Goal: Information Seeking & Learning: Learn about a topic

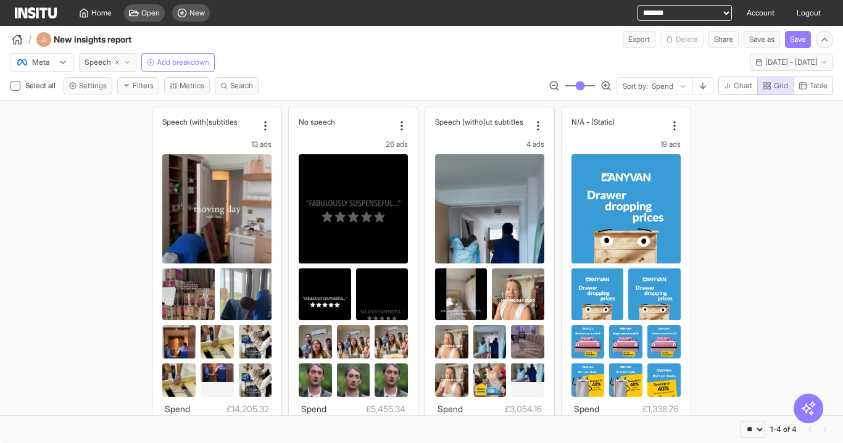
select select "**"
click at [652, 19] on select "**********" at bounding box center [684, 13] width 94 height 16
select select "**********"
click at [637, 5] on select "**********" at bounding box center [684, 13] width 94 height 16
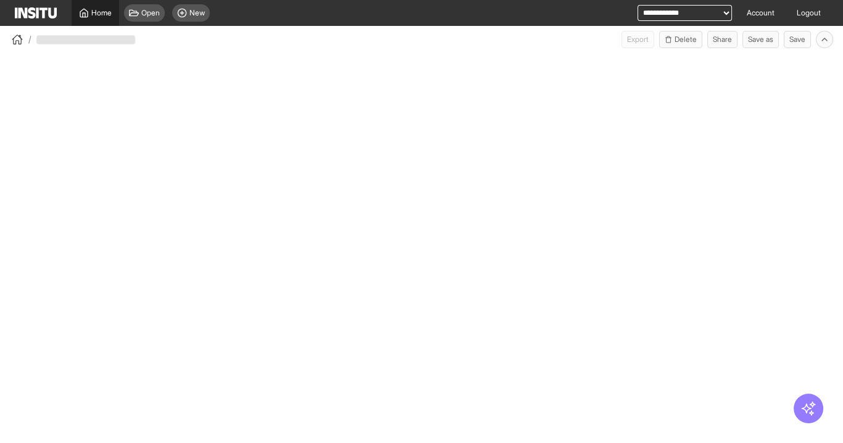
select select "**"
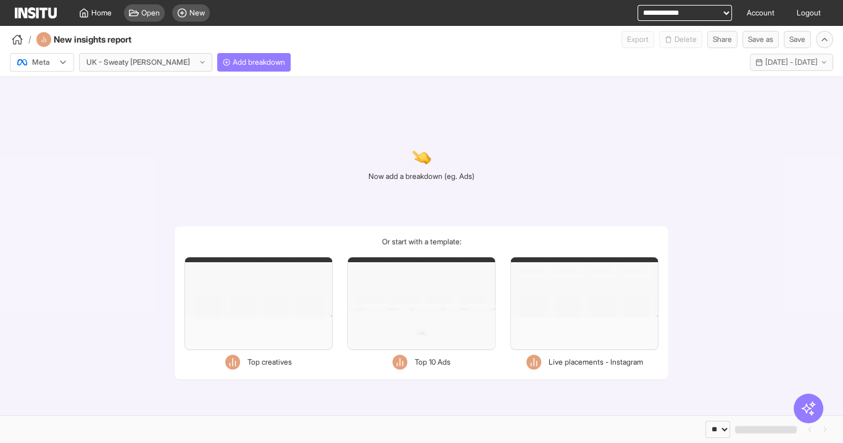
drag, startPoint x: 157, startPoint y: 9, endPoint x: 306, endPoint y: 79, distance: 164.7
click at [157, 9] on span "Open" at bounding box center [150, 13] width 19 height 10
click at [102, 14] on span "Home" at bounding box center [101, 13] width 20 height 10
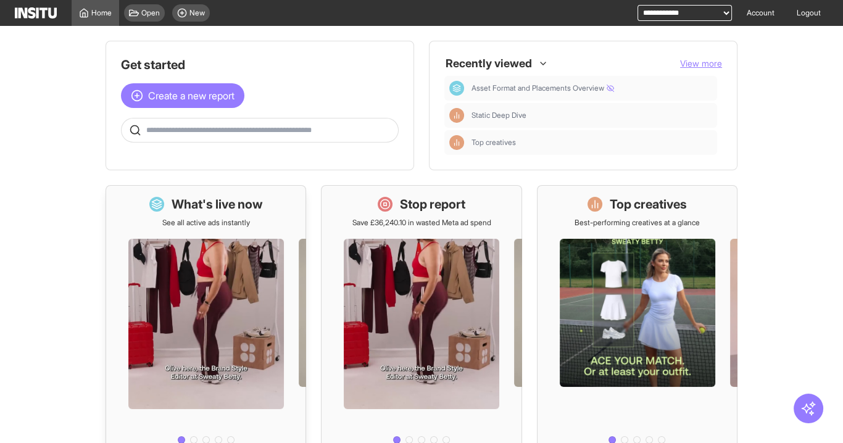
click at [181, 234] on div at bounding box center [205, 338] width 199 height 221
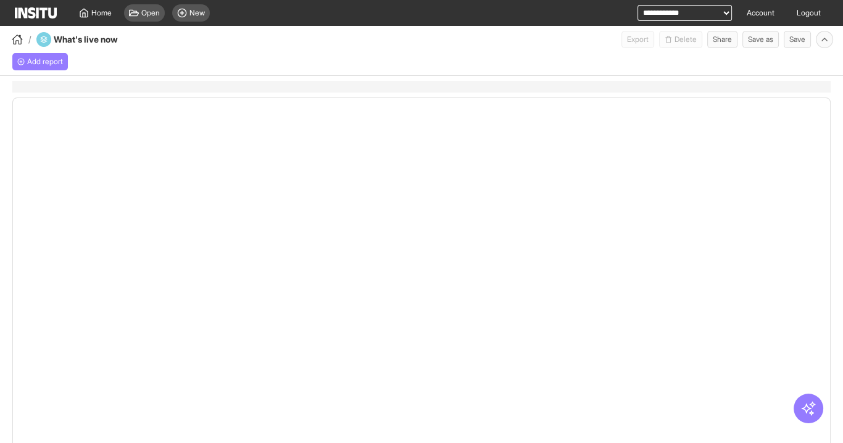
select select "**"
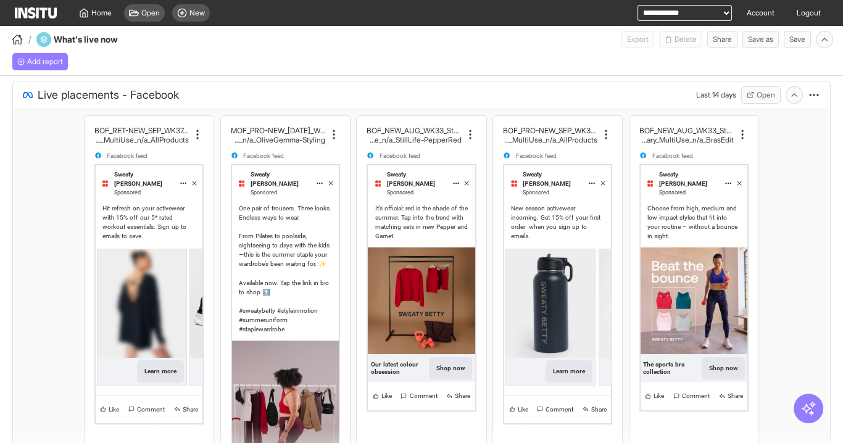
drag, startPoint x: 813, startPoint y: 324, endPoint x: 807, endPoint y: 458, distance: 133.4
click at [807, 442] on html "**********" at bounding box center [421, 221] width 843 height 443
click at [202, 9] on span "New" at bounding box center [196, 13] width 15 height 10
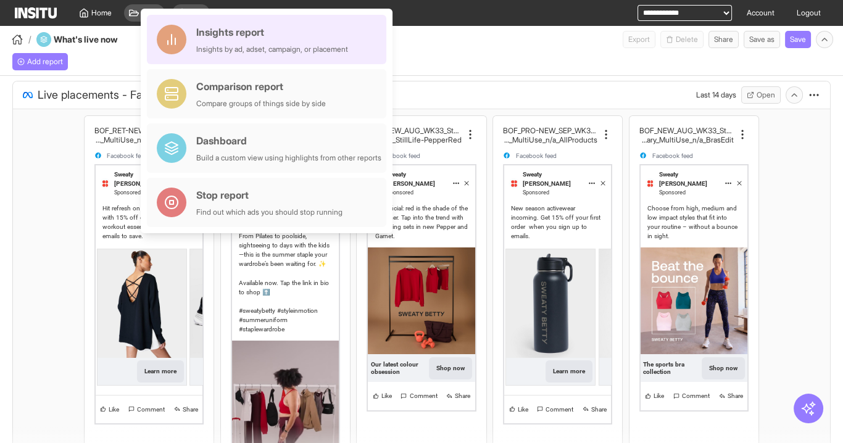
click at [249, 42] on div "Insights report Insights by ad, adset, campaign, or placement" at bounding box center [272, 40] width 152 height 30
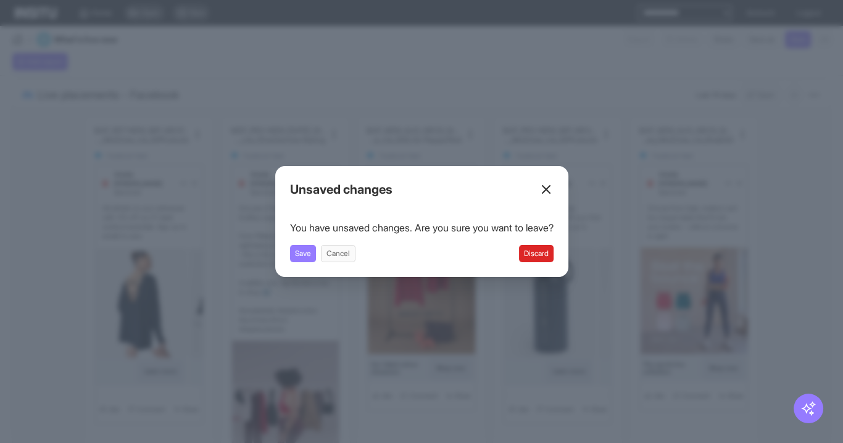
click at [564, 255] on div "Unsaved changes You have unsaved changes. Are you sure you want to leave? Save …" at bounding box center [421, 221] width 293 height 111
click at [541, 254] on button "Discard" at bounding box center [536, 253] width 35 height 17
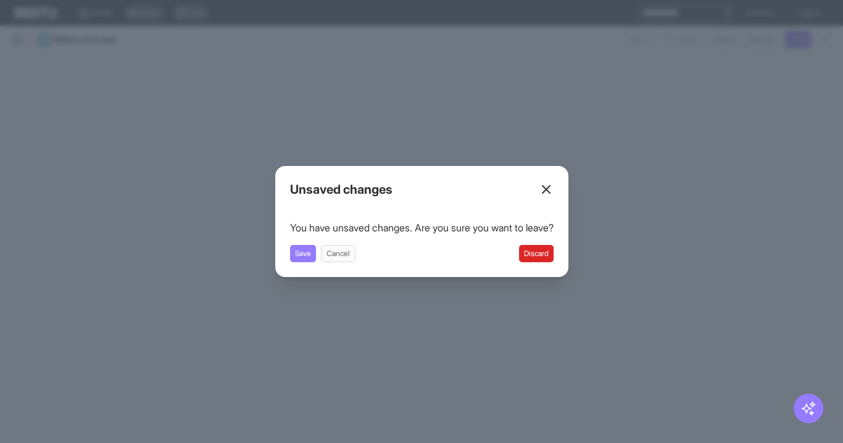
click at [553, 255] on button "Discard" at bounding box center [536, 253] width 35 height 17
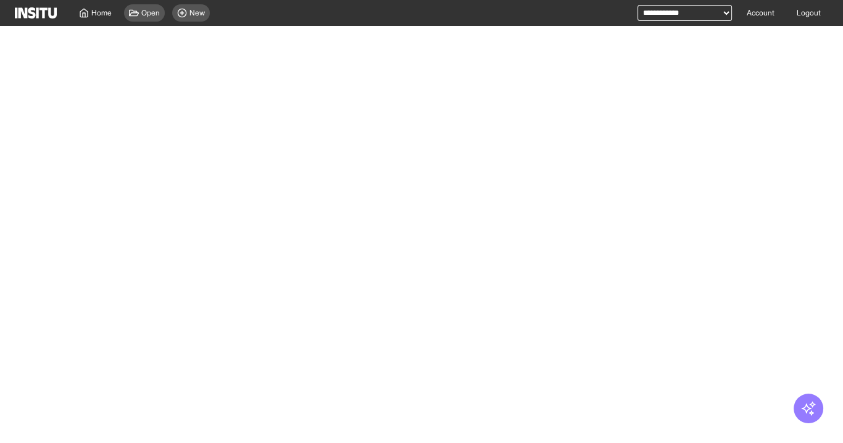
select select "**"
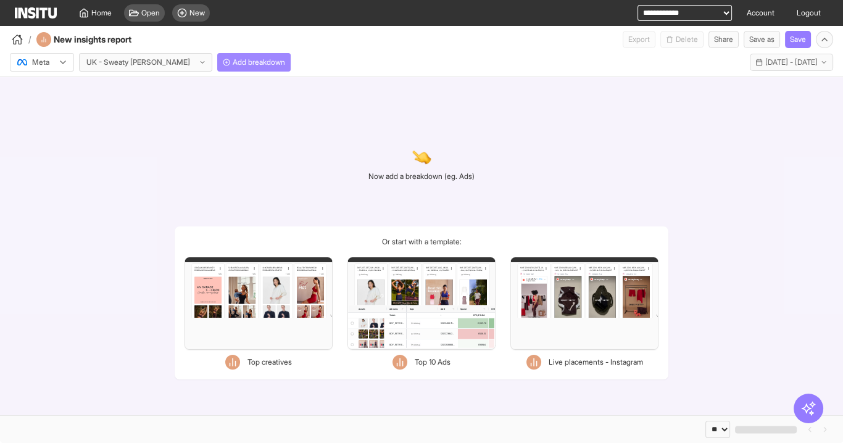
click at [233, 65] on span "Add breakdown" at bounding box center [259, 62] width 52 height 10
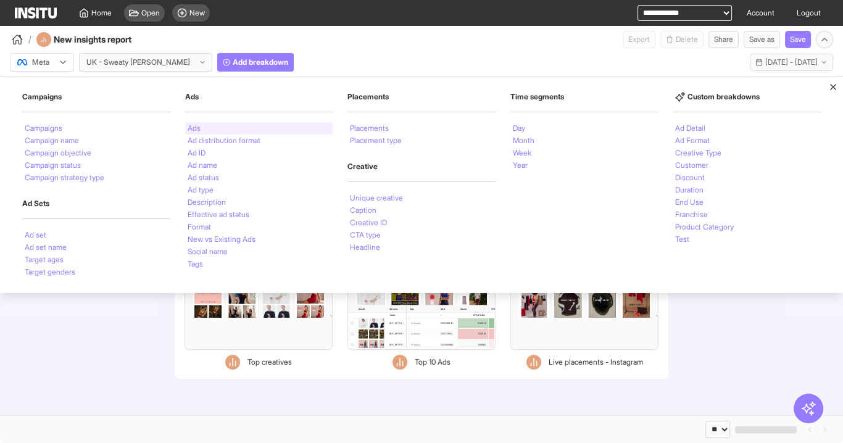
click at [205, 128] on div "Ads" at bounding box center [259, 128] width 148 height 12
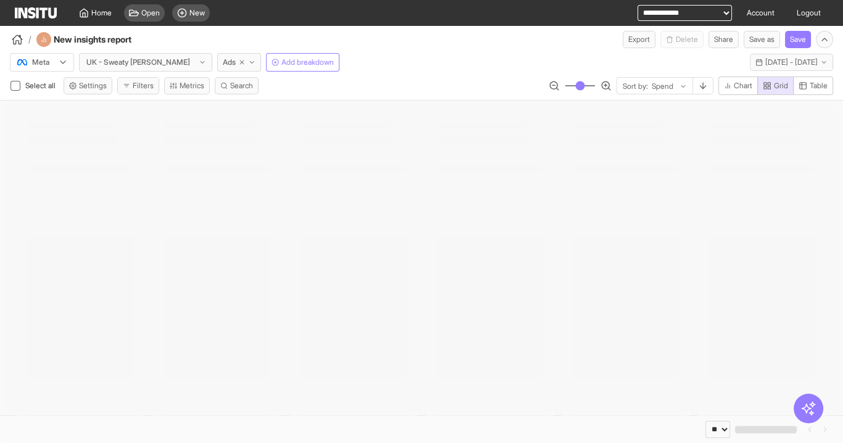
click at [146, 80] on button "Filters" at bounding box center [138, 85] width 42 height 17
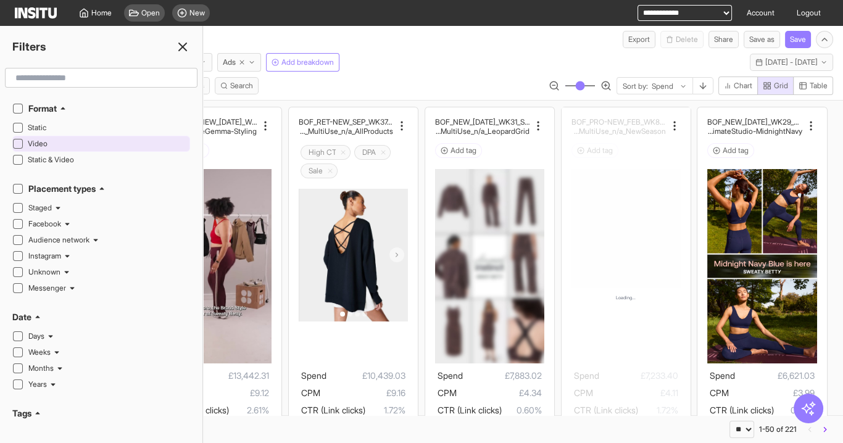
click at [36, 141] on span "Video" at bounding box center [107, 144] width 159 height 10
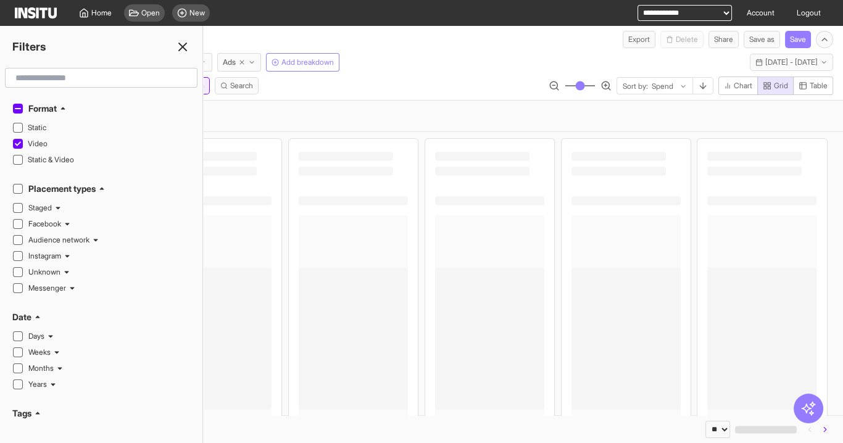
drag, startPoint x: 183, startPoint y: 44, endPoint x: 178, endPoint y: 92, distance: 48.4
click at [183, 44] on icon at bounding box center [182, 46] width 15 height 15
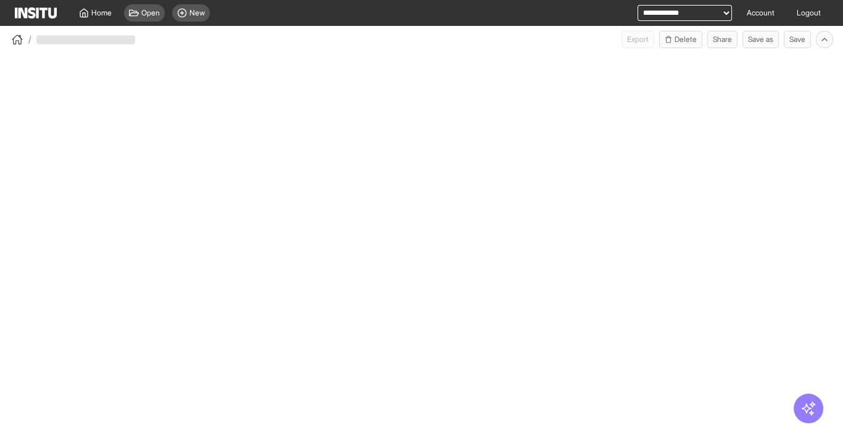
select select "**"
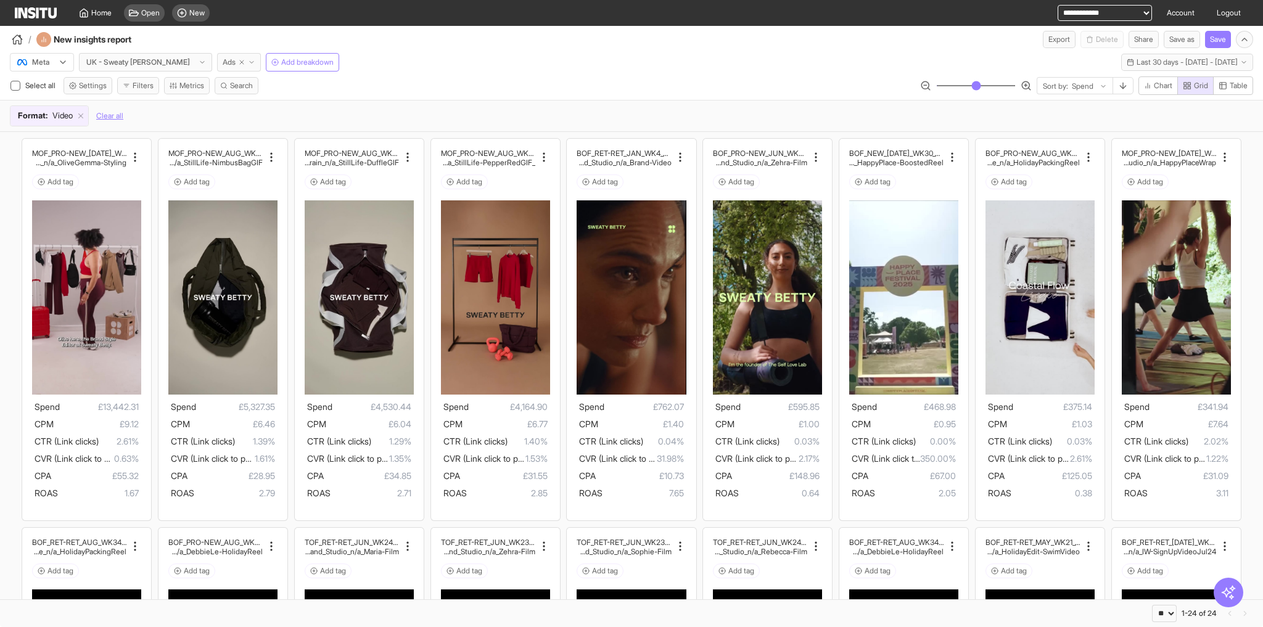
click at [238, 64] on icon "button" at bounding box center [241, 62] width 7 height 7
click at [223, 60] on span "Ads" at bounding box center [229, 62] width 13 height 10
select select "**"
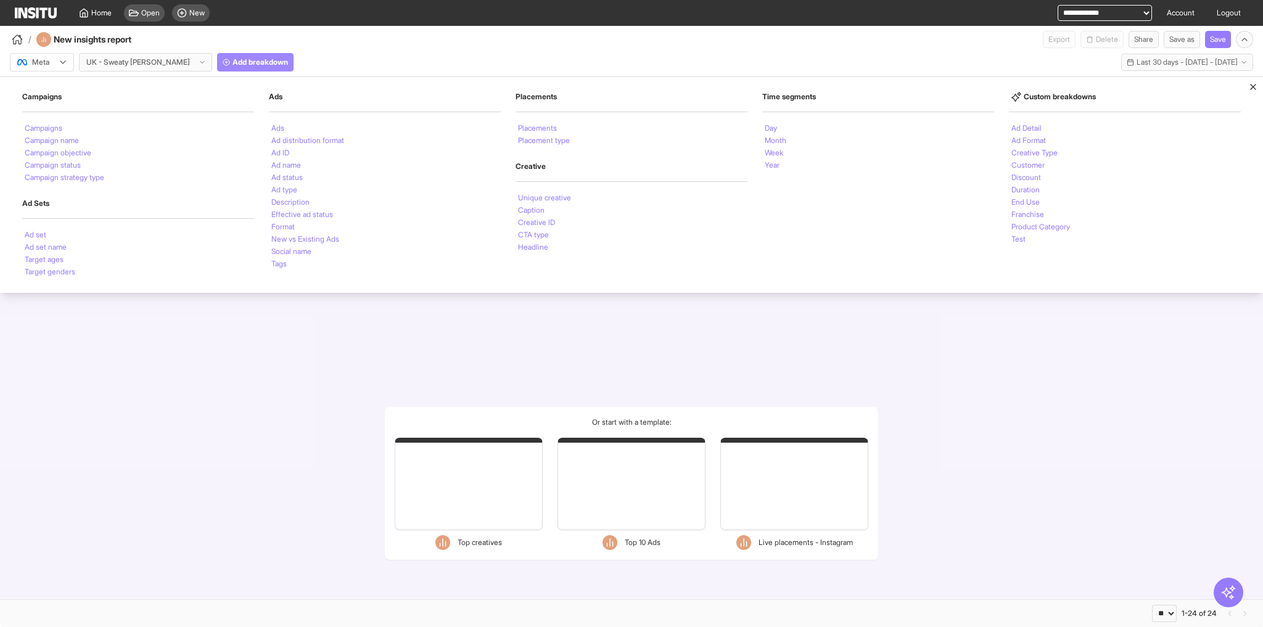
click at [219, 67] on button "Add breakdown" at bounding box center [255, 62] width 76 height 19
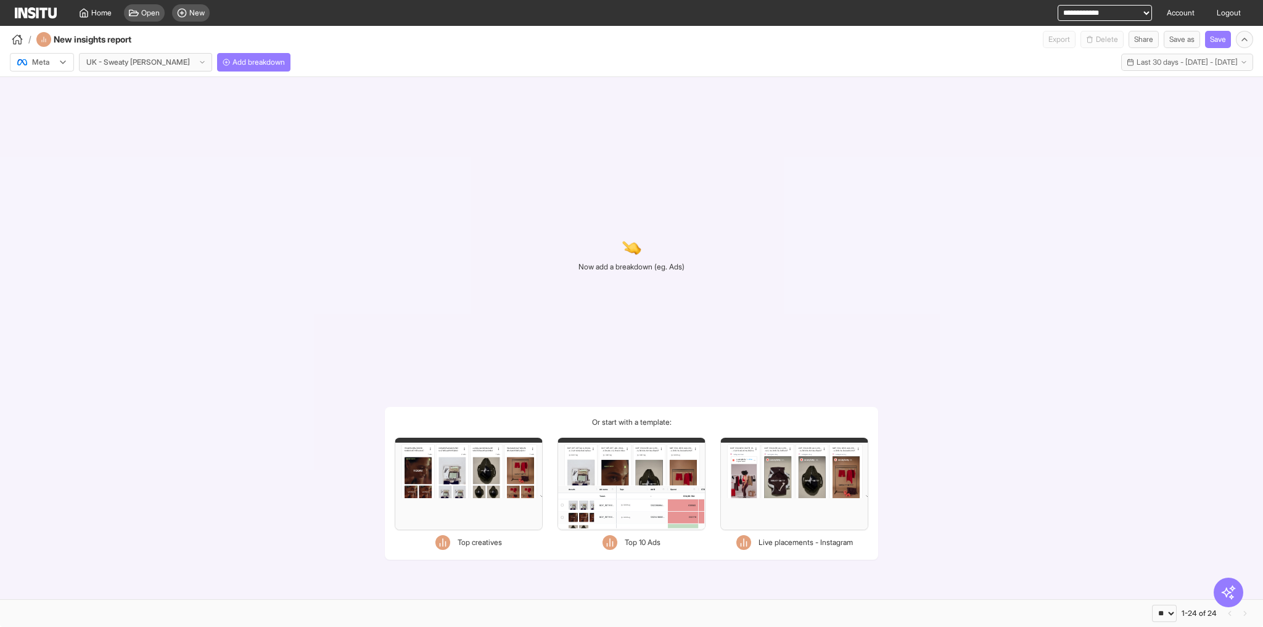
click at [842, 336] on div "Now add a breakdown (eg. Ads) Or start with a template: Filters Format Static V…" at bounding box center [631, 338] width 1263 height 522
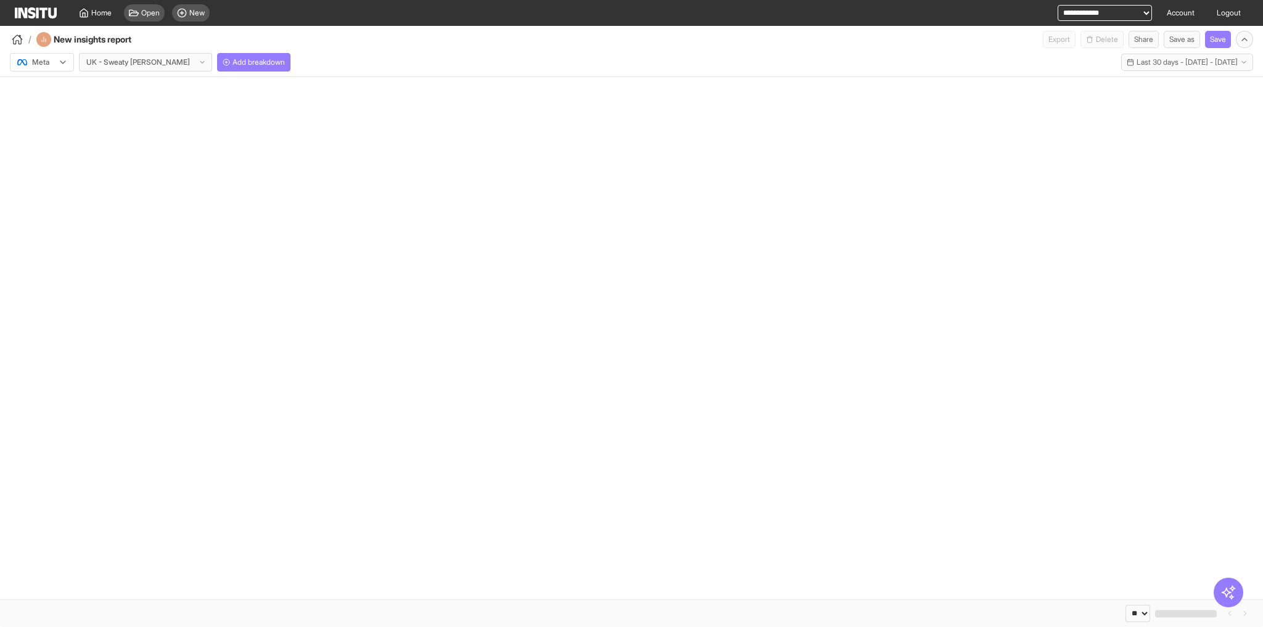
select select "**"
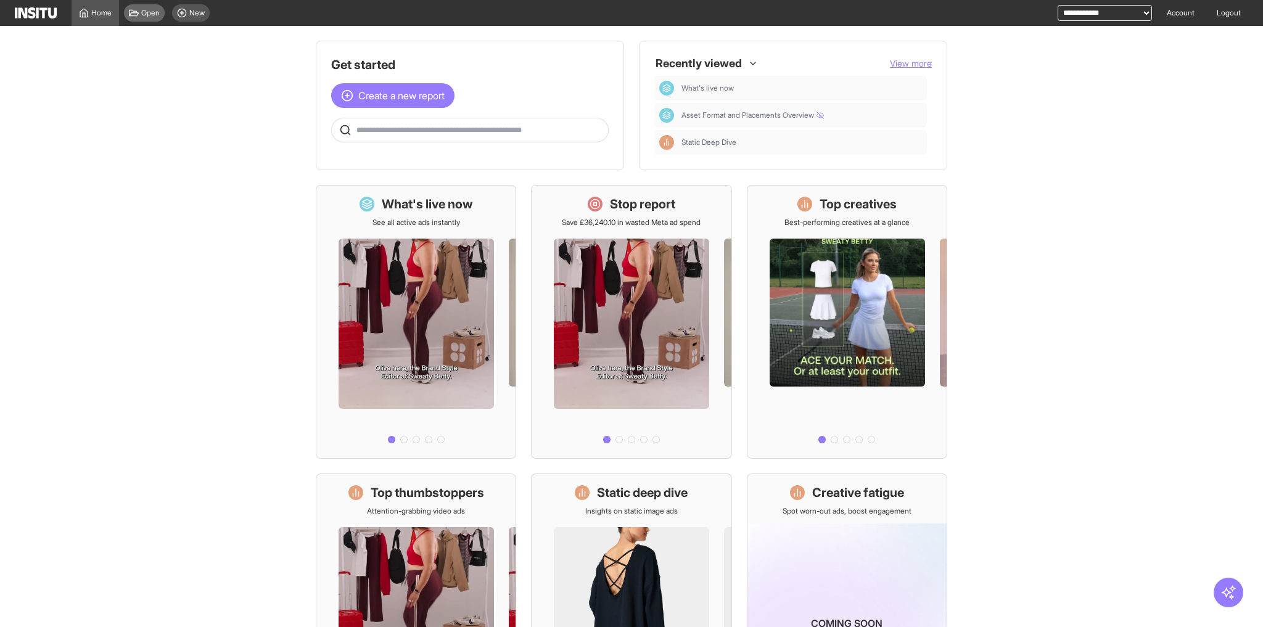
click at [144, 15] on span "Open" at bounding box center [150, 13] width 19 height 10
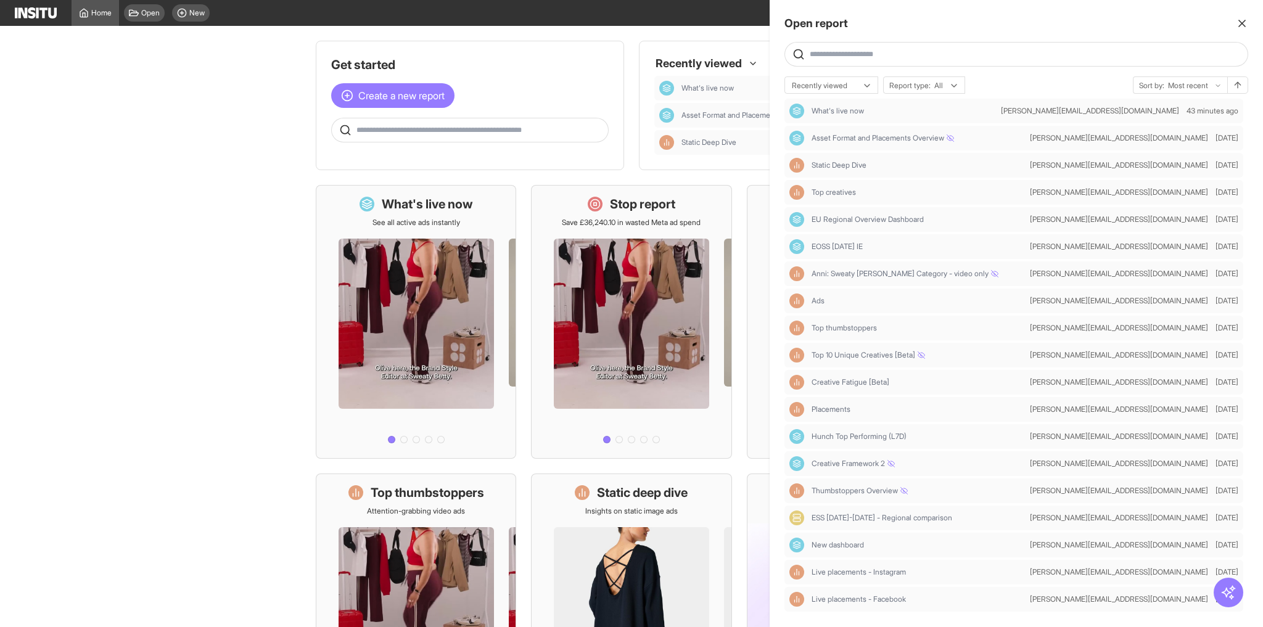
click at [233, 59] on div at bounding box center [631, 313] width 1263 height 627
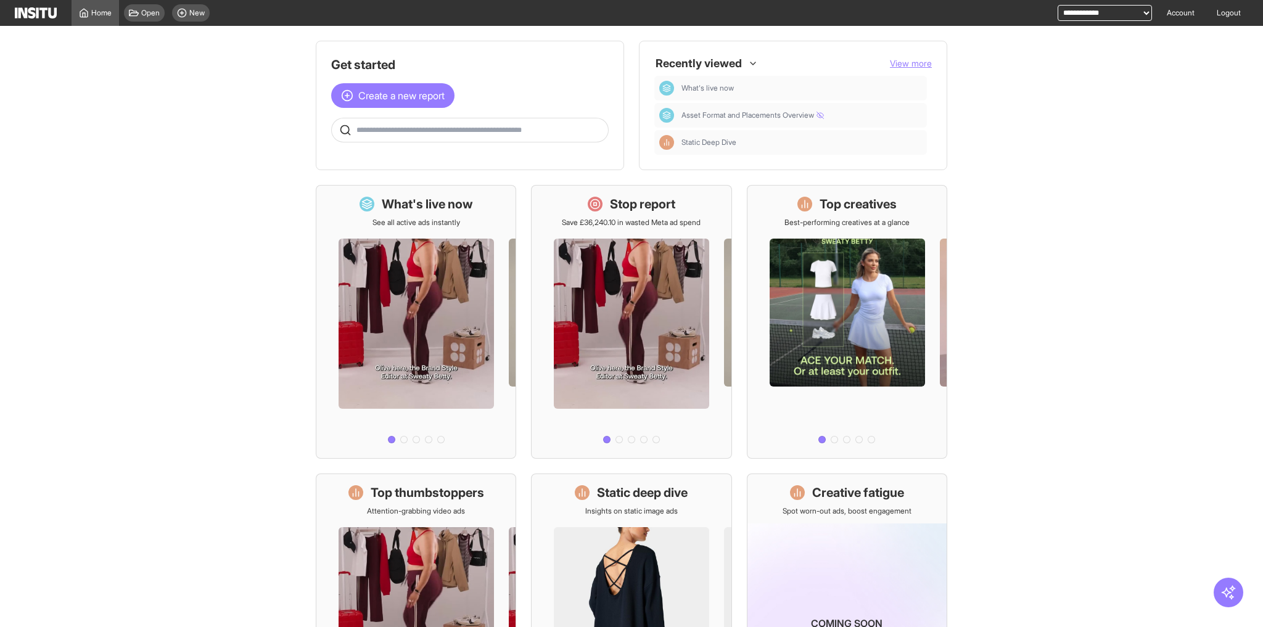
click at [1082, 9] on select "**********" at bounding box center [1105, 13] width 94 height 16
select select "**********"
click at [1058, 5] on select "**********" at bounding box center [1105, 13] width 94 height 16
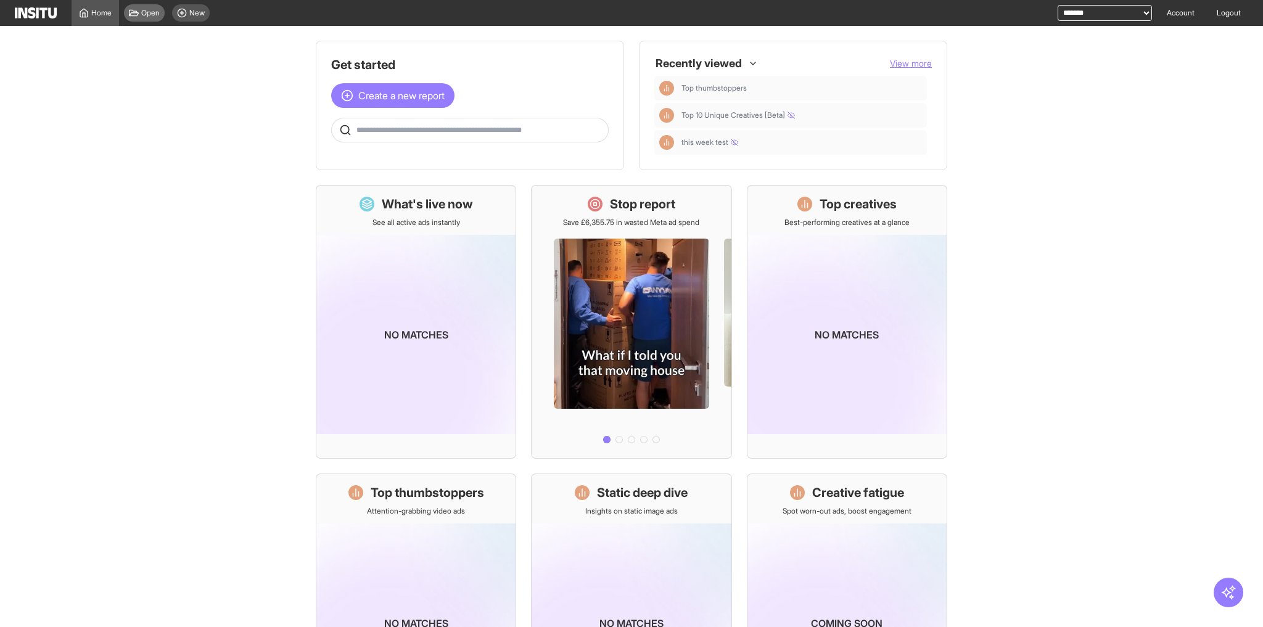
click at [153, 13] on span "Open" at bounding box center [150, 13] width 19 height 10
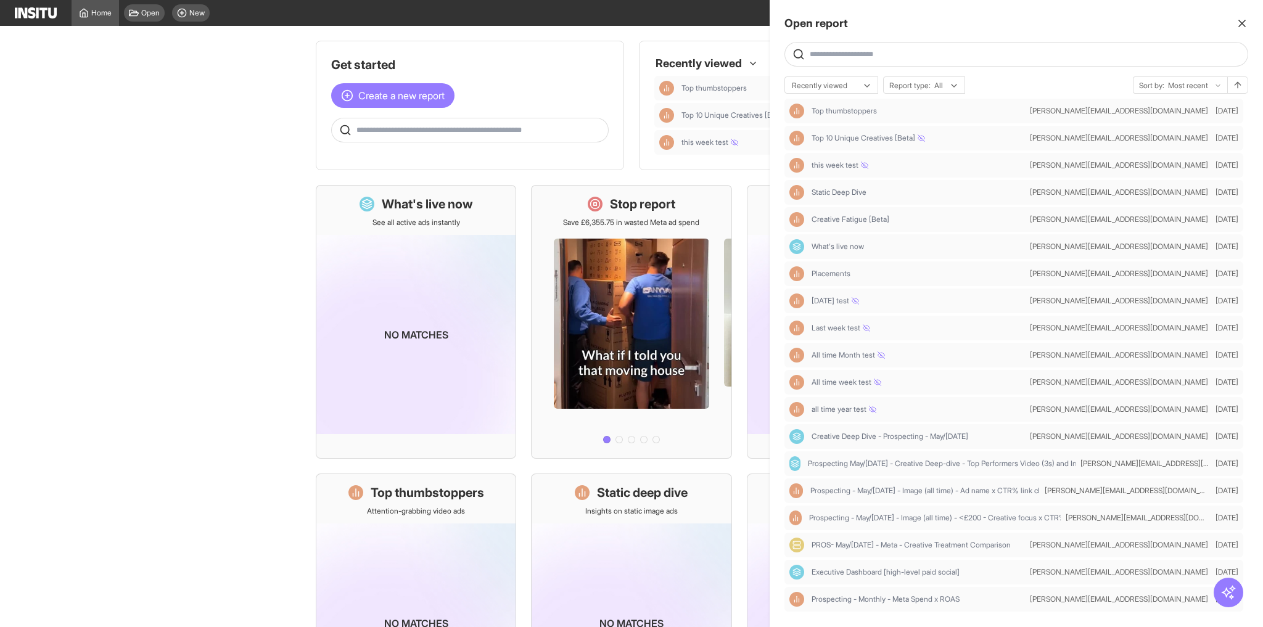
click at [202, 16] on div at bounding box center [631, 313] width 1263 height 627
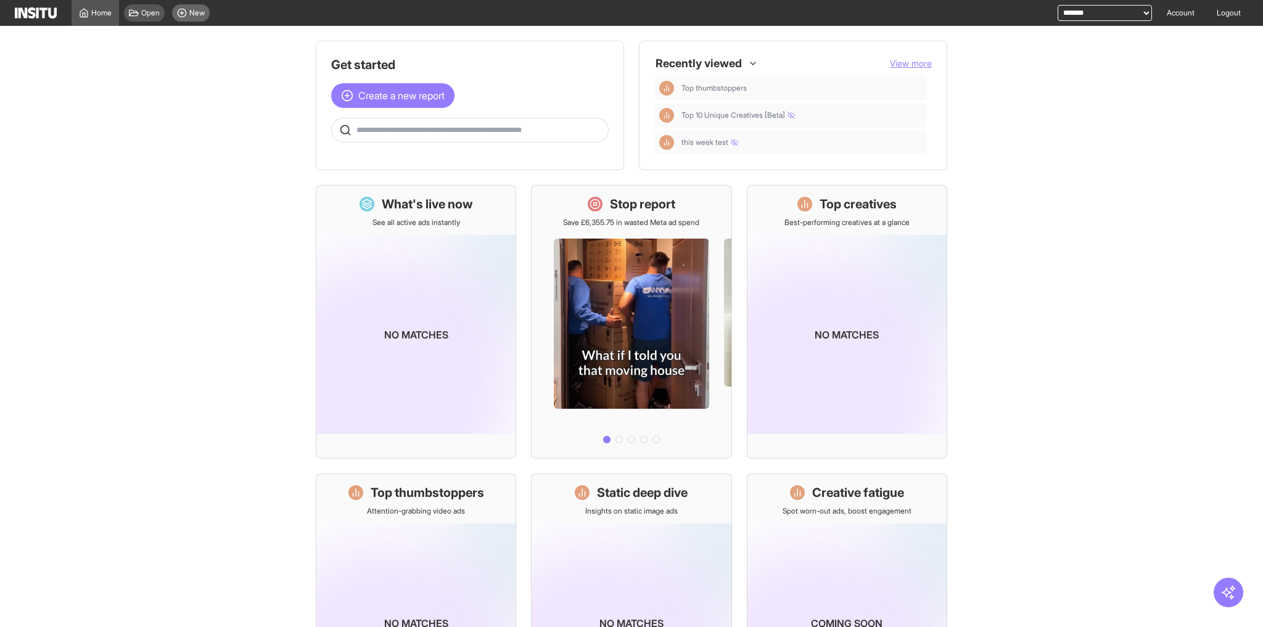
click at [193, 10] on span "New" at bounding box center [196, 13] width 15 height 10
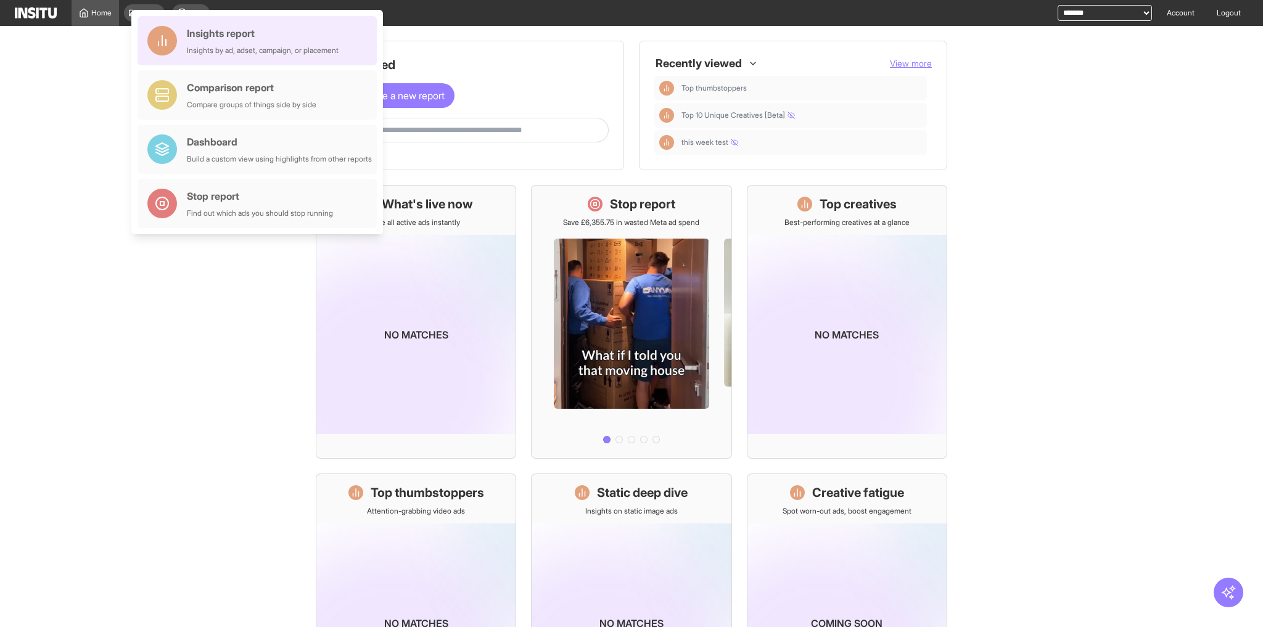
click at [298, 43] on div "Insights report Insights by ad, adset, campaign, or placement" at bounding box center [263, 41] width 152 height 30
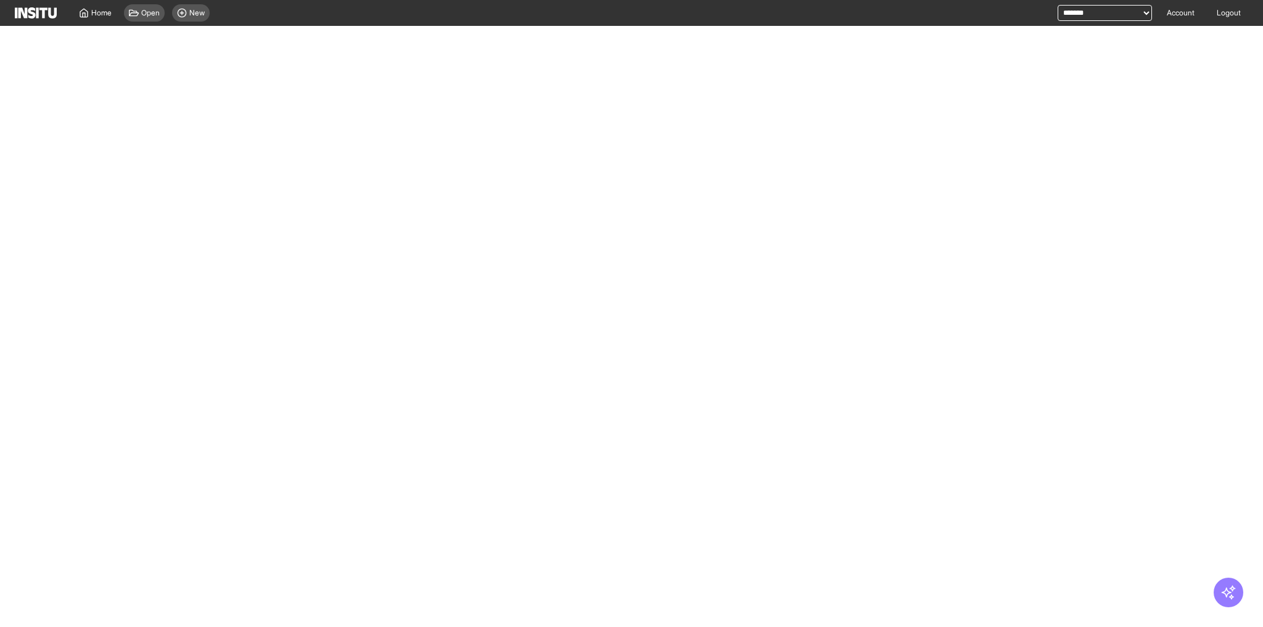
select select "**"
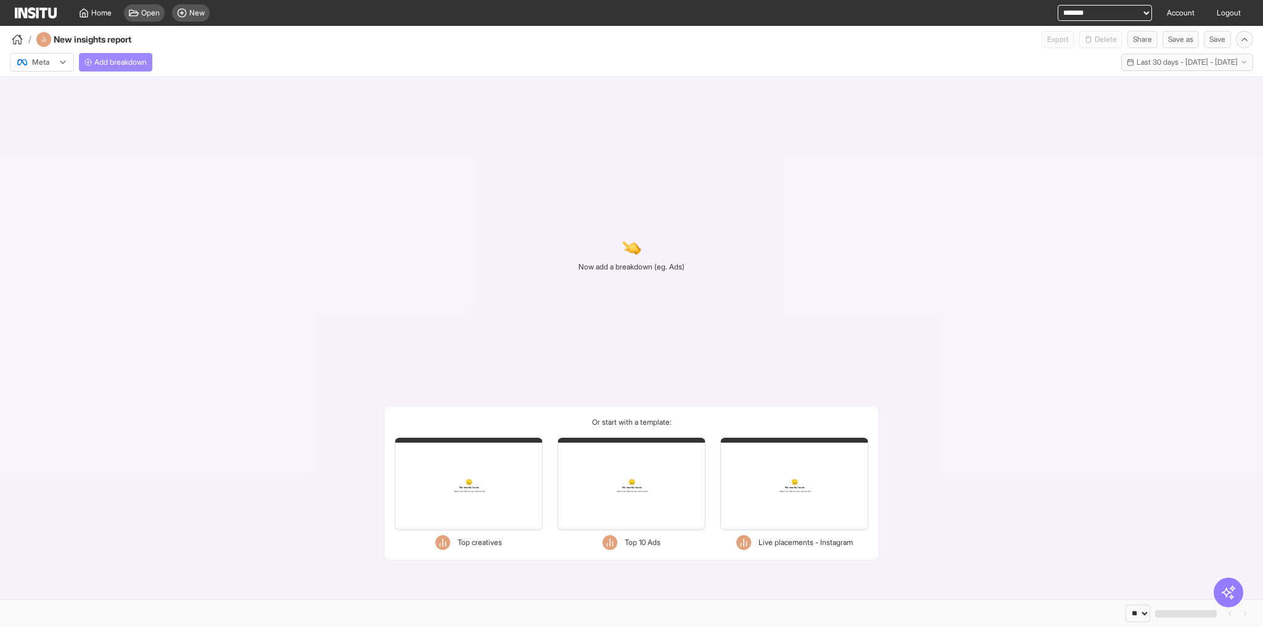
click at [133, 58] on span "Add breakdown" at bounding box center [120, 62] width 52 height 10
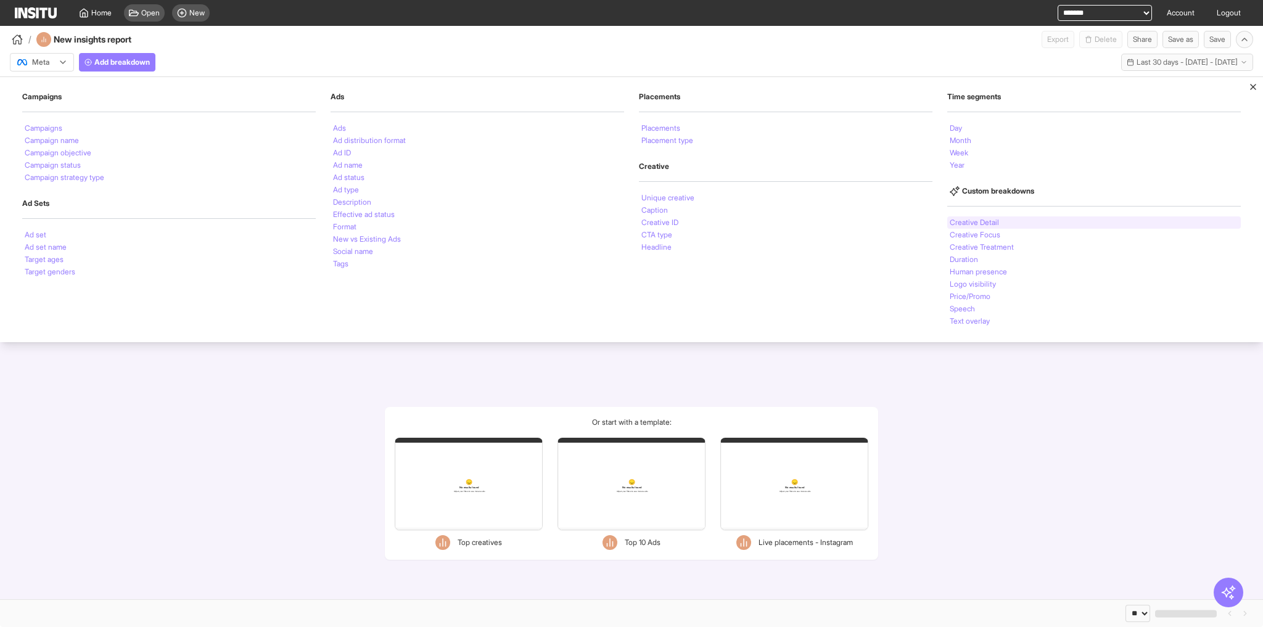
click at [995, 223] on li "Creative Detail" at bounding box center [974, 222] width 49 height 7
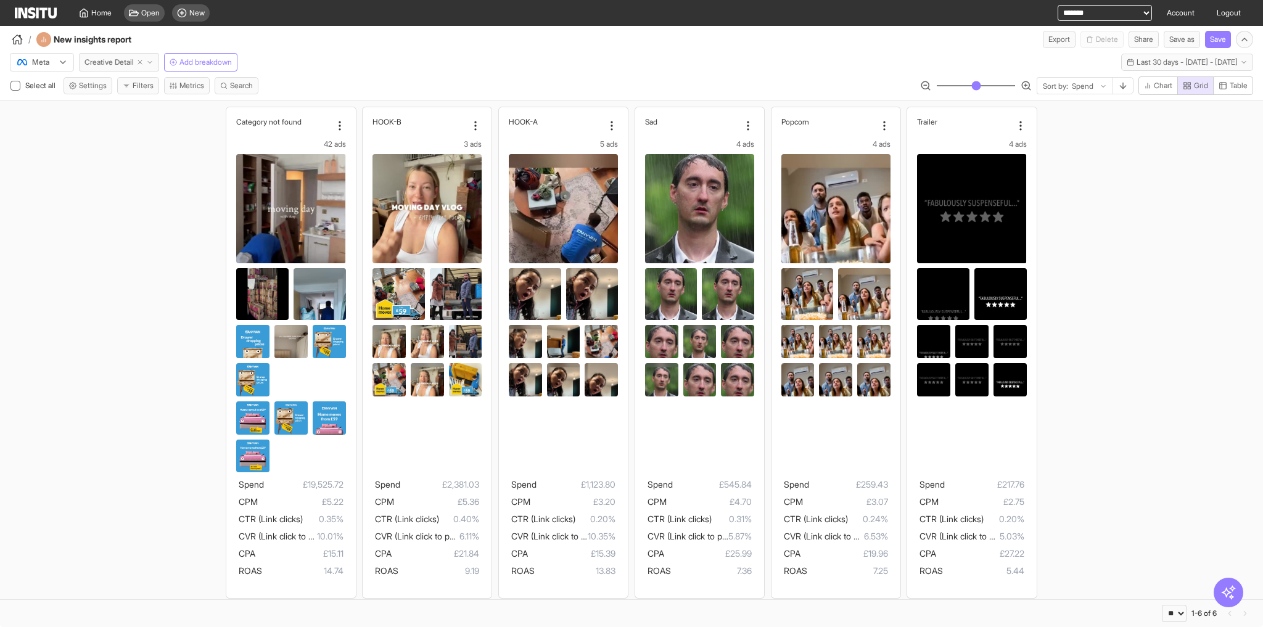
click at [125, 59] on span "Creative Detail" at bounding box center [108, 62] width 49 height 10
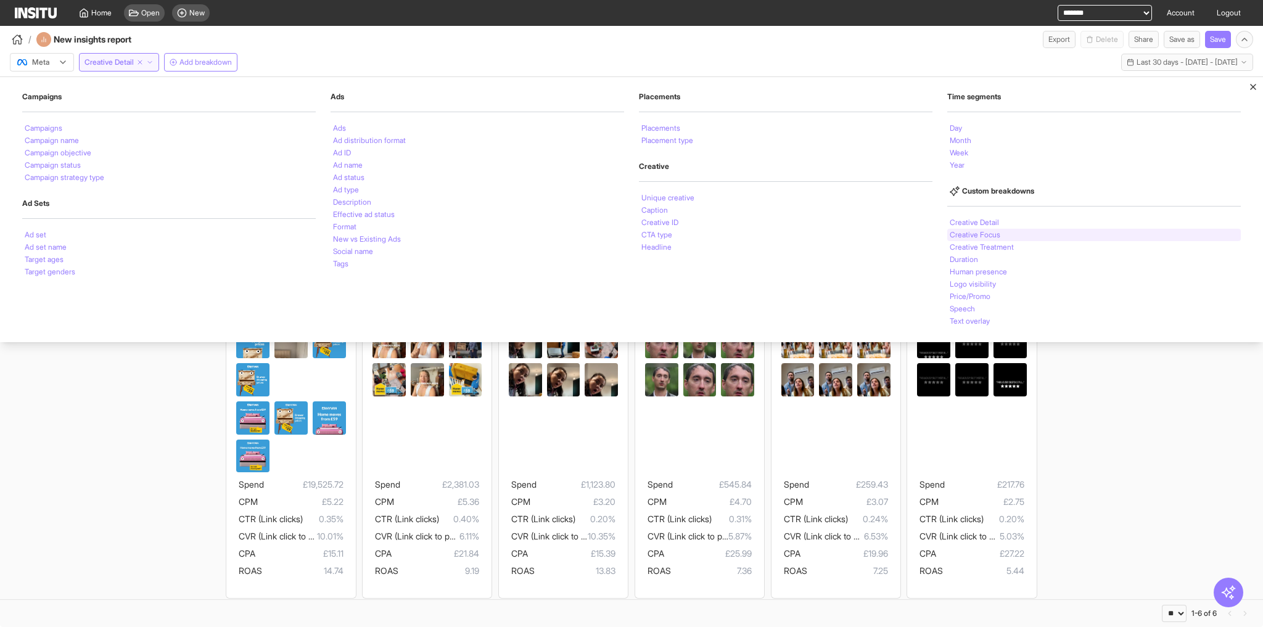
click at [993, 234] on li "Creative Focus" at bounding box center [975, 234] width 51 height 7
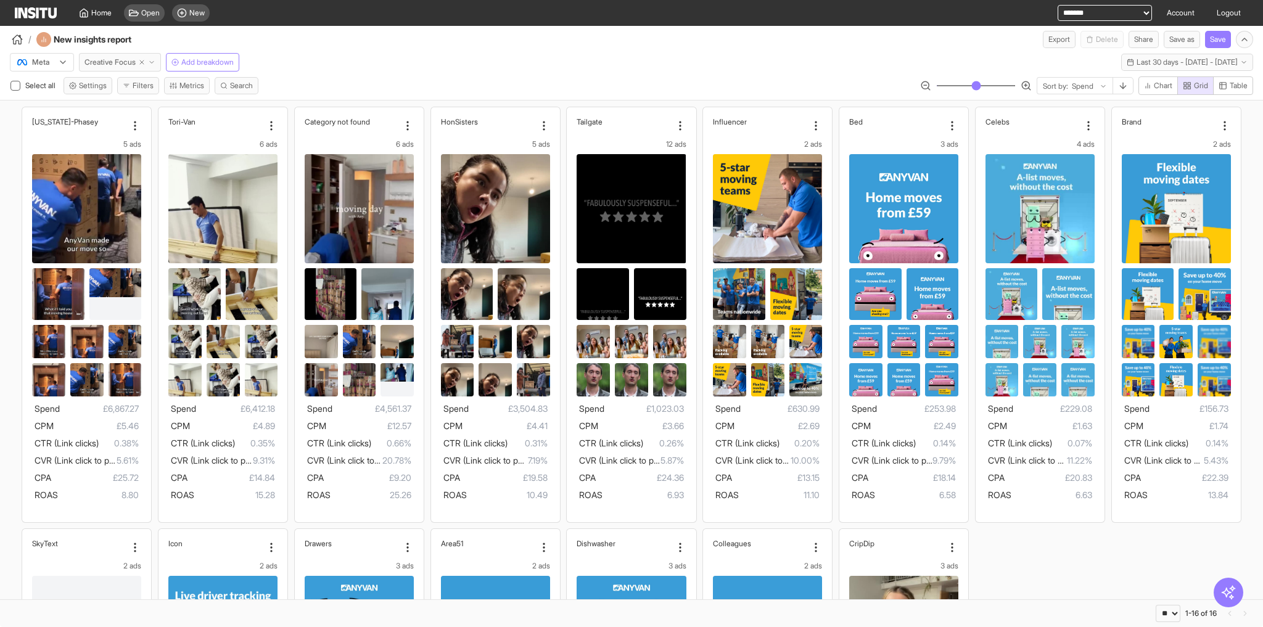
click at [117, 62] on span "Creative Focus" at bounding box center [109, 62] width 51 height 10
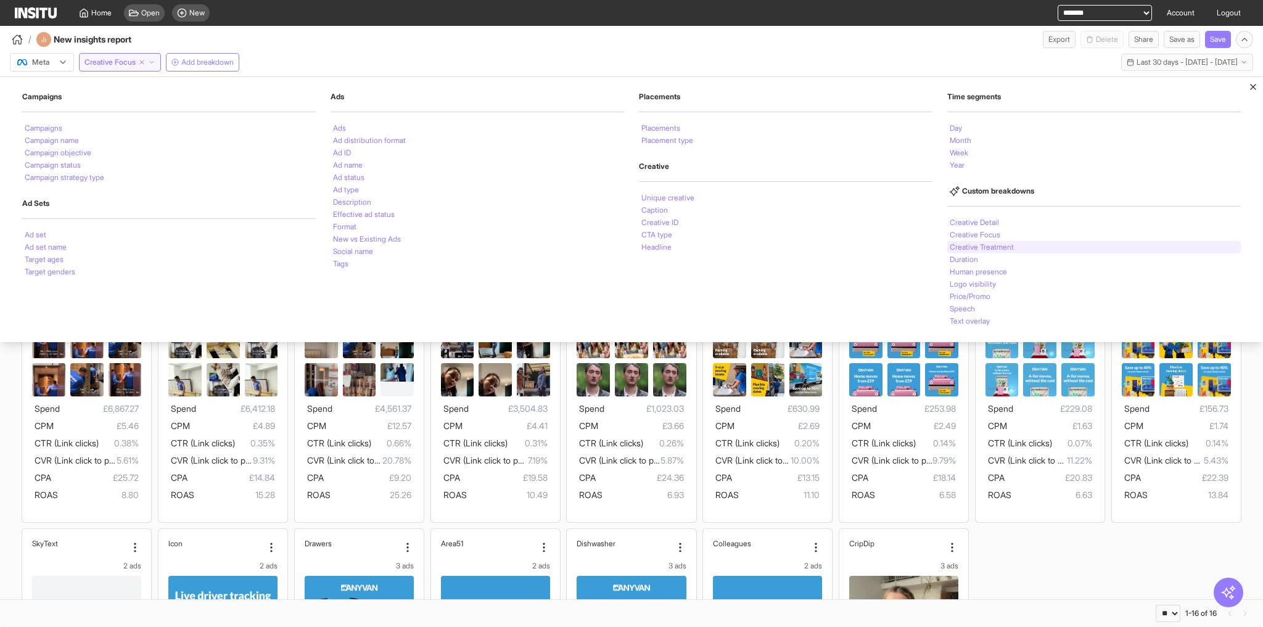
click at [967, 246] on li "Creative Treatment" at bounding box center [982, 247] width 64 height 7
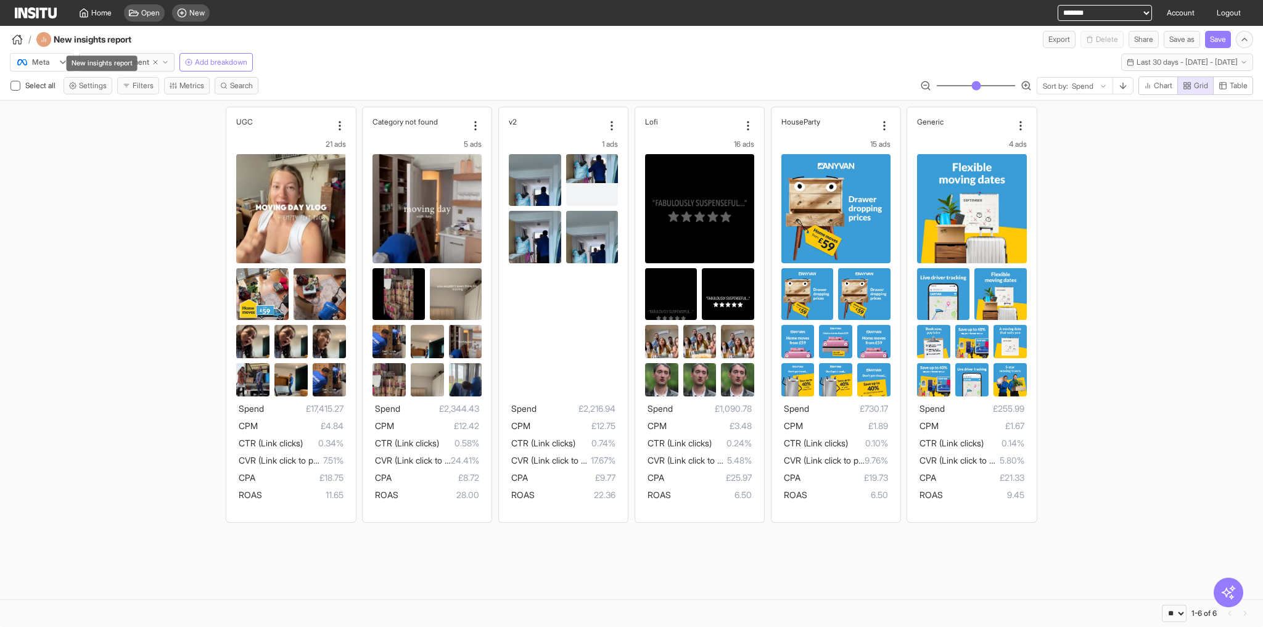
click at [118, 56] on div "New insights report" at bounding box center [102, 63] width 71 height 15
click at [127, 57] on button "Creative Treatment" at bounding box center [127, 62] width 96 height 19
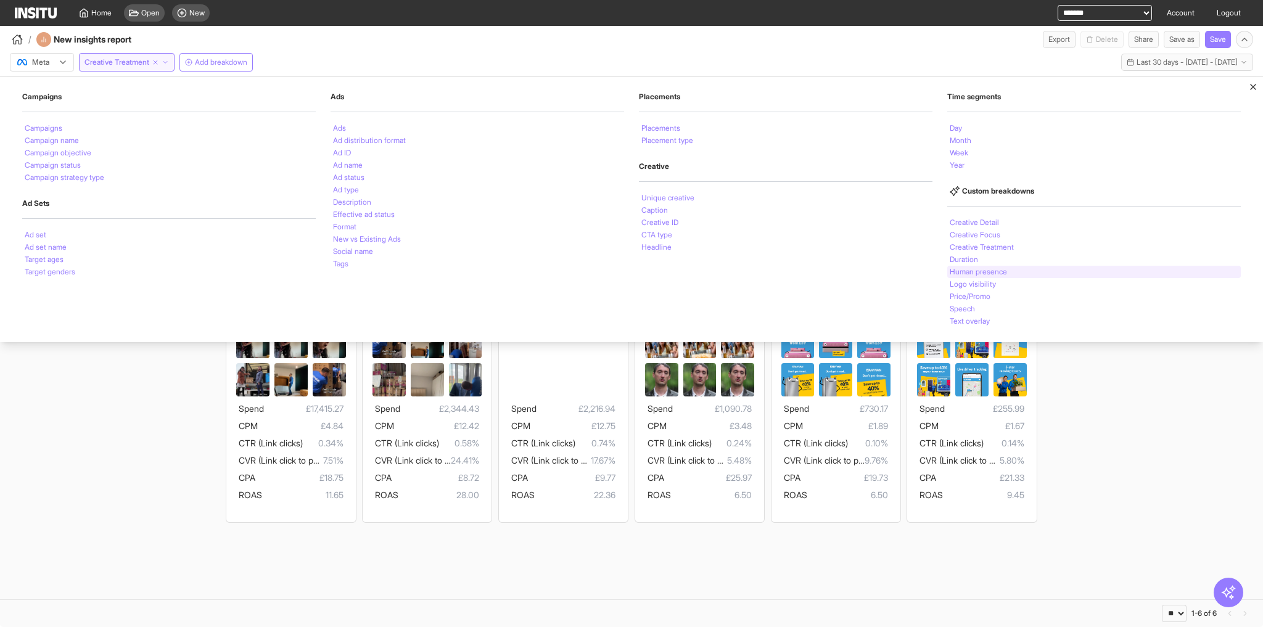
click at [976, 273] on li "Human presence" at bounding box center [978, 271] width 57 height 7
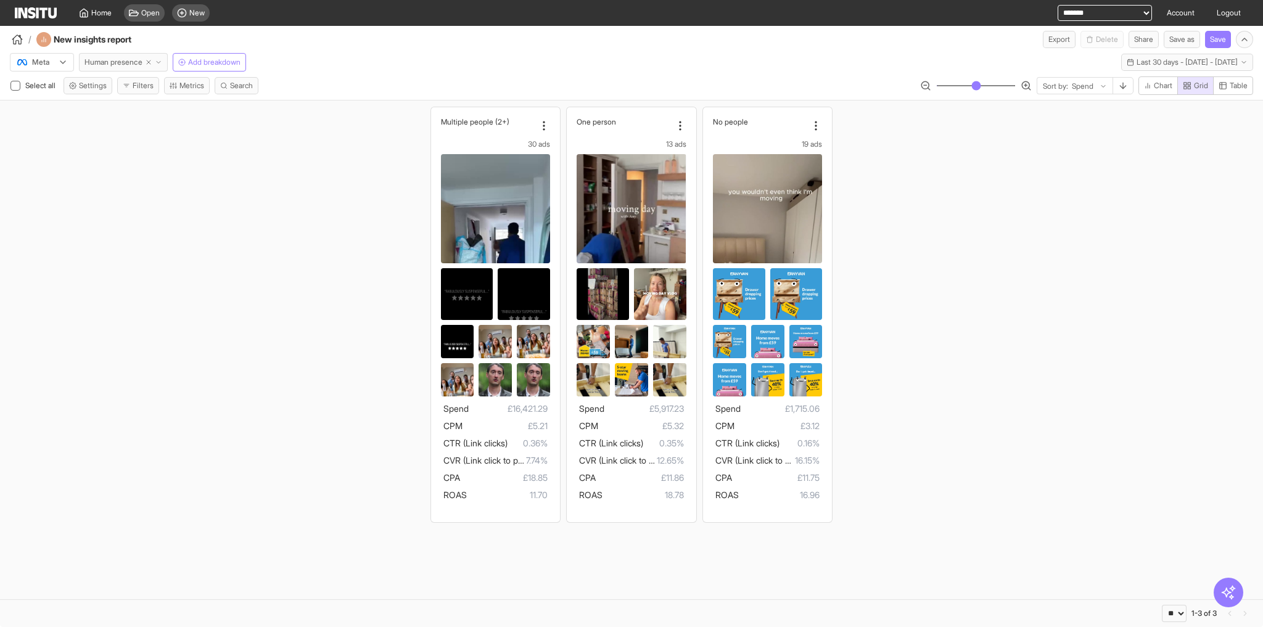
click at [150, 62] on line "button" at bounding box center [149, 62] width 4 height 4
select select "**"
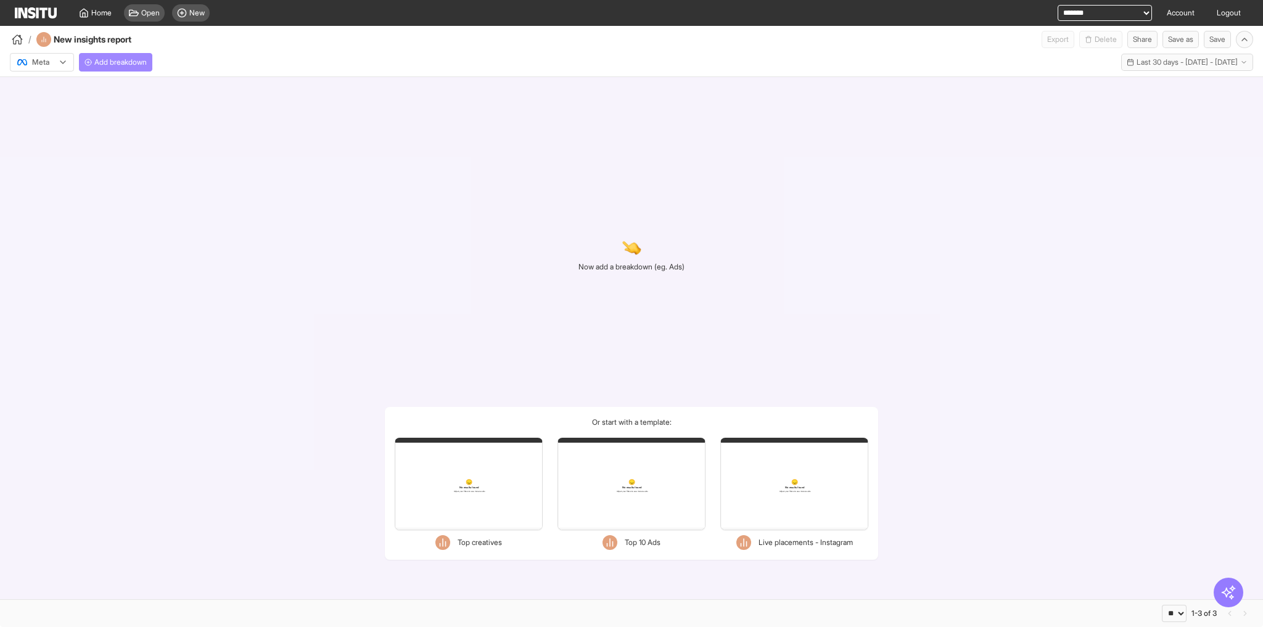
click at [129, 58] on span "Add breakdown" at bounding box center [120, 62] width 52 height 10
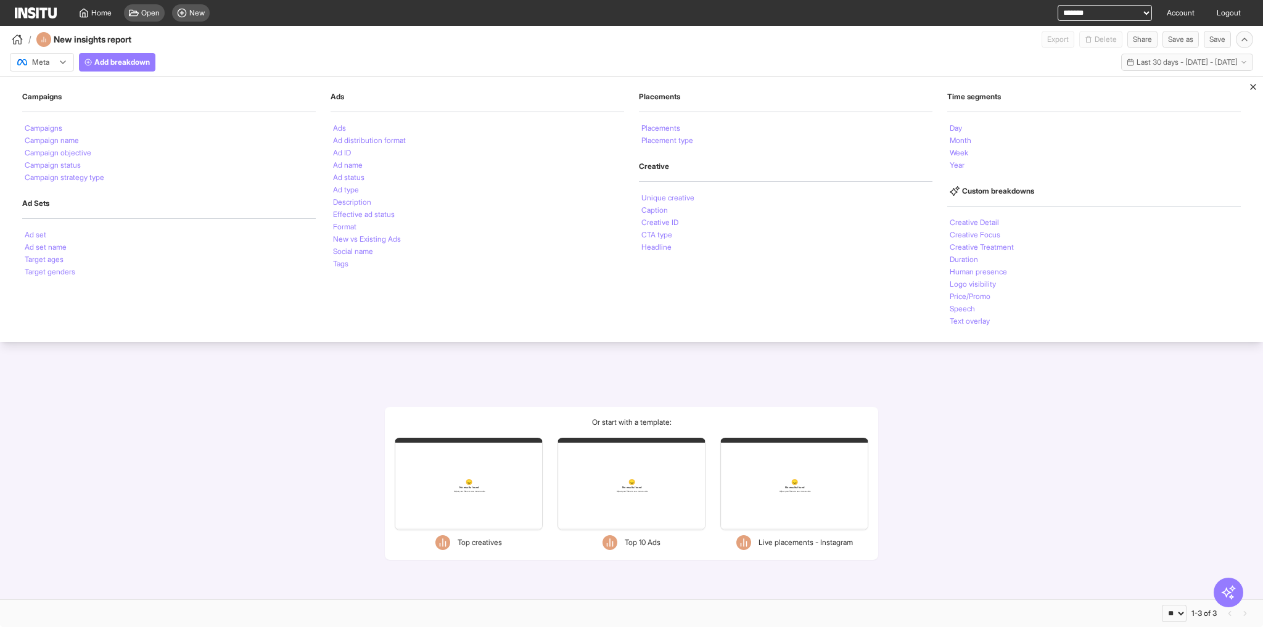
drag, startPoint x: 268, startPoint y: 411, endPoint x: 220, endPoint y: 331, distance: 93.2
click at [265, 411] on div "Now add a breakdown (eg. Ads) Or start with a template: Filters Format Static V…" at bounding box center [631, 338] width 1263 height 522
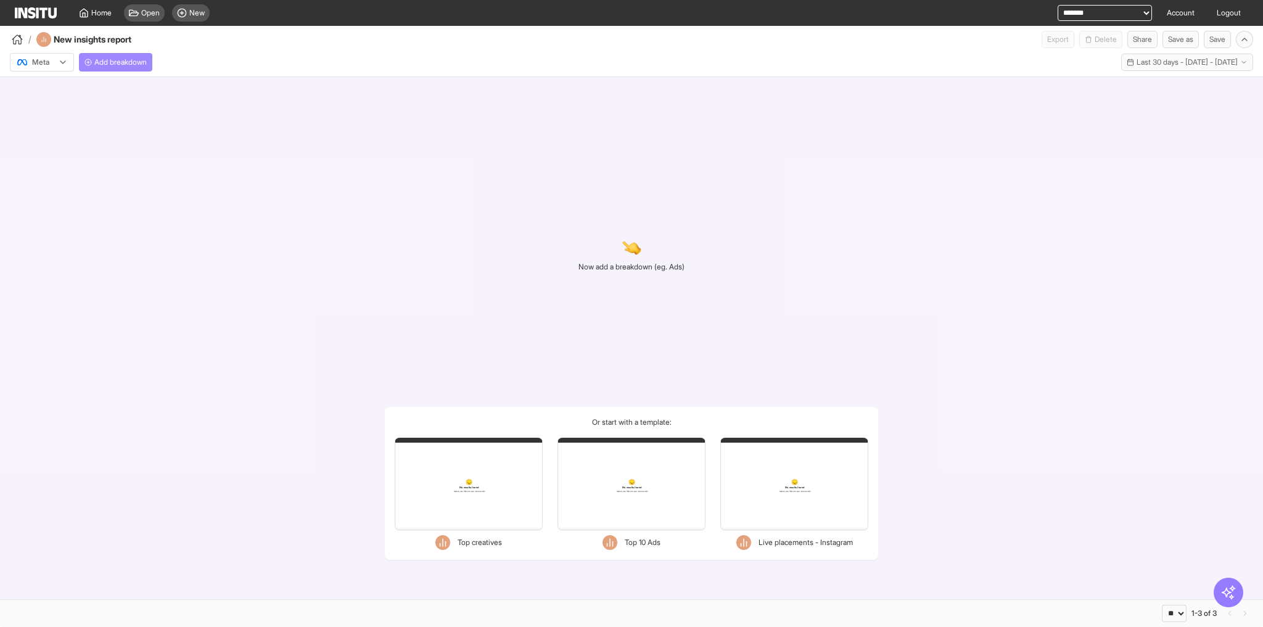
click at [104, 65] on span "Add breakdown" at bounding box center [120, 62] width 52 height 10
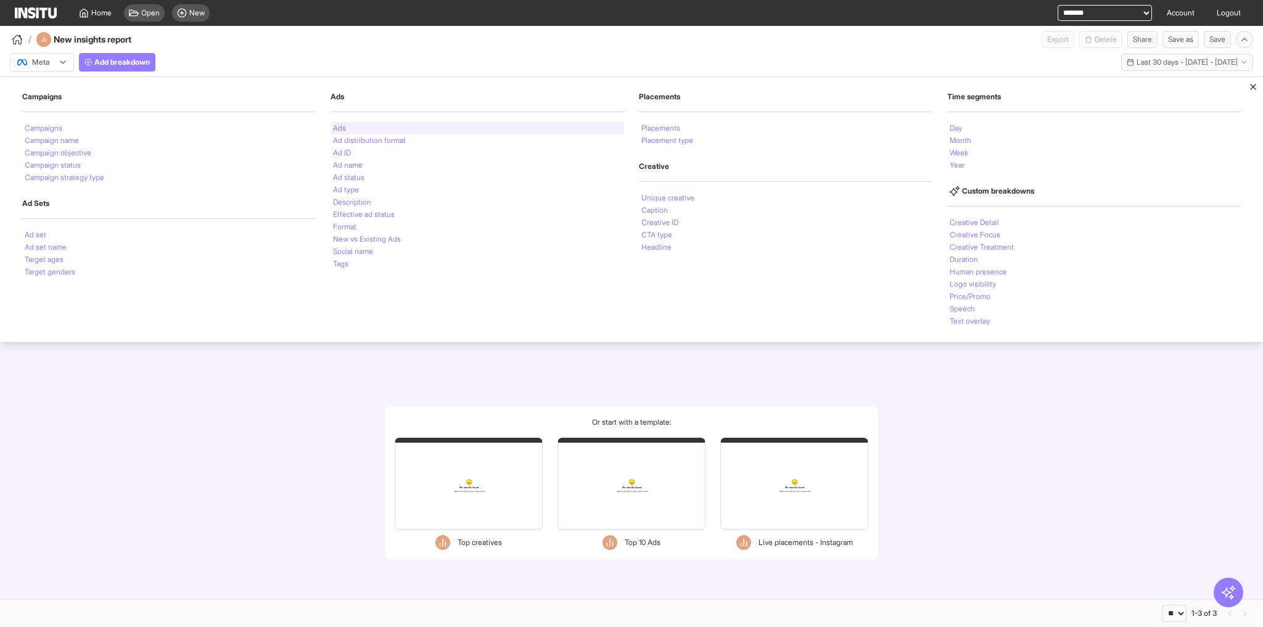
click at [338, 126] on li "Ads" at bounding box center [339, 128] width 13 height 7
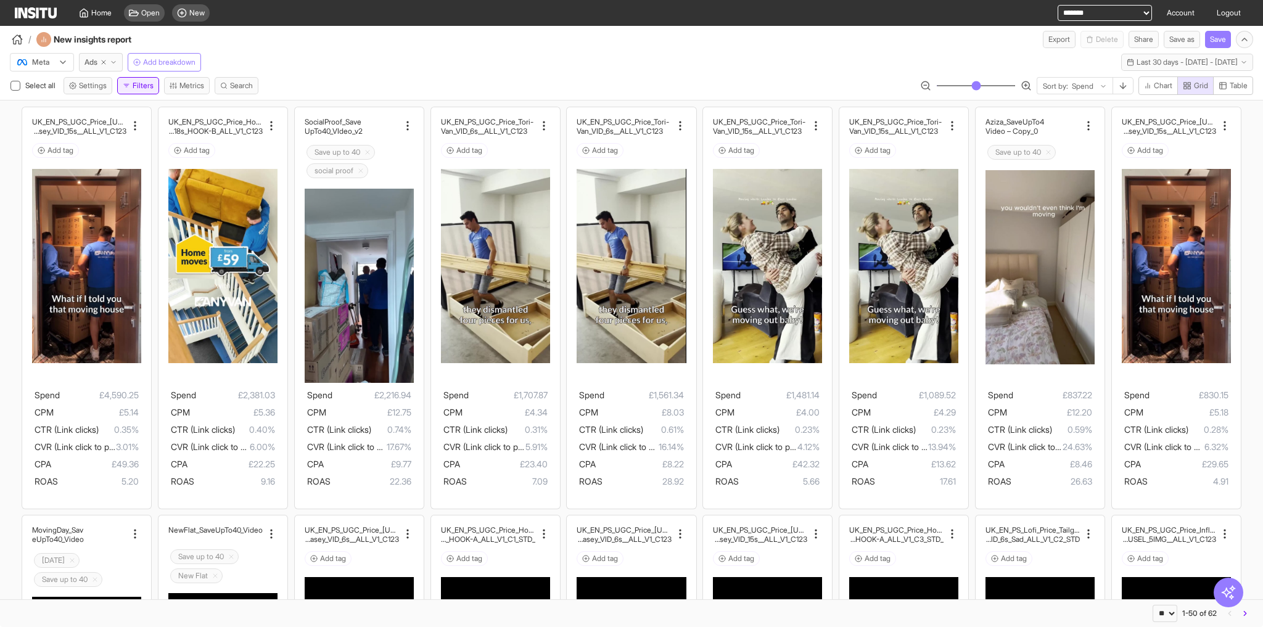
click at [131, 84] on button "Filters" at bounding box center [138, 85] width 42 height 17
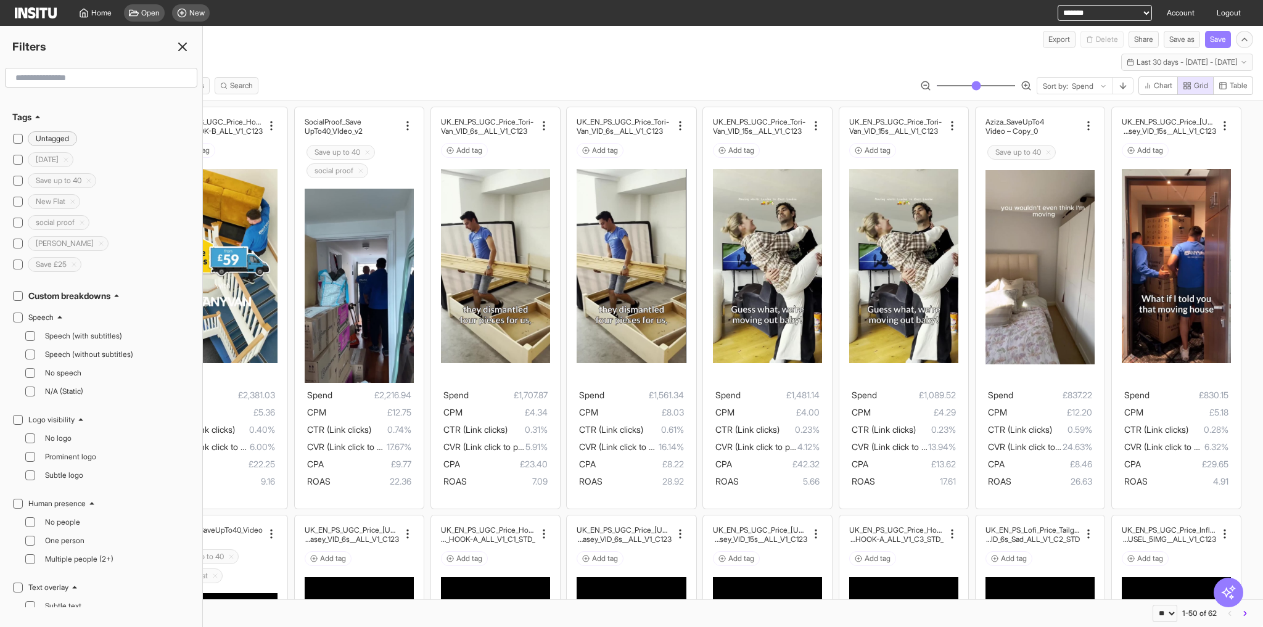
scroll to position [493, 0]
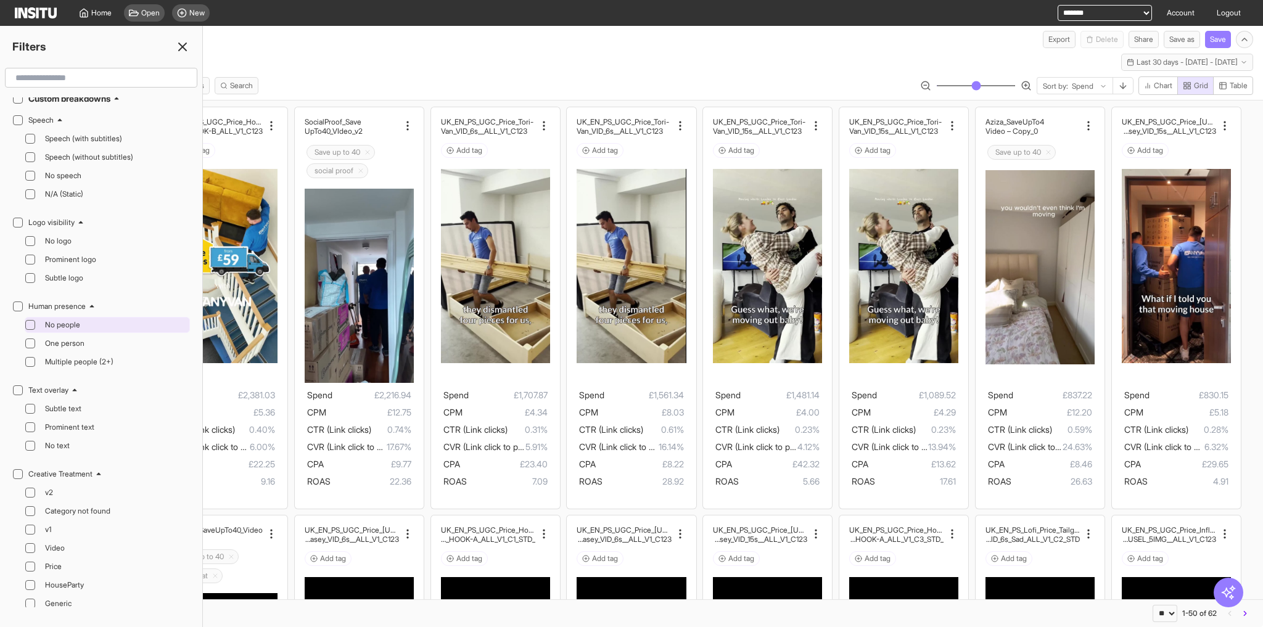
click at [38, 317] on div "No people" at bounding box center [107, 325] width 165 height 16
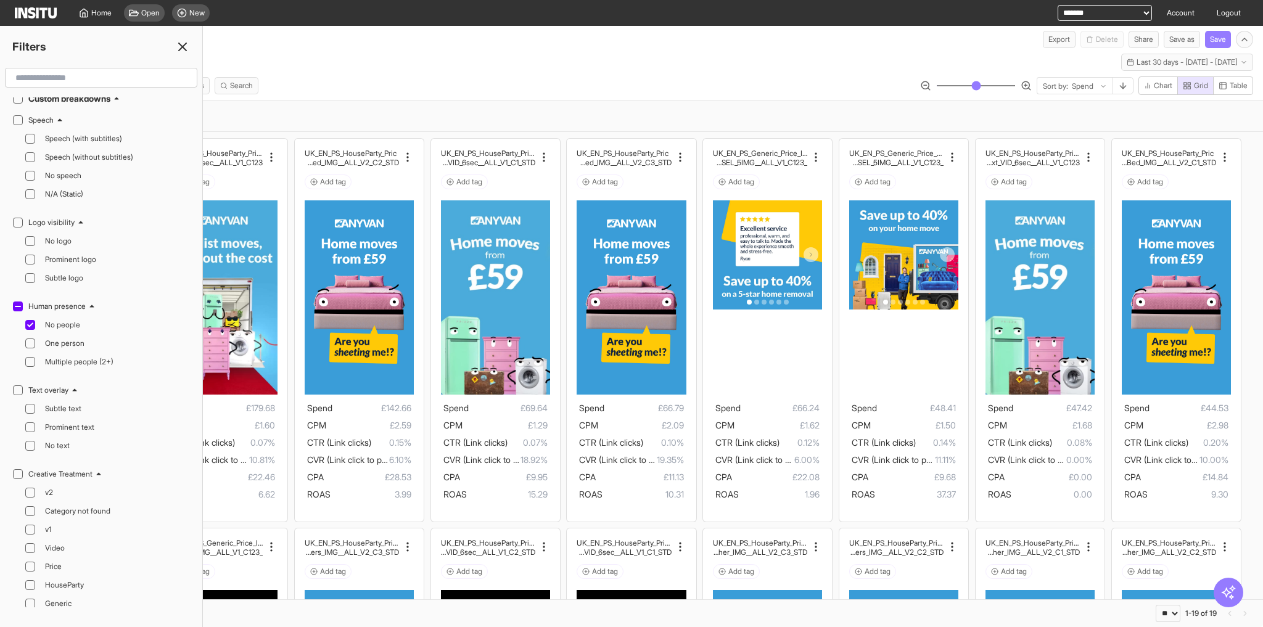
click at [180, 44] on icon at bounding box center [182, 46] width 15 height 15
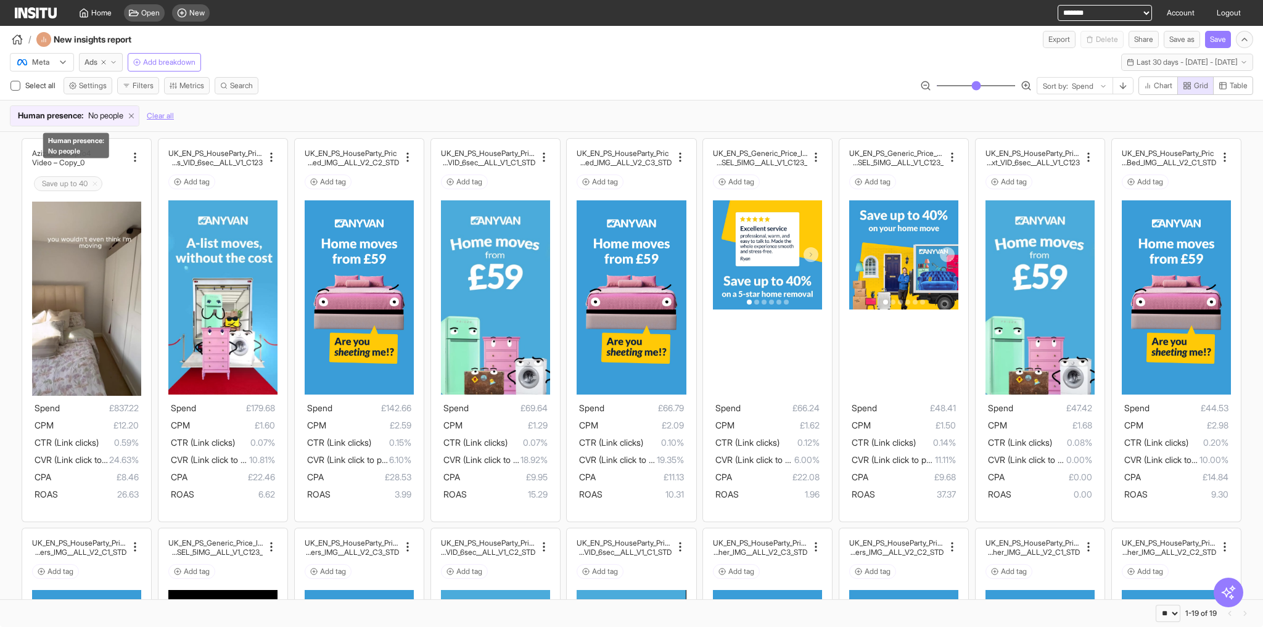
click at [136, 115] on icon at bounding box center [131, 116] width 9 height 9
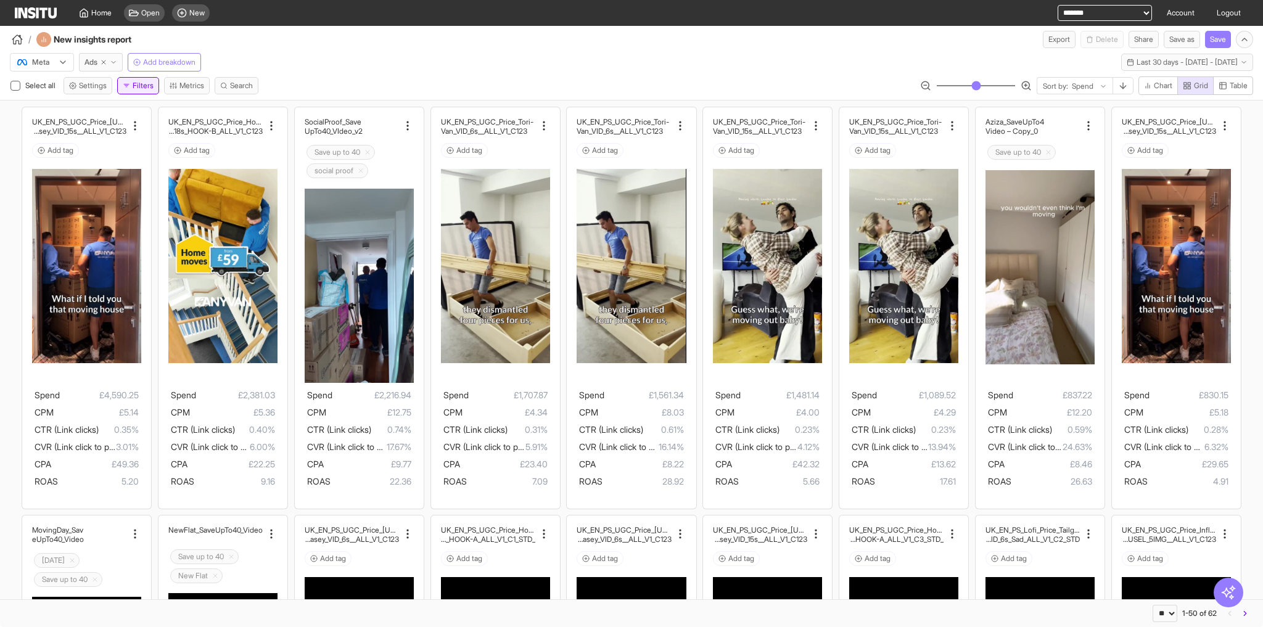
click at [136, 89] on button "Filters" at bounding box center [138, 85] width 42 height 17
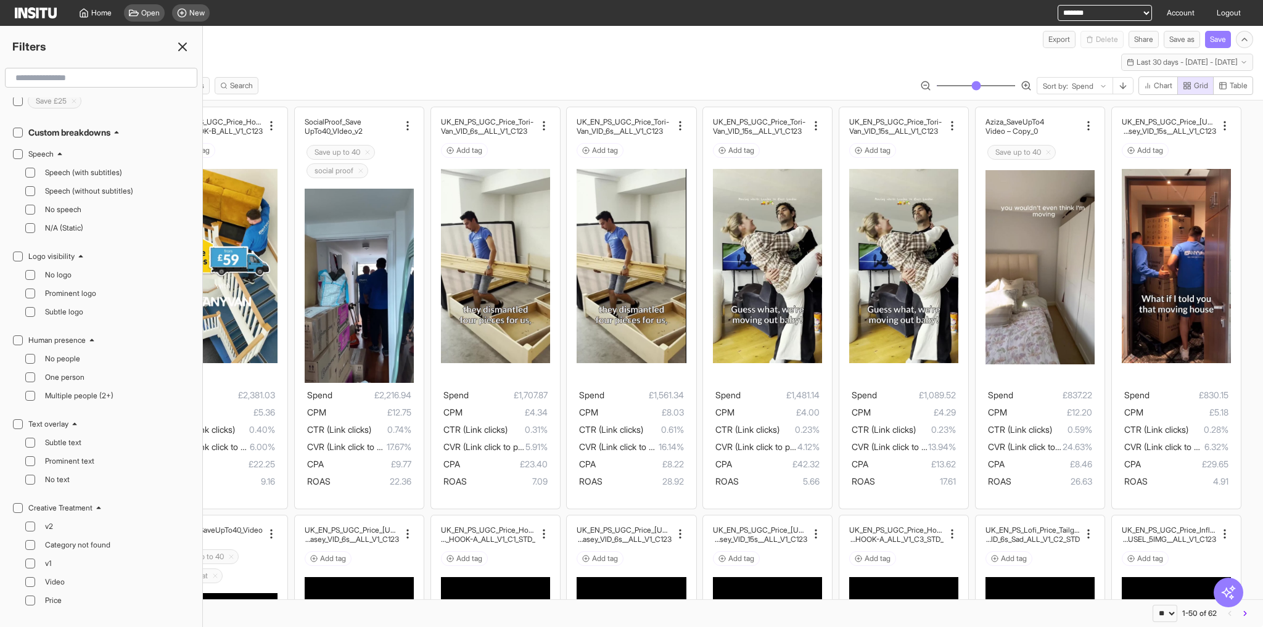
scroll to position [543, 0]
click at [30, 187] on div at bounding box center [30, 192] width 10 height 10
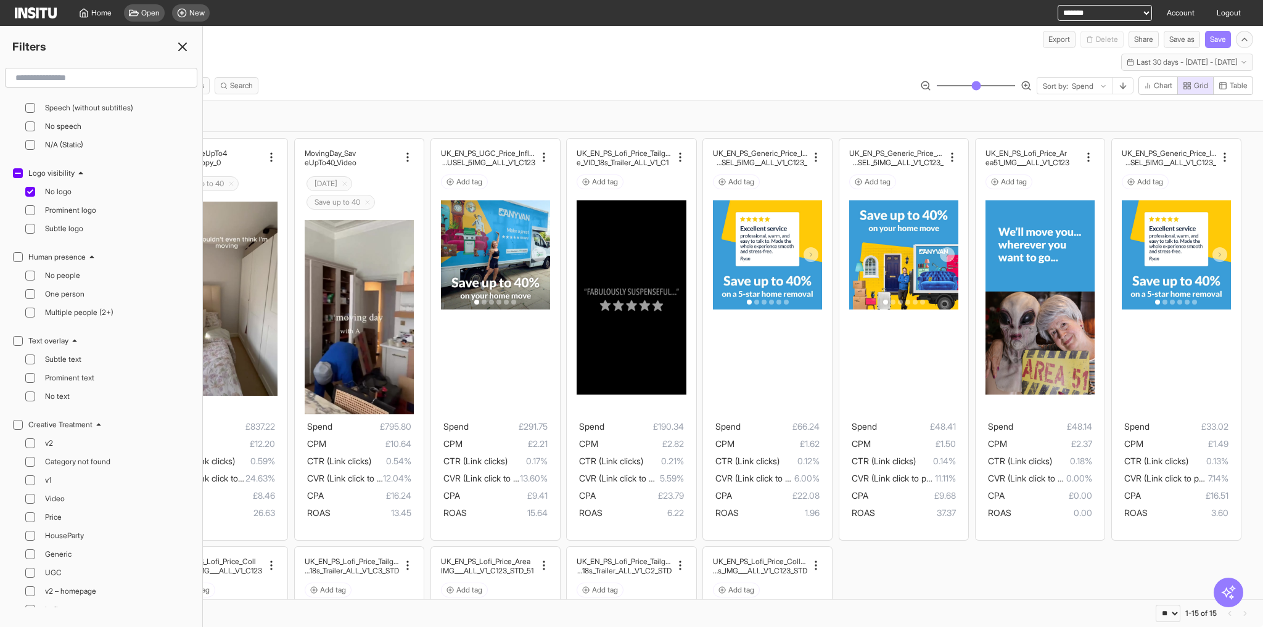
click at [555, 109] on div "Logo visibility : No logo Clear all" at bounding box center [631, 115] width 1243 height 21
click at [455, 46] on div "/ New insights report Export Delete Share Save as Save" at bounding box center [631, 37] width 1263 height 22
click at [184, 45] on line at bounding box center [182, 46] width 7 height 7
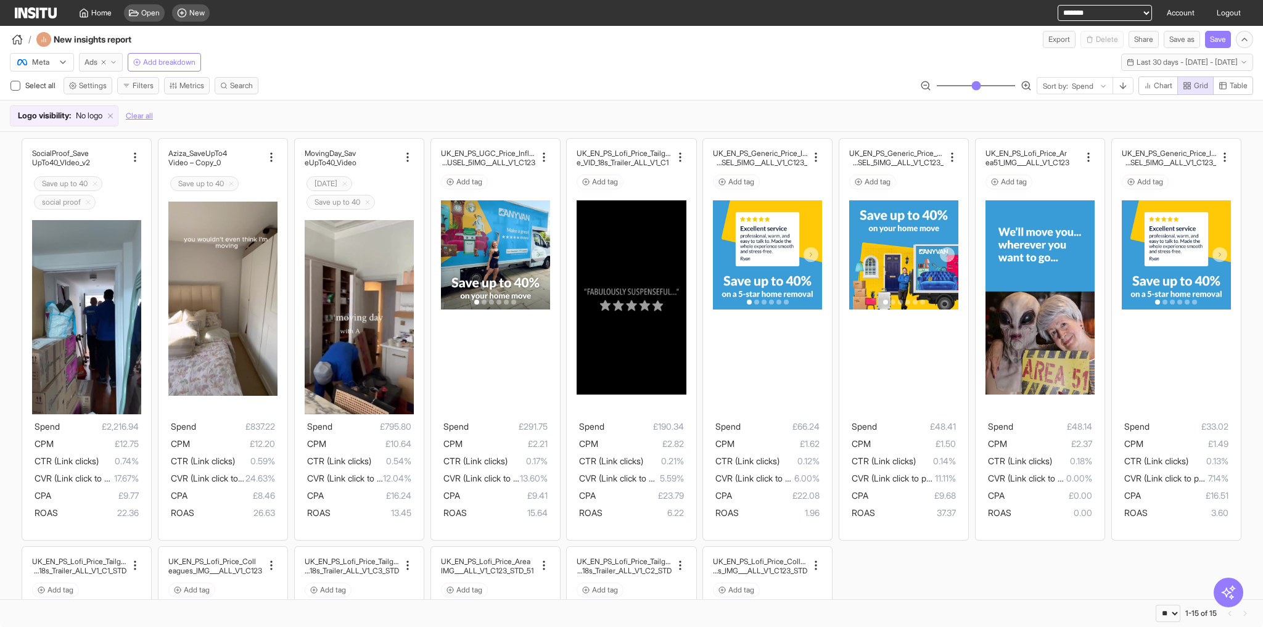
click at [104, 60] on icon "button" at bounding box center [103, 62] width 7 height 7
select select "**"
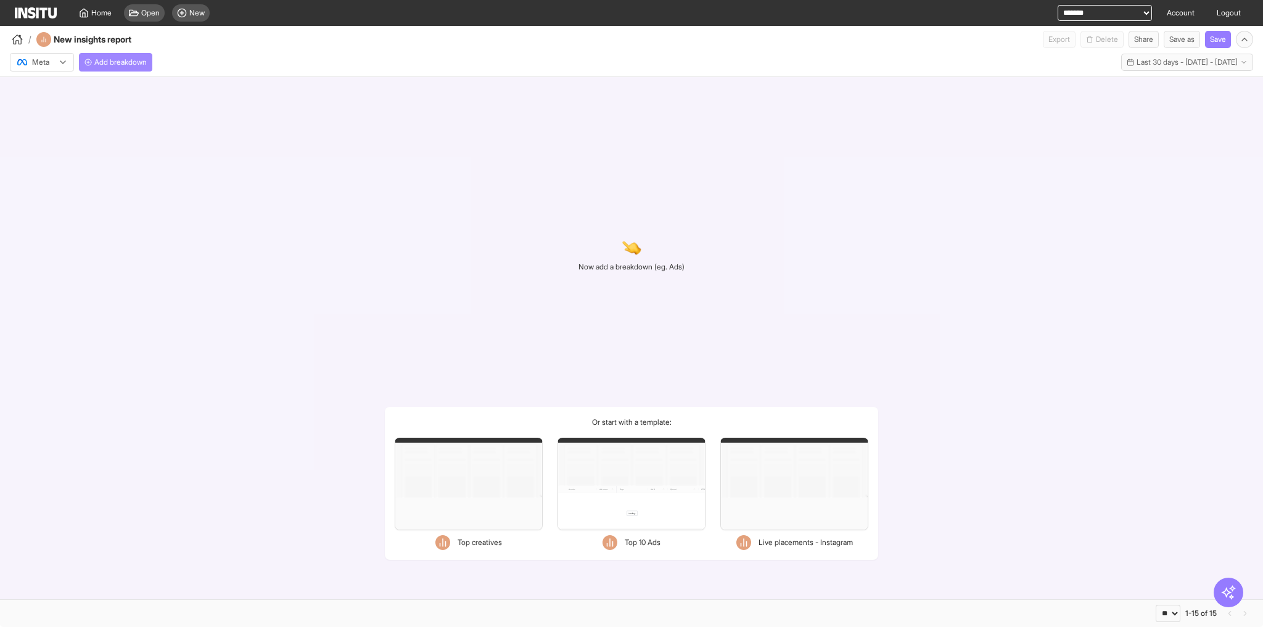
click at [112, 62] on span "Add breakdown" at bounding box center [120, 62] width 52 height 10
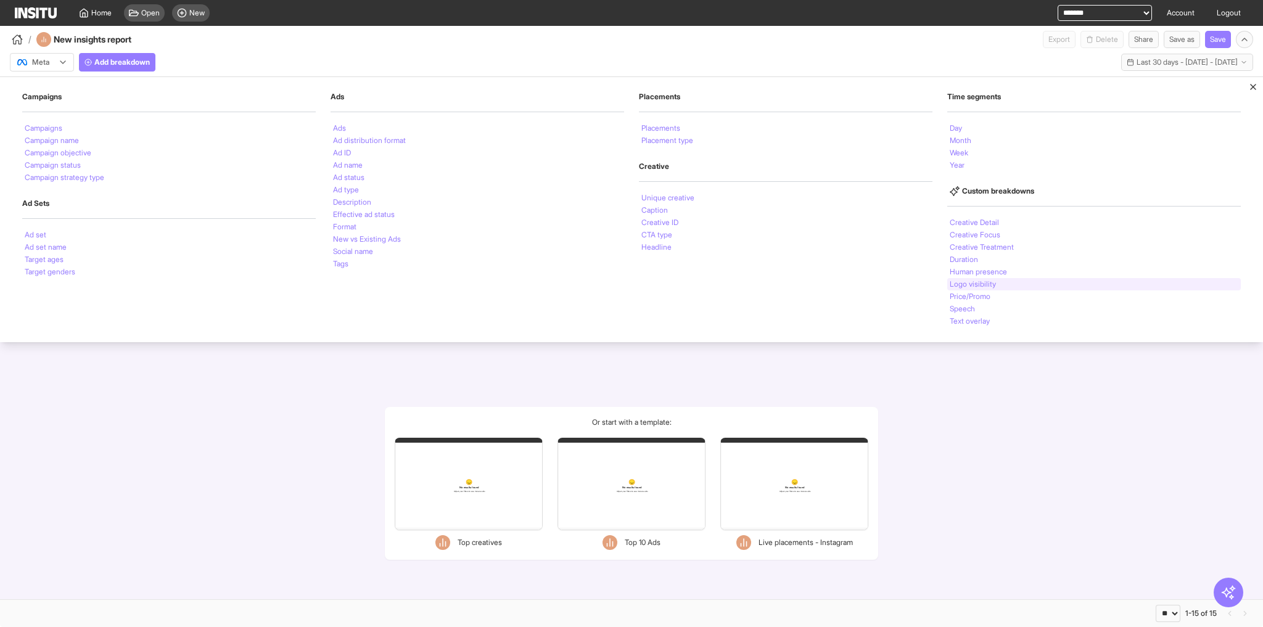
click at [977, 287] on li "Logo visibility" at bounding box center [973, 284] width 46 height 7
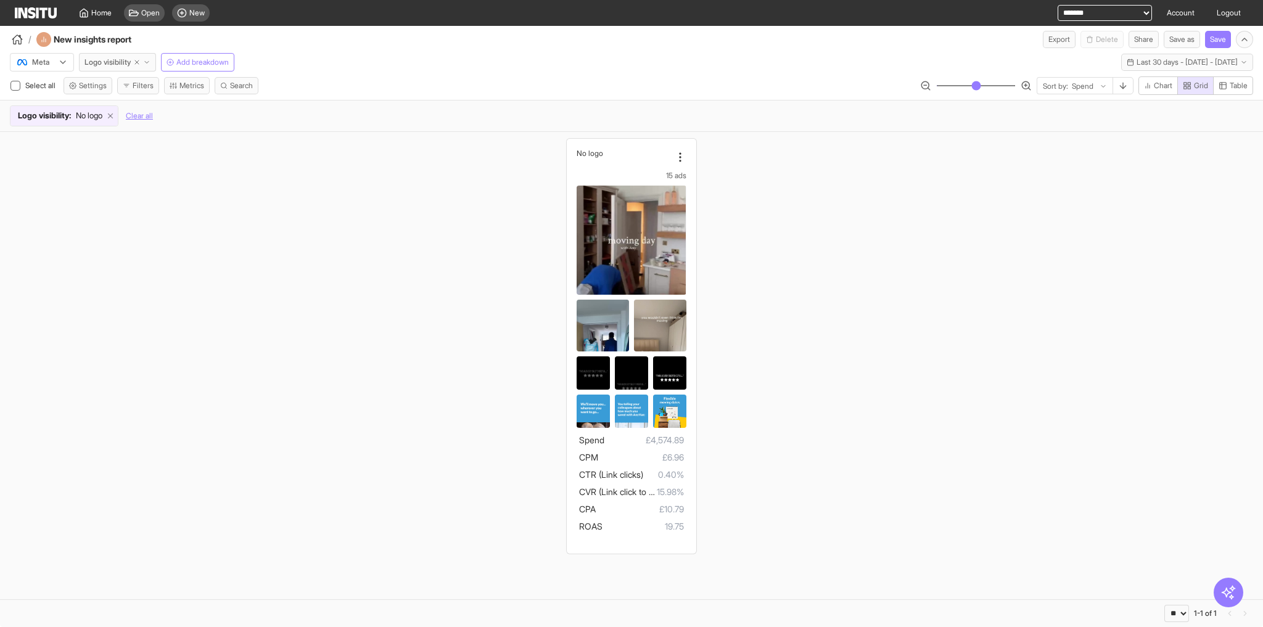
click at [114, 113] on icon at bounding box center [110, 116] width 9 height 9
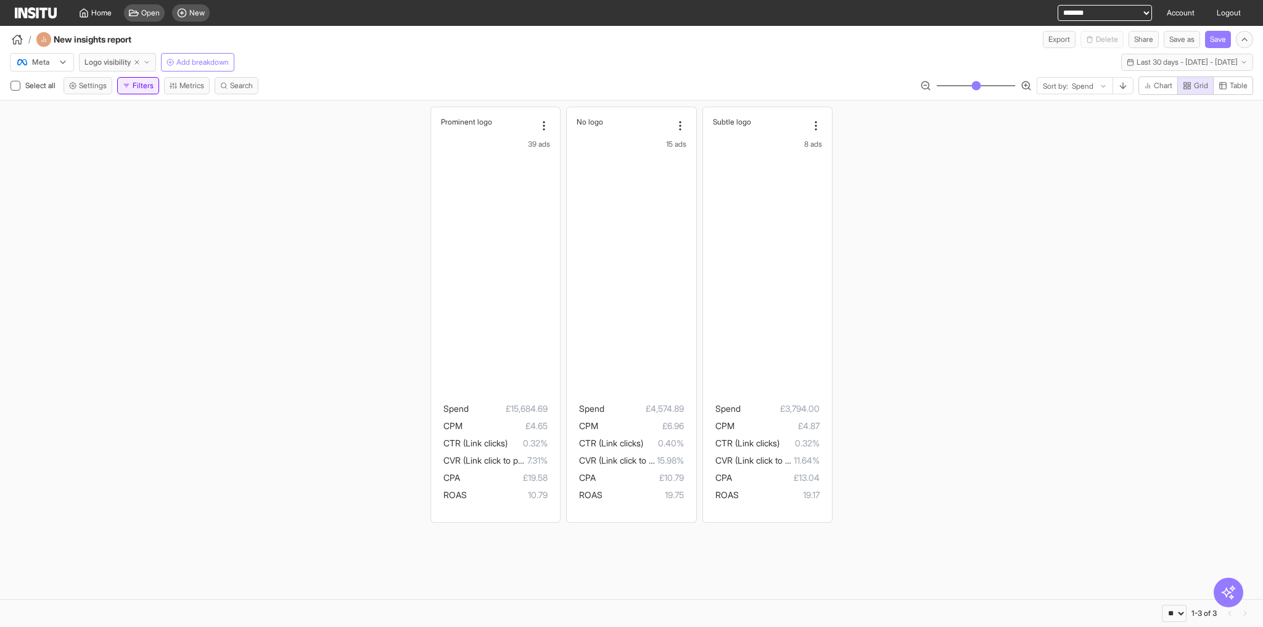
click at [142, 85] on button "Filters" at bounding box center [138, 85] width 42 height 17
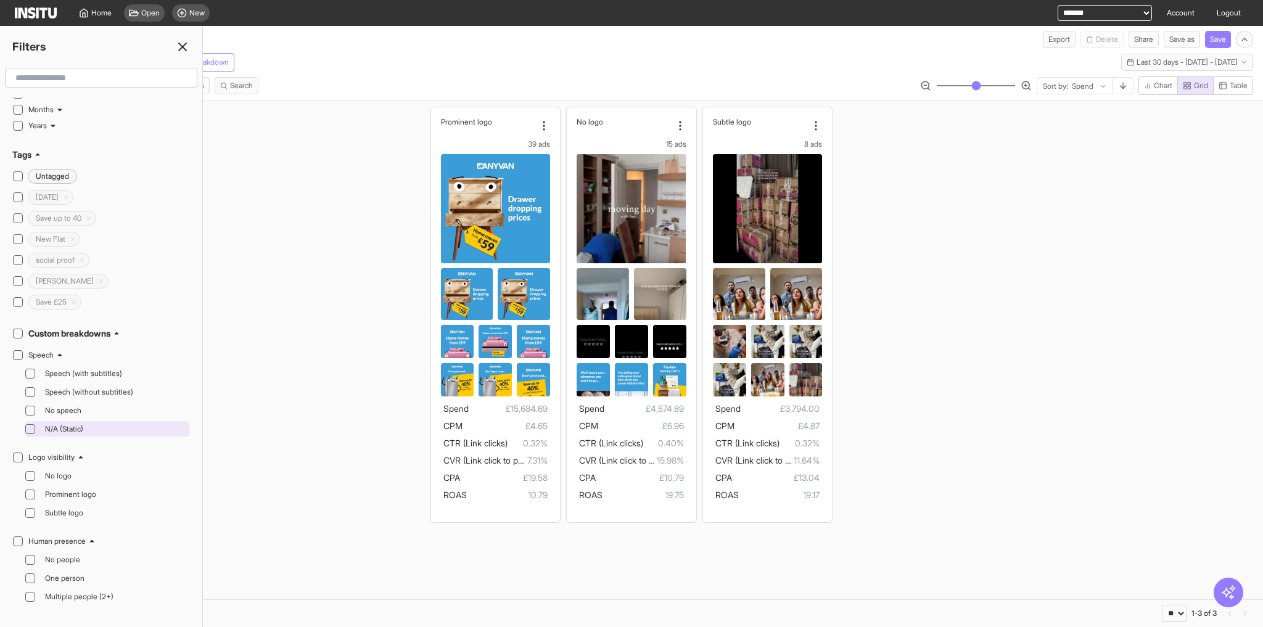
scroll to position [345, 0]
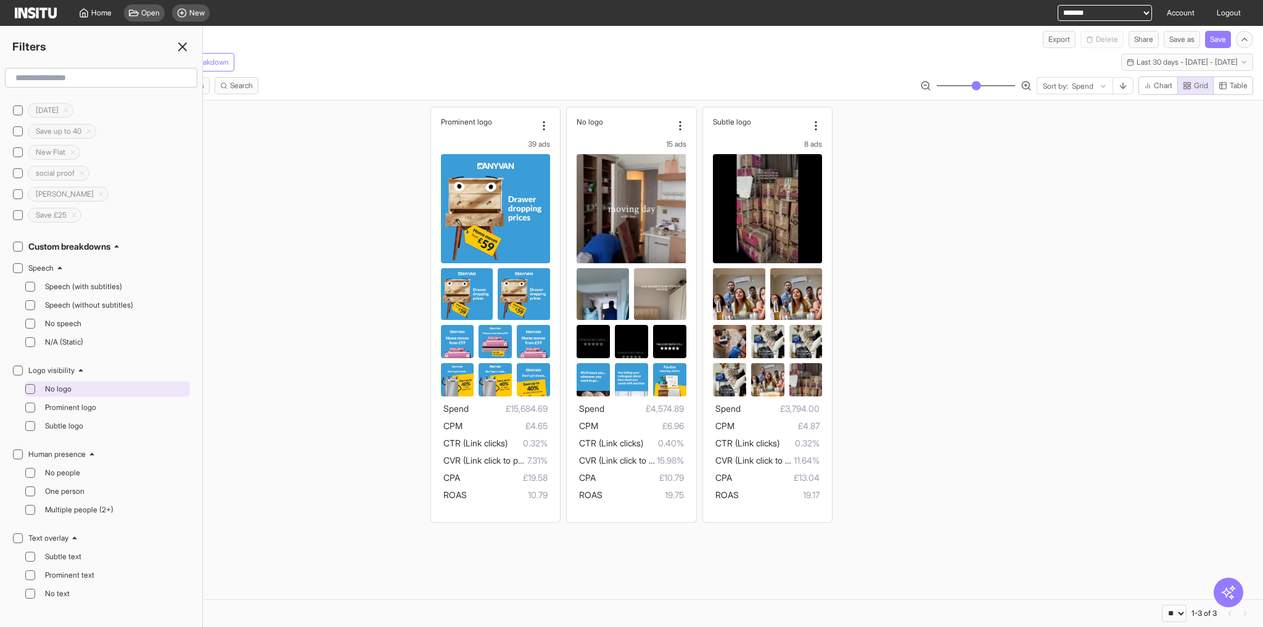
click at [87, 384] on span "No logo" at bounding box center [116, 389] width 142 height 10
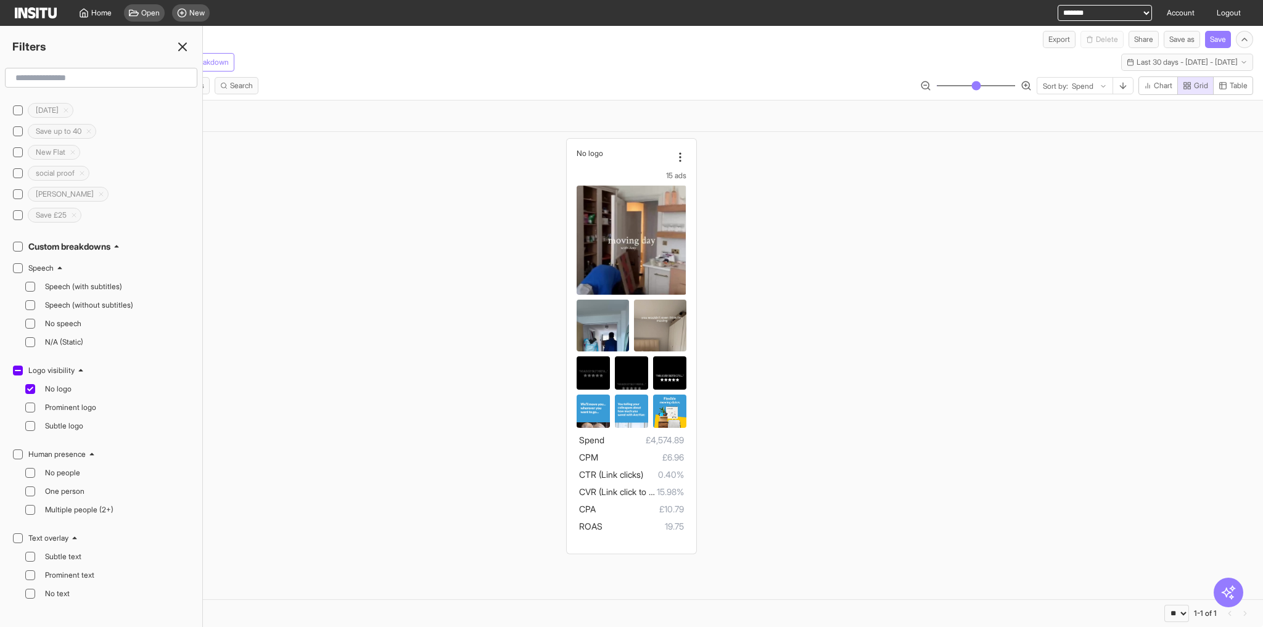
drag, startPoint x: 336, startPoint y: 169, endPoint x: 315, endPoint y: 153, distance: 25.9
click at [329, 165] on div "No logo 15 ads Spend £4,574.89 CPM £6.96 CTR (Link clicks) 0.40% CVR (Link clic…" at bounding box center [631, 346] width 1263 height 428
click at [184, 42] on icon at bounding box center [182, 46] width 15 height 15
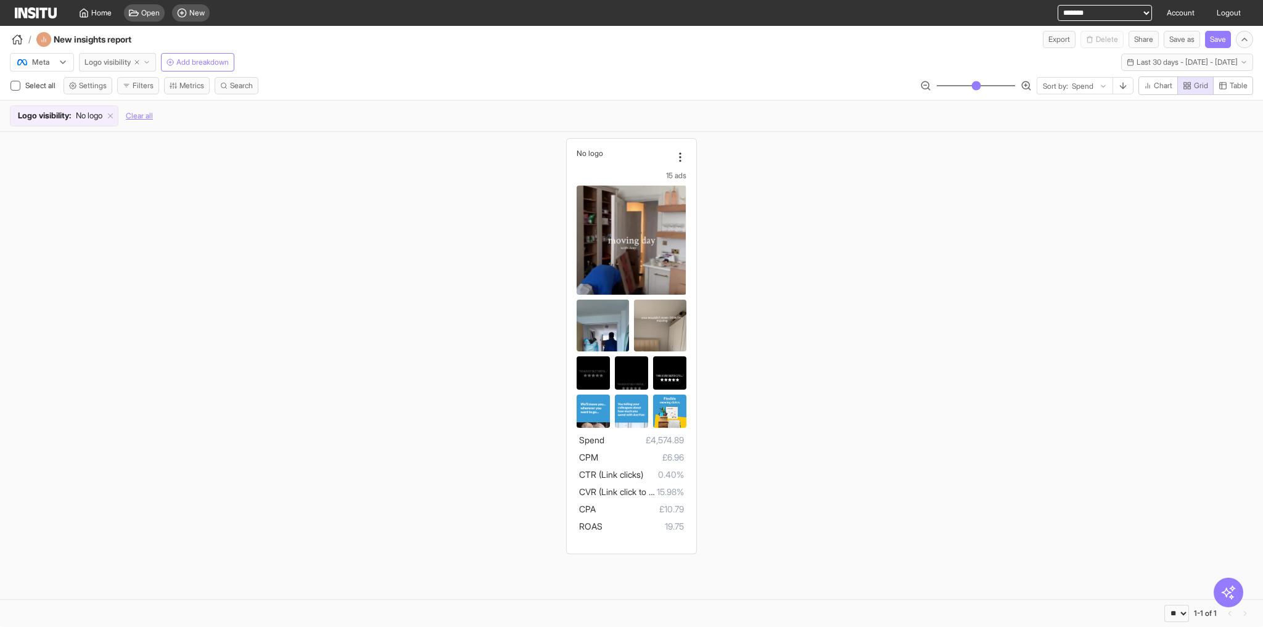
click at [125, 60] on span "Logo visibility" at bounding box center [107, 62] width 46 height 10
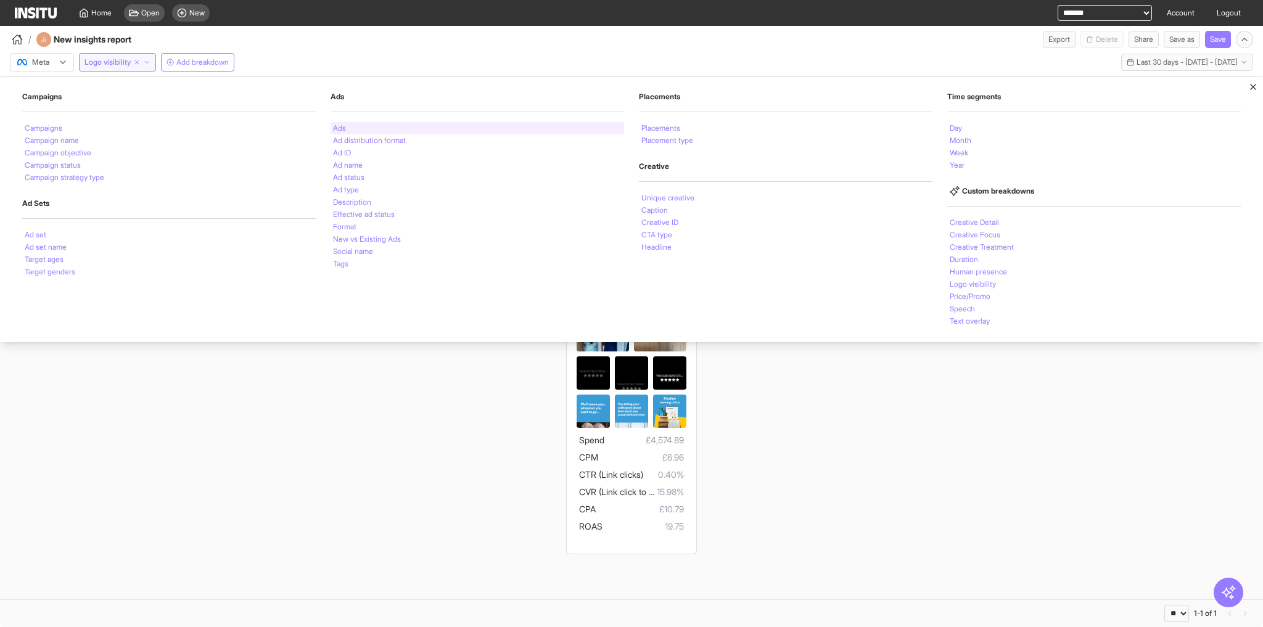
click at [371, 131] on div "Ads" at bounding box center [478, 128] width 294 height 12
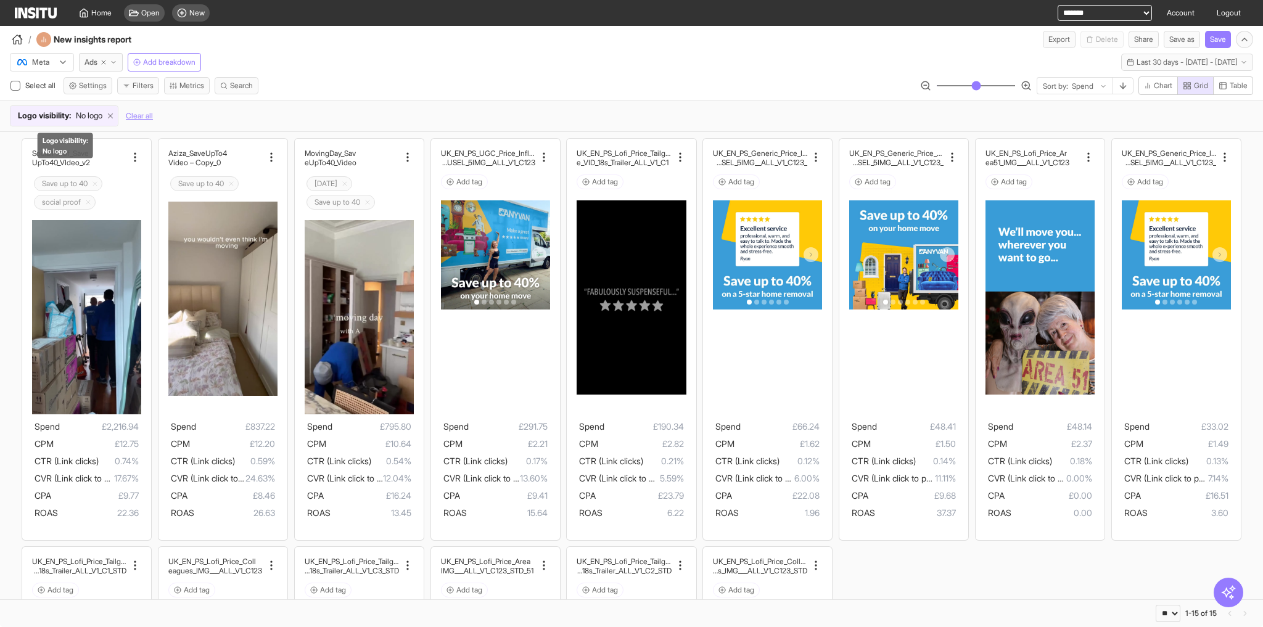
click at [115, 112] on icon at bounding box center [110, 116] width 9 height 9
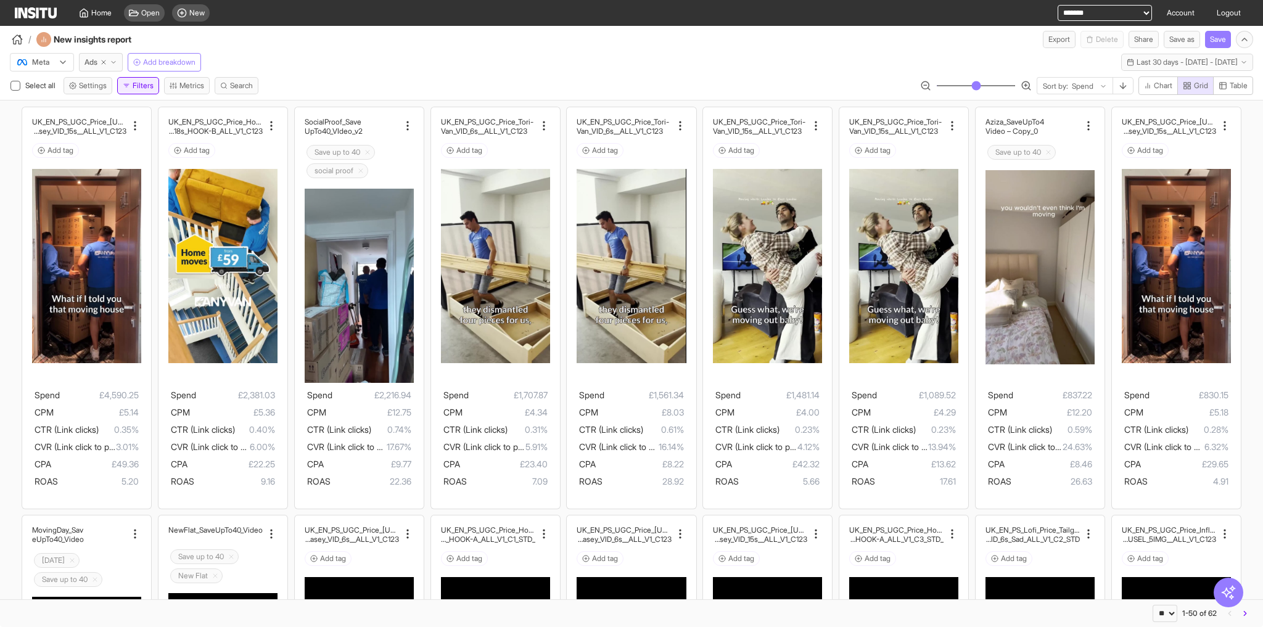
click at [130, 89] on button "Filters" at bounding box center [138, 85] width 42 height 17
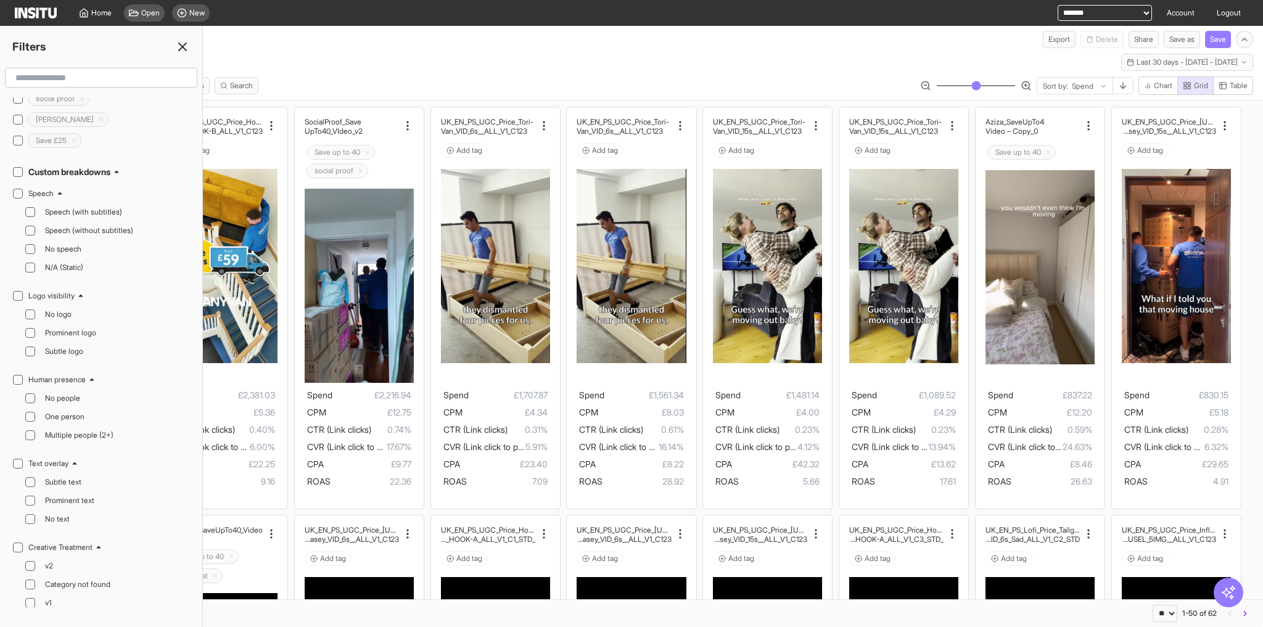
scroll to position [493, 0]
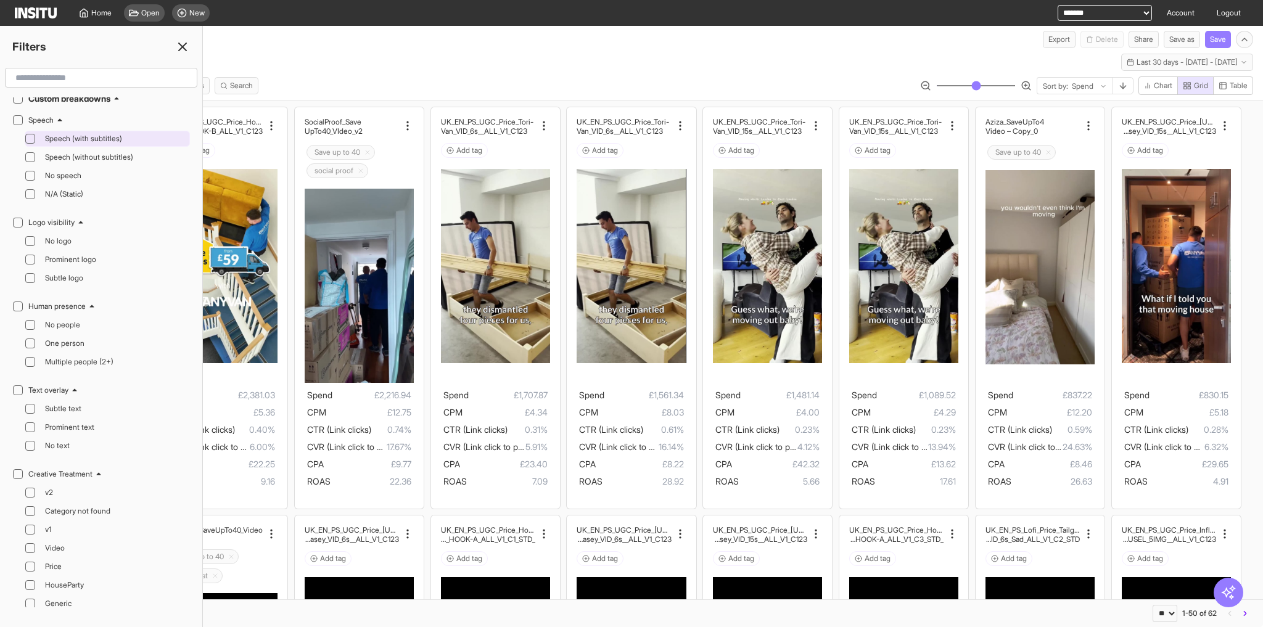
click at [49, 134] on span "Speech (with subtitles)" at bounding box center [116, 139] width 142 height 10
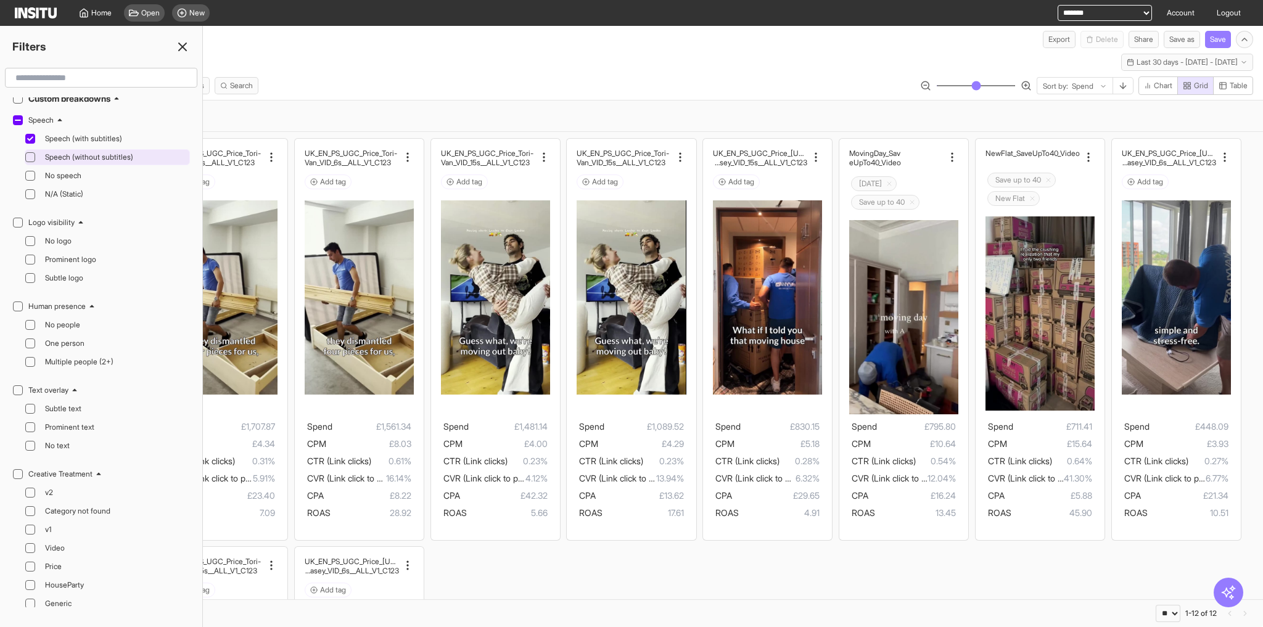
click at [53, 152] on span "Speech (without subtitles)" at bounding box center [116, 157] width 142 height 10
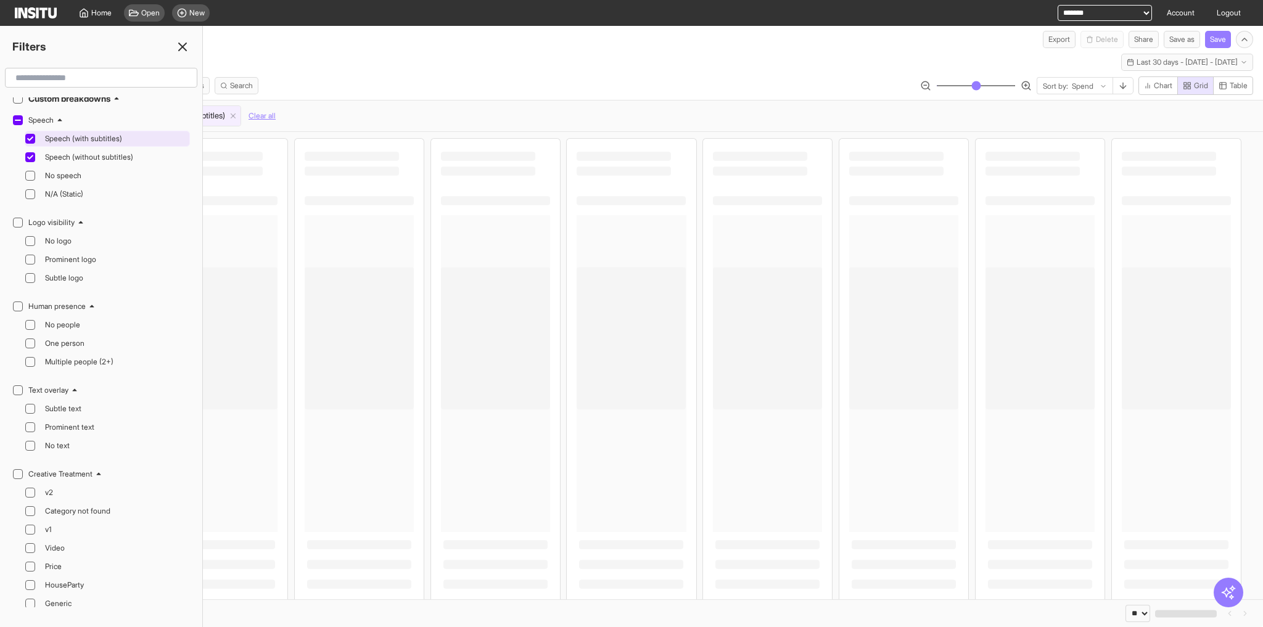
click at [64, 134] on span "Speech (with subtitles)" at bounding box center [116, 139] width 142 height 10
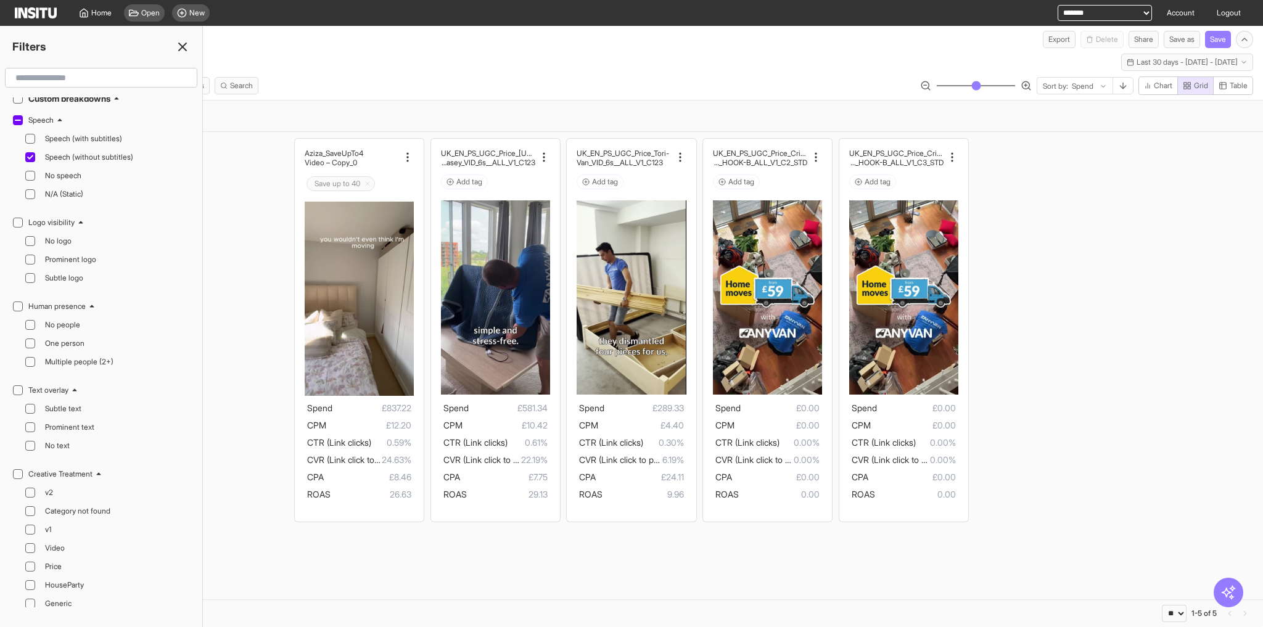
click at [328, 101] on div "Speech : Speech (without subtitles) Clear all" at bounding box center [631, 115] width 1263 height 31
click at [184, 49] on line at bounding box center [182, 46] width 7 height 7
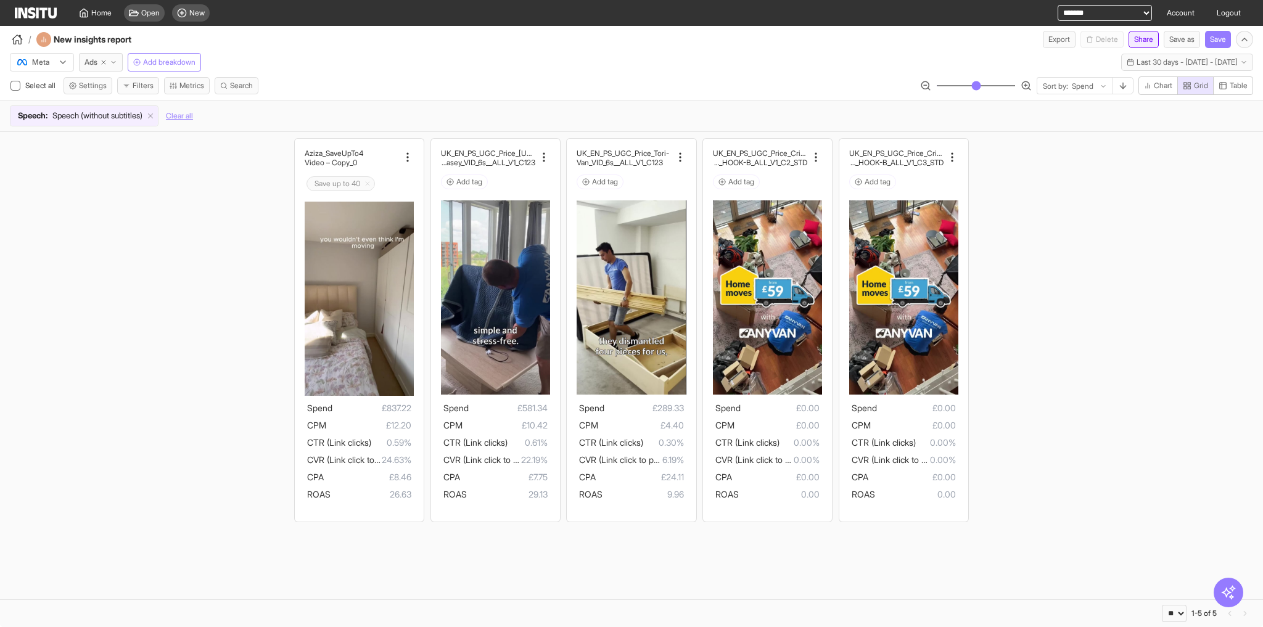
click at [1145, 39] on button "Share" at bounding box center [1144, 39] width 30 height 17
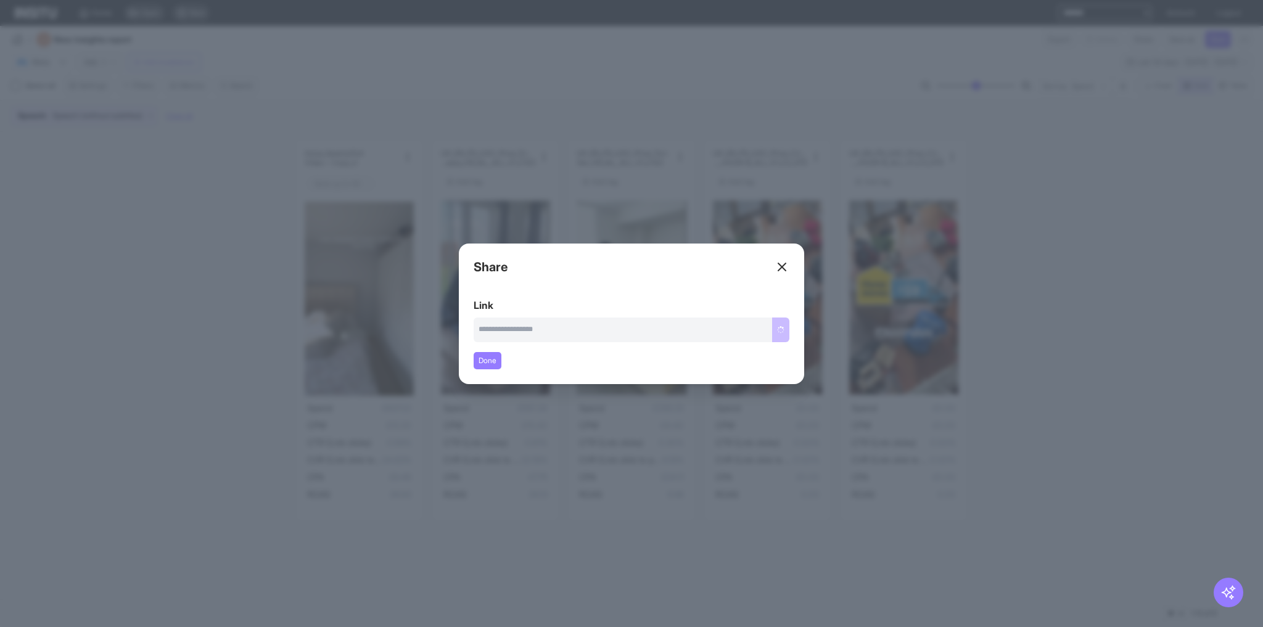
type input "**********"
click at [778, 332] on button "Copy link" at bounding box center [768, 330] width 41 height 25
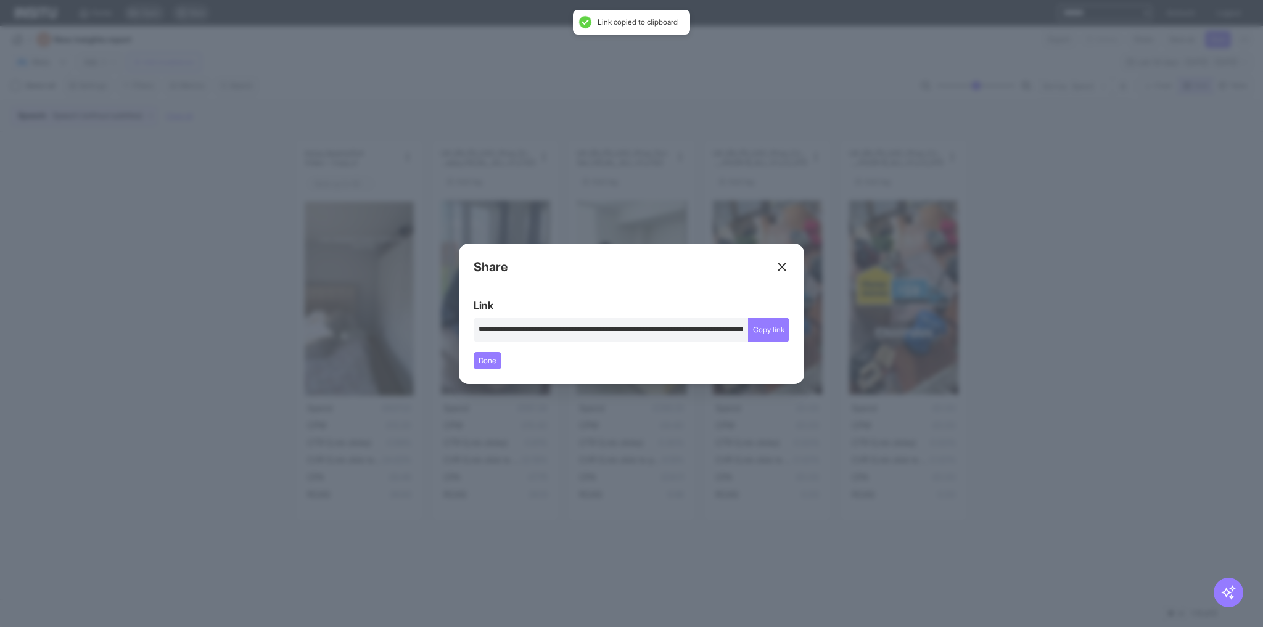
click at [1095, 327] on div "Close overlay" at bounding box center [631, 313] width 1263 height 627
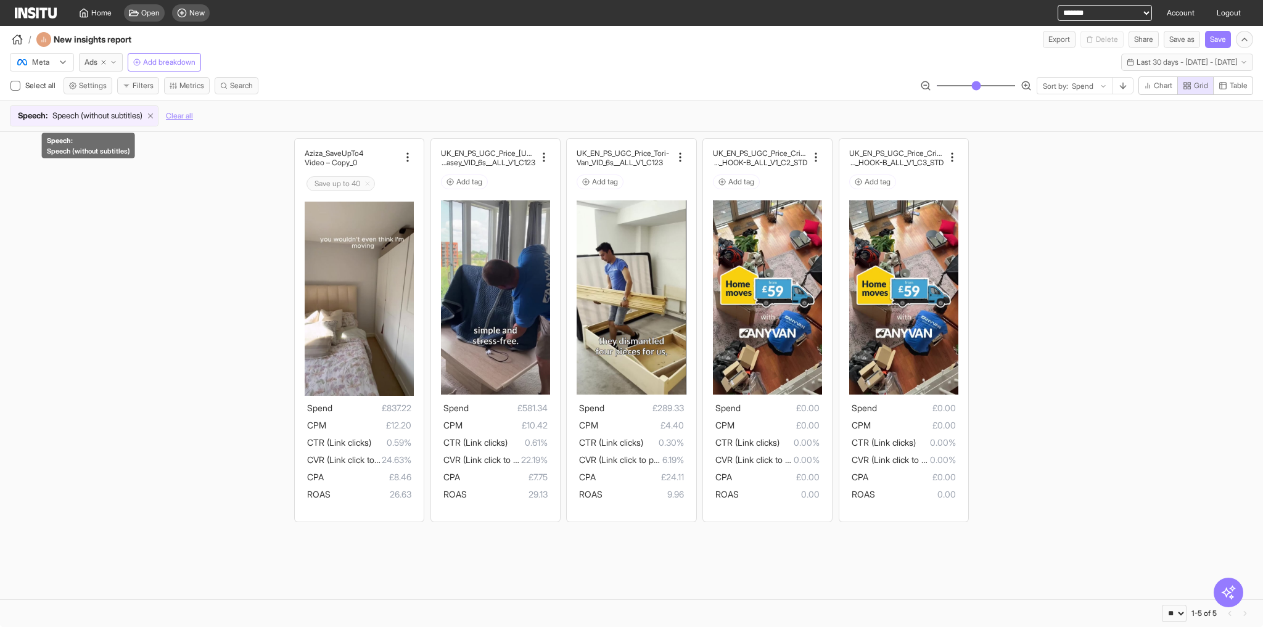
click at [155, 118] on icon at bounding box center [150, 116] width 9 height 9
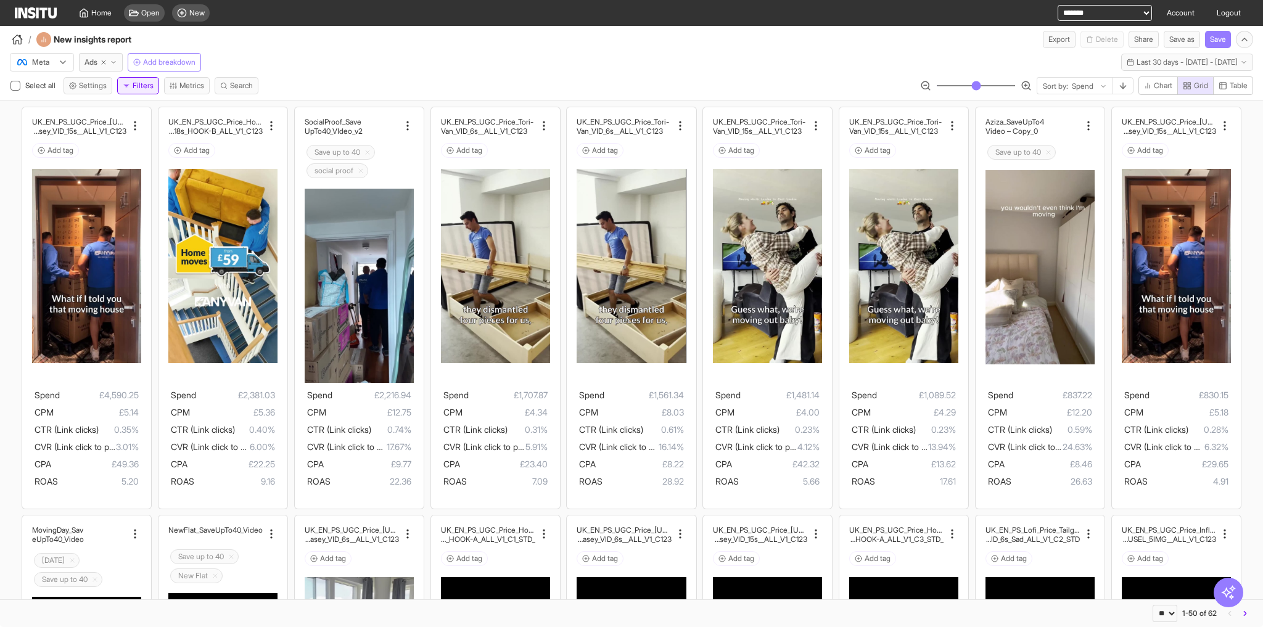
click at [144, 83] on button "Filters" at bounding box center [138, 85] width 42 height 17
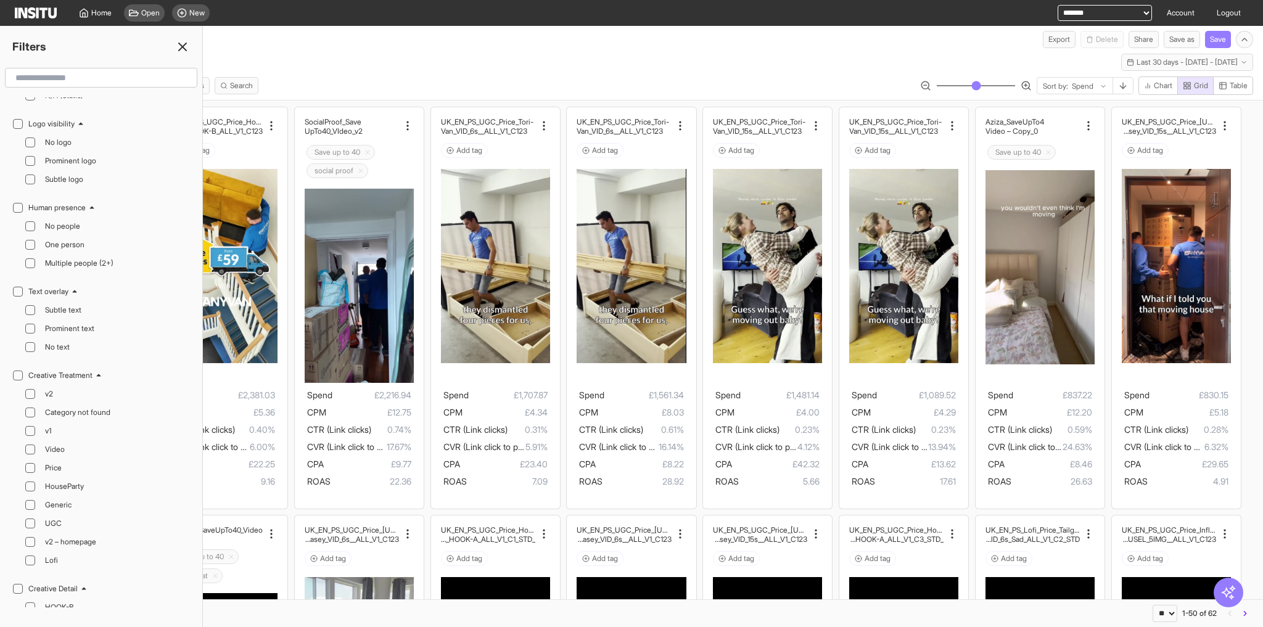
scroll to position [395, 0]
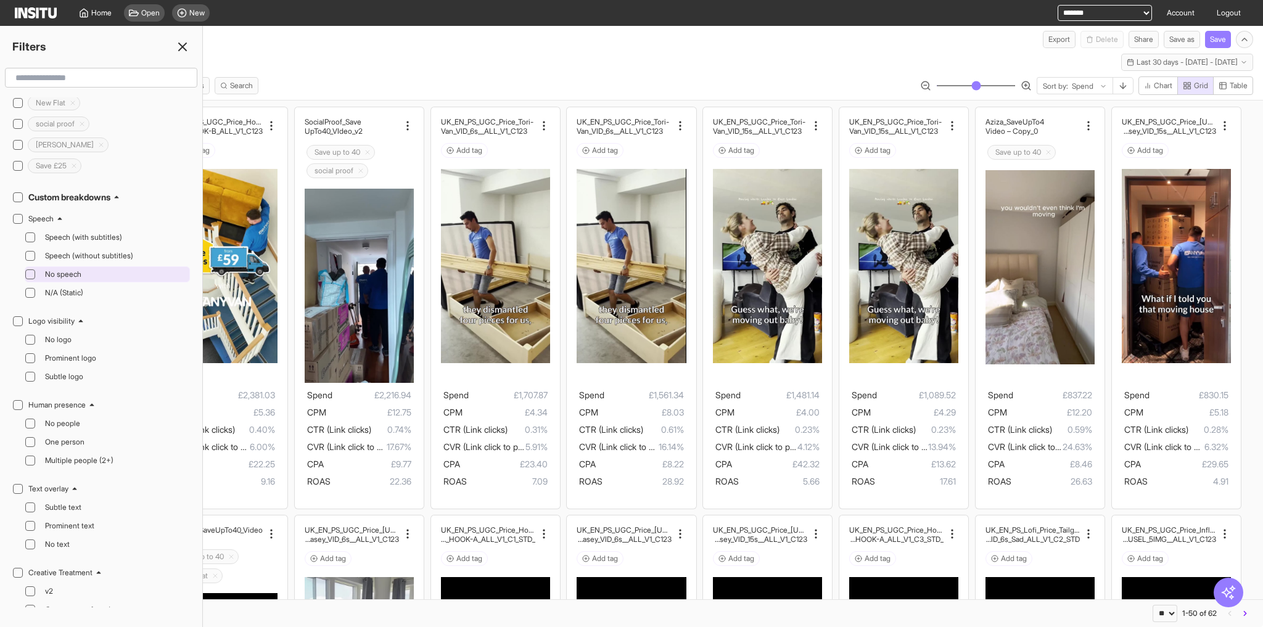
click at [68, 270] on span "No speech" at bounding box center [116, 275] width 142 height 10
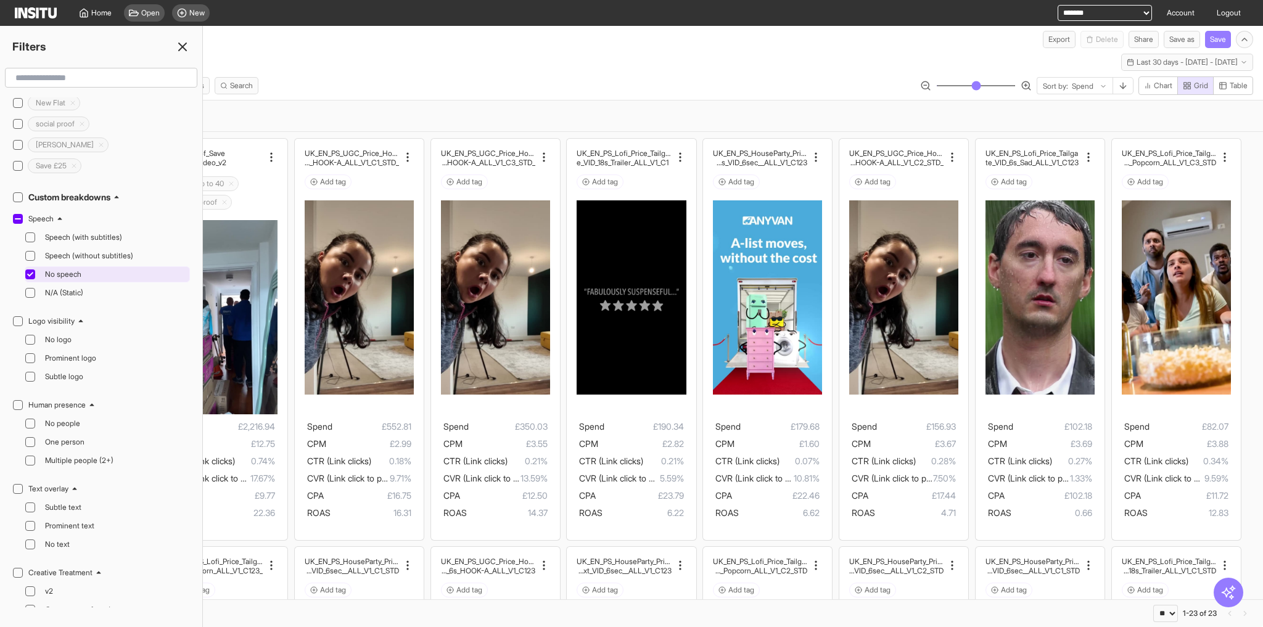
click at [71, 270] on span "No speech" at bounding box center [116, 275] width 142 height 10
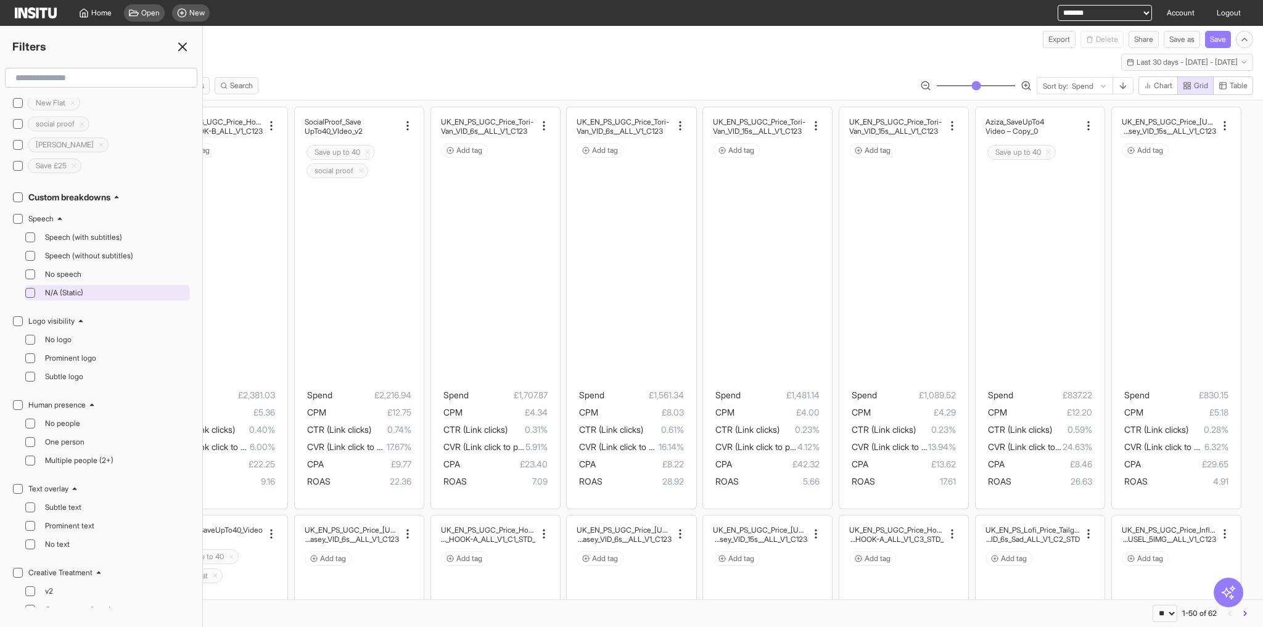
click at [66, 288] on span "N/A (Static)" at bounding box center [116, 293] width 142 height 10
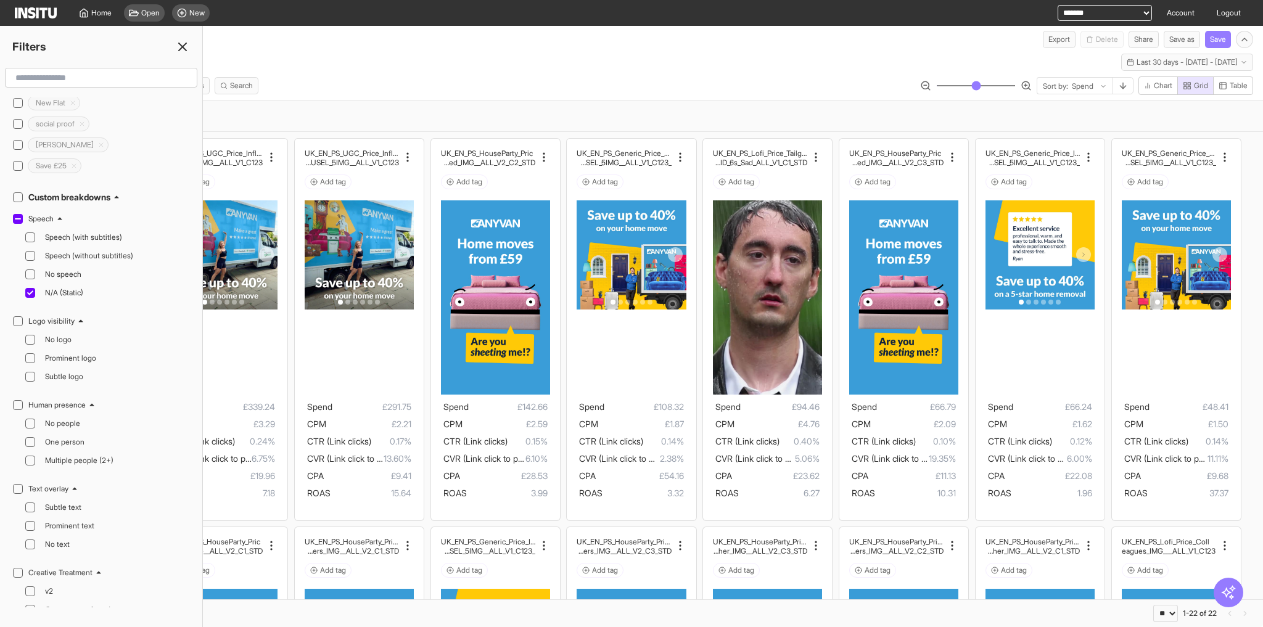
click at [720, 107] on div "Speech : N/A (Static) Clear all" at bounding box center [631, 115] width 1243 height 21
click at [1140, 36] on button "Share" at bounding box center [1144, 39] width 30 height 17
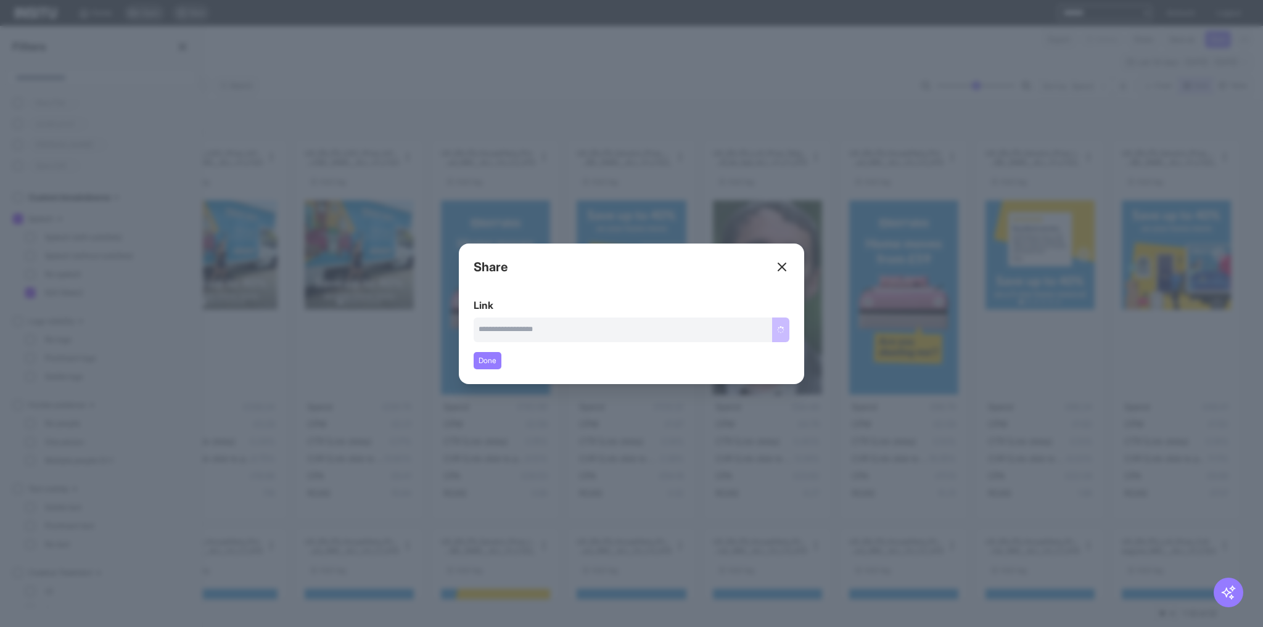
type input "**********"
click at [765, 330] on button "Copy link" at bounding box center [768, 330] width 41 height 25
click at [674, 415] on div "Close overlay" at bounding box center [631, 313] width 1263 height 627
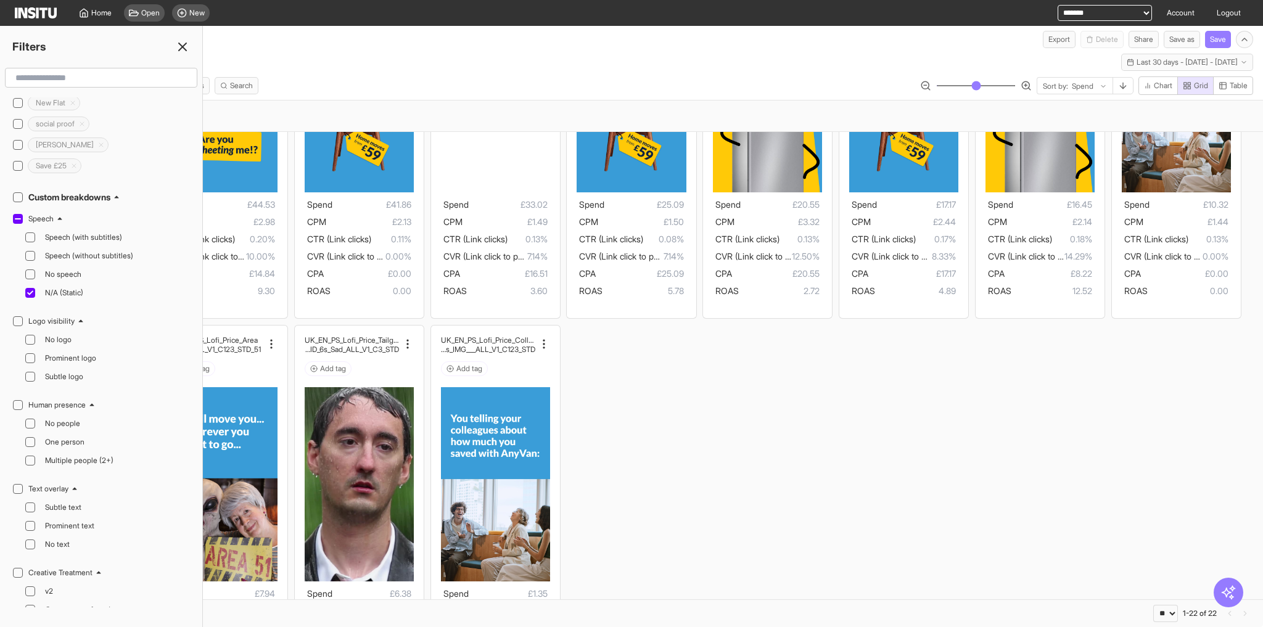
scroll to position [704, 0]
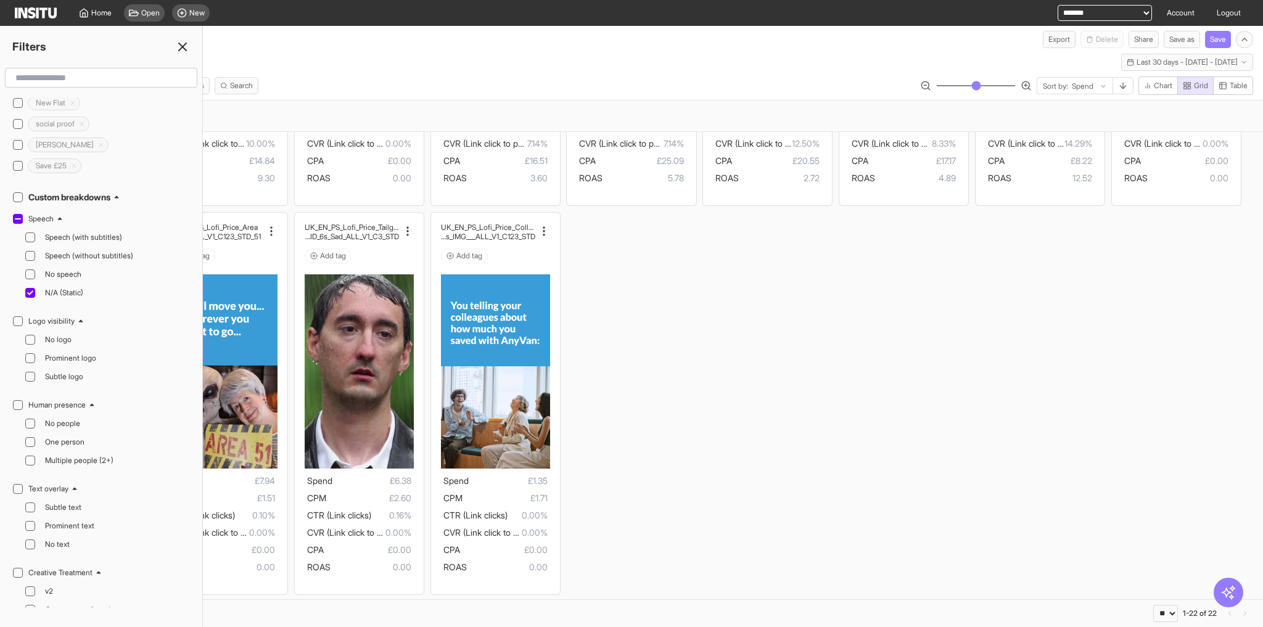
drag, startPoint x: 30, startPoint y: 274, endPoint x: 61, endPoint y: 295, distance: 37.8
click at [30, 290] on icon at bounding box center [30, 293] width 6 height 6
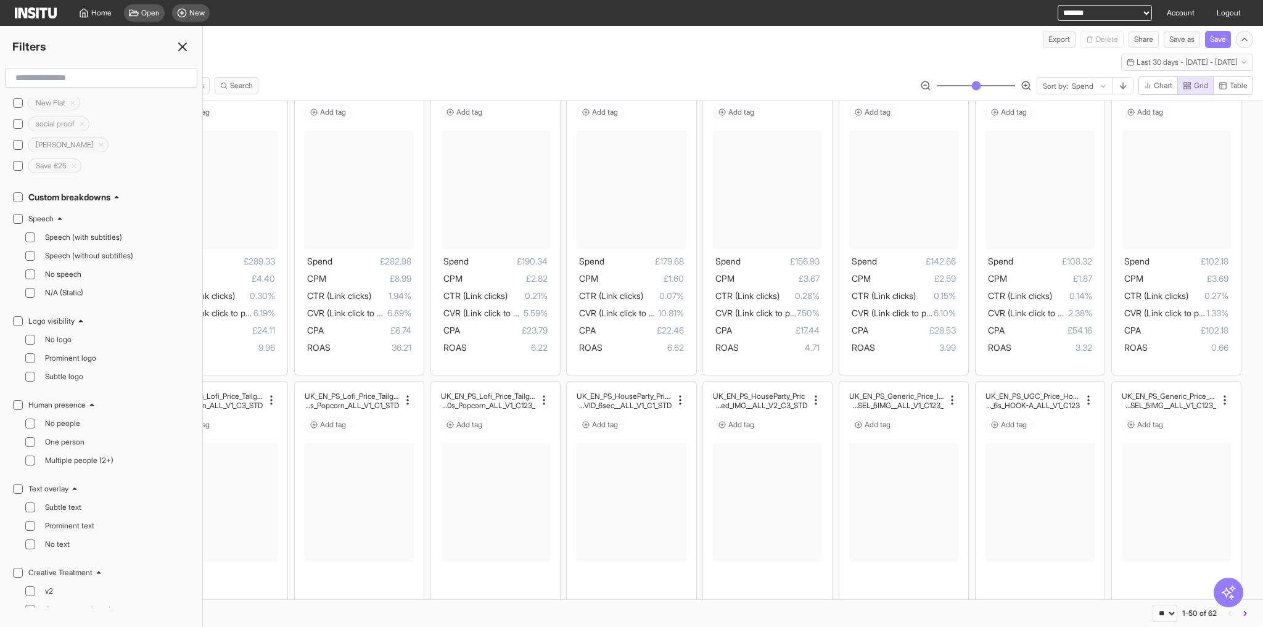
scroll to position [1650, 0]
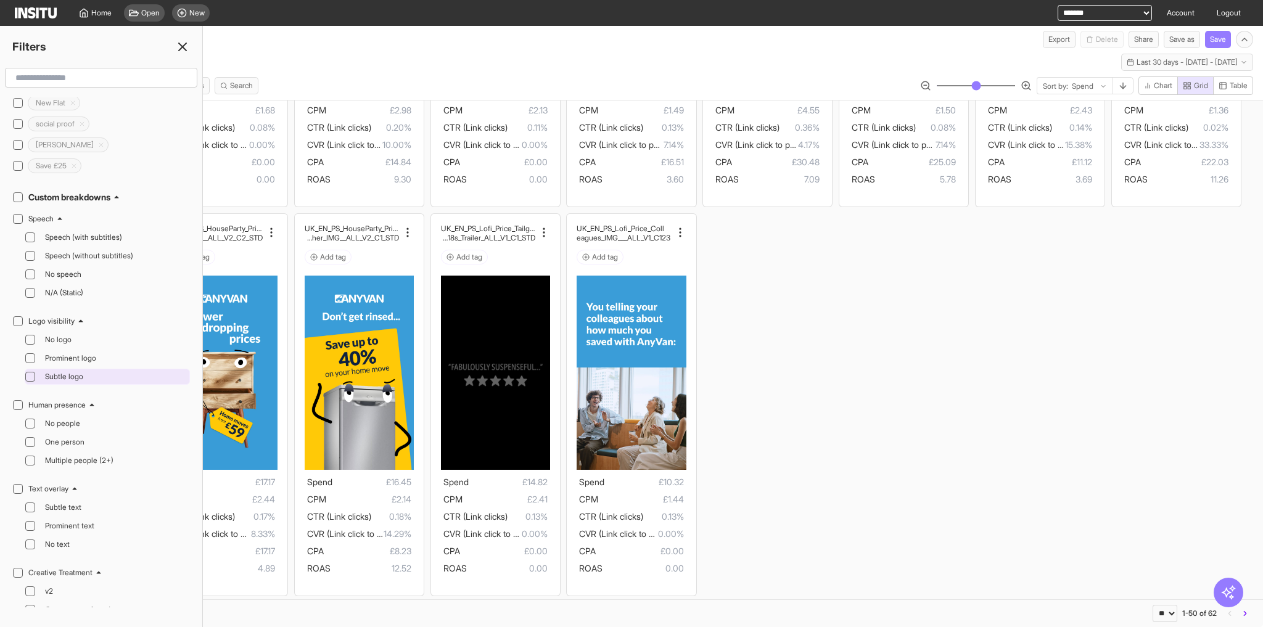
click at [65, 372] on span "Subtle logo" at bounding box center [116, 377] width 142 height 10
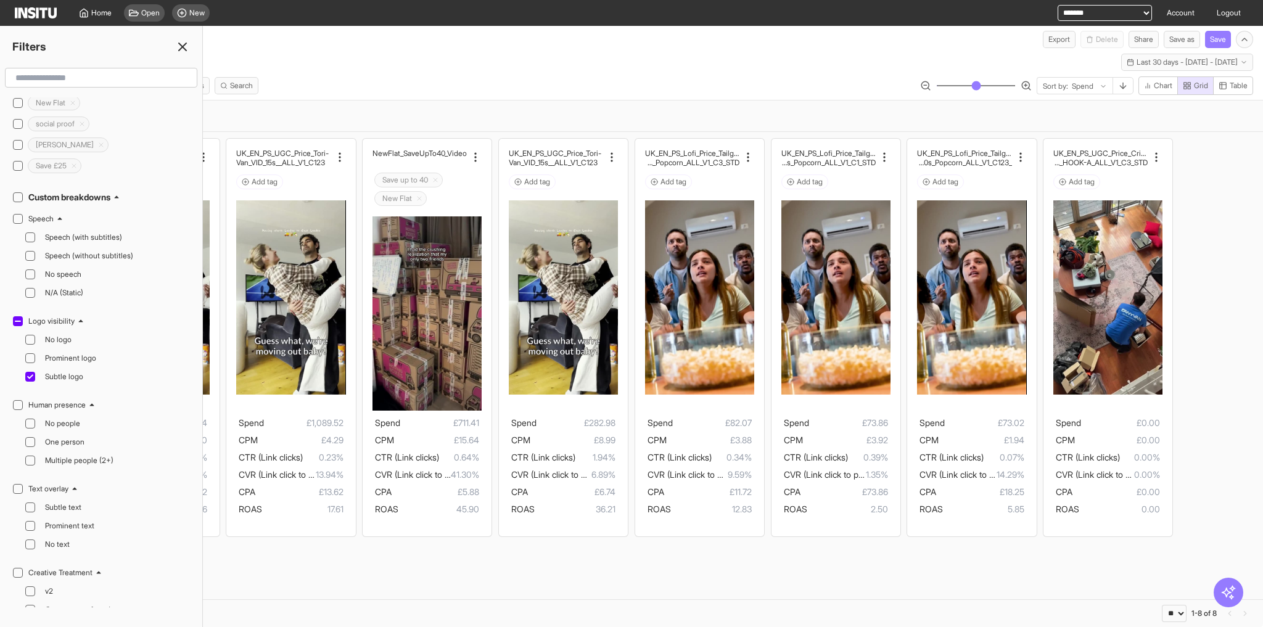
click at [185, 49] on line at bounding box center [182, 46] width 7 height 7
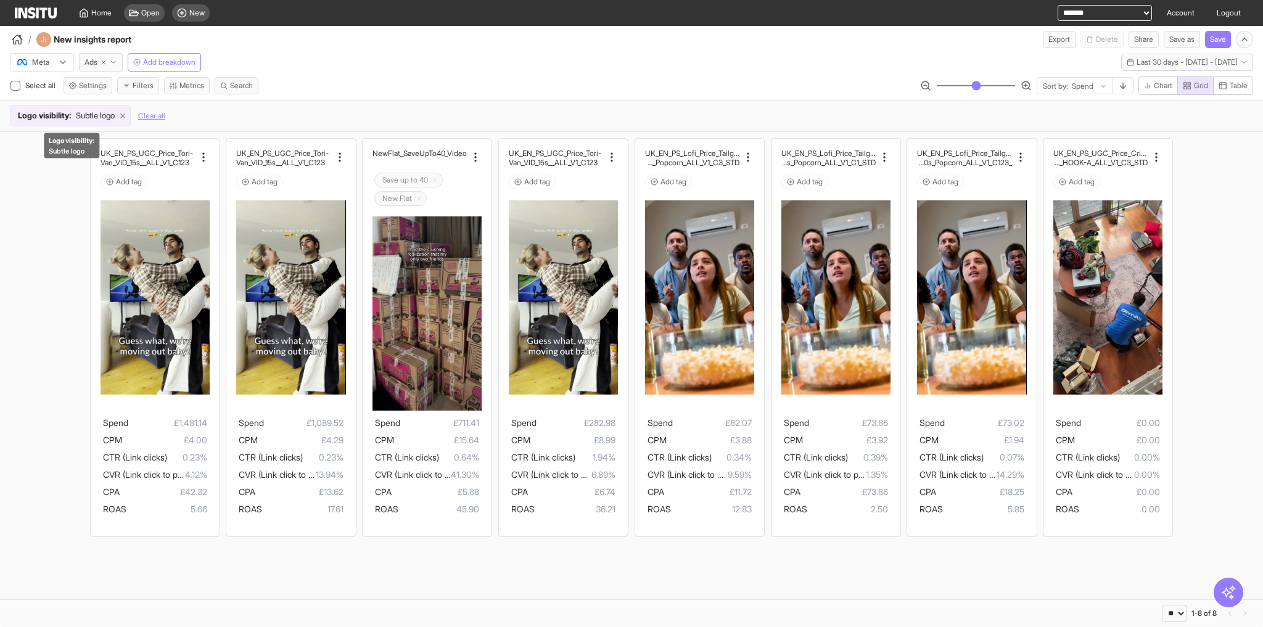
click at [127, 114] on icon at bounding box center [122, 116] width 9 height 9
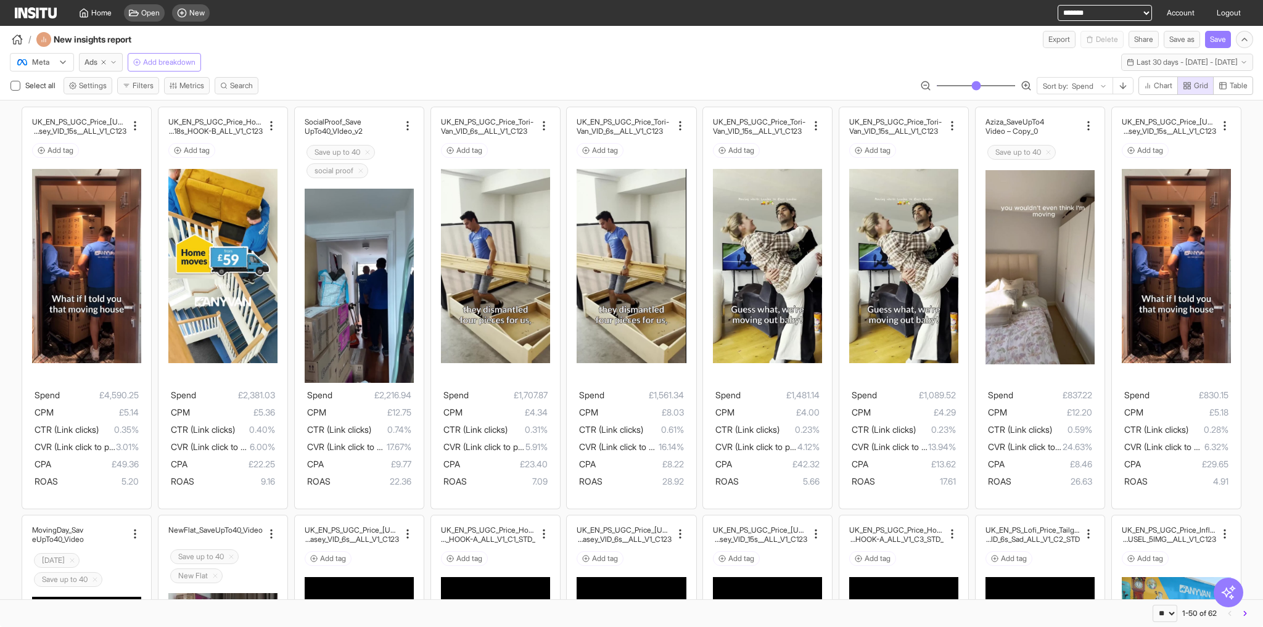
click at [167, 62] on span "Add breakdown" at bounding box center [169, 62] width 52 height 10
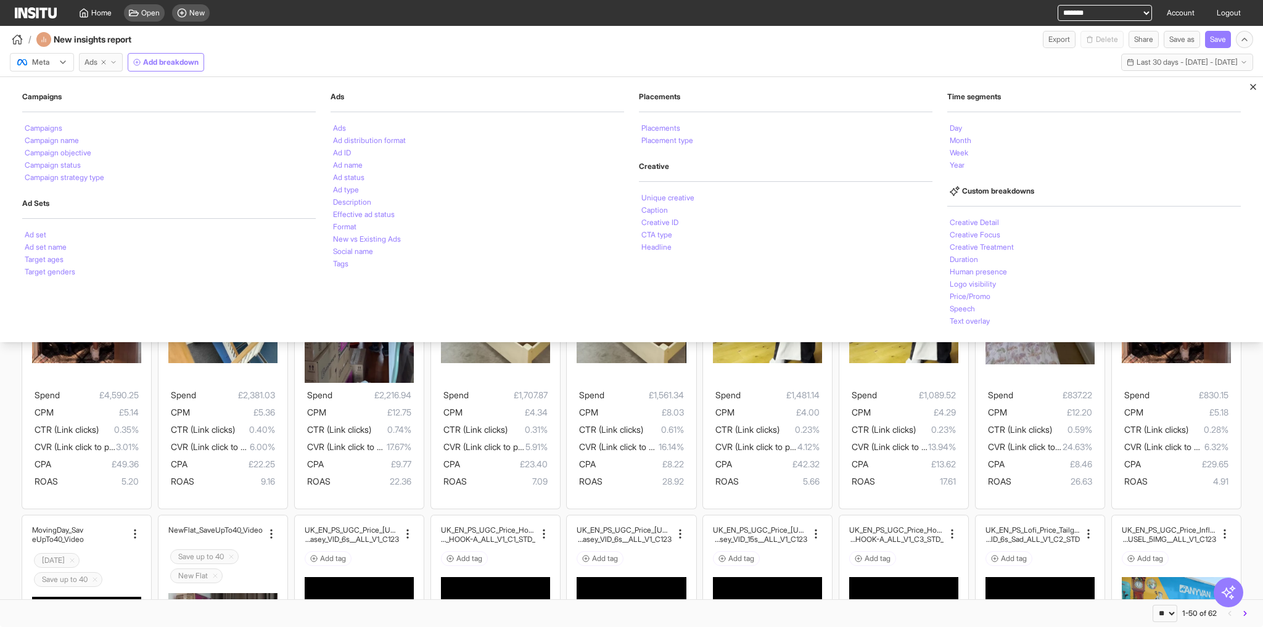
click at [105, 67] on button "Ads" at bounding box center [101, 62] width 44 height 19
click at [102, 61] on icon "button" at bounding box center [103, 62] width 7 height 7
select select "**"
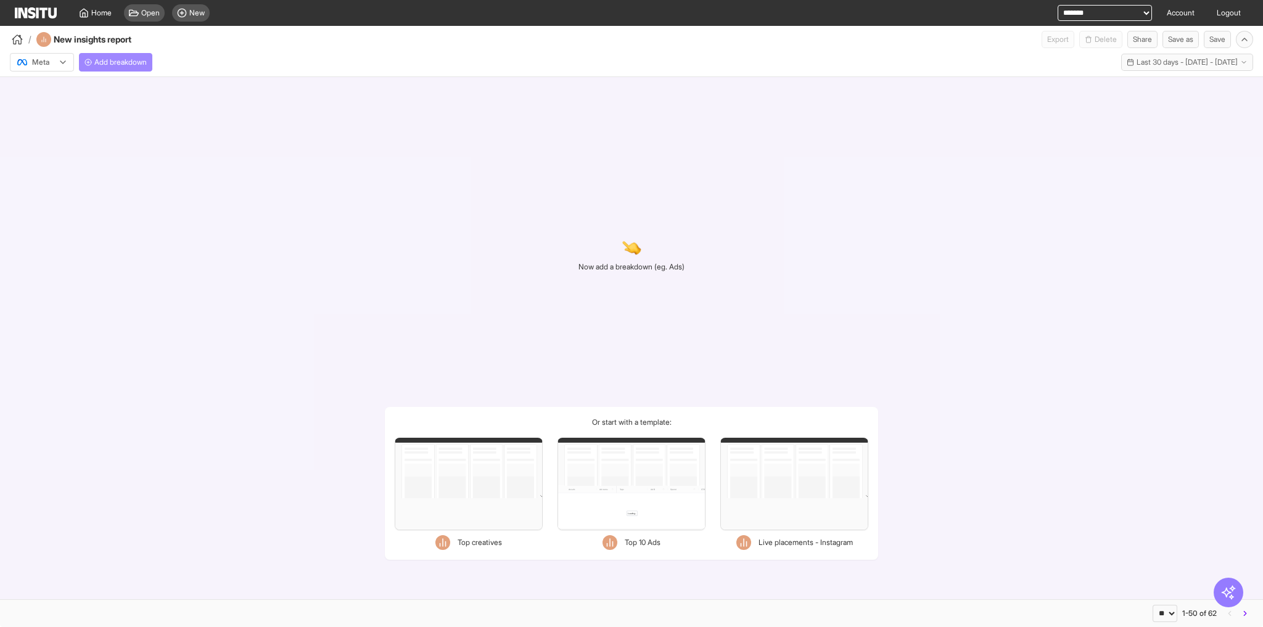
click at [123, 59] on span "Add breakdown" at bounding box center [120, 62] width 52 height 10
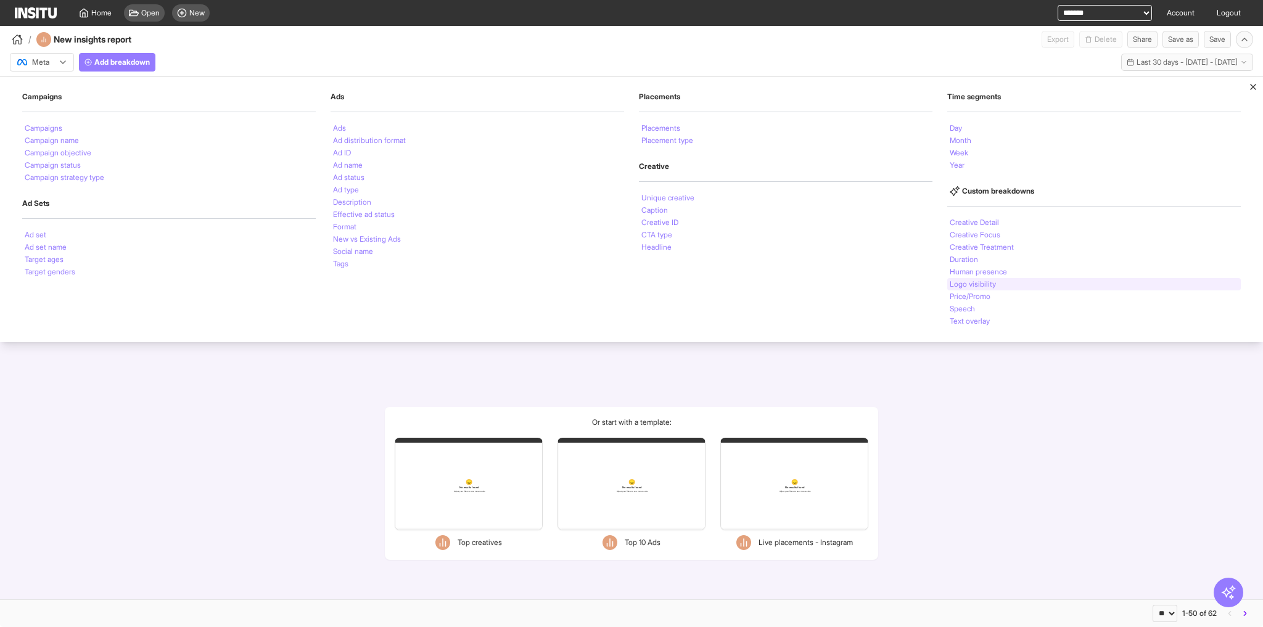
click at [977, 283] on li "Logo visibility" at bounding box center [973, 284] width 46 height 7
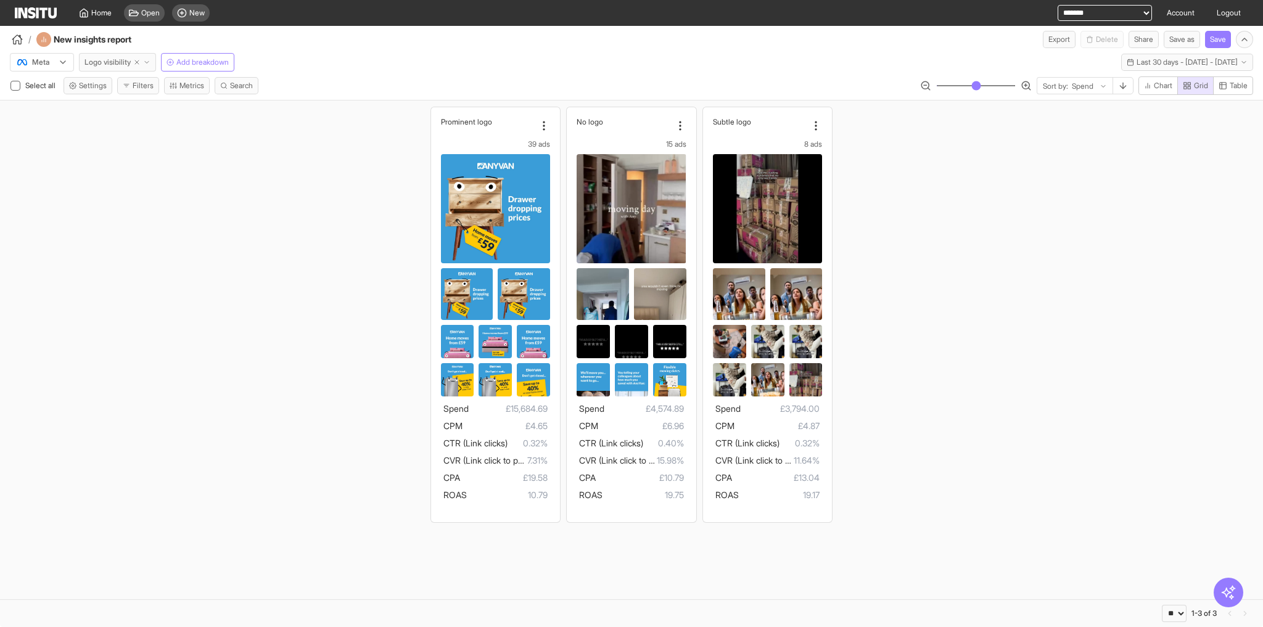
click at [135, 60] on icon "button" at bounding box center [136, 62] width 7 height 7
select select "**"
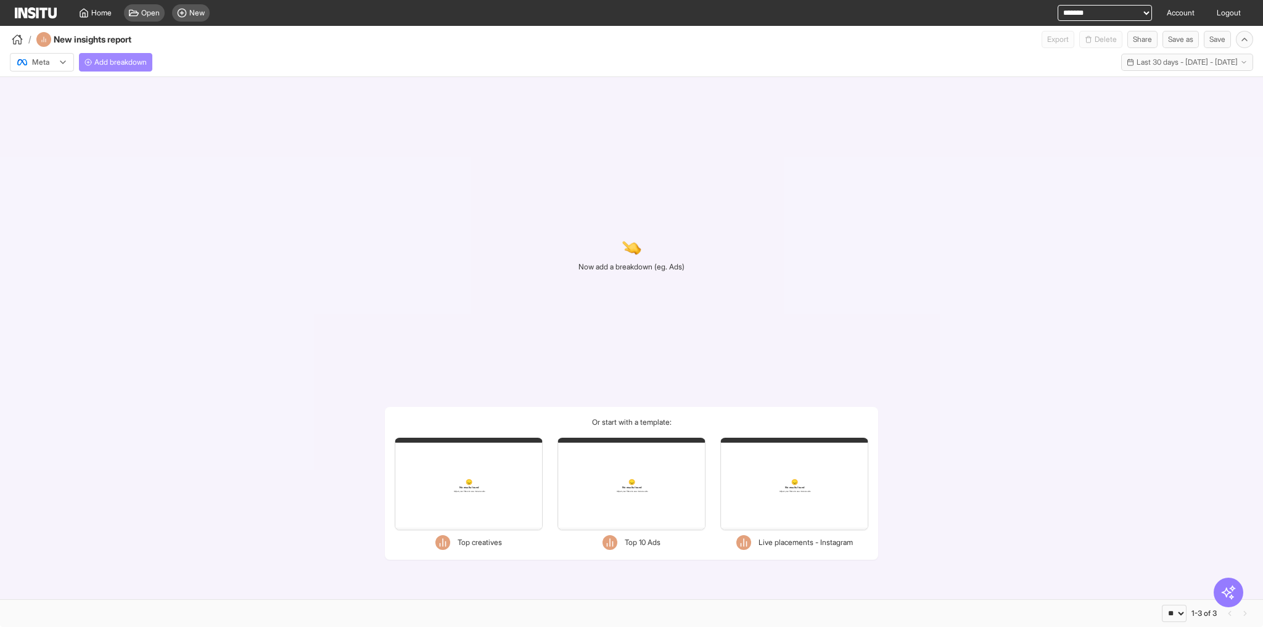
click at [110, 66] on span "Add breakdown" at bounding box center [120, 62] width 52 height 10
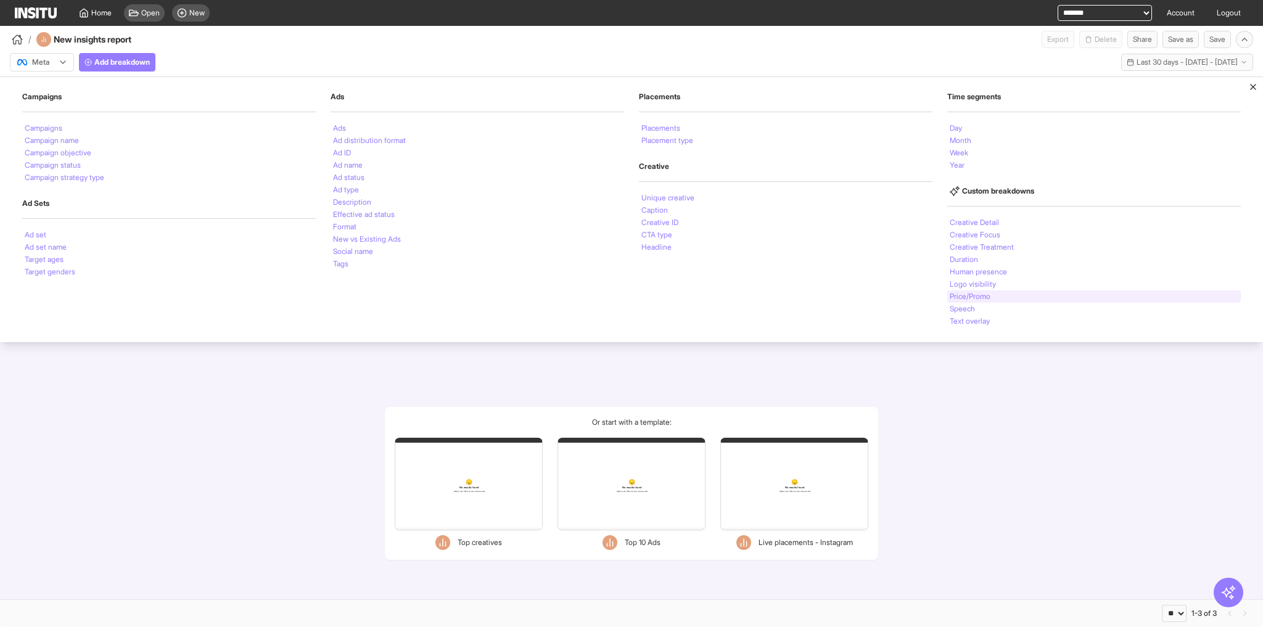
click at [991, 297] on li "Price/Promo" at bounding box center [970, 296] width 41 height 7
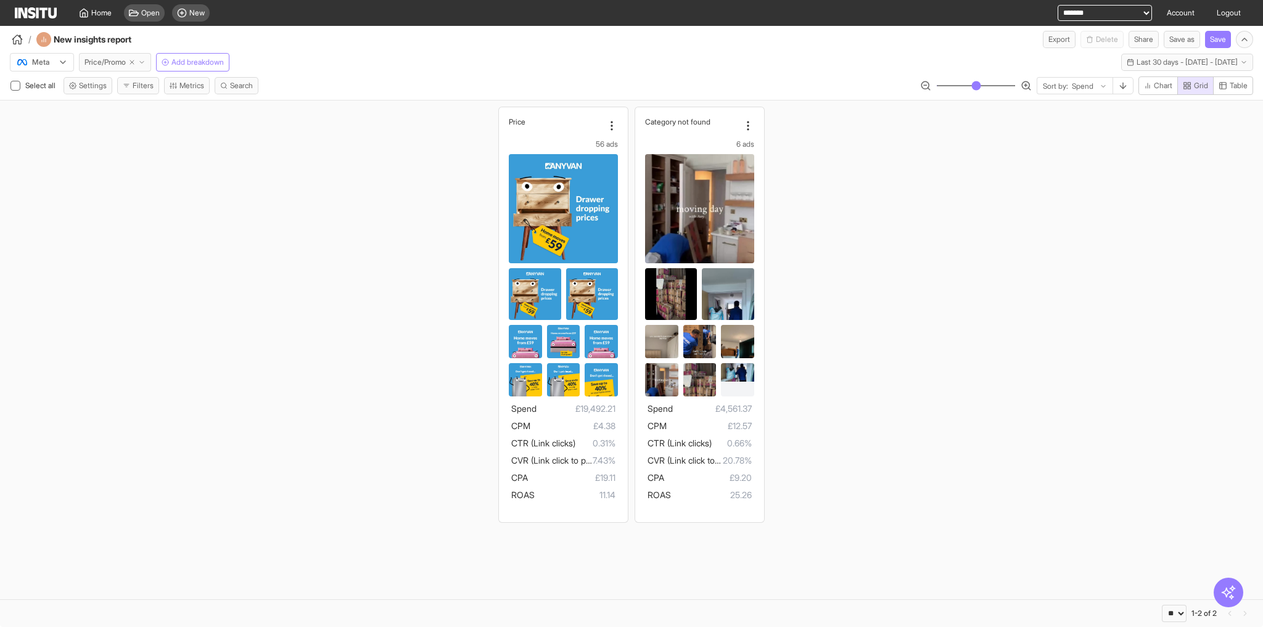
click at [132, 60] on line "button" at bounding box center [132, 62] width 4 height 4
select select "**"
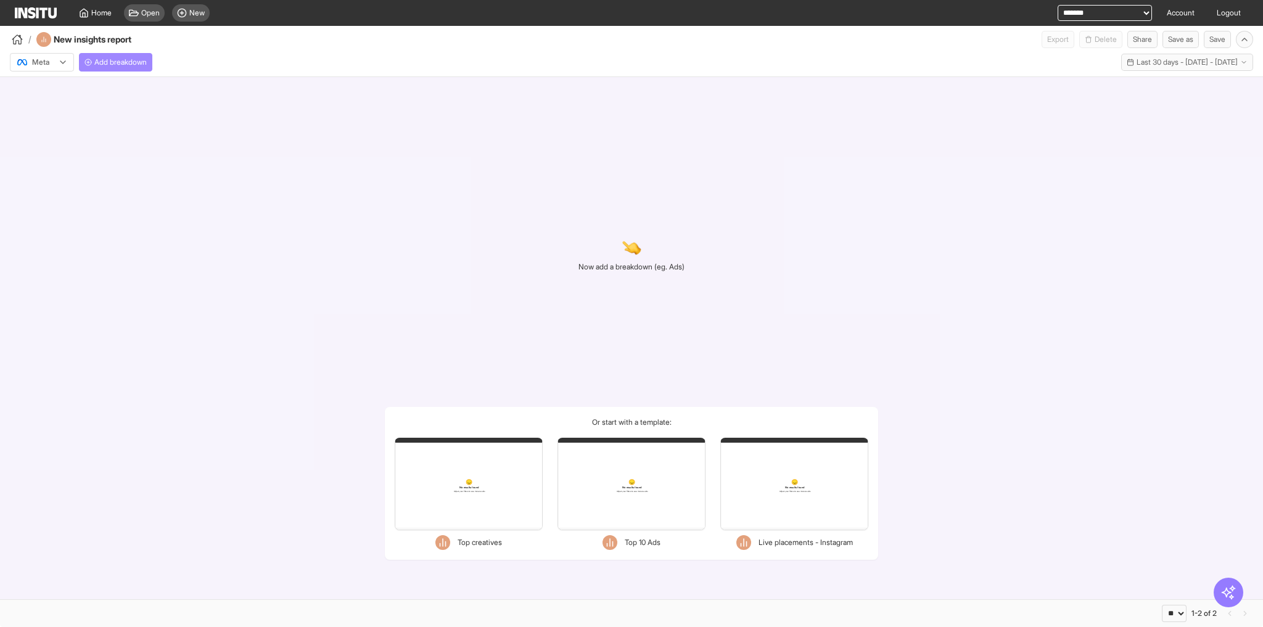
click at [118, 65] on span "Add breakdown" at bounding box center [120, 62] width 52 height 10
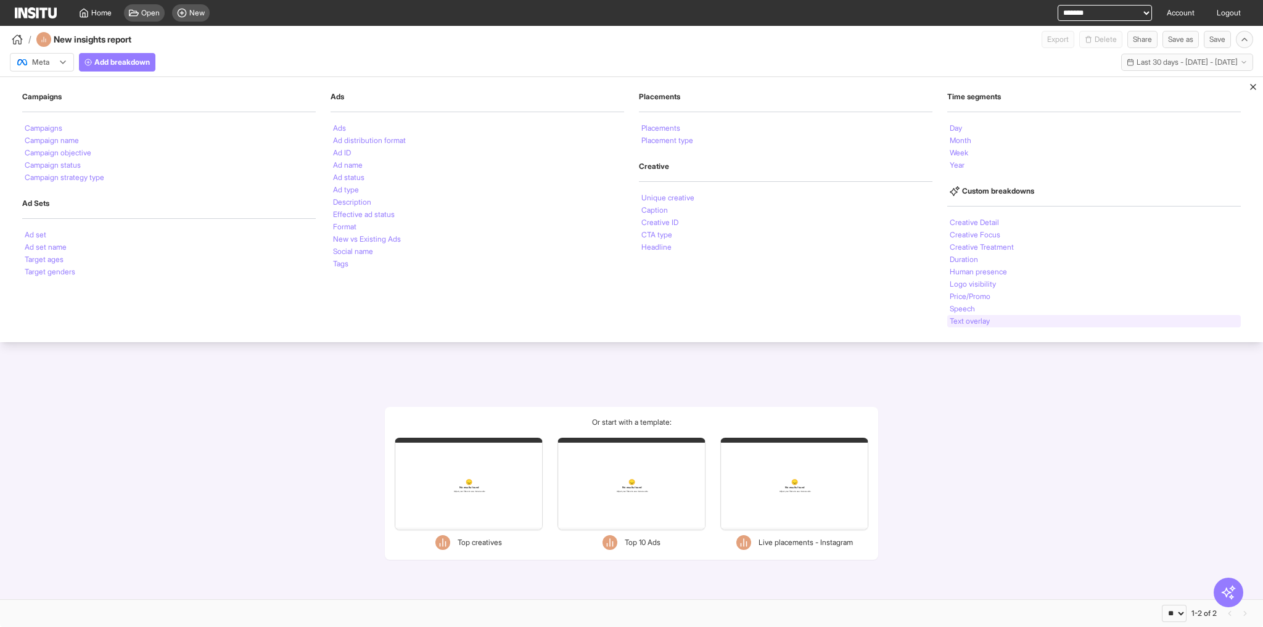
click at [971, 320] on li "Text overlay" at bounding box center [970, 321] width 40 height 7
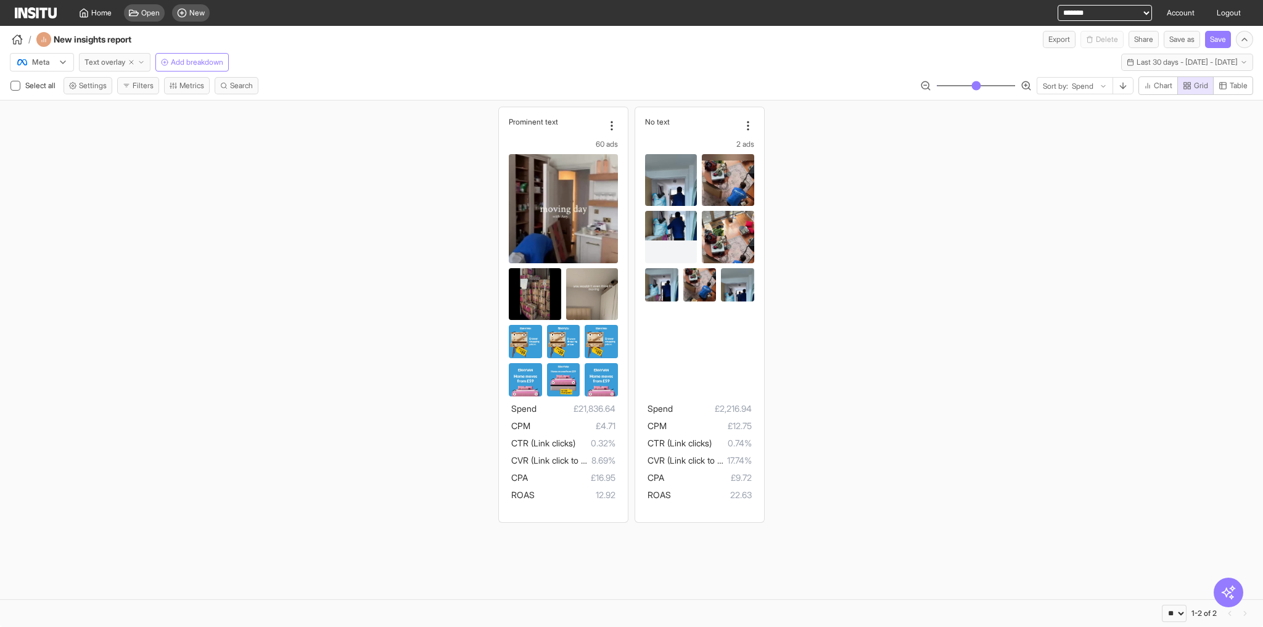
click at [133, 62] on line "button" at bounding box center [132, 62] width 4 height 4
select select "**"
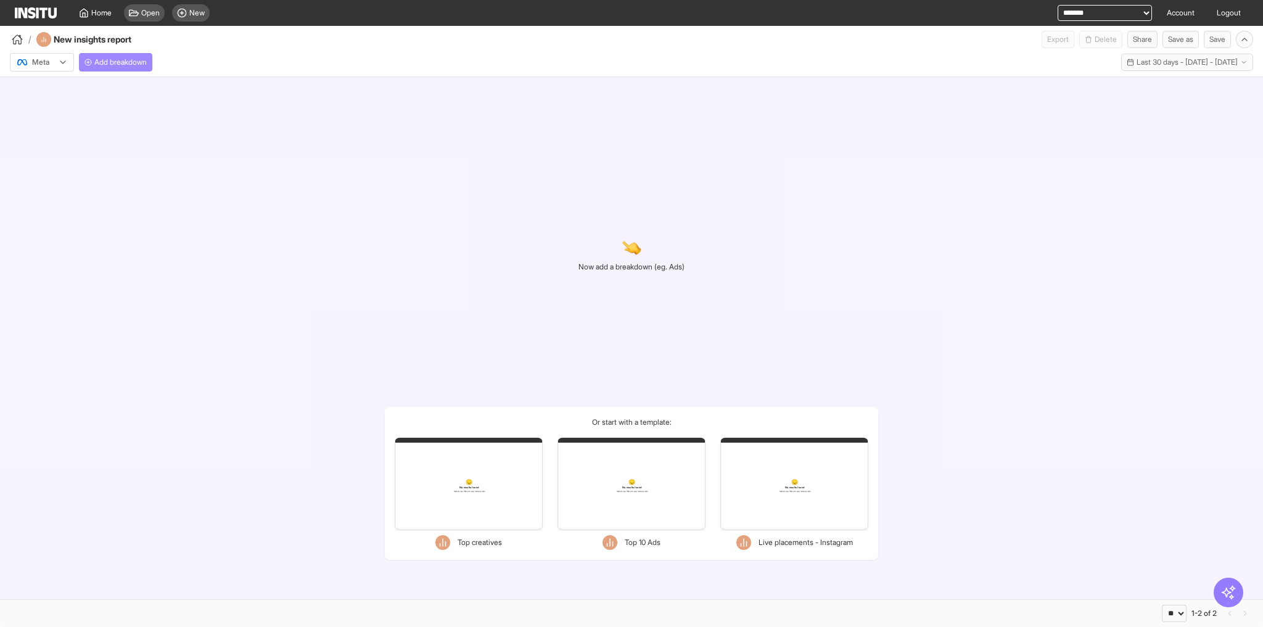
click at [101, 60] on span "Add breakdown" at bounding box center [120, 62] width 52 height 10
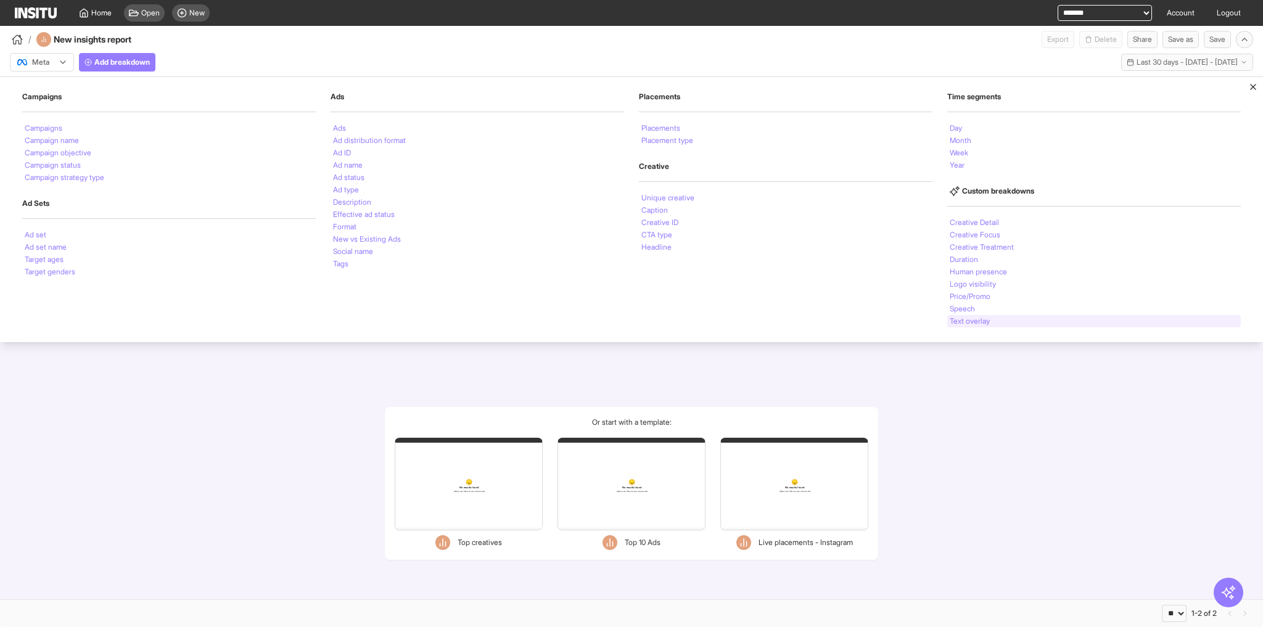
click at [989, 315] on div "Text overlay" at bounding box center [1094, 321] width 294 height 12
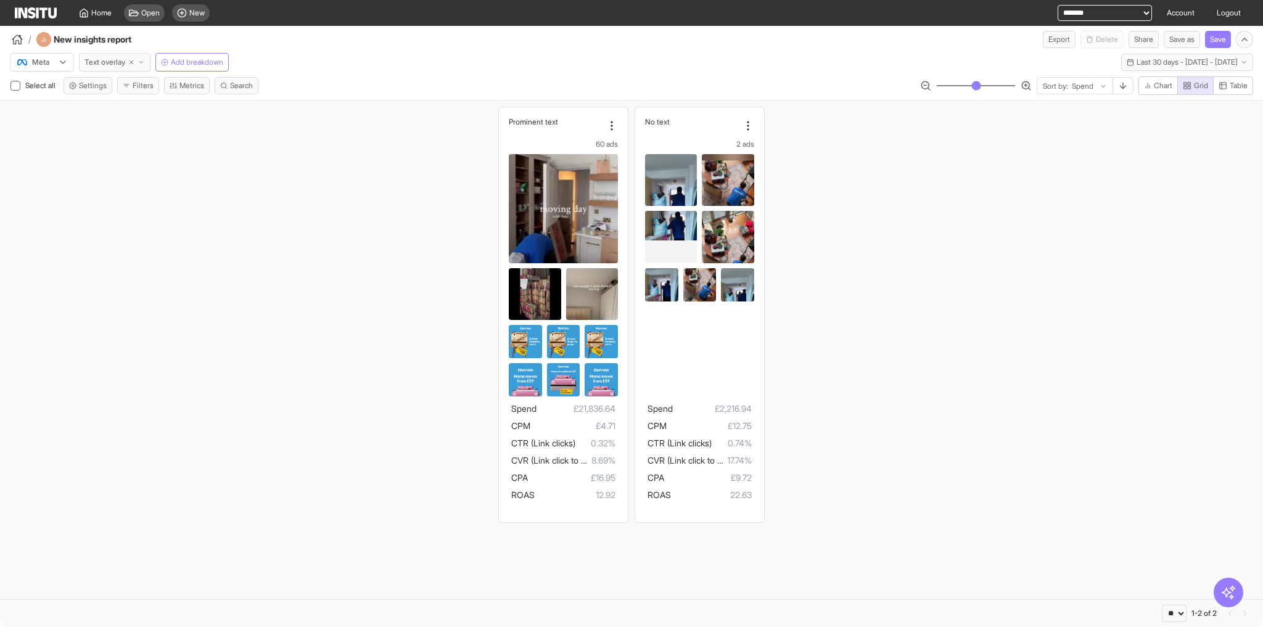
click at [132, 62] on line "button" at bounding box center [132, 62] width 4 height 4
select select "**"
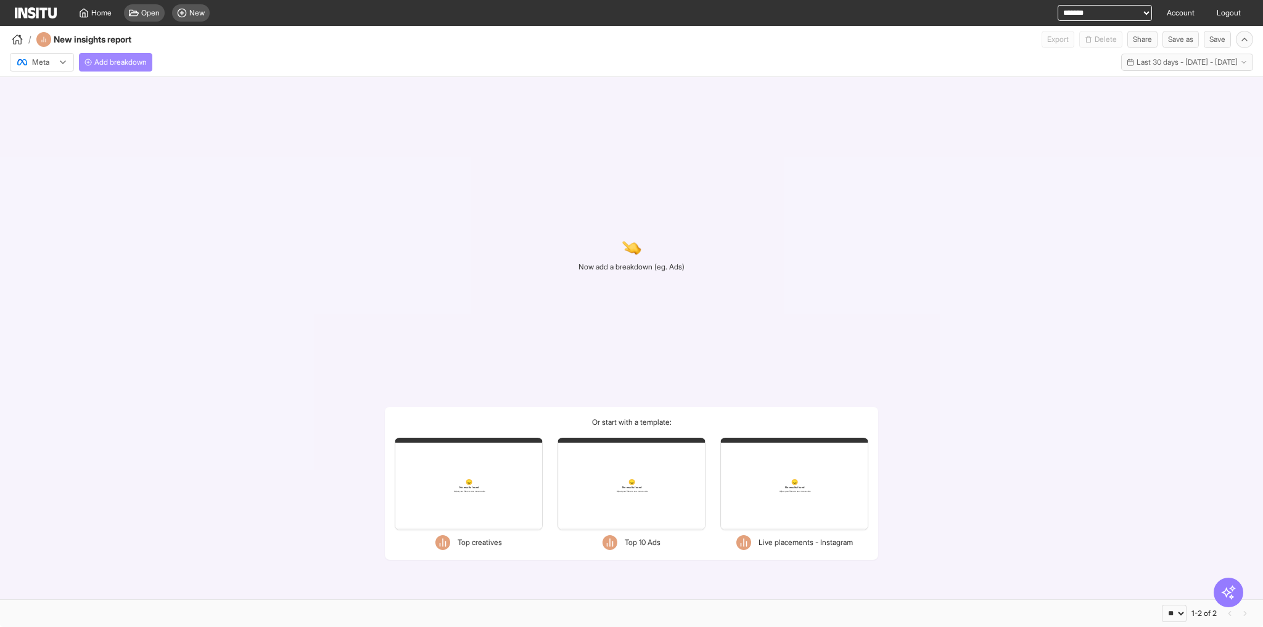
click at [105, 57] on button "Add breakdown" at bounding box center [115, 62] width 73 height 19
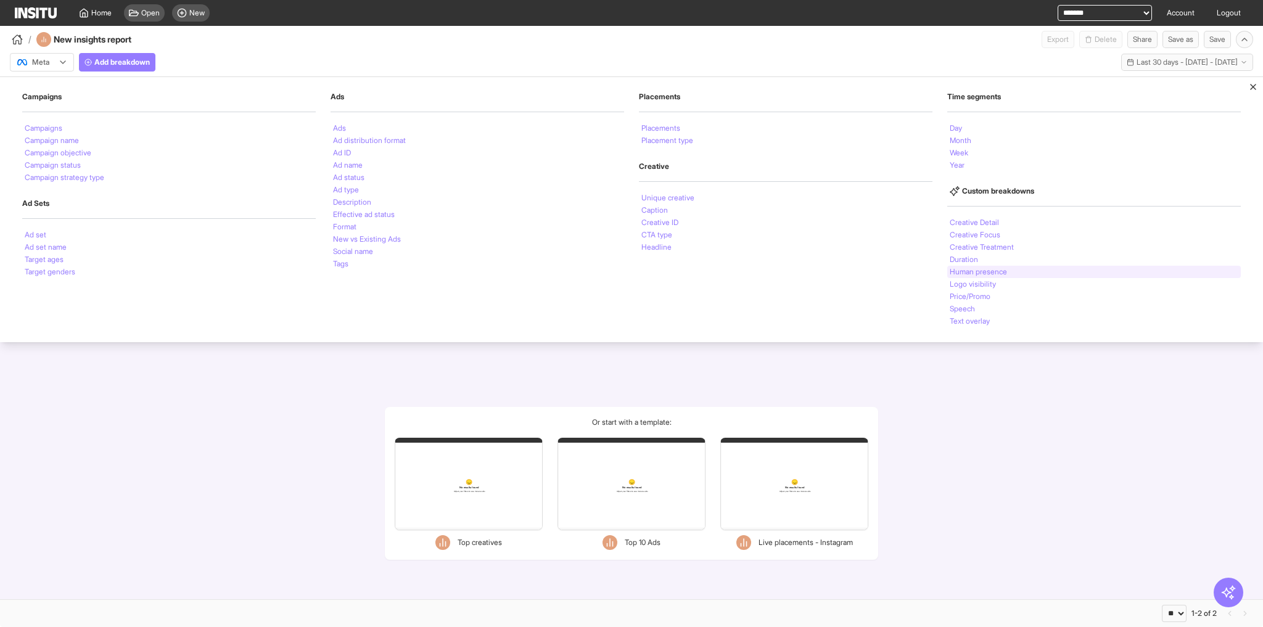
click at [991, 273] on li "Human presence" at bounding box center [978, 271] width 57 height 7
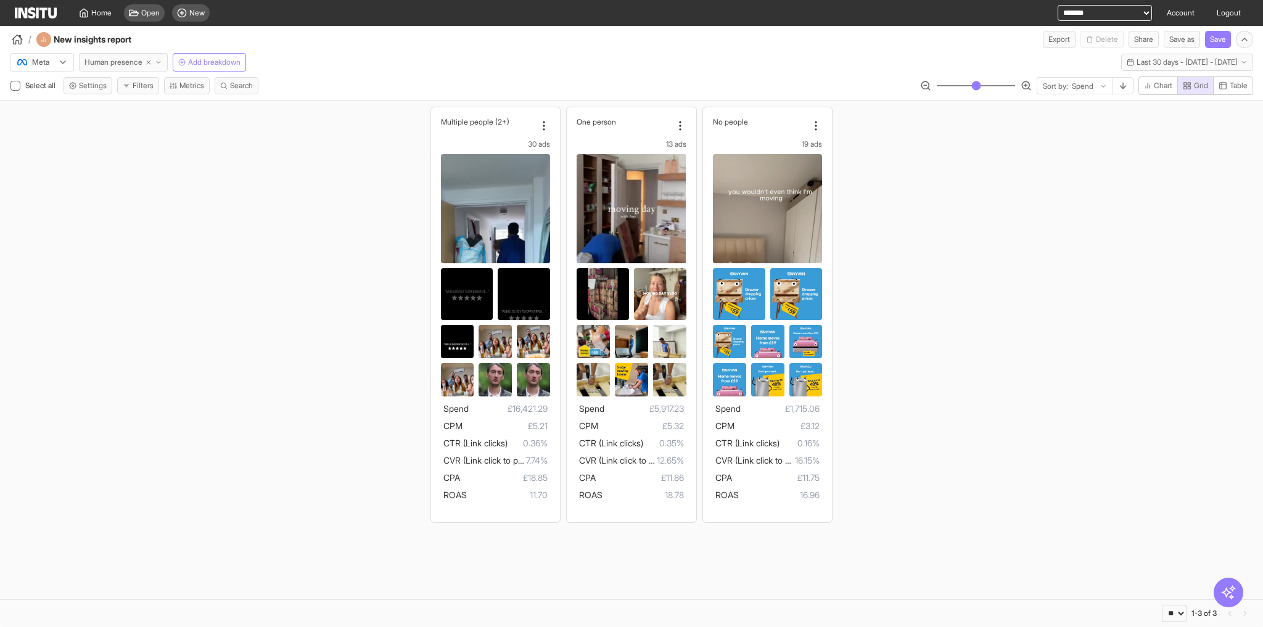
click at [147, 59] on icon "button" at bounding box center [148, 62] width 7 height 7
select select "**"
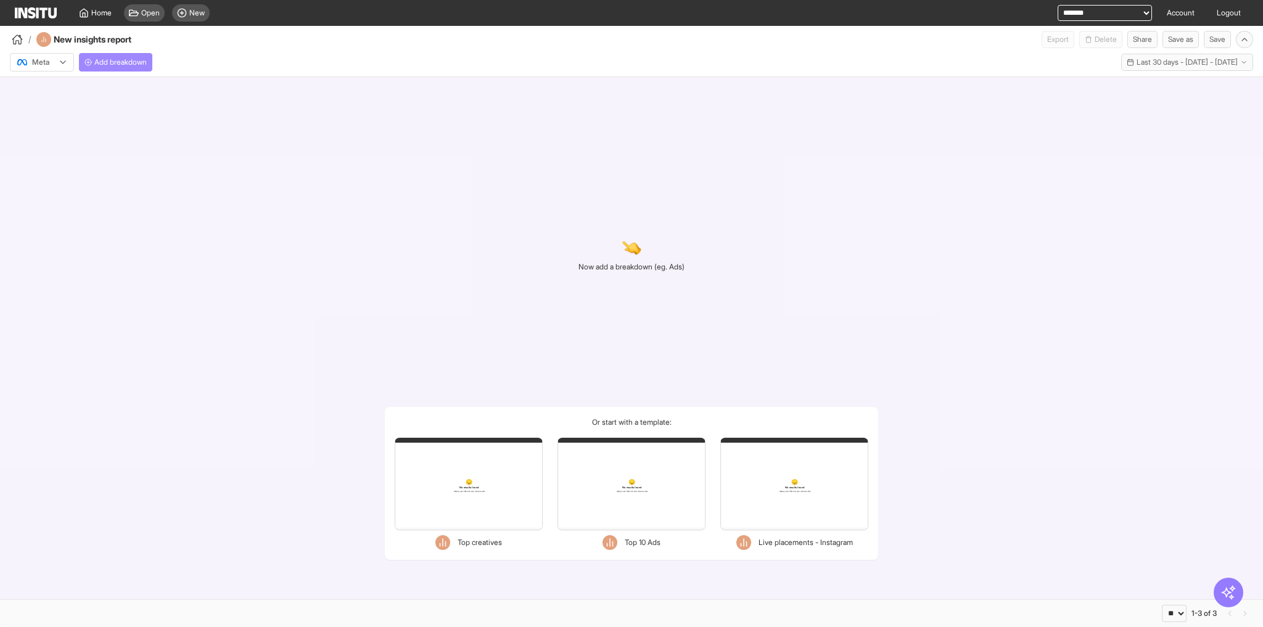
click at [122, 64] on span "Add breakdown" at bounding box center [120, 62] width 52 height 10
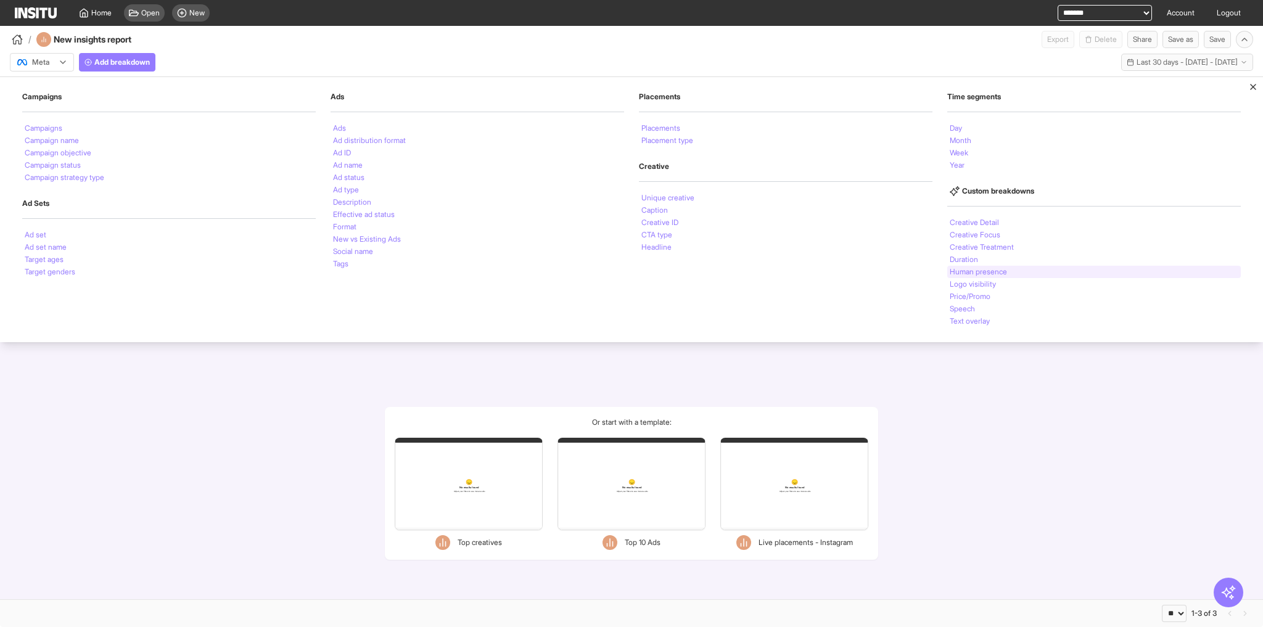
click at [962, 270] on li "Human presence" at bounding box center [978, 271] width 57 height 7
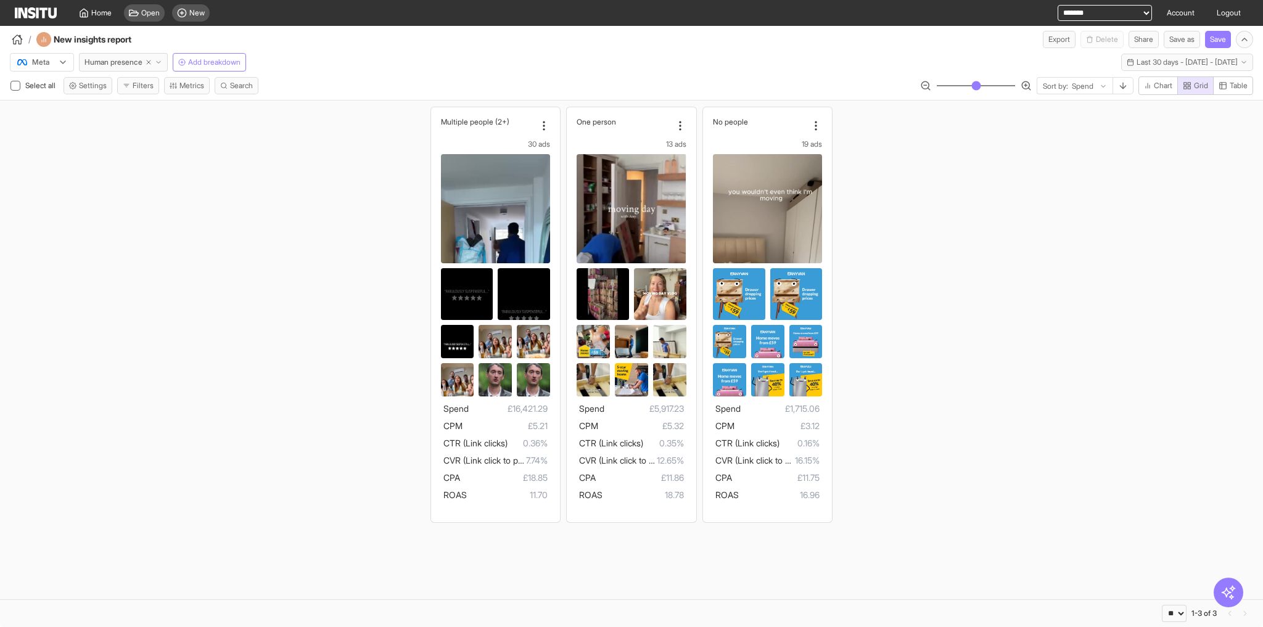
click at [1074, 14] on select "**********" at bounding box center [1105, 13] width 94 height 16
select select "**********"
click at [1058, 5] on select "**********" at bounding box center [1105, 13] width 94 height 16
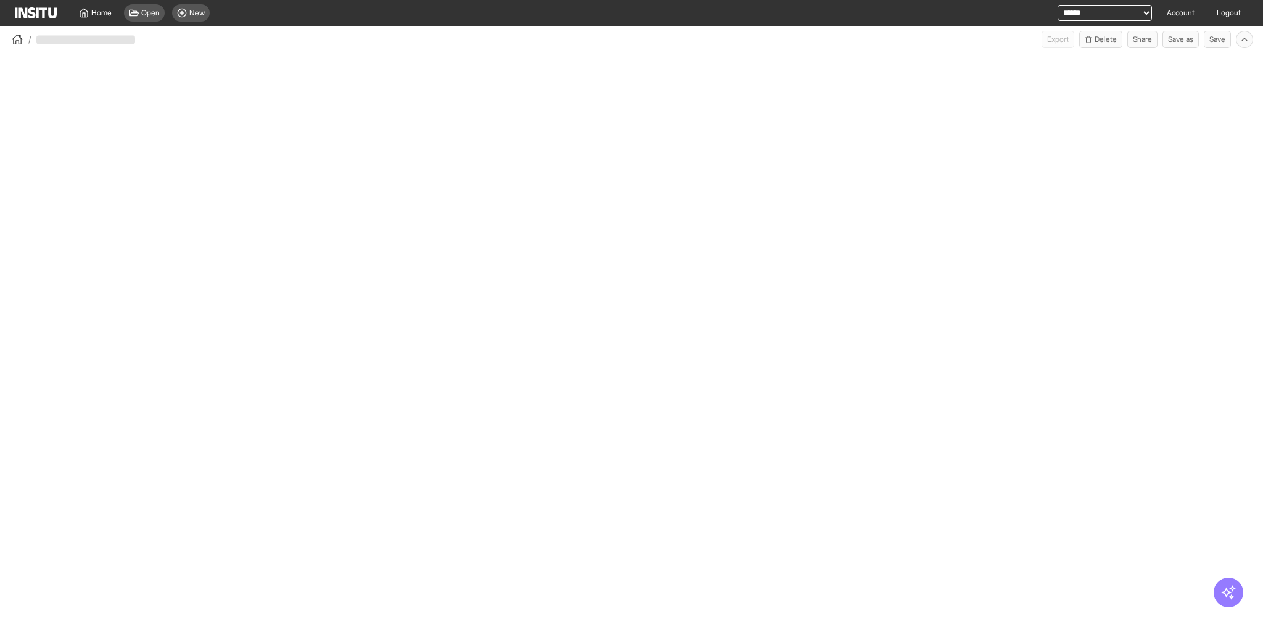
select select "**"
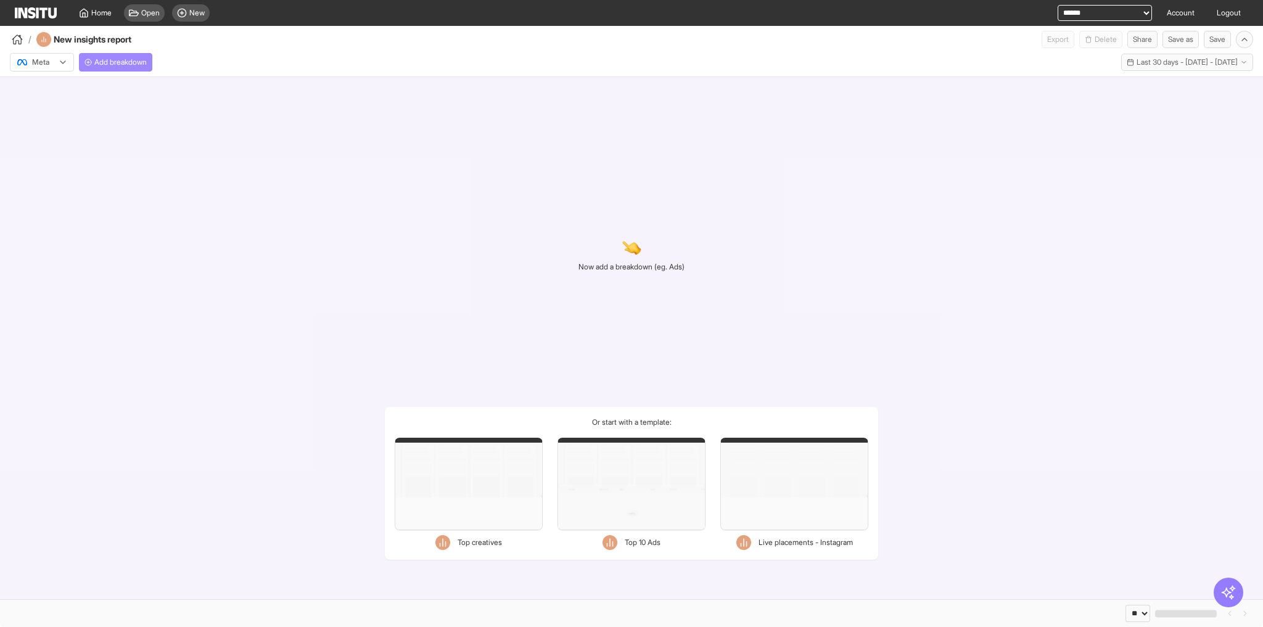
click at [138, 62] on span "Add breakdown" at bounding box center [120, 62] width 52 height 10
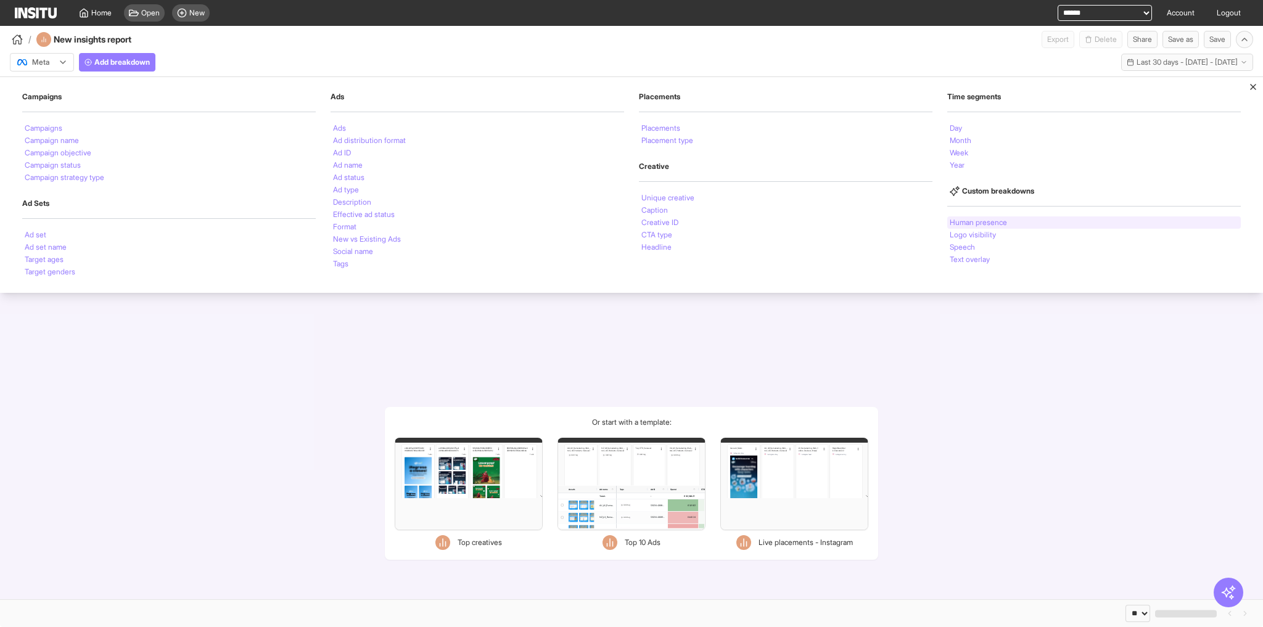
click at [983, 221] on li "Human presence" at bounding box center [978, 222] width 57 height 7
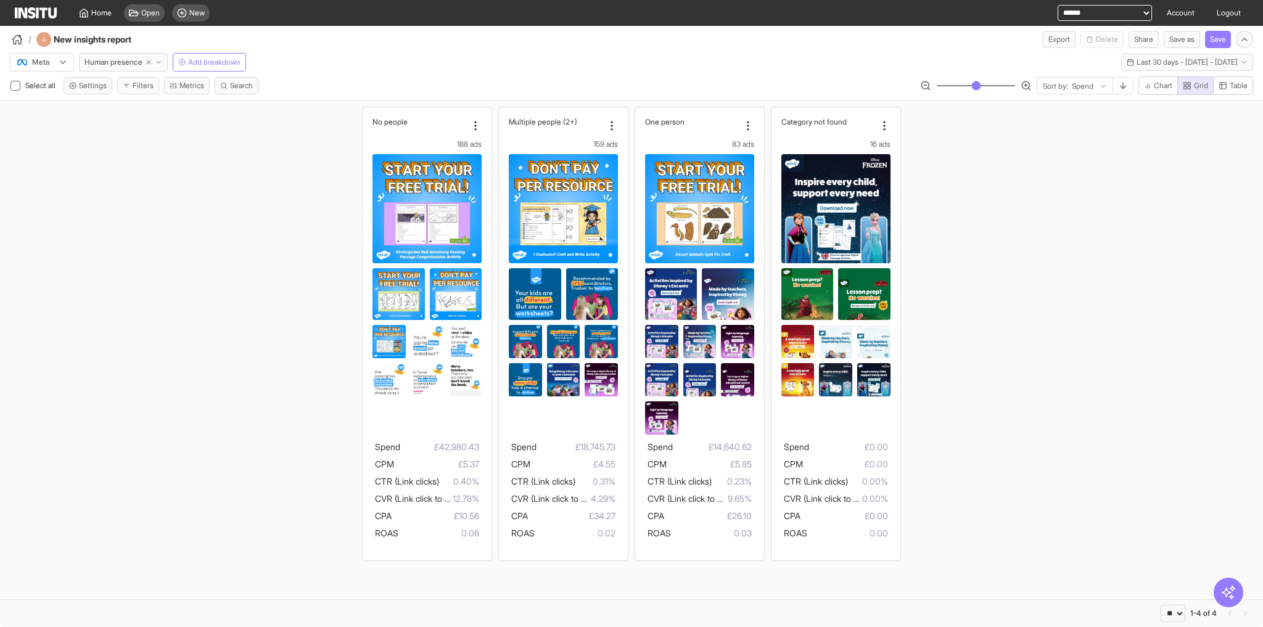
click at [142, 88] on button "Filters" at bounding box center [138, 85] width 42 height 17
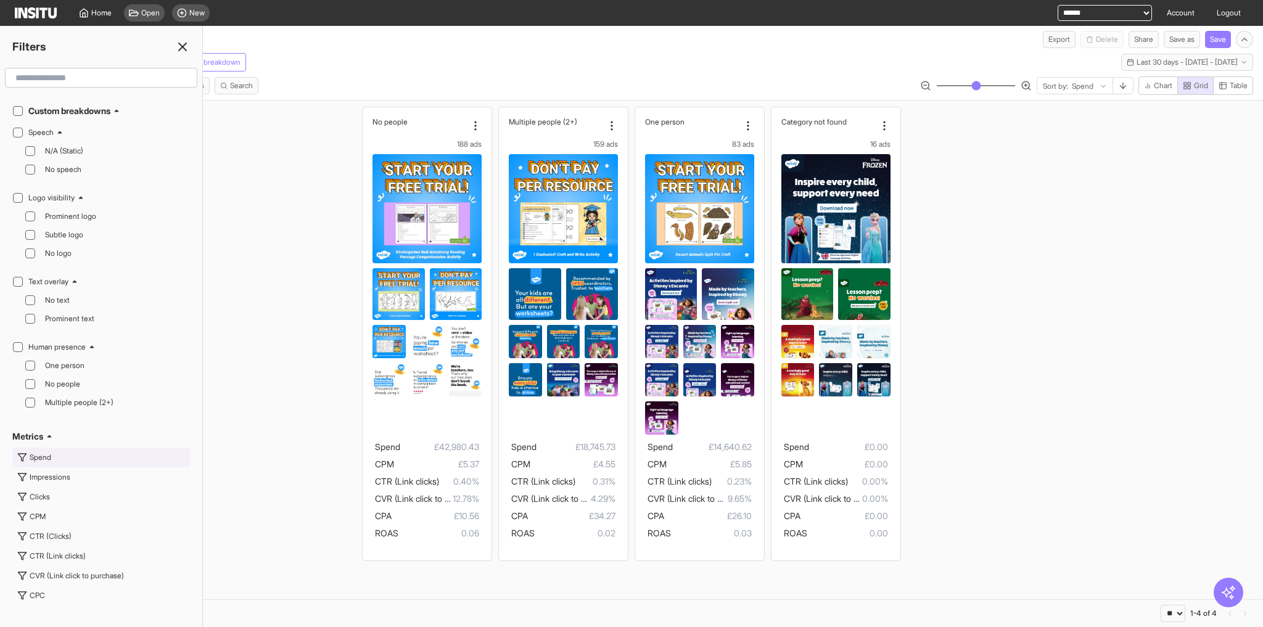
scroll to position [493, 0]
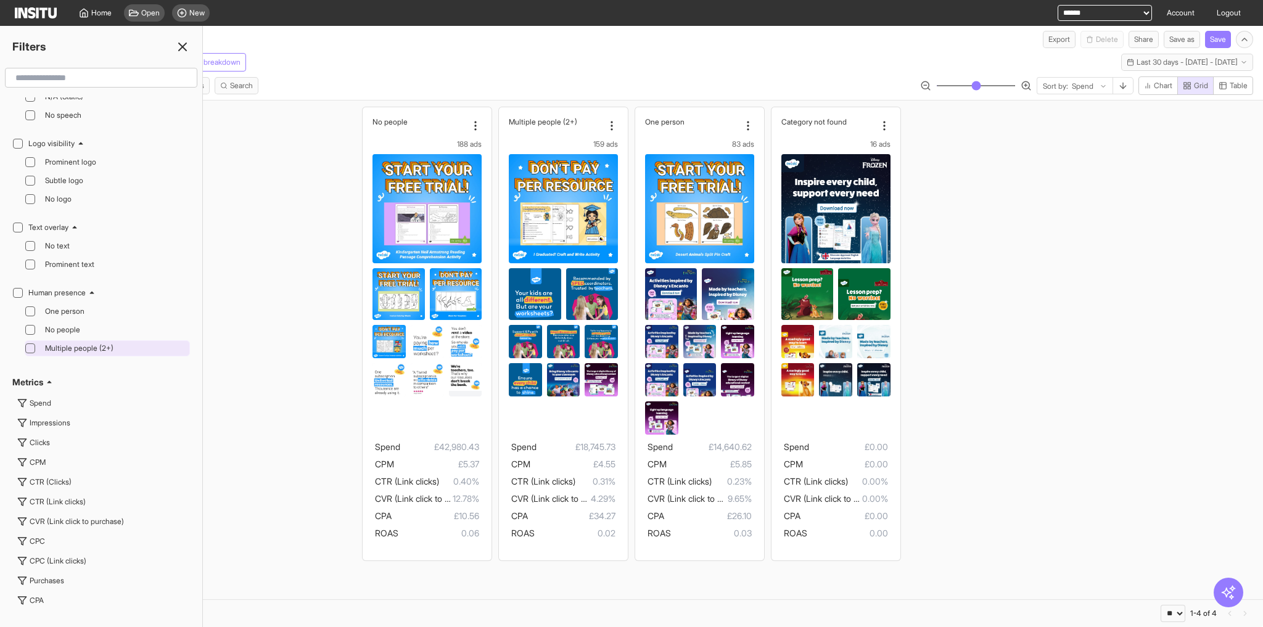
click at [91, 344] on span "Multiple people (2+)" at bounding box center [116, 349] width 142 height 10
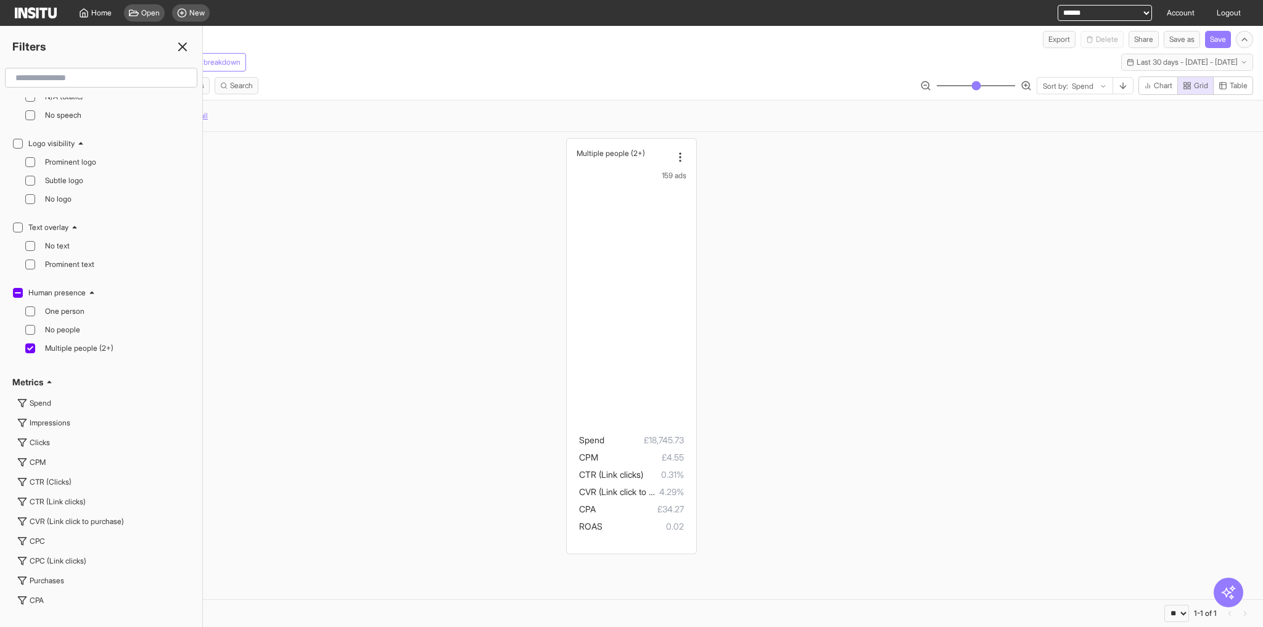
click at [191, 43] on div "Filters" at bounding box center [101, 46] width 202 height 17
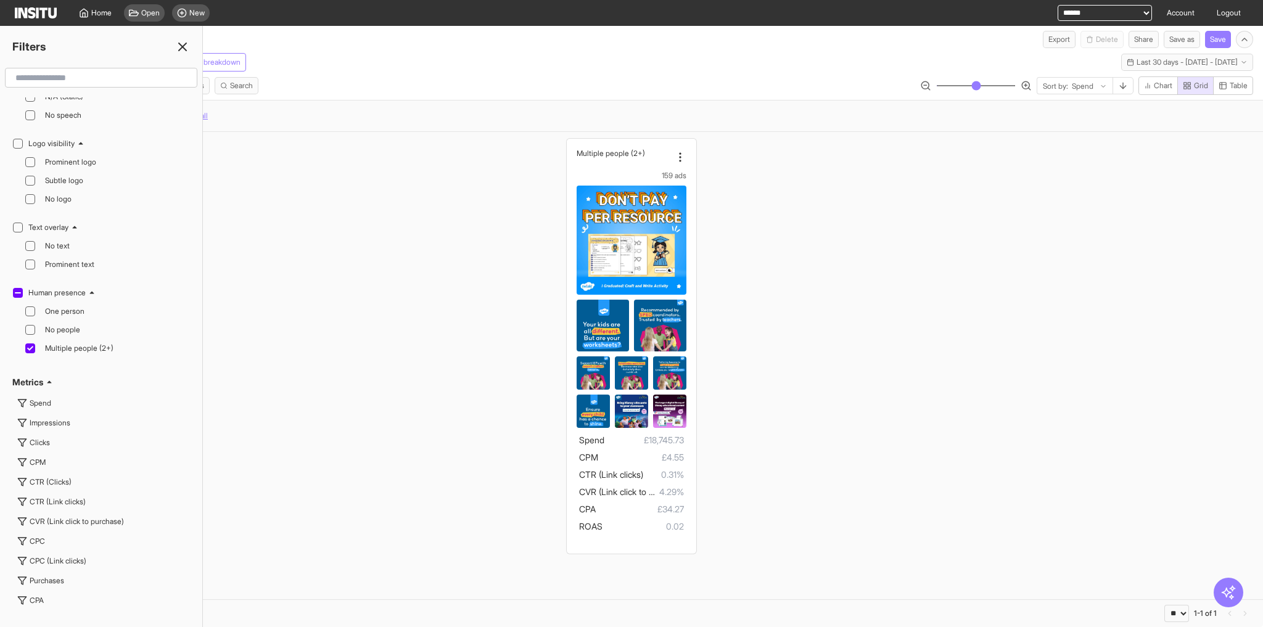
click at [189, 46] on icon at bounding box center [182, 46] width 15 height 15
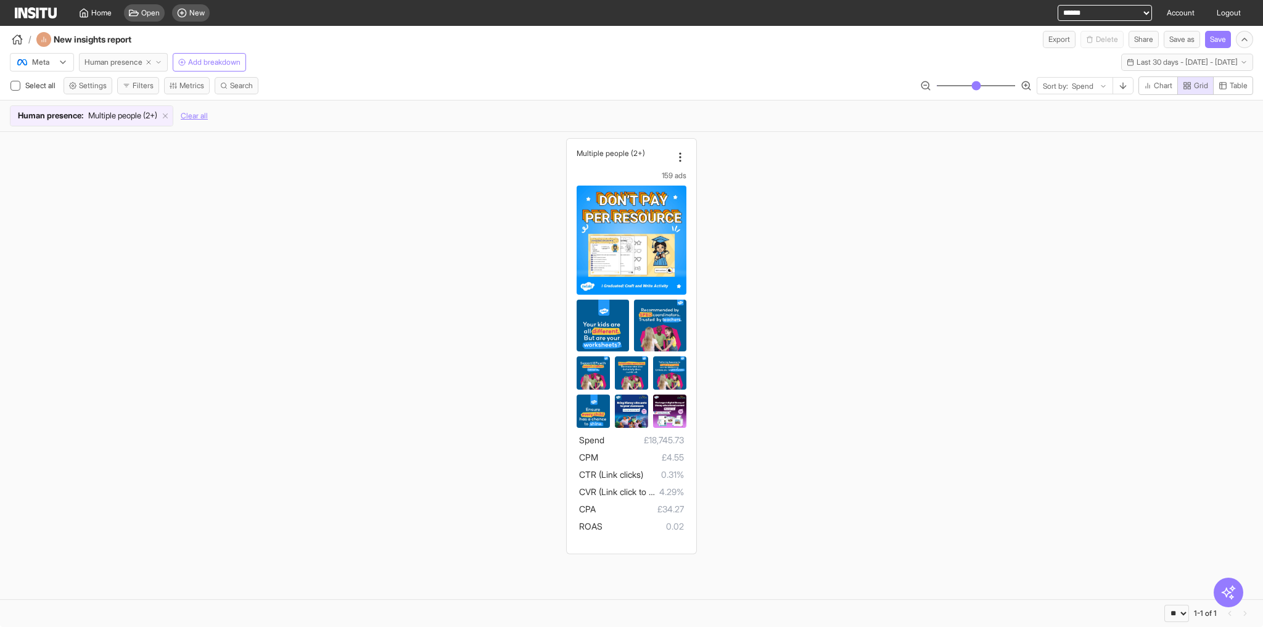
click at [134, 63] on span "Human presence" at bounding box center [113, 62] width 58 height 10
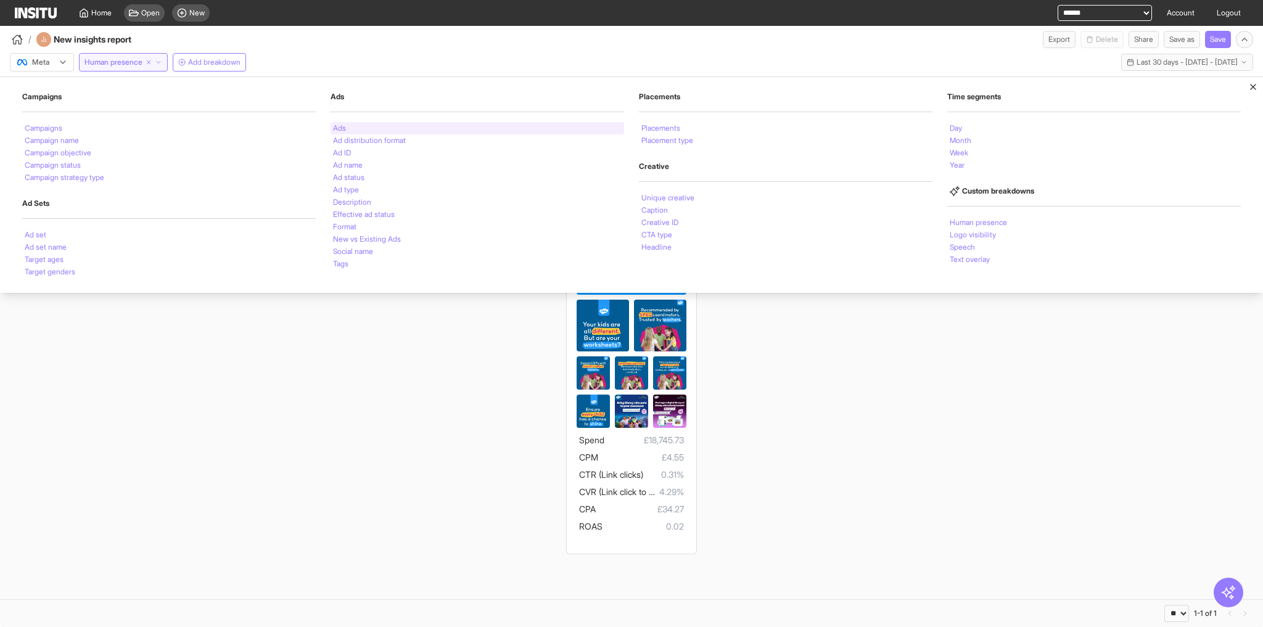
click at [382, 124] on div "Ads" at bounding box center [478, 128] width 294 height 12
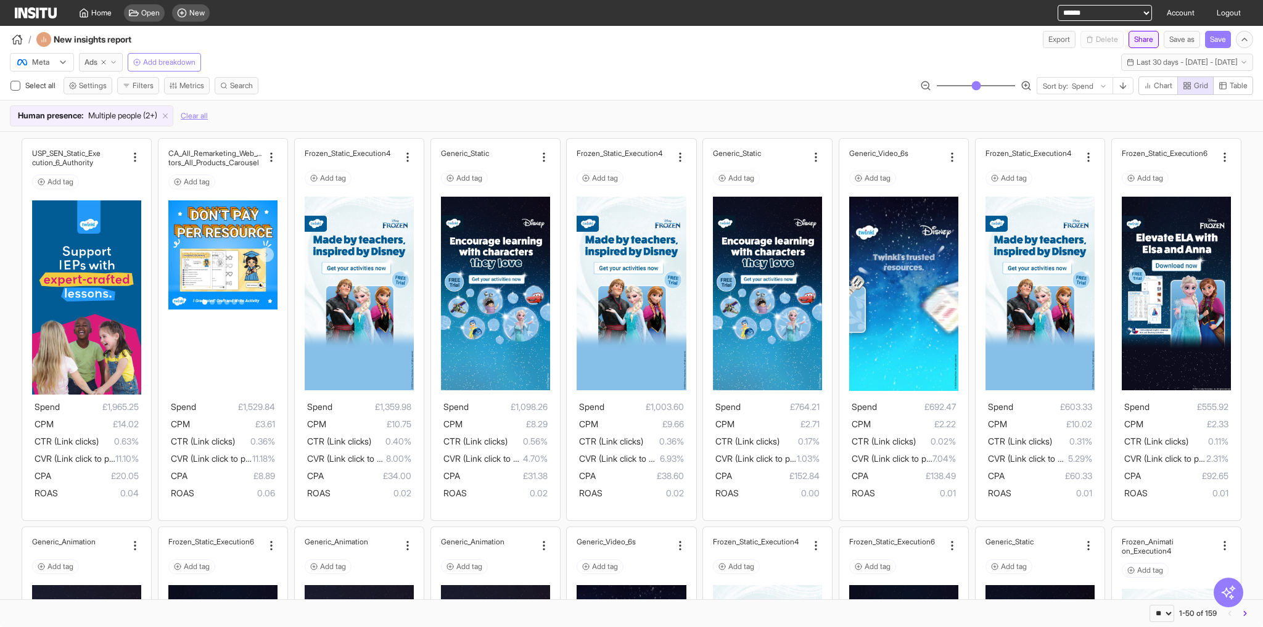
click at [1134, 43] on button "Share" at bounding box center [1144, 39] width 30 height 17
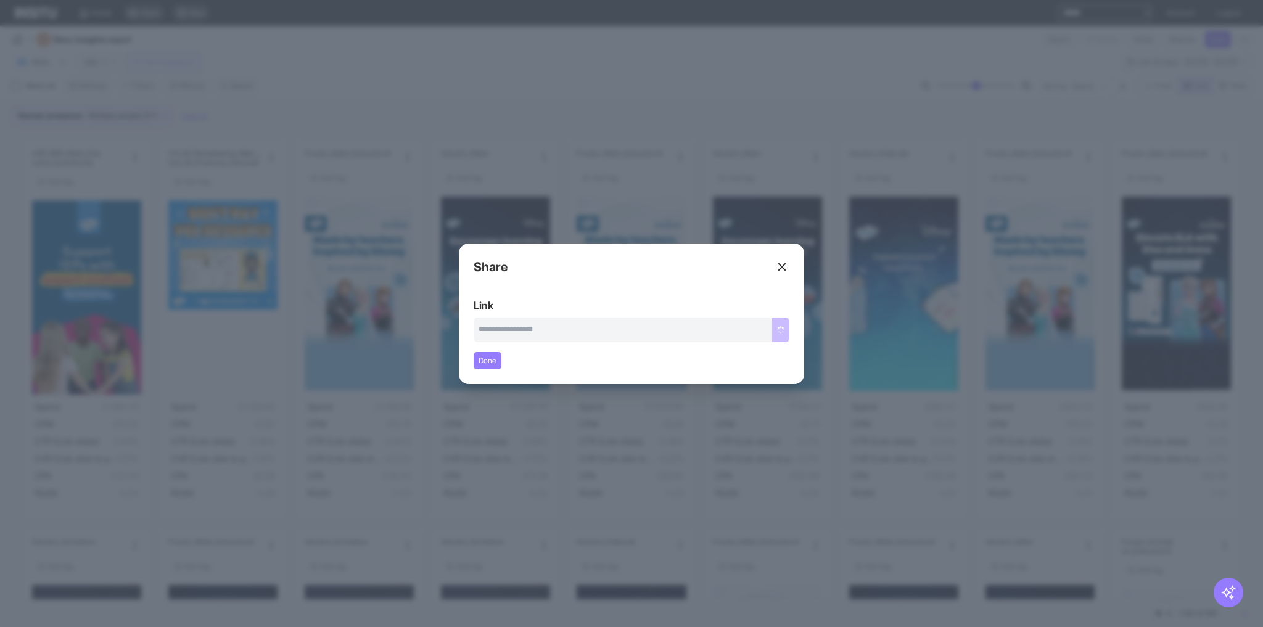
type input "**********"
click at [770, 326] on button "Copy link" at bounding box center [768, 330] width 41 height 25
click at [575, 519] on div "Close overlay" at bounding box center [631, 313] width 1263 height 627
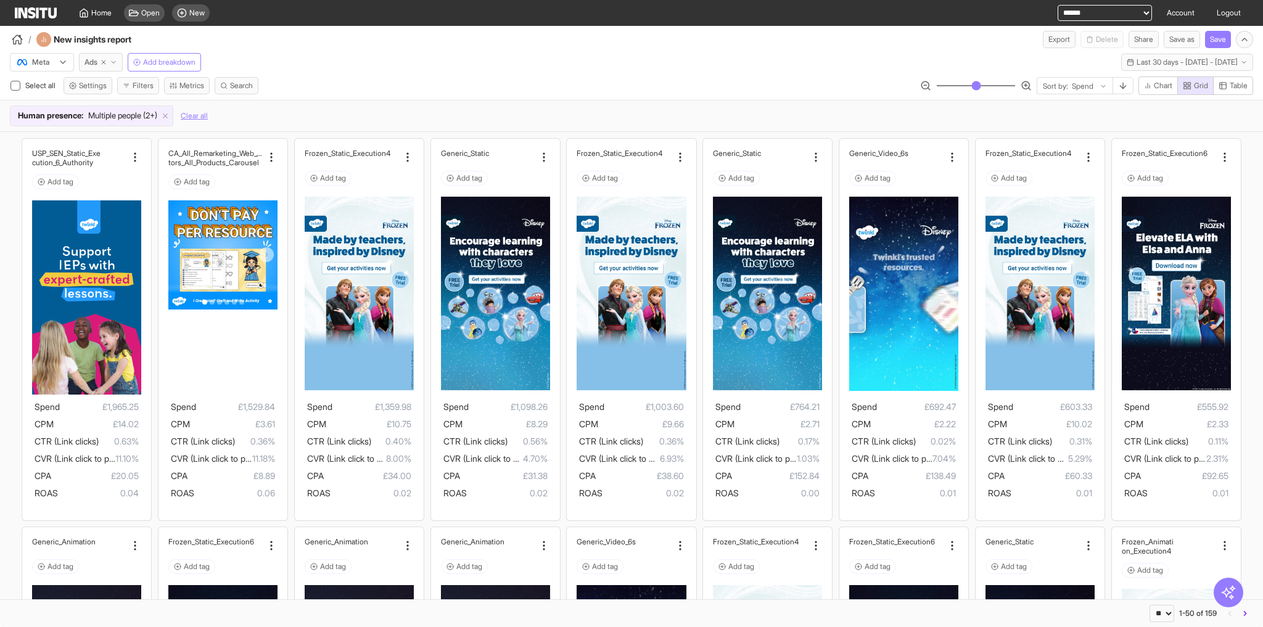
click at [132, 111] on span "Multiple people (2+)" at bounding box center [122, 116] width 69 height 12
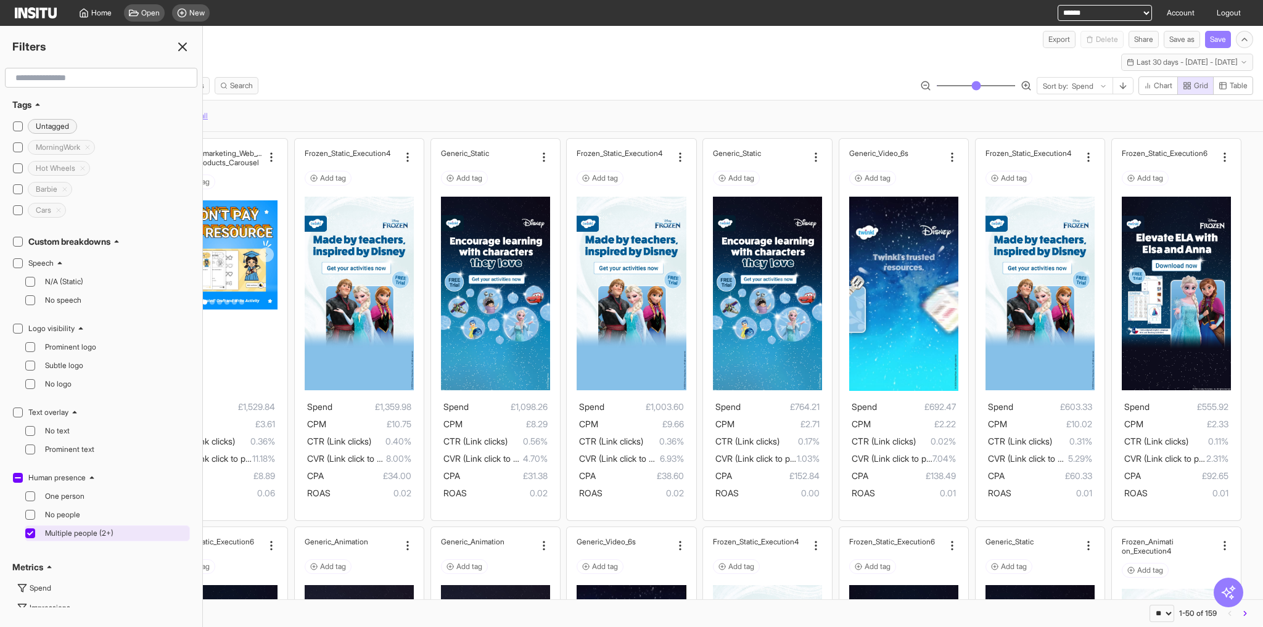
scroll to position [395, 0]
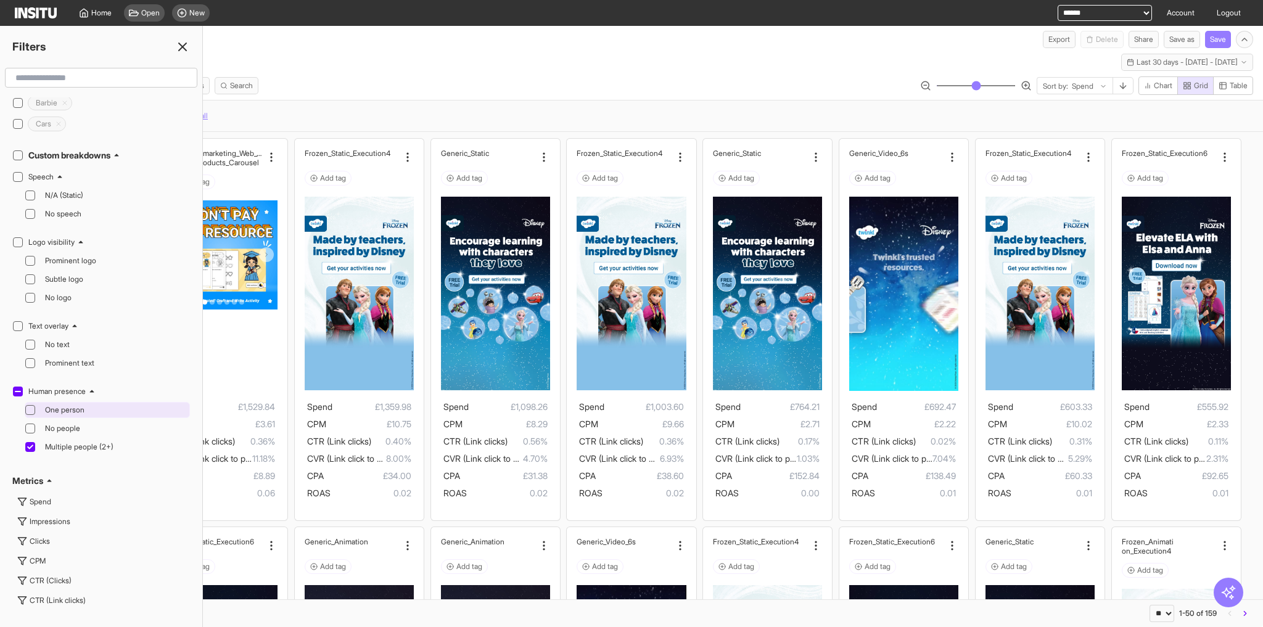
click at [63, 405] on span "One person" at bounding box center [116, 410] width 142 height 10
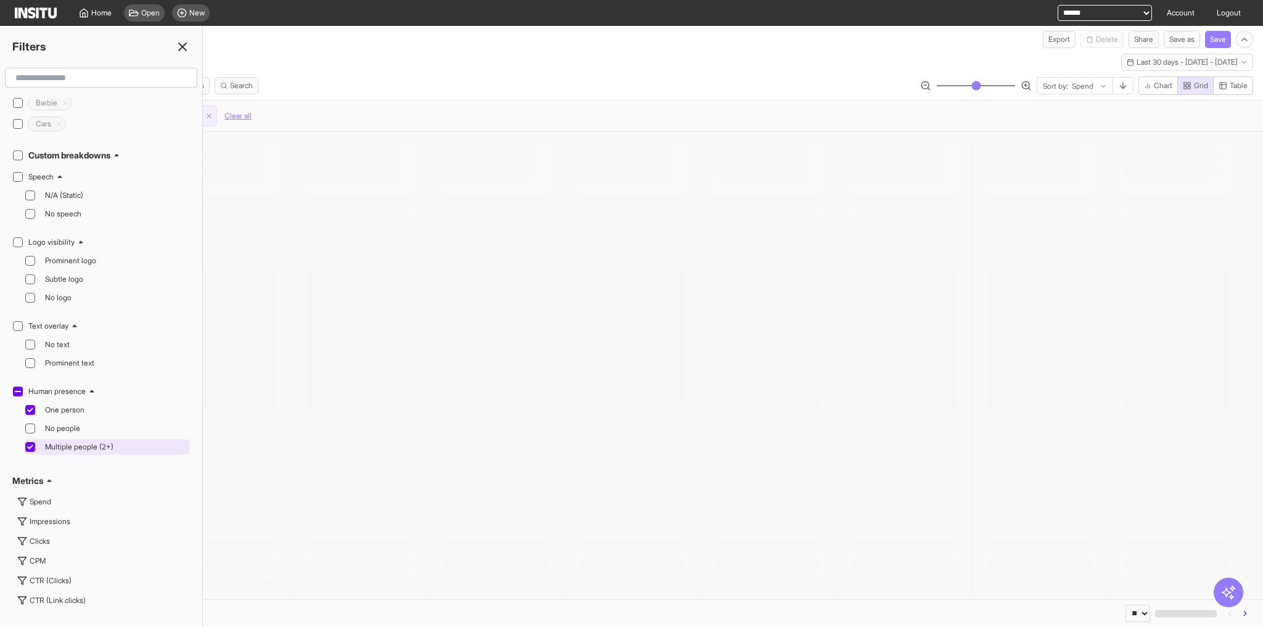
click at [46, 442] on span "Multiple people (2+)" at bounding box center [116, 447] width 142 height 10
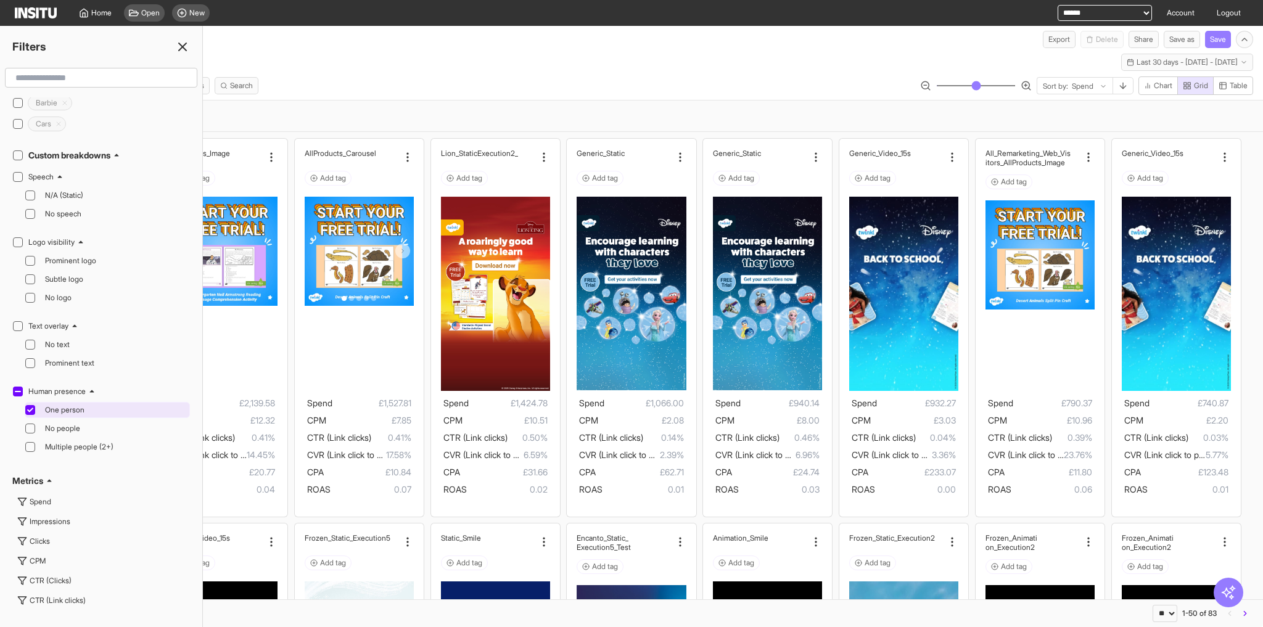
click at [73, 405] on span "One person" at bounding box center [116, 410] width 142 height 10
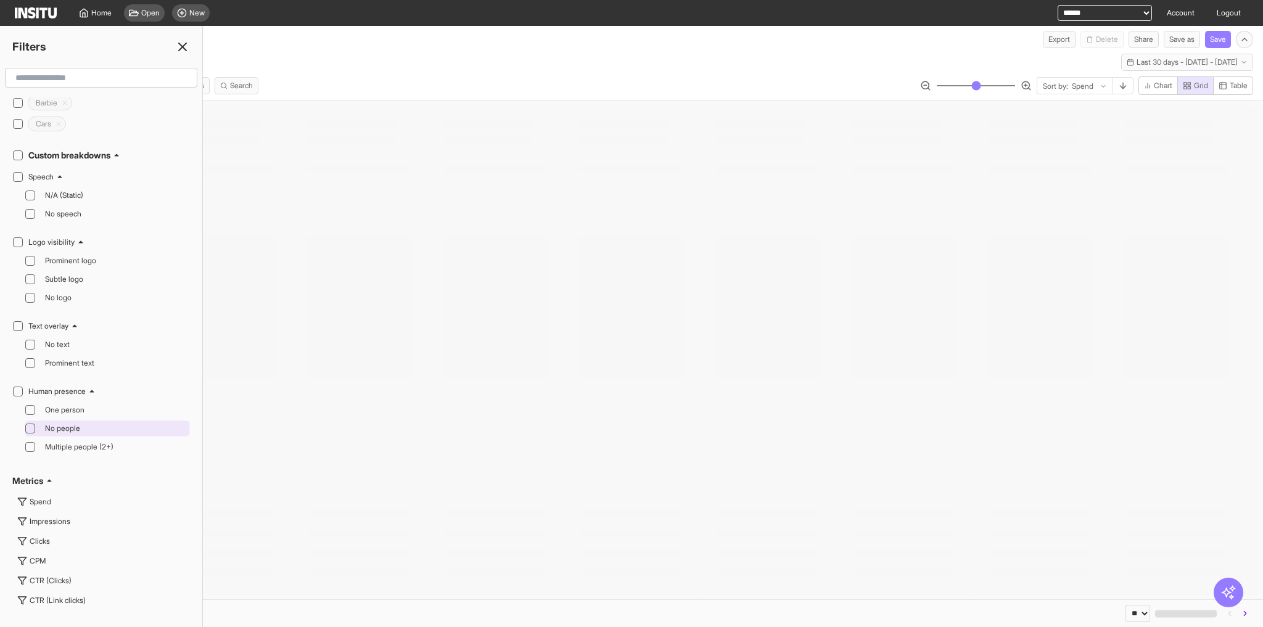
click at [71, 424] on span "No people" at bounding box center [116, 429] width 142 height 10
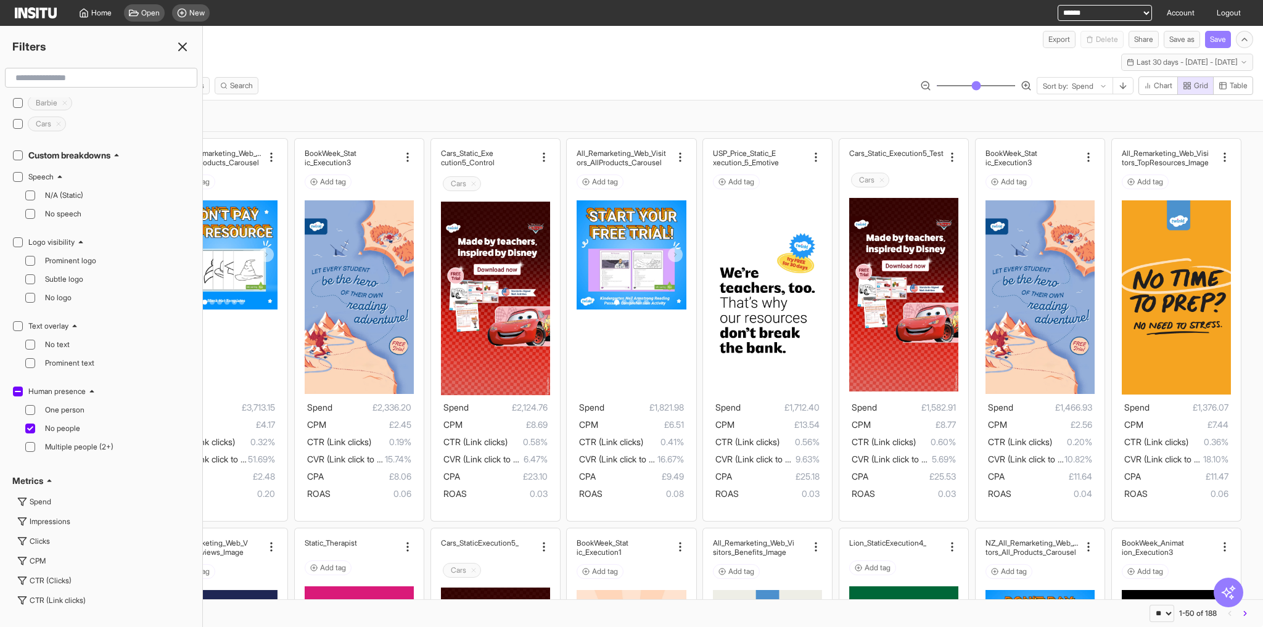
click at [718, 84] on div "Select all Settings Filters Metrics Search Sort by: Spend Chart Grid Table" at bounding box center [631, 87] width 1263 height 23
click at [63, 402] on ul "One person No people Multiple people (2+)" at bounding box center [107, 428] width 165 height 53
click at [64, 405] on span "One person" at bounding box center [116, 410] width 142 height 10
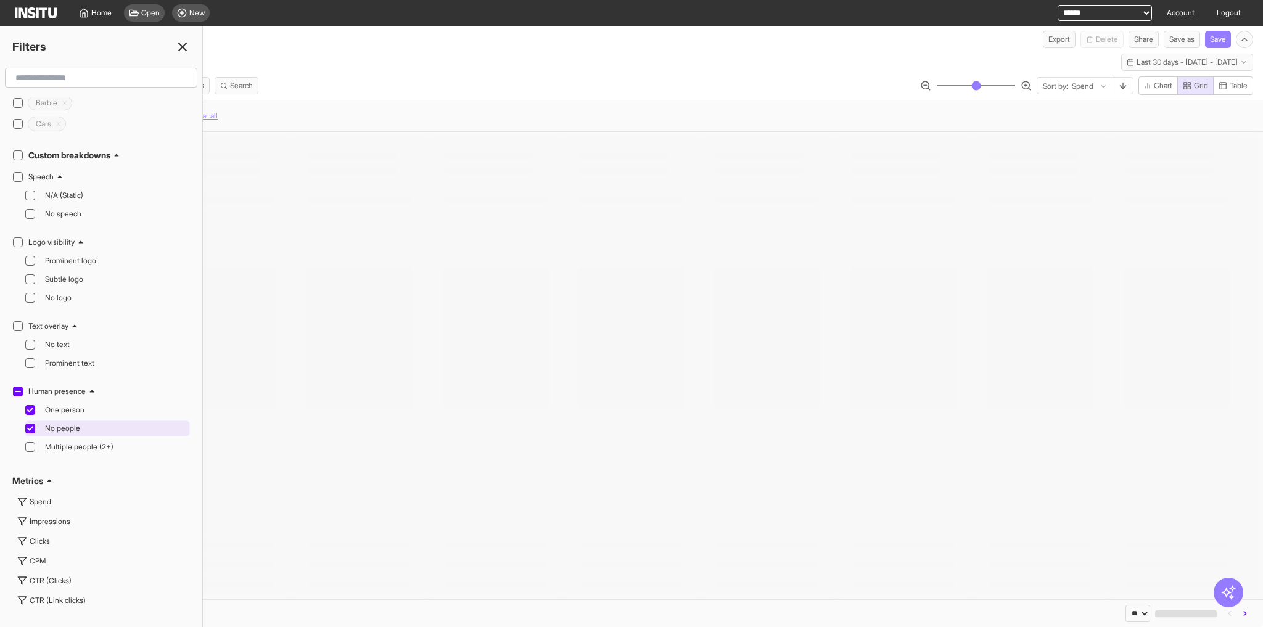
drag, startPoint x: 64, startPoint y: 400, endPoint x: 83, endPoint y: 401, distance: 19.2
click at [64, 424] on span "No people" at bounding box center [116, 429] width 142 height 10
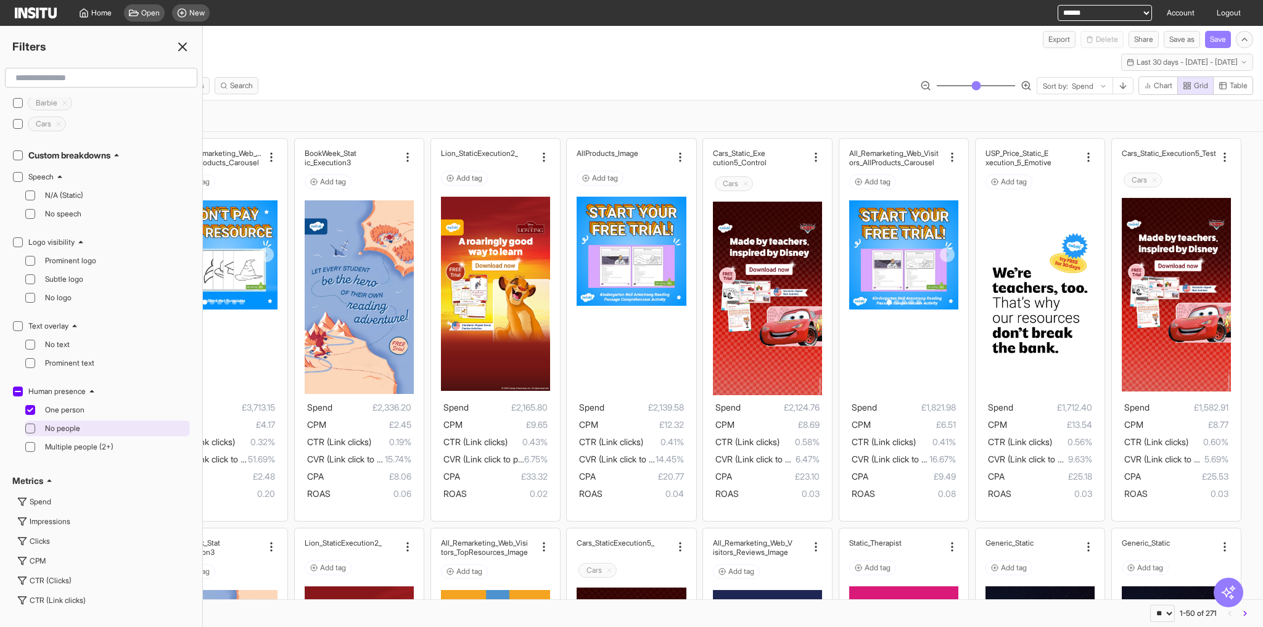
click at [81, 424] on span "No people" at bounding box center [116, 429] width 142 height 10
drag, startPoint x: 72, startPoint y: 384, endPoint x: 68, endPoint y: 398, distance: 14.2
click at [73, 405] on span "One person" at bounding box center [116, 410] width 142 height 10
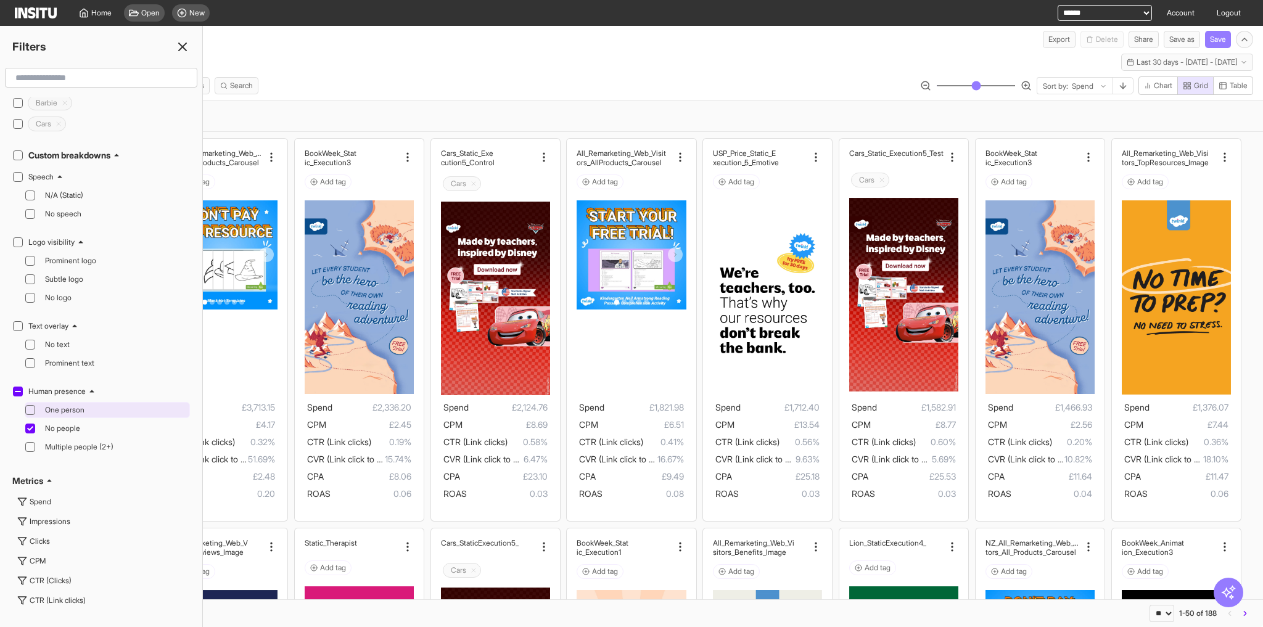
click at [67, 405] on span "One person" at bounding box center [116, 410] width 142 height 10
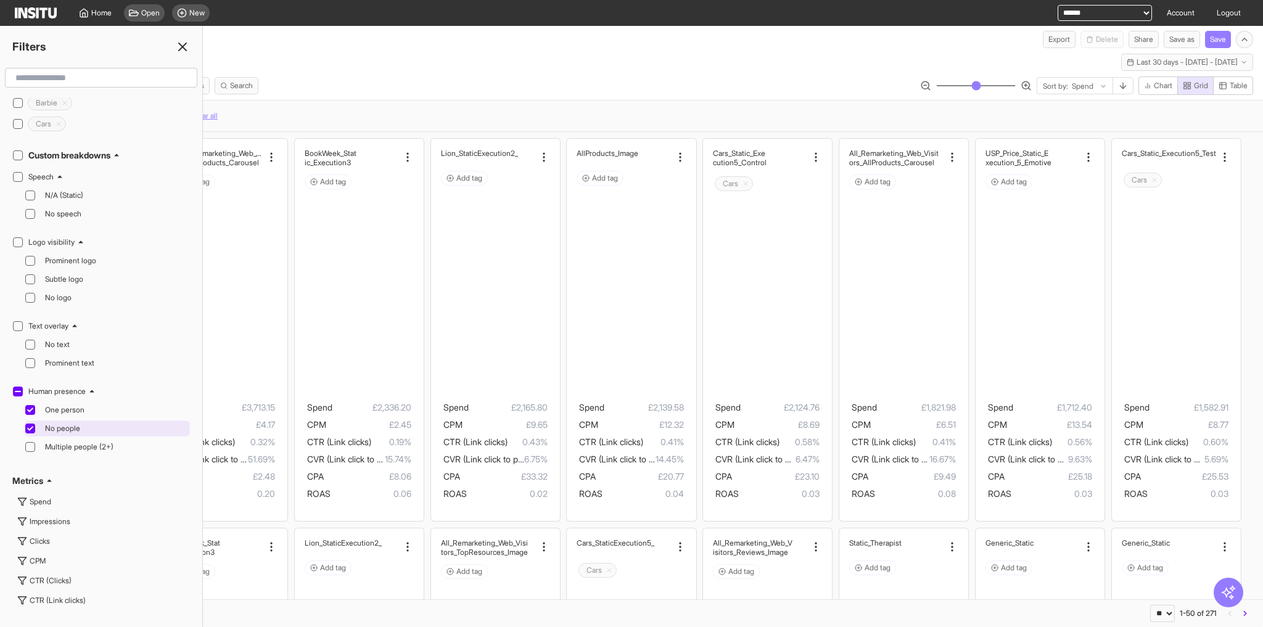
click at [66, 424] on span "No people" at bounding box center [116, 429] width 142 height 10
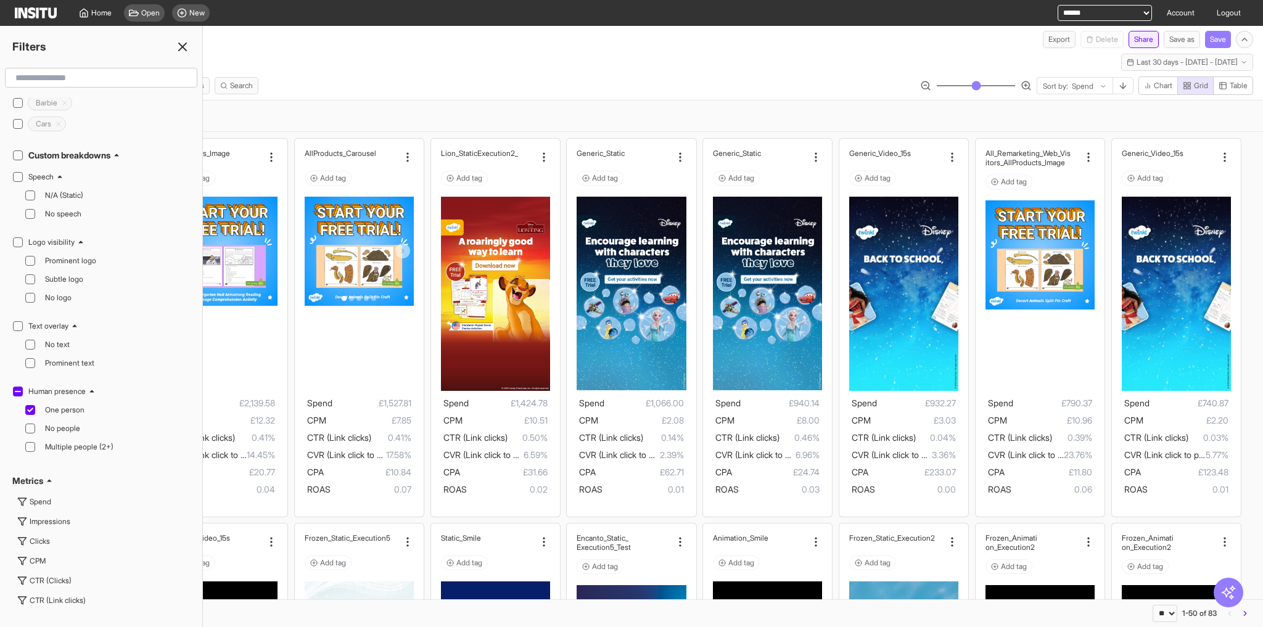
click at [1139, 45] on button "Share" at bounding box center [1144, 39] width 30 height 17
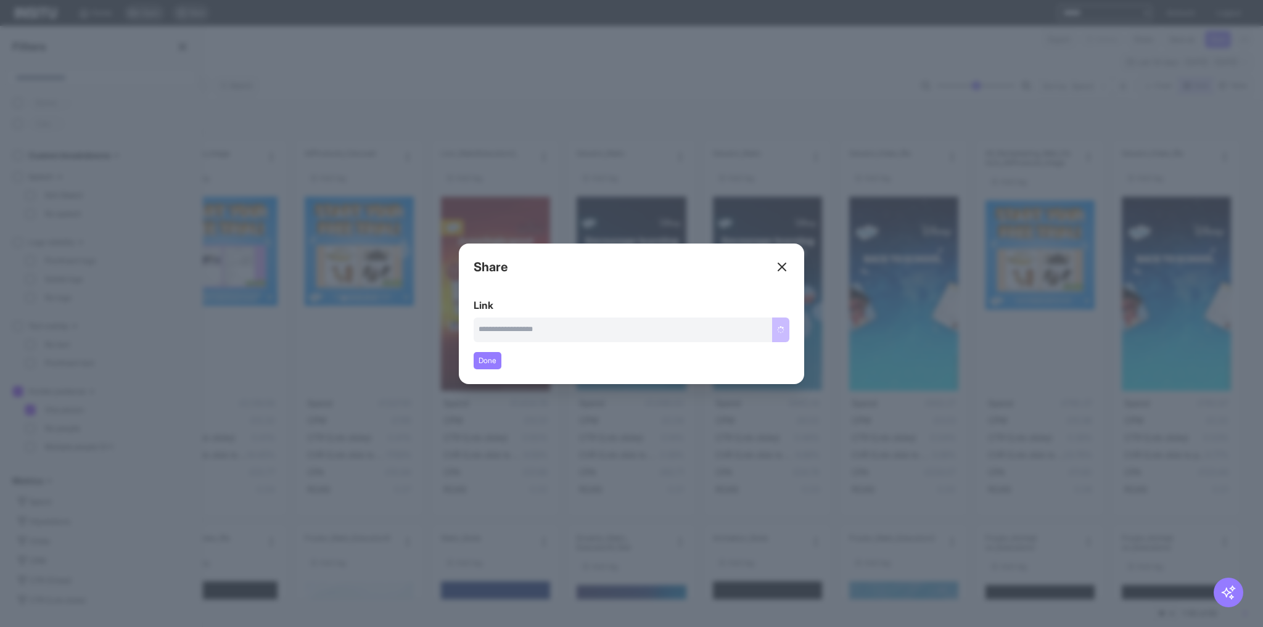
type input "**********"
click at [776, 328] on button "Copy link" at bounding box center [768, 330] width 41 height 25
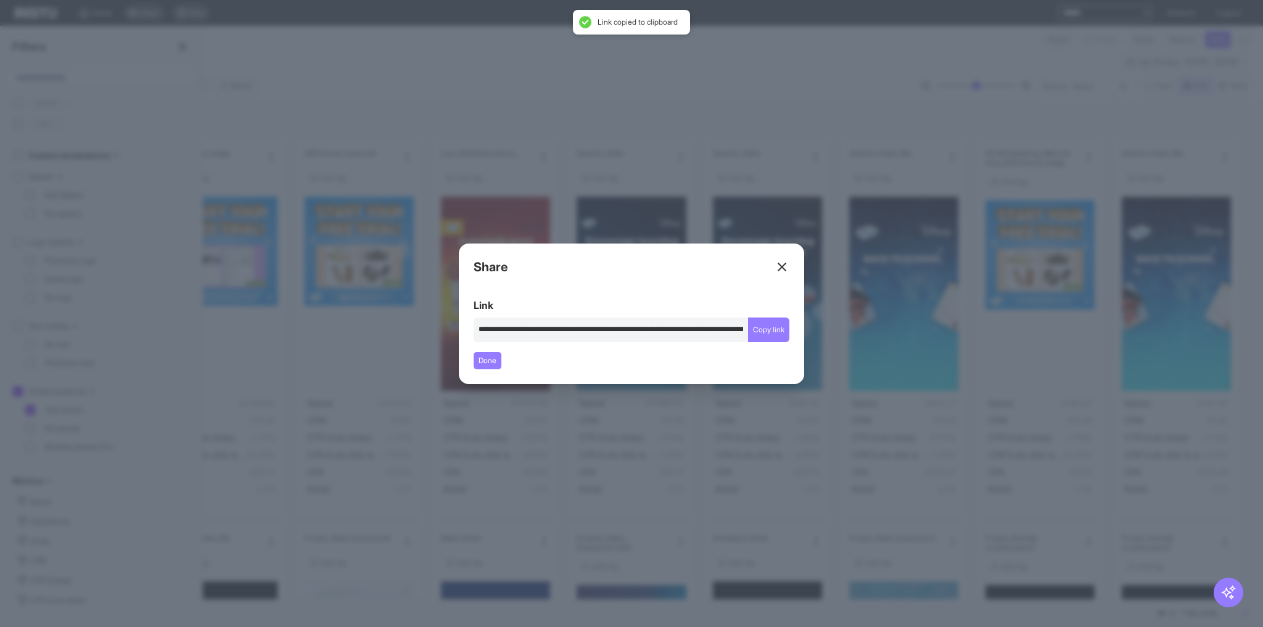
click at [955, 328] on div "Close overlay" at bounding box center [631, 313] width 1263 height 627
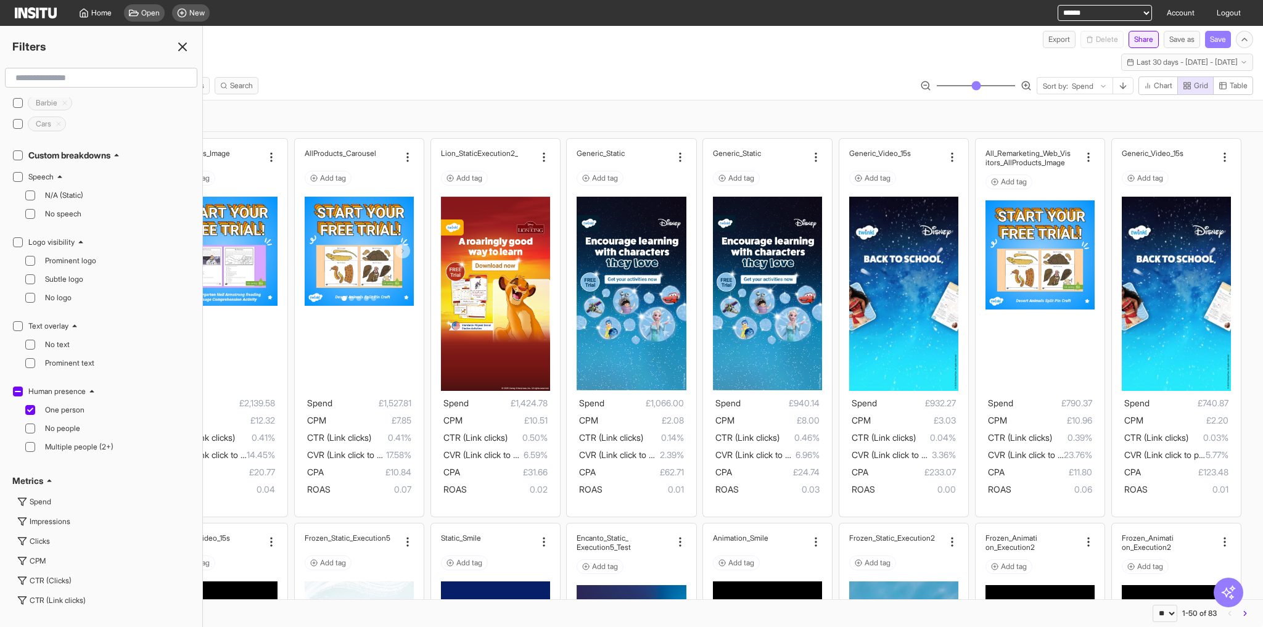
click at [1151, 39] on button "Share" at bounding box center [1144, 39] width 30 height 17
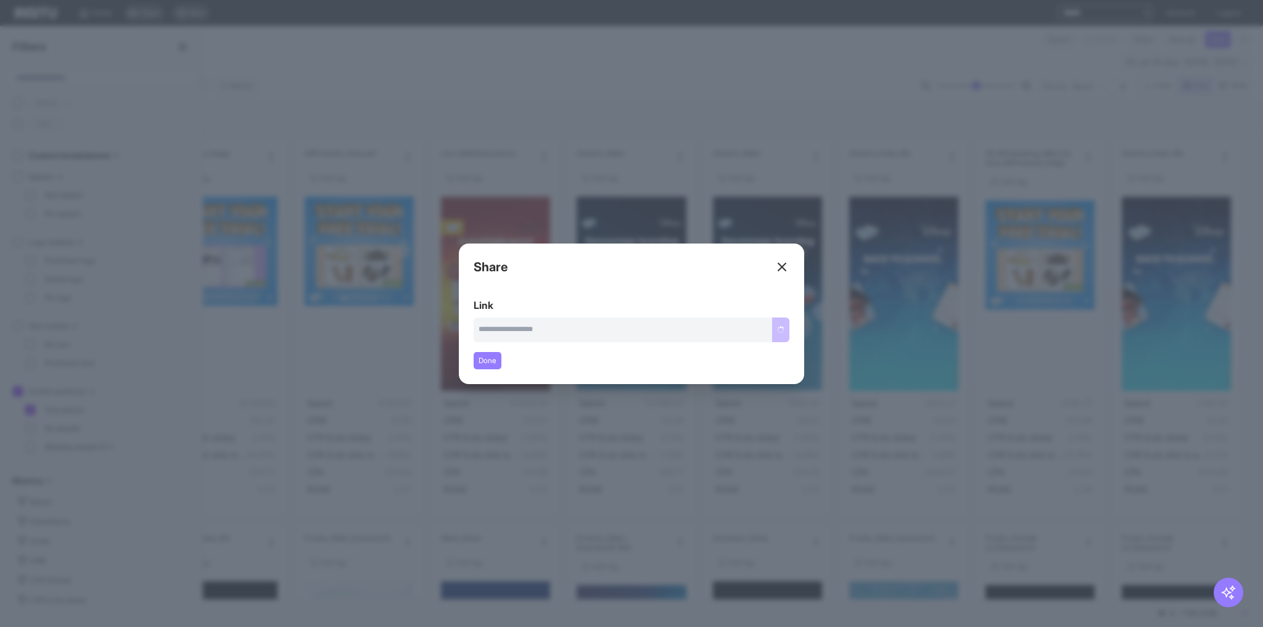
type input "**********"
click at [769, 327] on button "Copy link" at bounding box center [768, 330] width 41 height 25
click at [884, 458] on div "Close overlay" at bounding box center [631, 313] width 1263 height 627
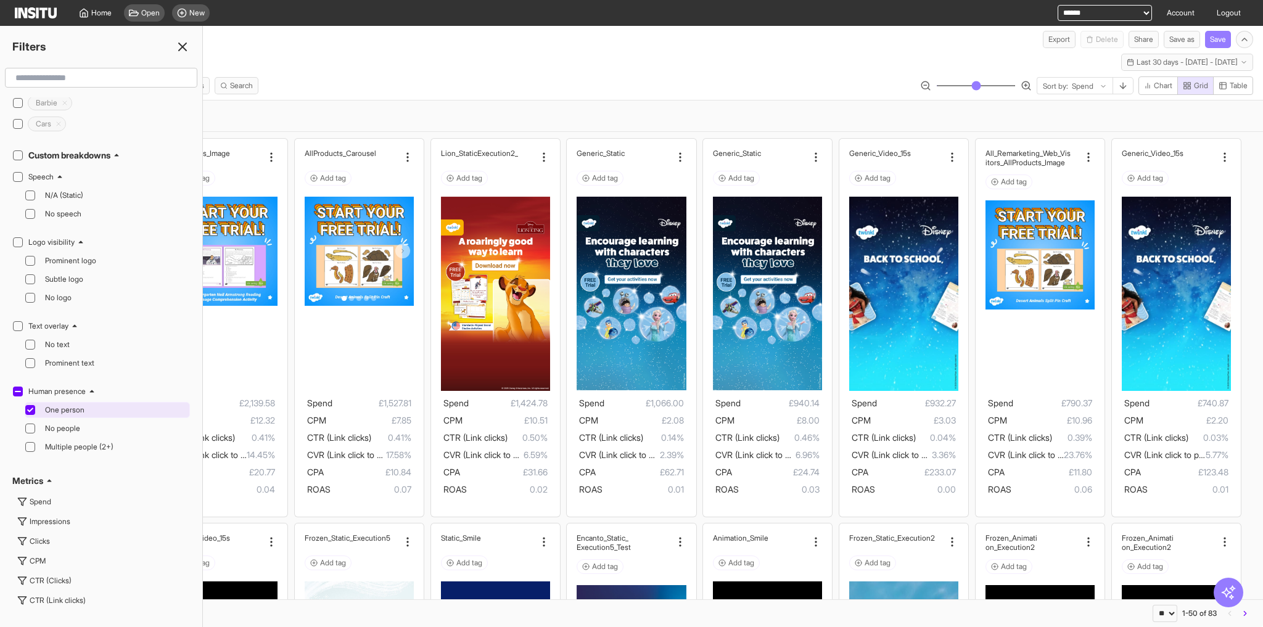
click at [33, 405] on div at bounding box center [30, 410] width 10 height 10
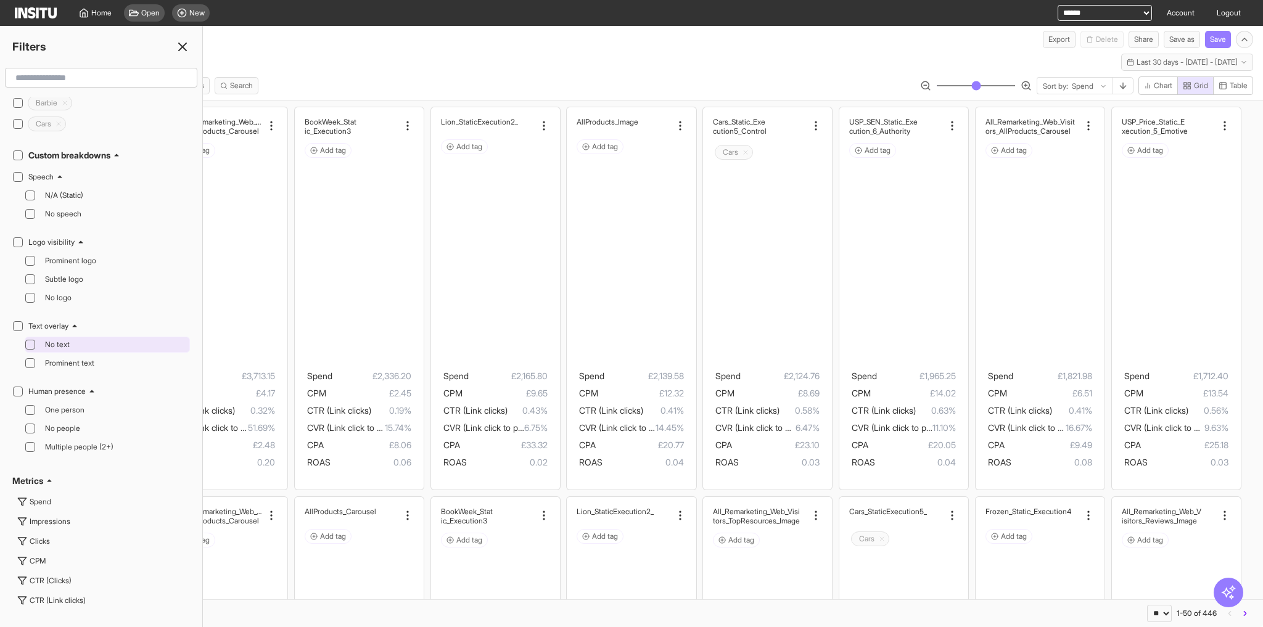
click at [62, 340] on span "No text" at bounding box center [116, 345] width 142 height 10
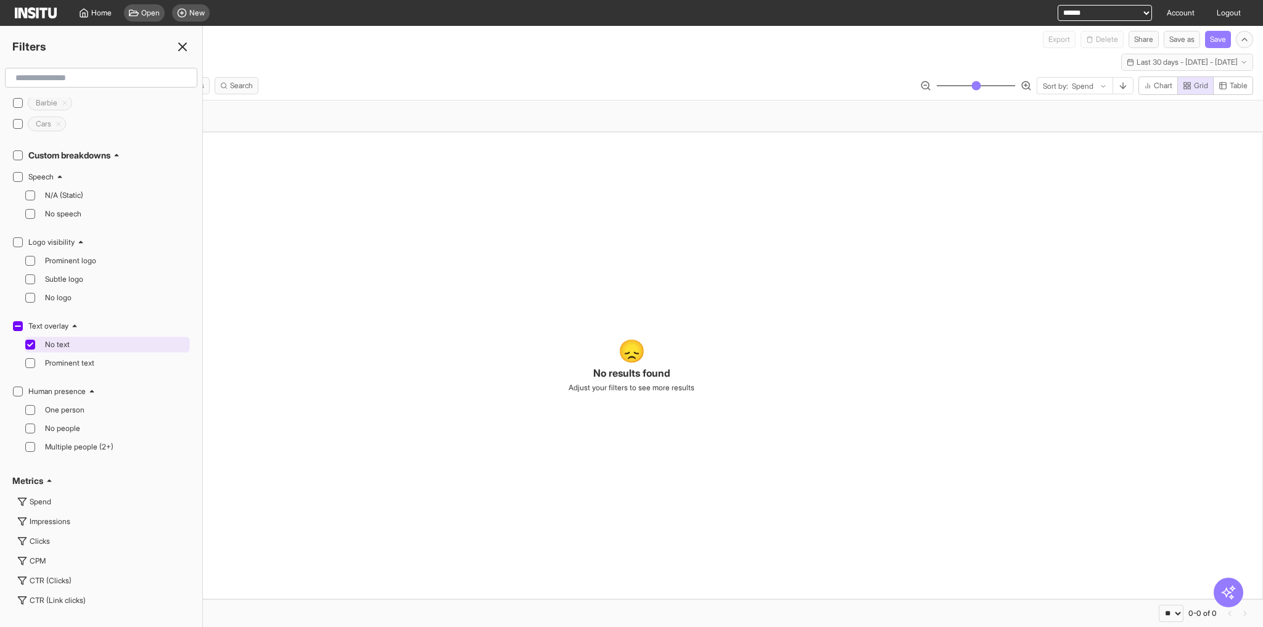
click at [65, 340] on span "No text" at bounding box center [116, 345] width 142 height 10
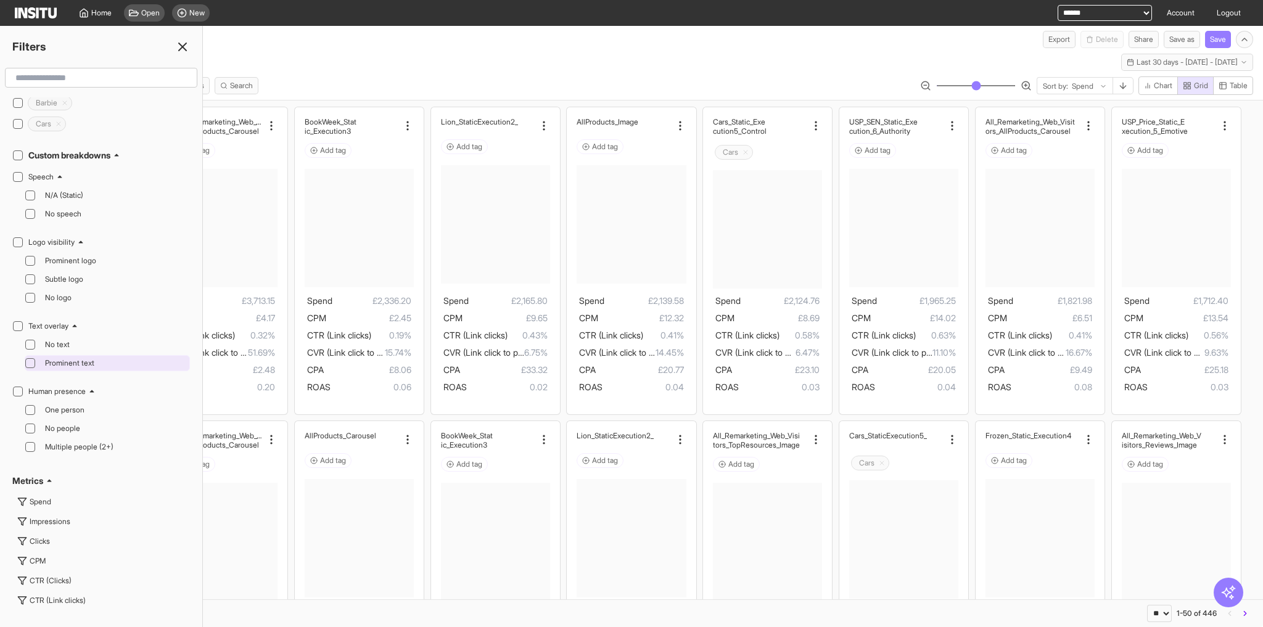
click at [67, 358] on span "Prominent text" at bounding box center [116, 363] width 142 height 10
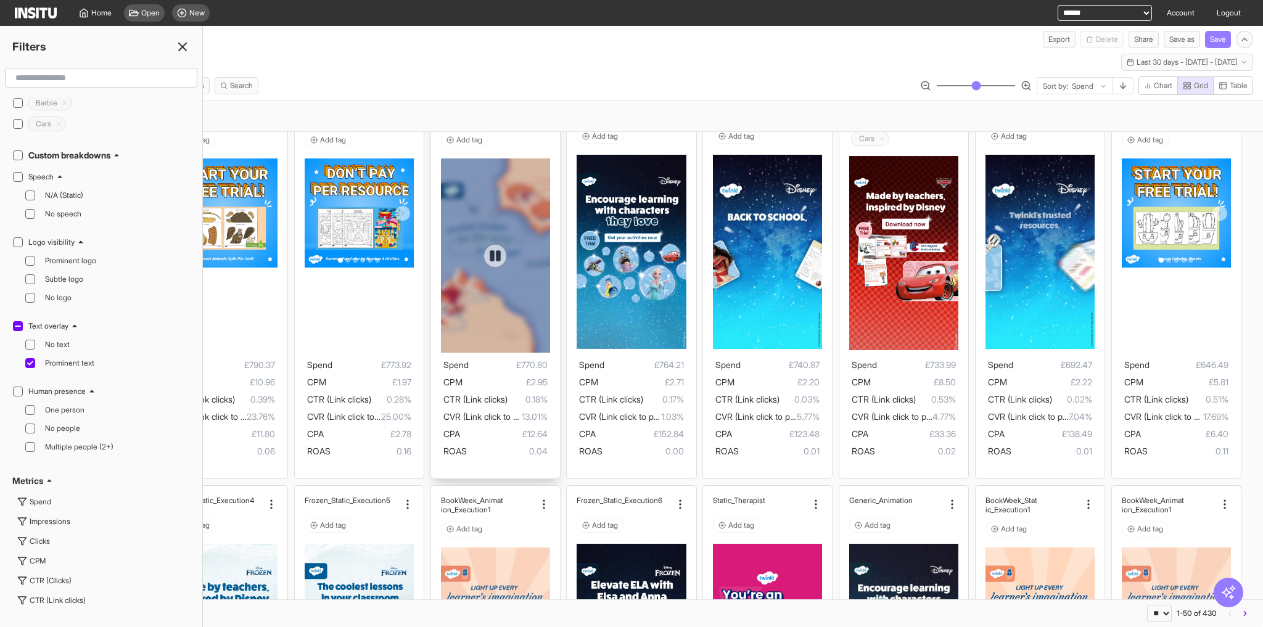
scroll to position [1086, 0]
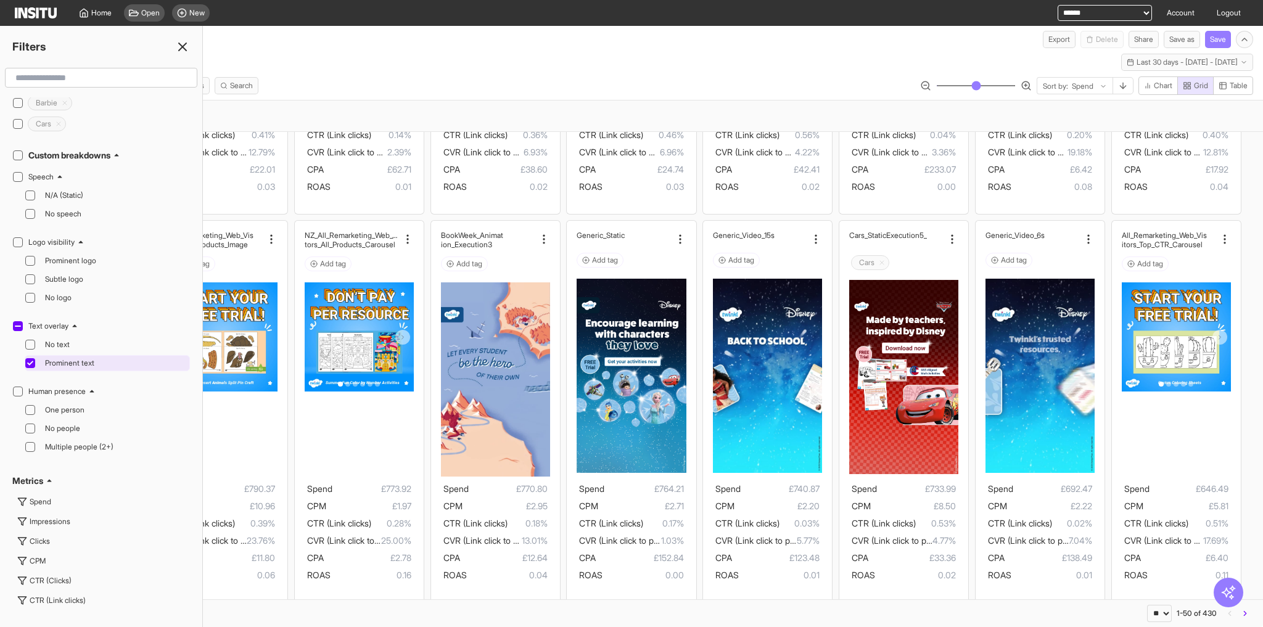
click at [48, 358] on span "Prominent text" at bounding box center [116, 363] width 142 height 10
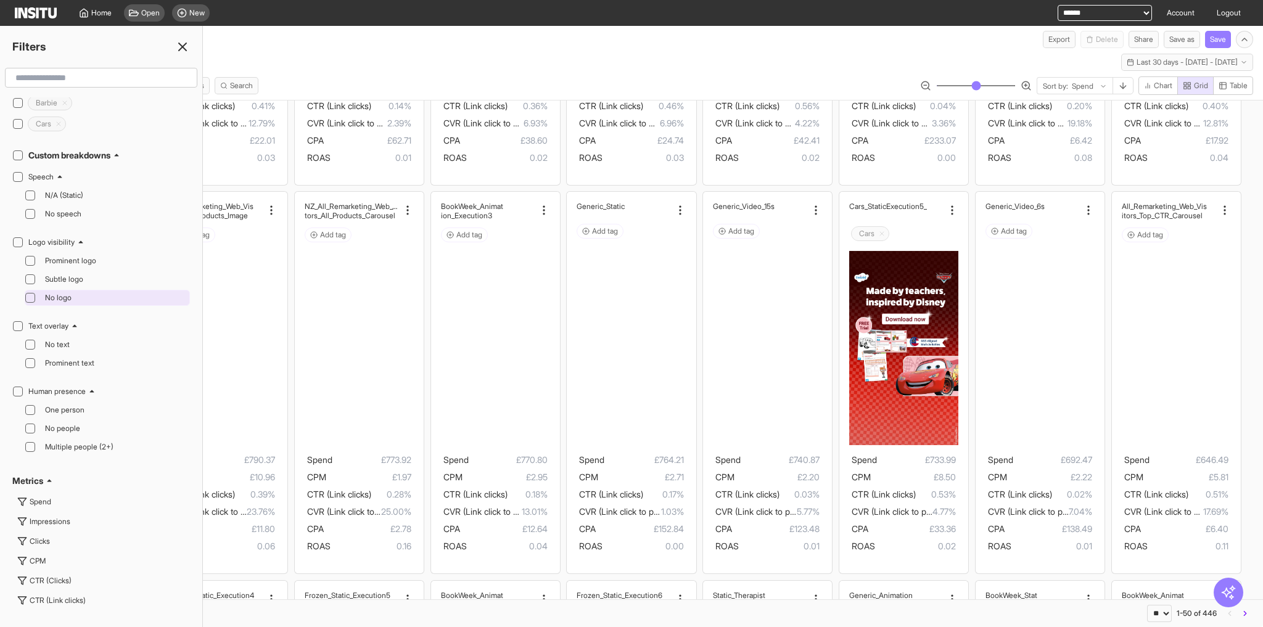
click at [64, 293] on span "No logo" at bounding box center [116, 298] width 142 height 10
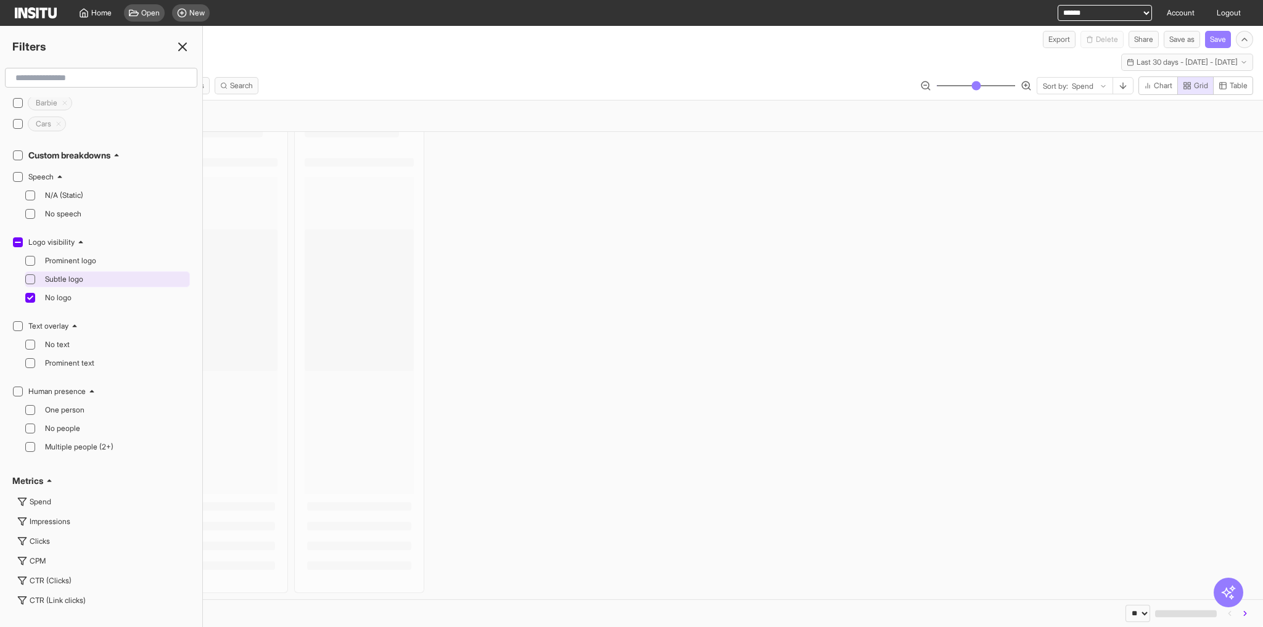
scroll to position [534, 0]
click at [67, 293] on span "No logo" at bounding box center [116, 298] width 142 height 10
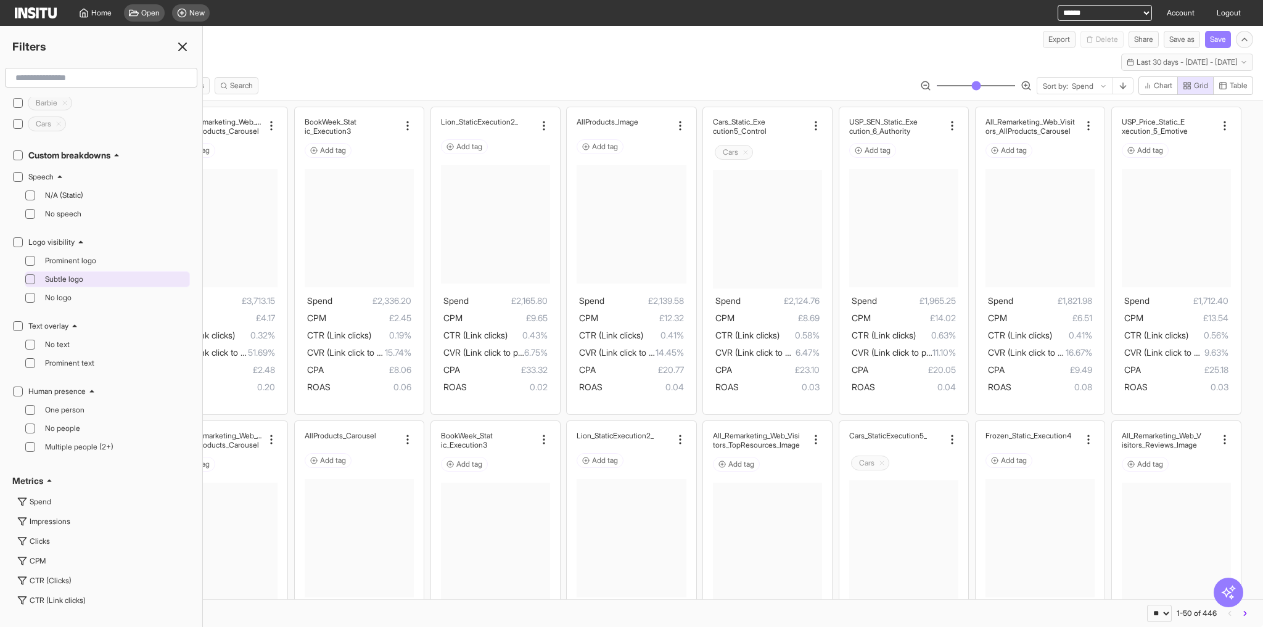
click at [70, 274] on span "Subtle logo" at bounding box center [116, 279] width 142 height 10
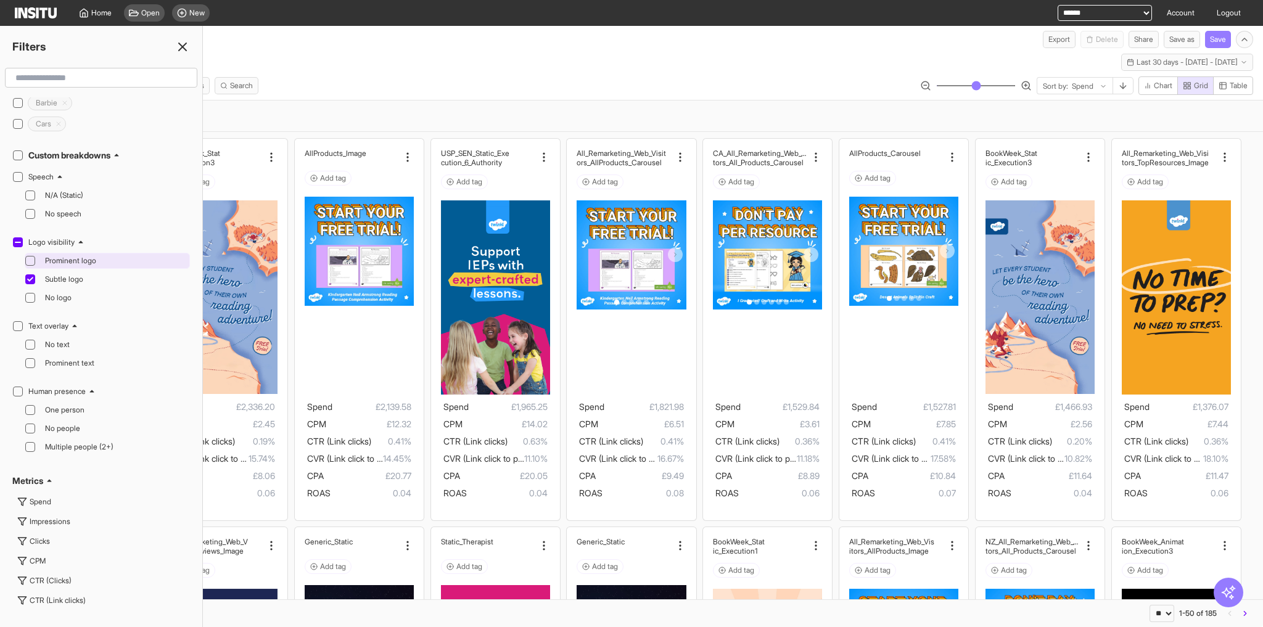
click at [73, 256] on span "Prominent logo" at bounding box center [116, 261] width 142 height 10
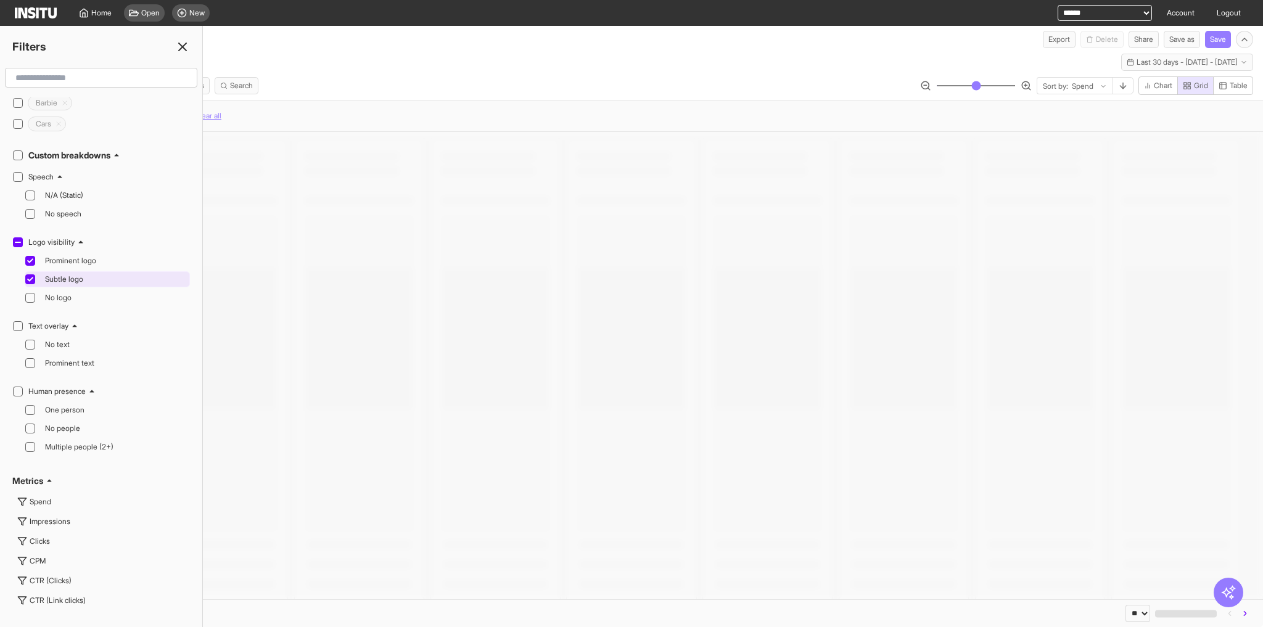
click at [65, 274] on span "Subtle logo" at bounding box center [116, 279] width 142 height 10
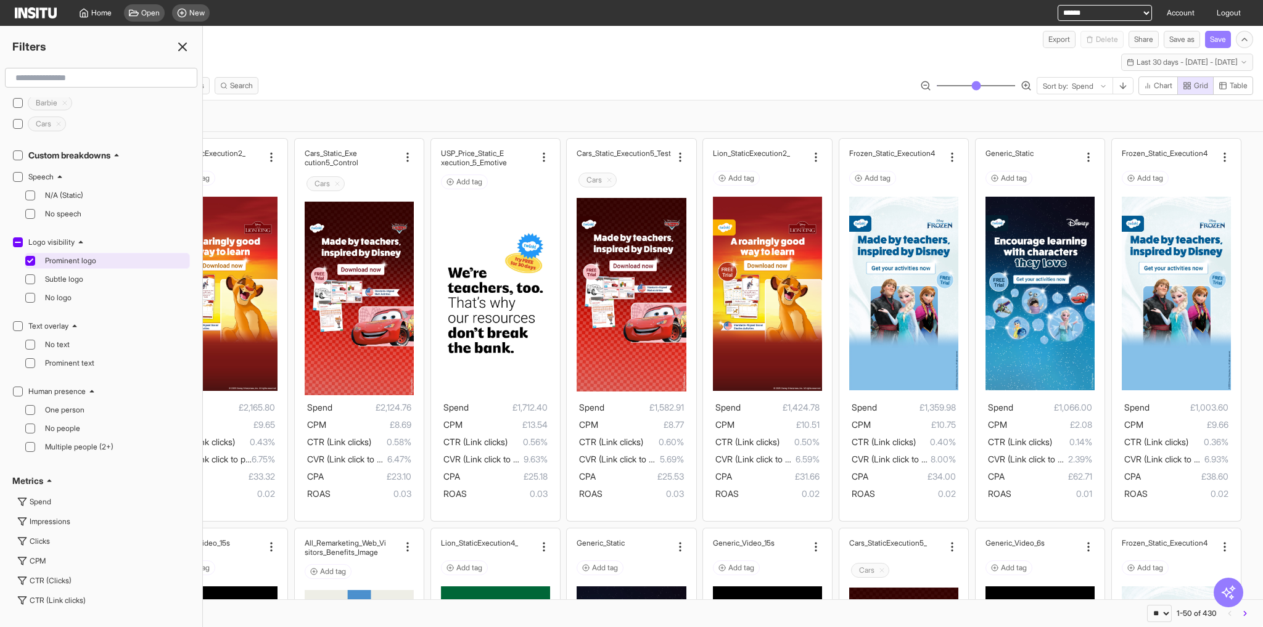
click at [79, 256] on span "Prominent logo" at bounding box center [116, 261] width 142 height 10
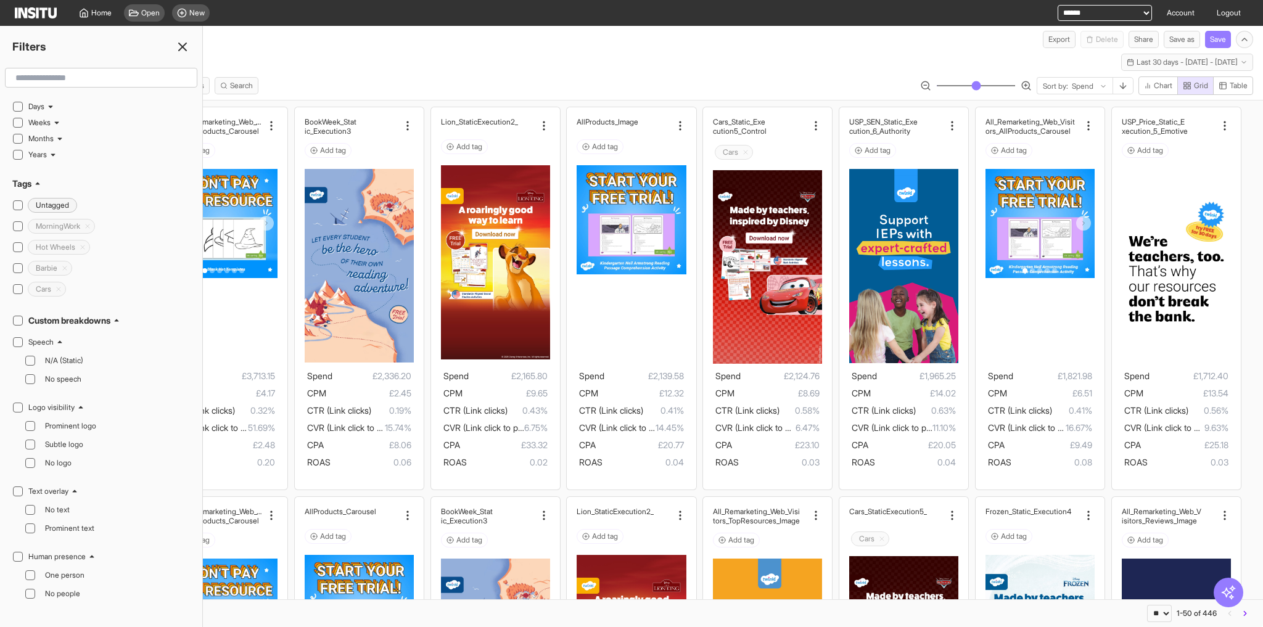
scroll to position [197, 0]
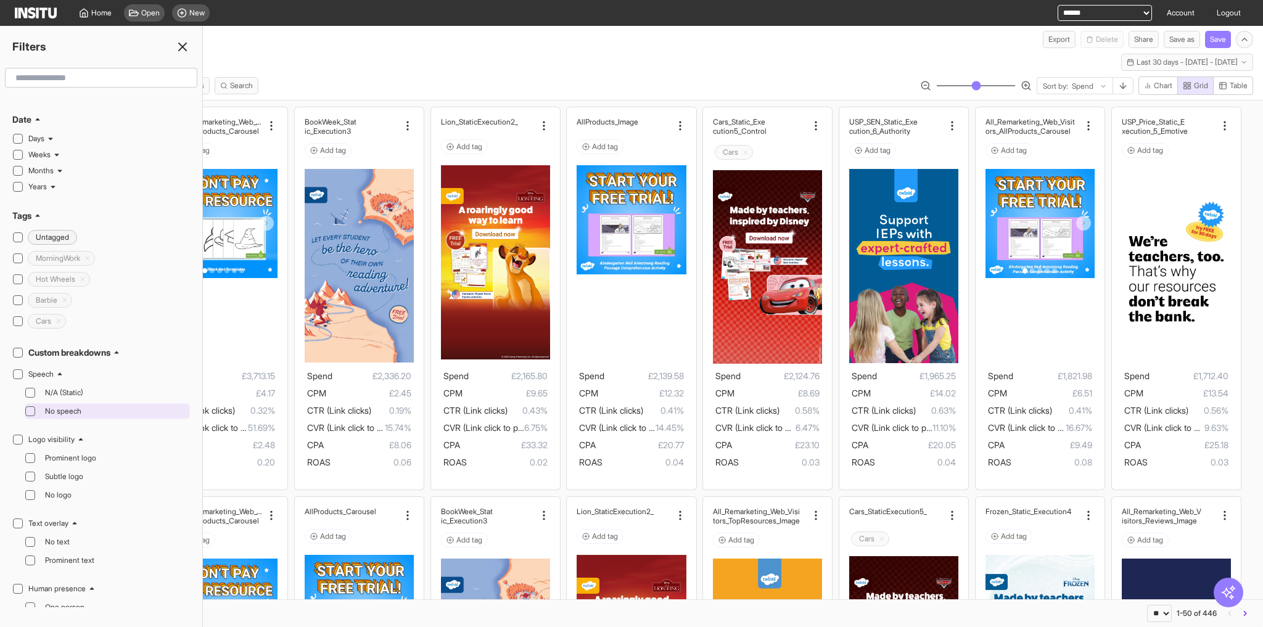
click at [87, 406] on span "No speech" at bounding box center [116, 411] width 142 height 10
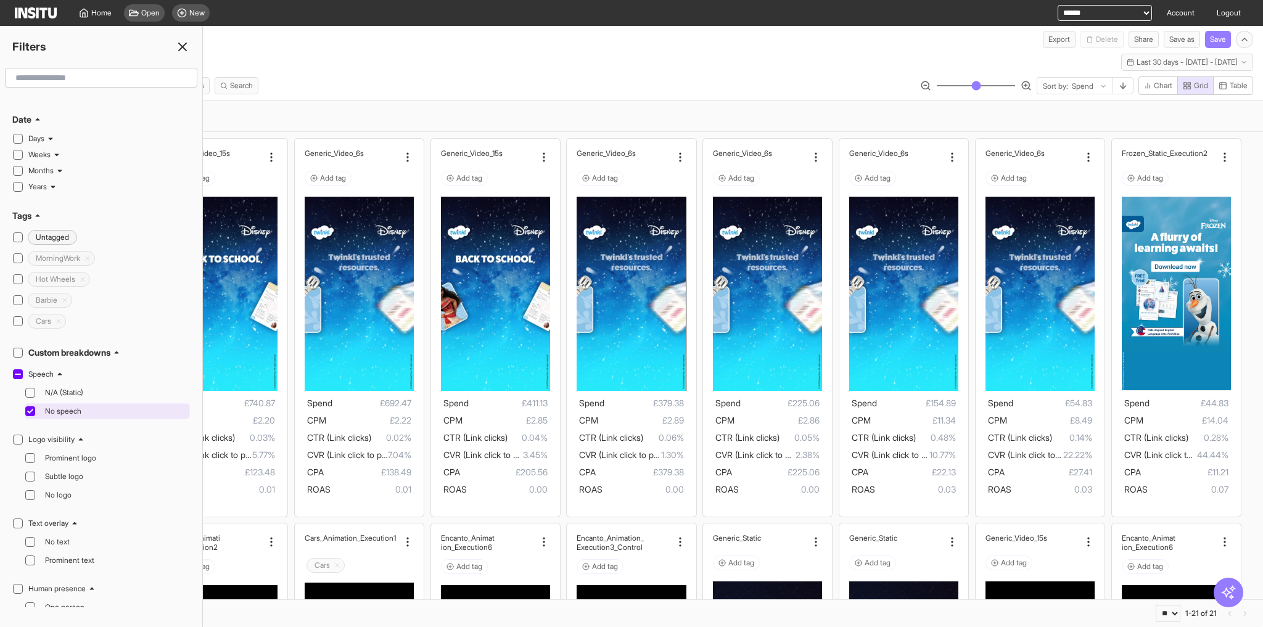
click at [84, 406] on span "No speech" at bounding box center [116, 411] width 142 height 10
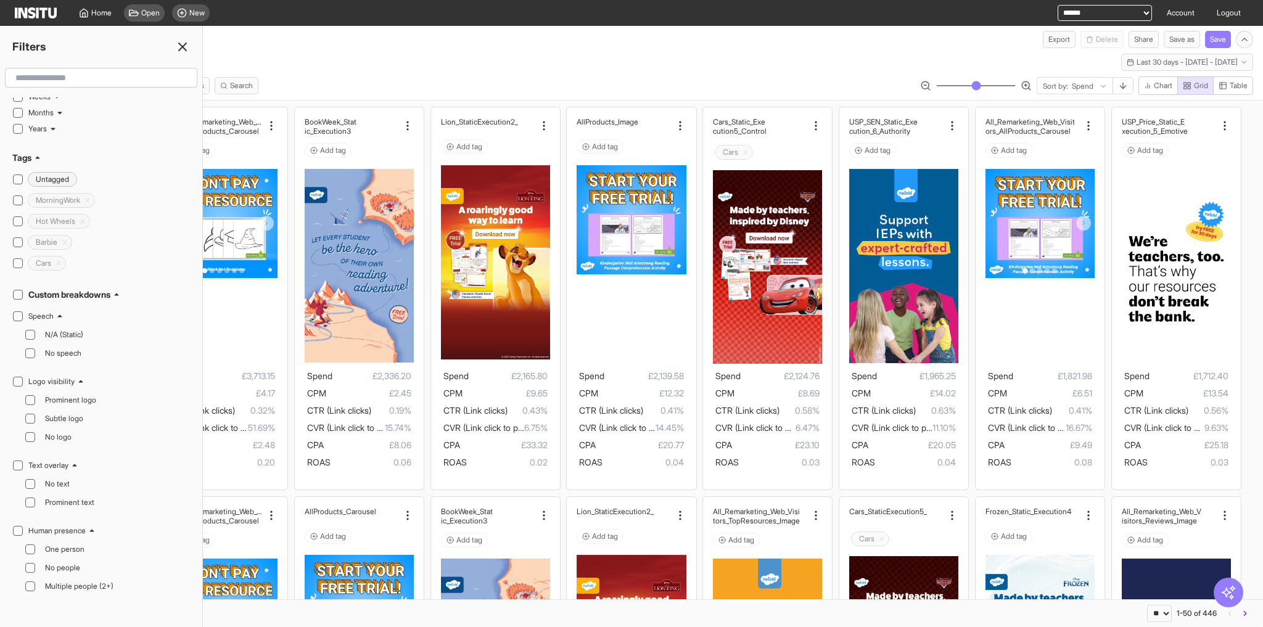
scroll to position [345, 0]
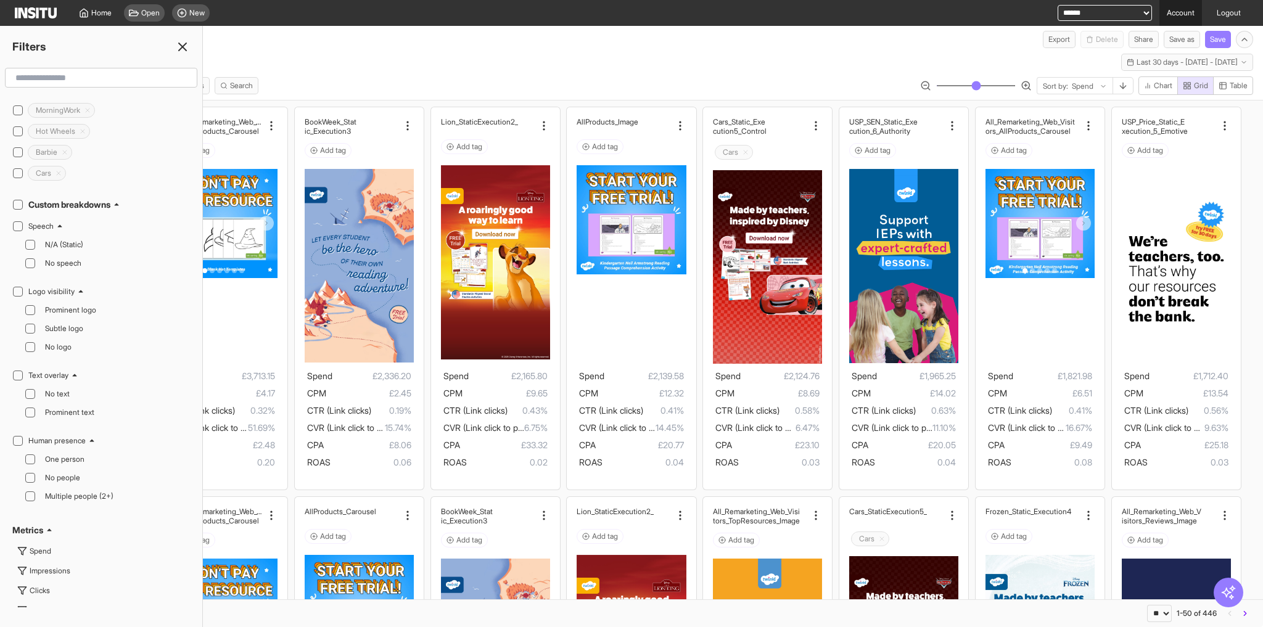
click at [1173, 19] on link "Account" at bounding box center [1181, 13] width 43 height 26
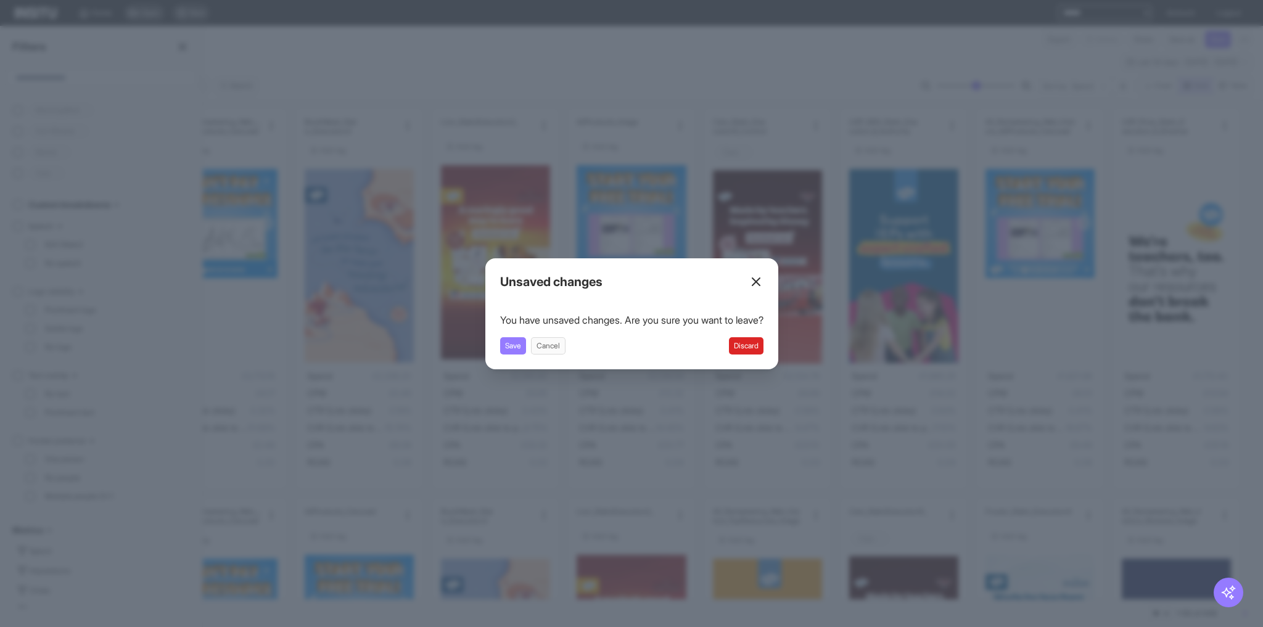
click at [743, 348] on button "Discard" at bounding box center [746, 345] width 35 height 17
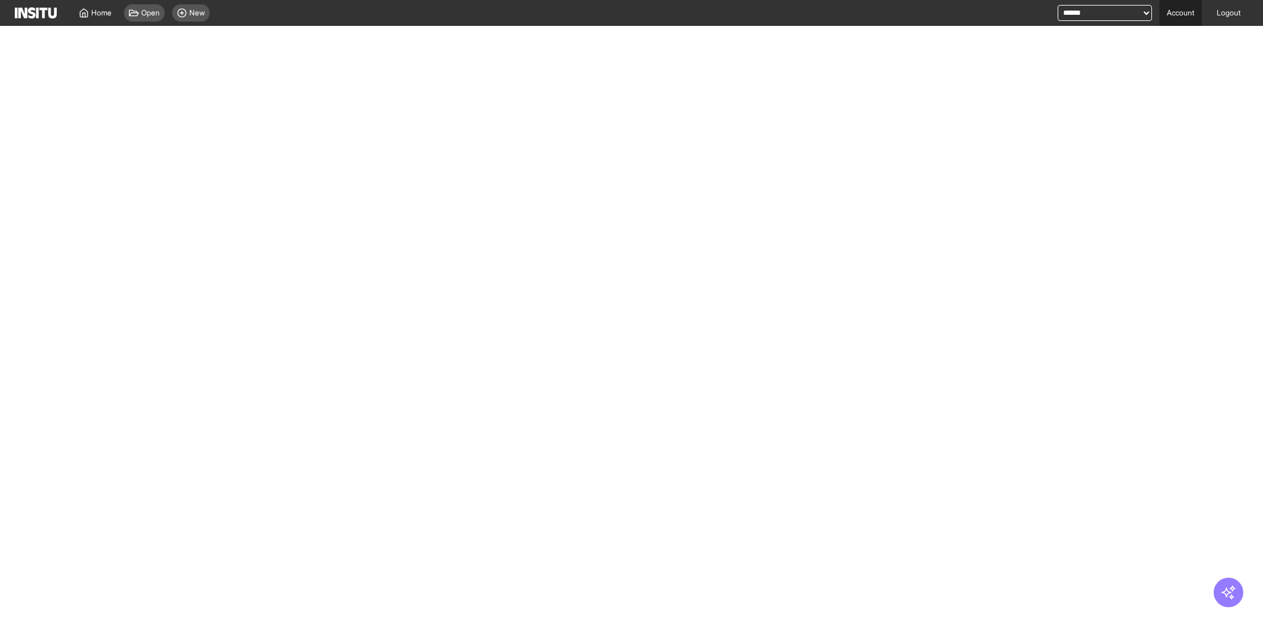
click at [1174, 15] on link "Account" at bounding box center [1181, 13] width 43 height 26
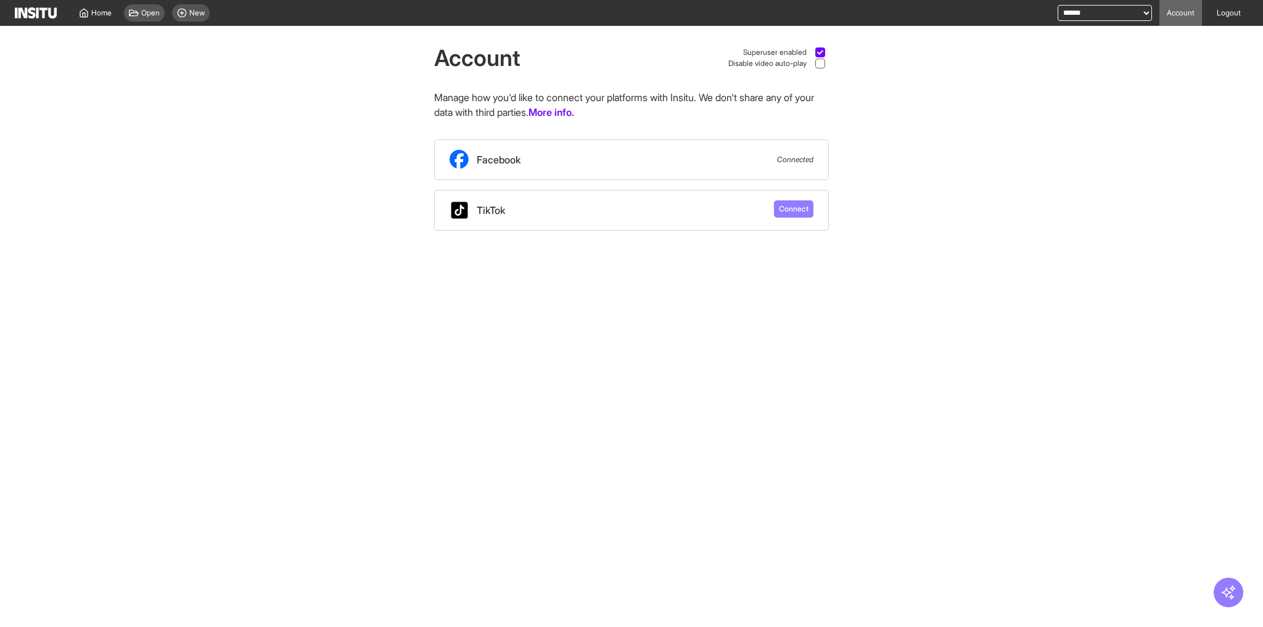
click at [809, 51] on div "Superuser enabled" at bounding box center [786, 52] width 86 height 11
click at [150, 16] on span "Open" at bounding box center [150, 13] width 19 height 10
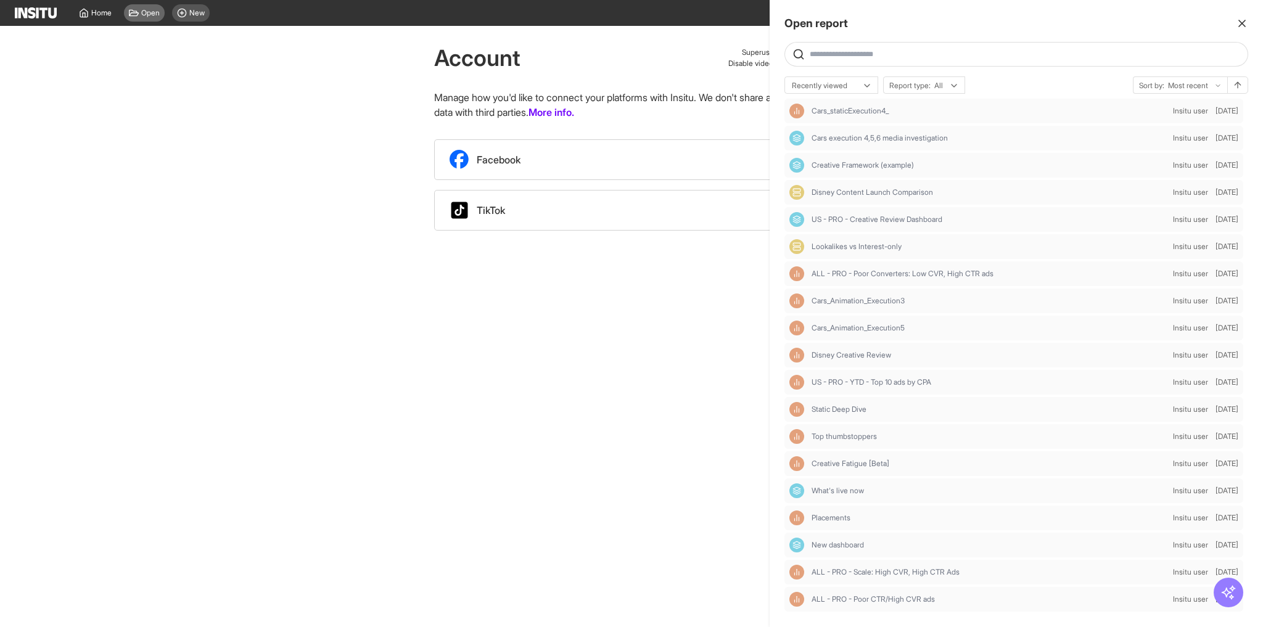
click at [150, 16] on div at bounding box center [631, 313] width 1263 height 627
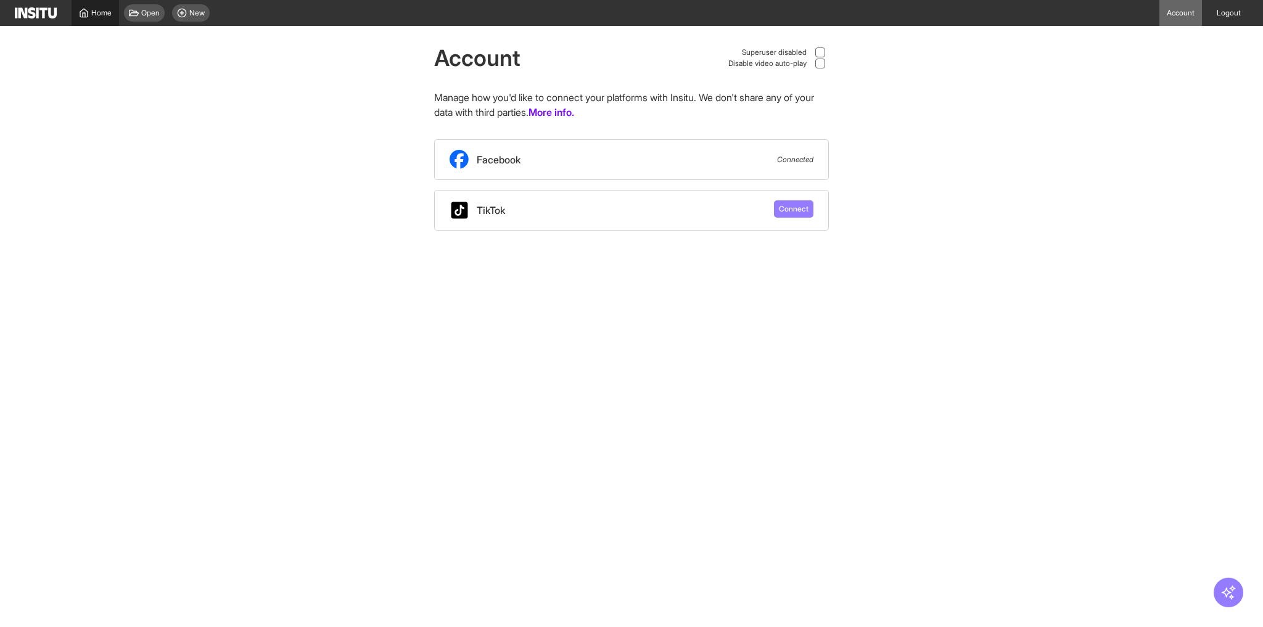
click at [100, 17] on span "Home" at bounding box center [101, 13] width 20 height 10
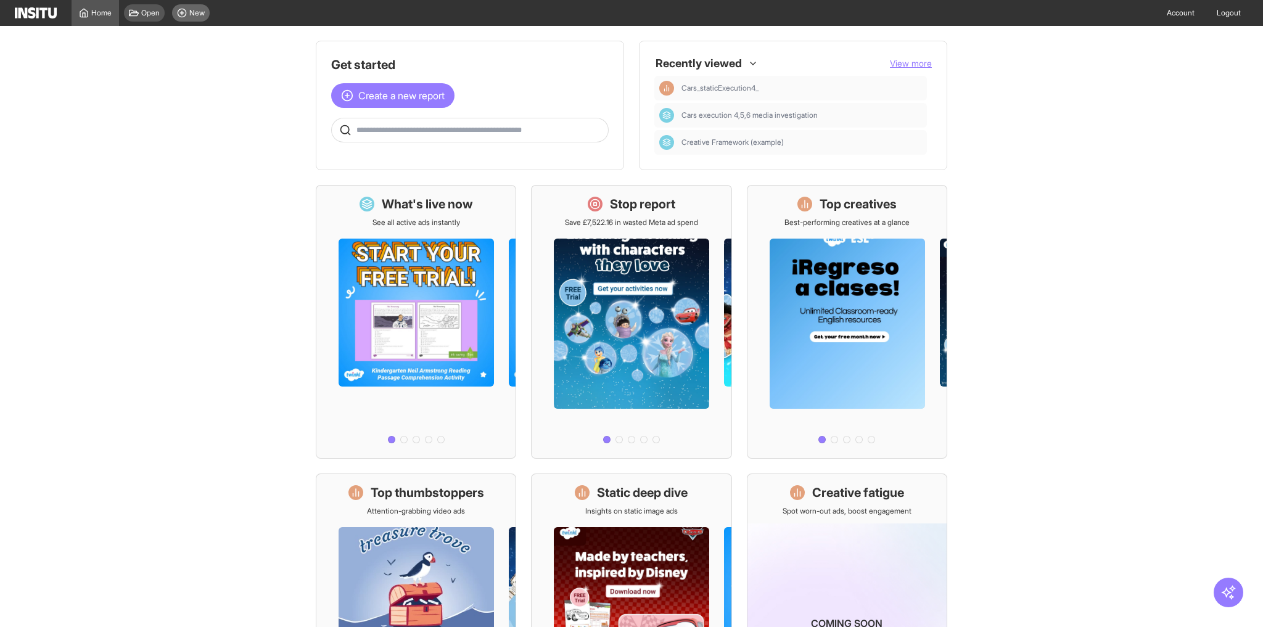
click at [195, 9] on span "New" at bounding box center [196, 13] width 15 height 10
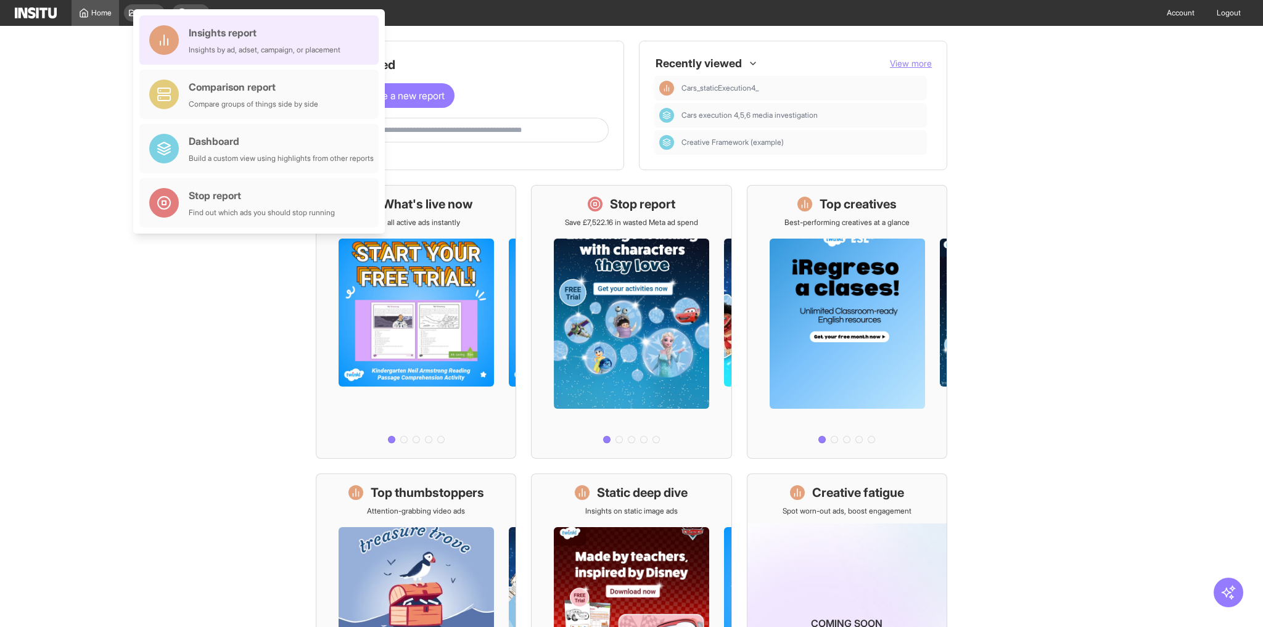
click at [259, 46] on div "Insights by ad, adset, campaign, or placement" at bounding box center [265, 50] width 152 height 10
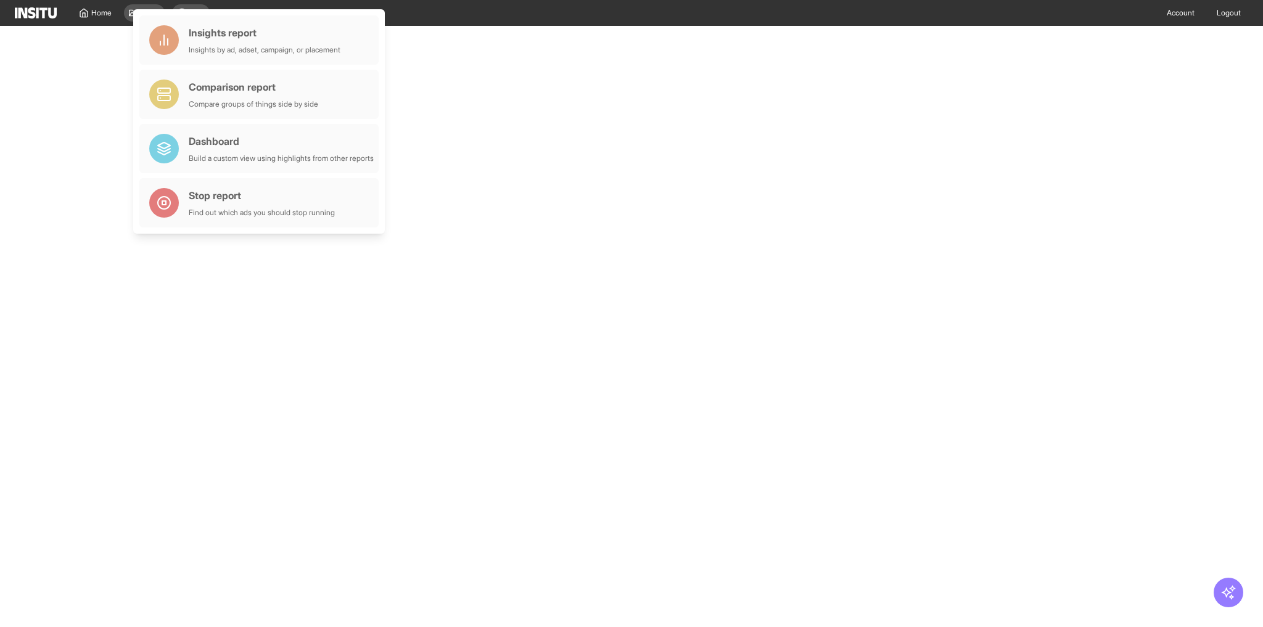
select select "**"
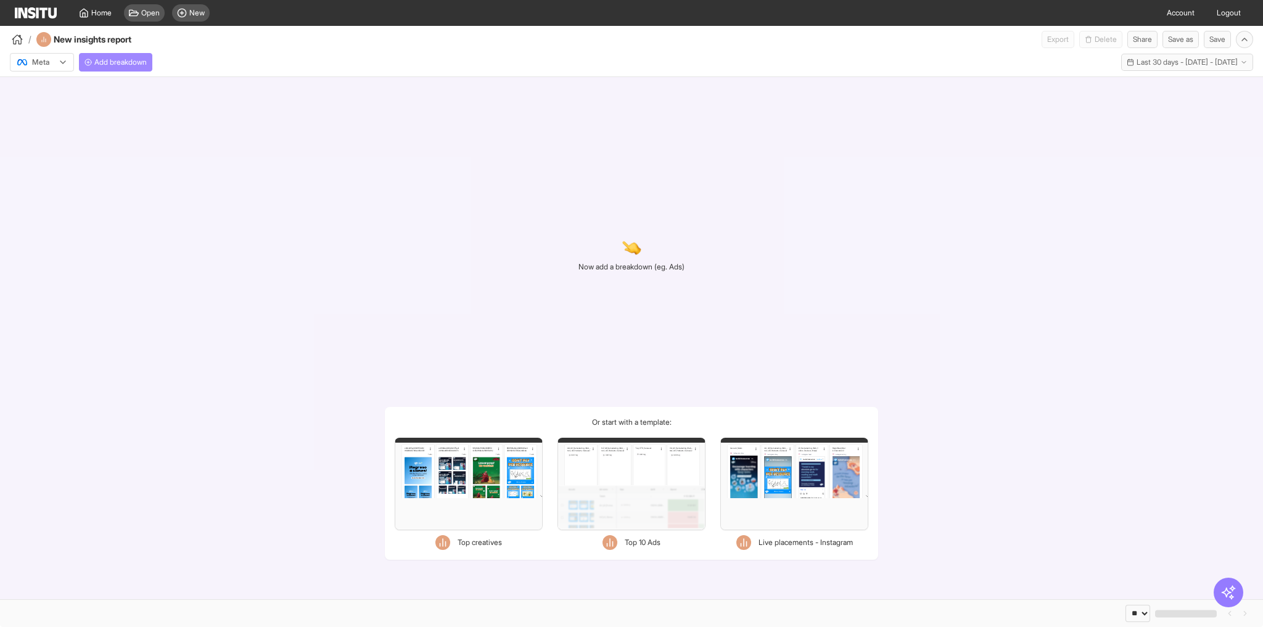
click at [116, 59] on span "Add breakdown" at bounding box center [120, 62] width 52 height 10
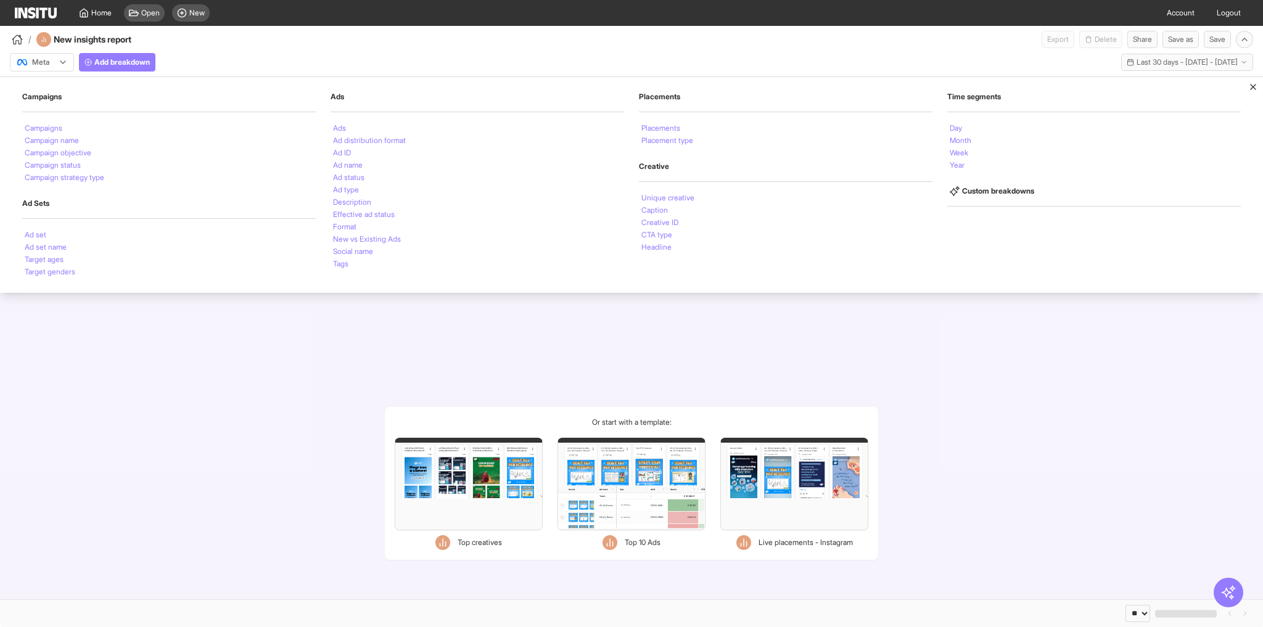
click at [595, 348] on div "Now add a breakdown (eg. Ads)" at bounding box center [632, 255] width 106 height 276
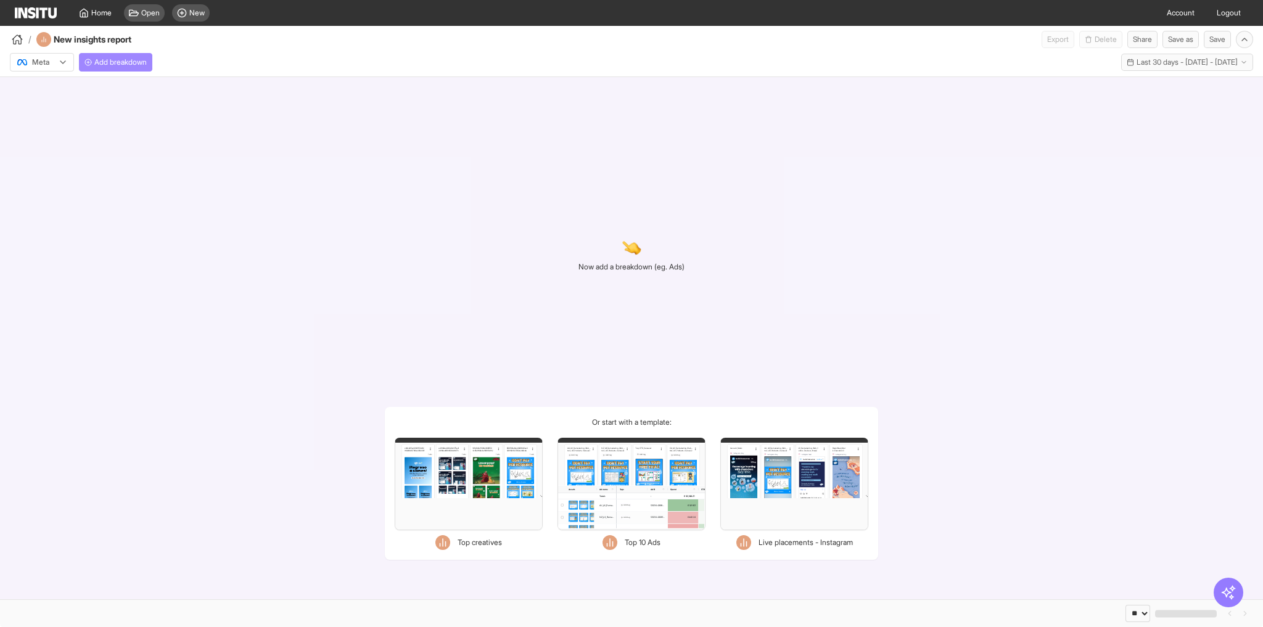
click at [137, 62] on span "Add breakdown" at bounding box center [120, 62] width 52 height 10
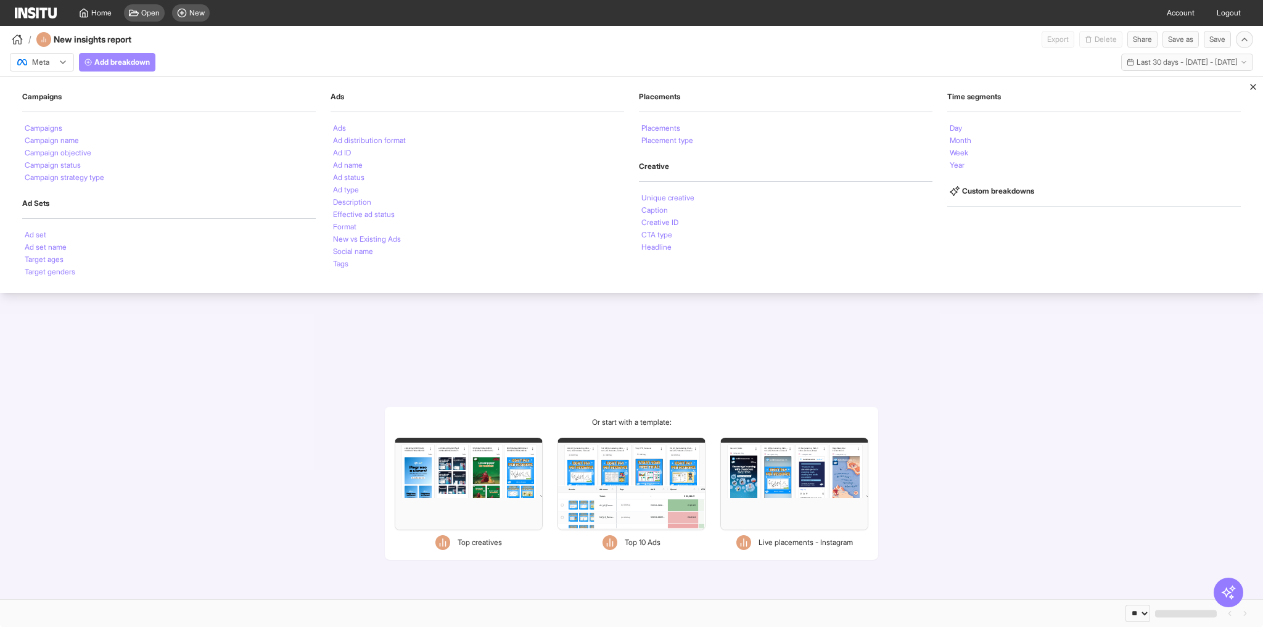
click at [134, 64] on span "Add breakdown" at bounding box center [122, 62] width 56 height 10
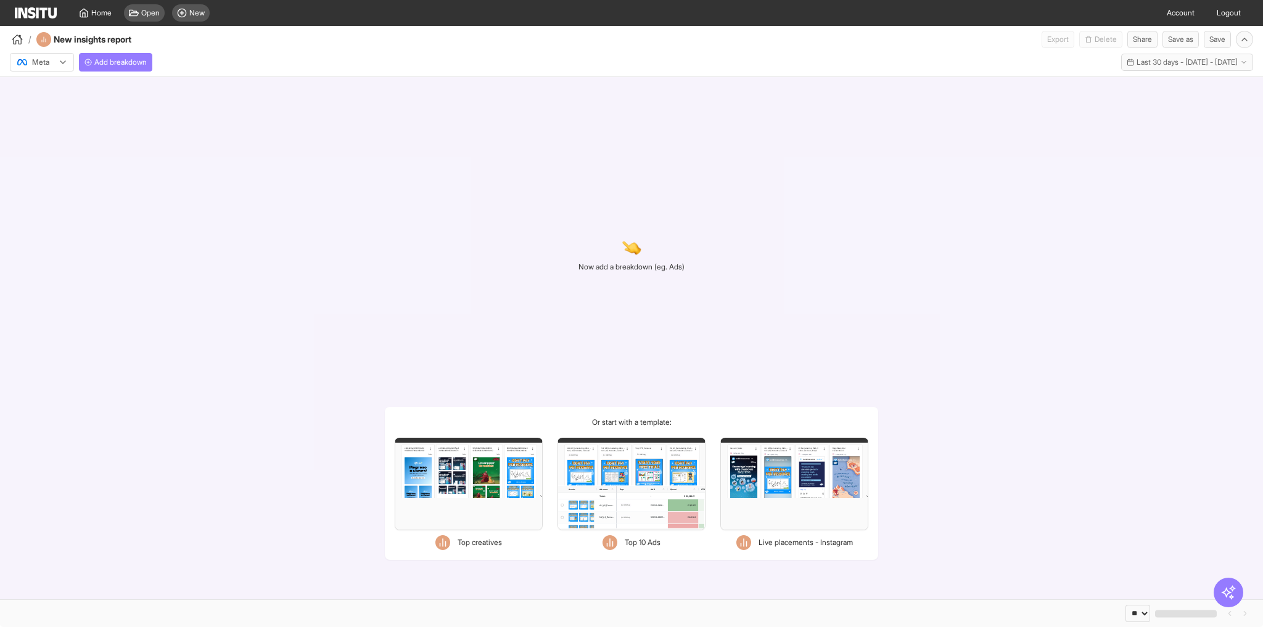
click at [270, 49] on div "Meta Add breakdown Last 30 days - [DATE] - [DATE] [DATE] - [DATE]" at bounding box center [631, 59] width 1263 height 23
click at [321, 220] on div "Now add a breakdown (eg. Ads) Or start with a template: Filters Format Static V…" at bounding box center [631, 338] width 1263 height 522
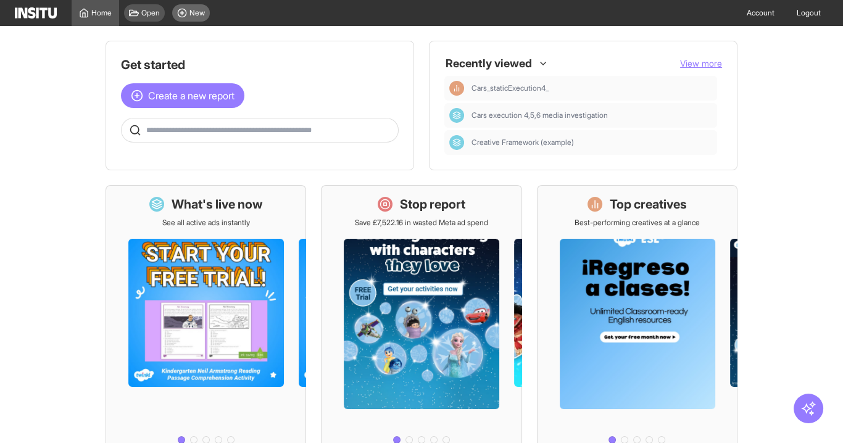
click at [198, 19] on div "New" at bounding box center [191, 12] width 38 height 17
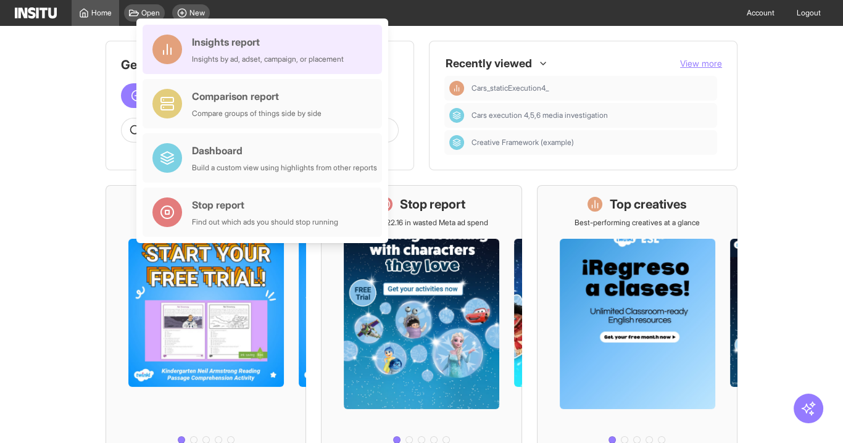
click at [280, 55] on div "Insights by ad, adset, campaign, or placement" at bounding box center [268, 59] width 152 height 10
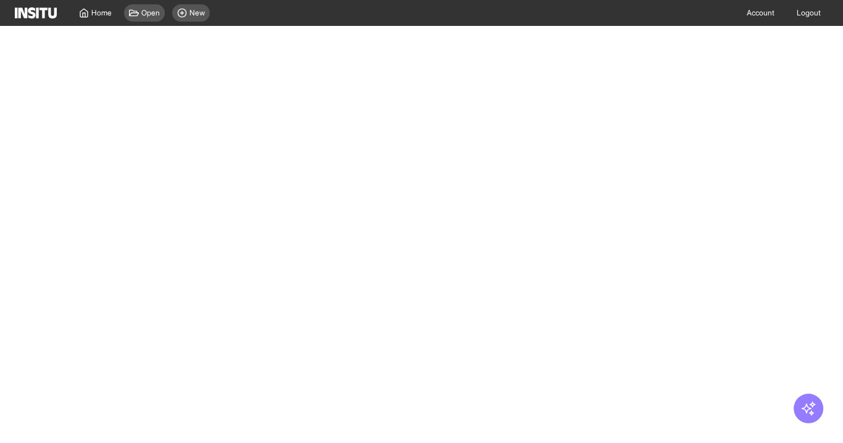
select select "**"
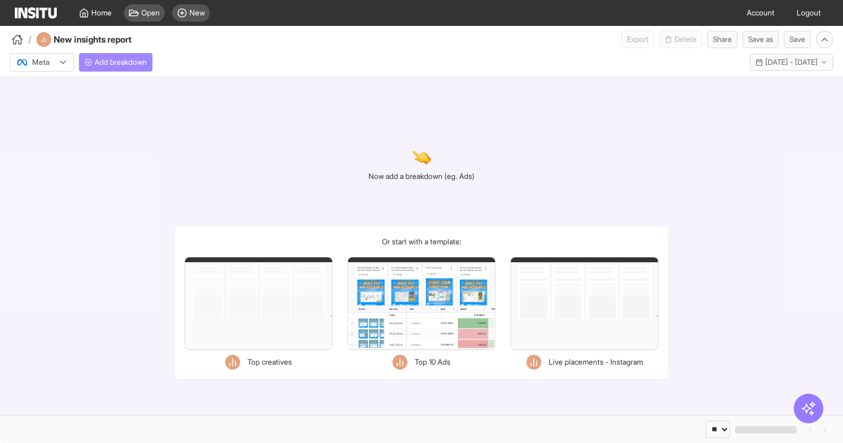
click at [123, 64] on span "Add breakdown" at bounding box center [120, 62] width 52 height 10
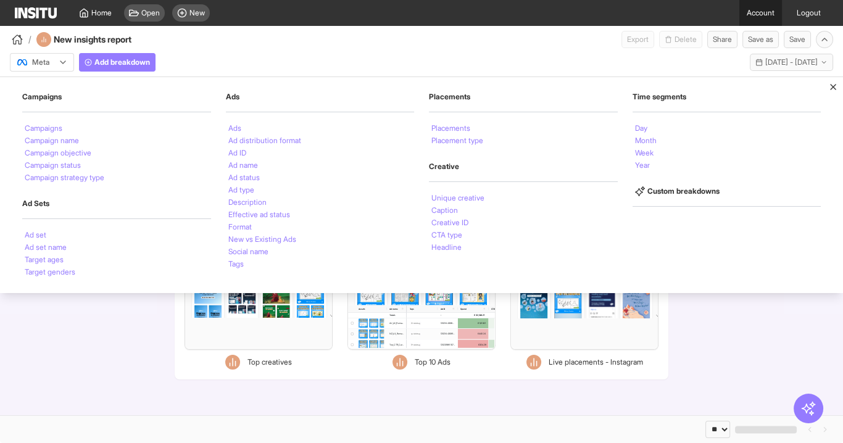
click at [764, 15] on link "Account" at bounding box center [760, 13] width 43 height 26
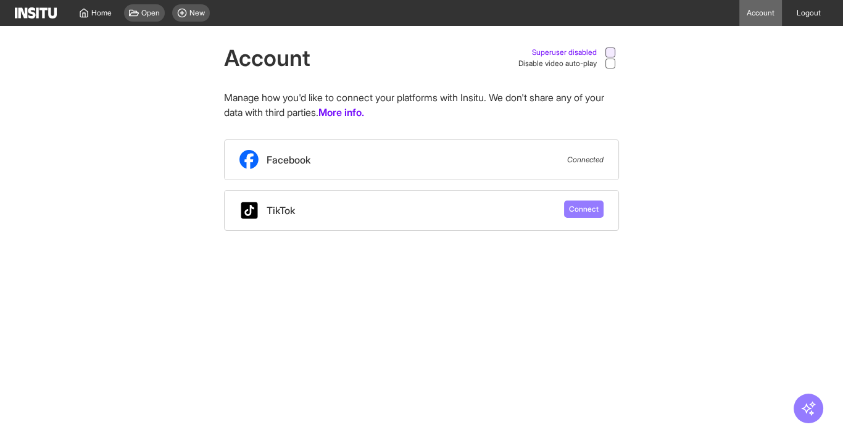
click at [613, 49] on div at bounding box center [610, 52] width 10 height 10
click at [202, 10] on span "New" at bounding box center [196, 13] width 15 height 10
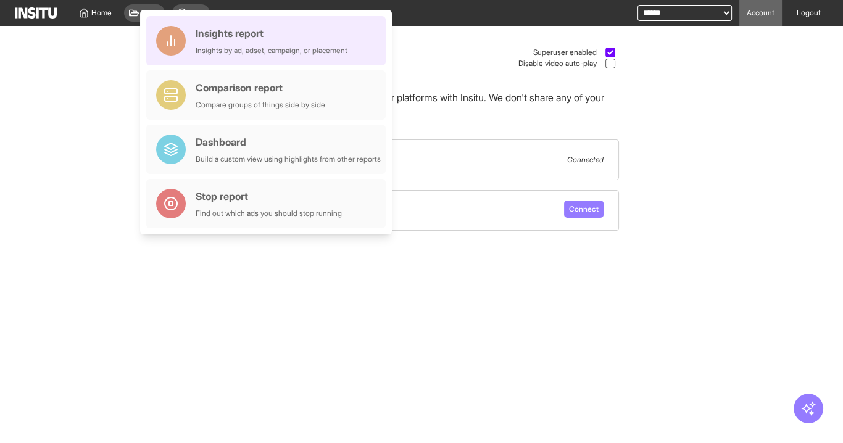
click at [241, 36] on div "Insights report" at bounding box center [272, 33] width 152 height 15
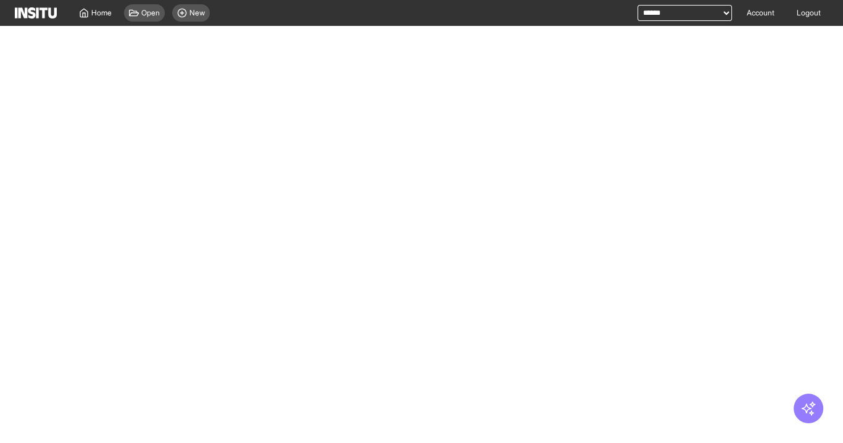
select select "**"
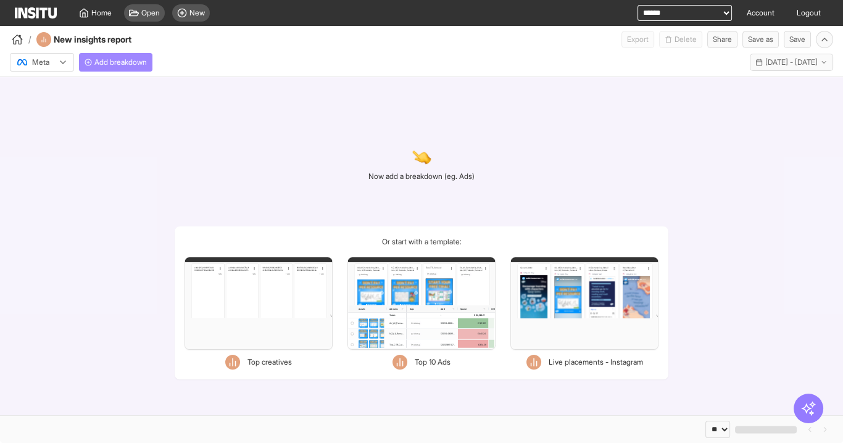
click at [120, 57] on span "Add breakdown" at bounding box center [120, 62] width 52 height 10
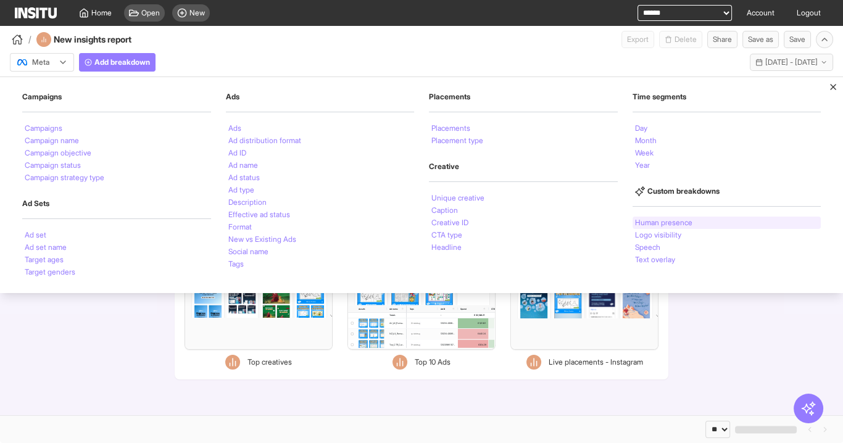
click at [661, 225] on li "Human presence" at bounding box center [663, 222] width 57 height 7
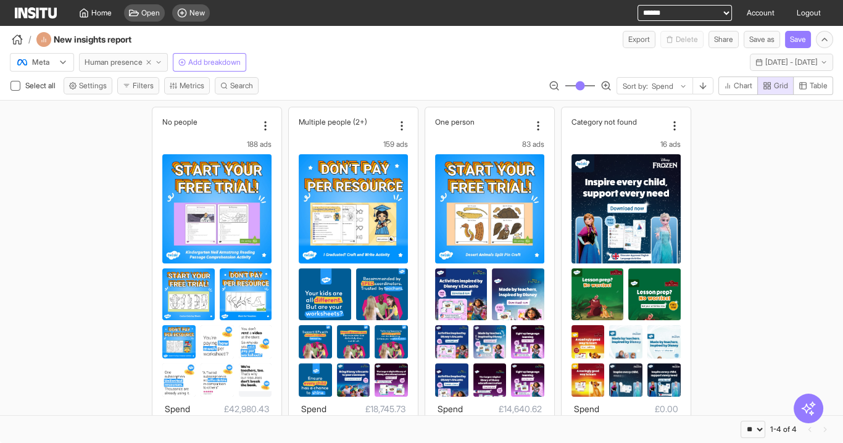
click at [126, 59] on span "Human presence" at bounding box center [113, 62] width 58 height 10
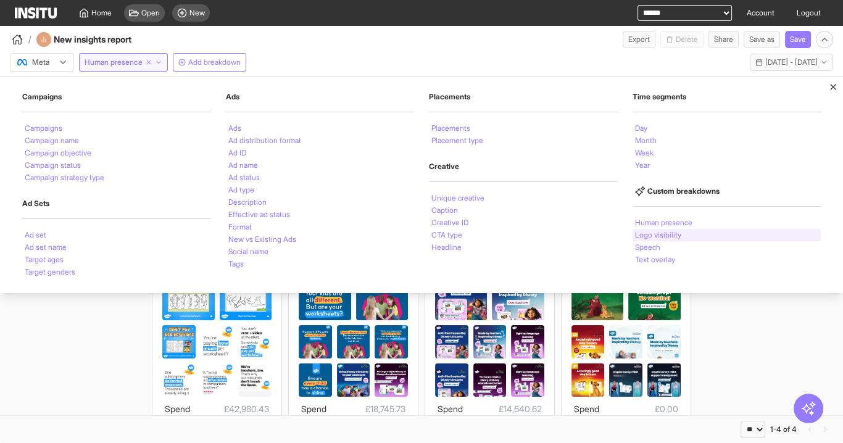
click at [656, 233] on li "Logo visibility" at bounding box center [658, 234] width 46 height 7
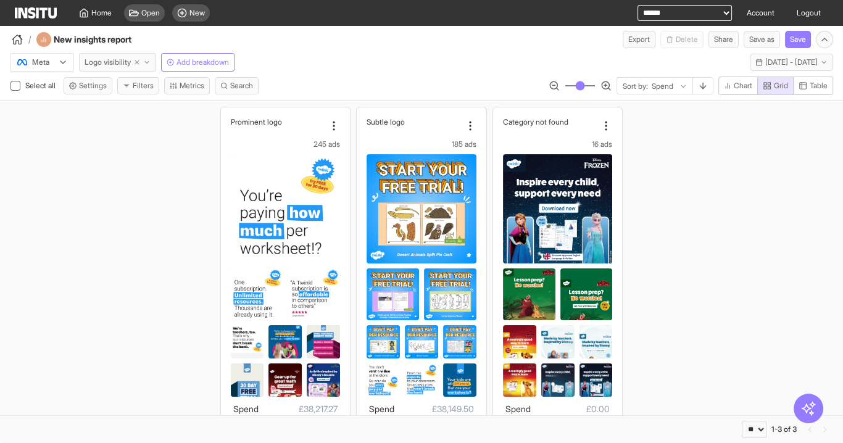
click at [118, 60] on span "Logo visibility" at bounding box center [107, 62] width 46 height 10
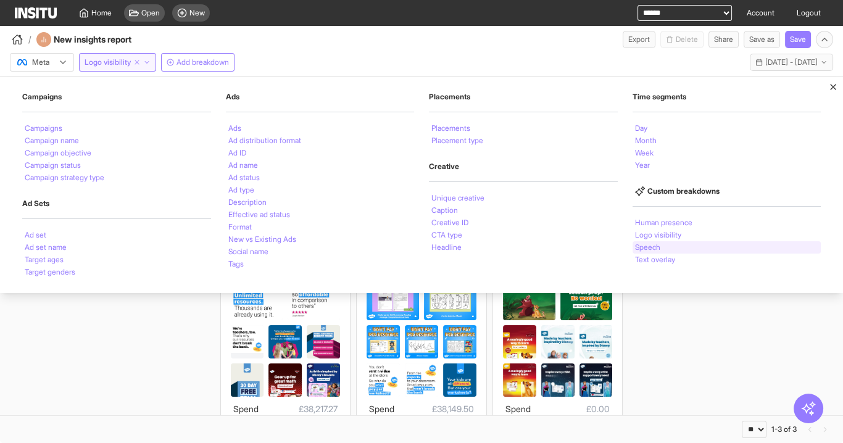
click at [642, 244] on li "Speech" at bounding box center [647, 247] width 25 height 7
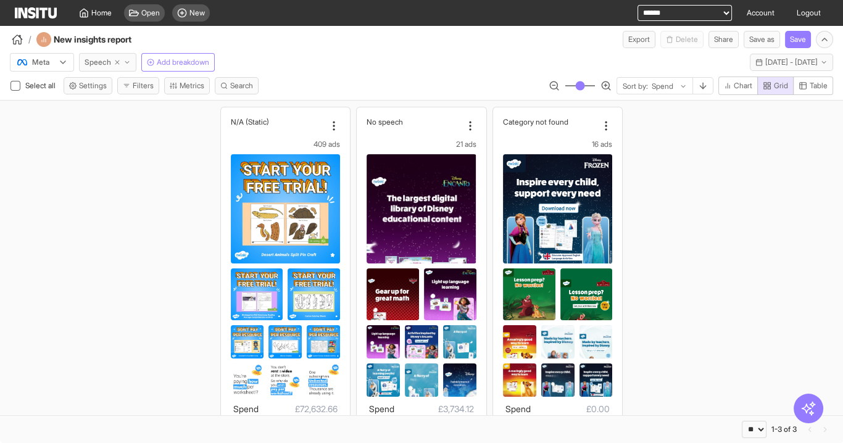
click at [101, 62] on span "Speech" at bounding box center [97, 62] width 27 height 10
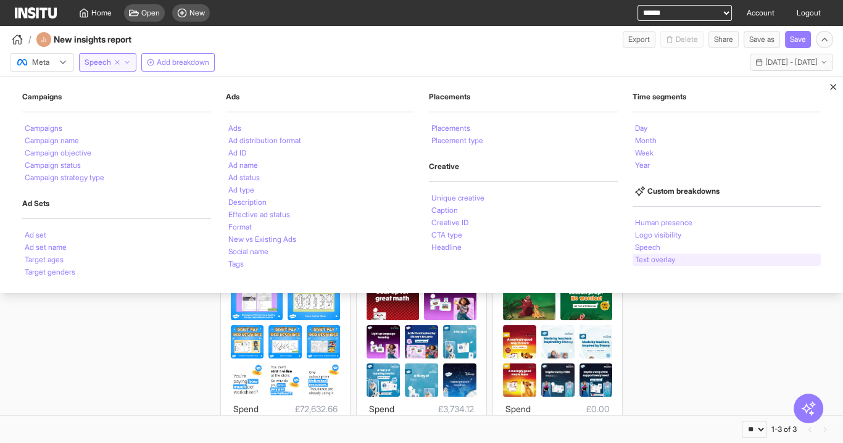
click at [662, 260] on li "Text overlay" at bounding box center [655, 259] width 40 height 7
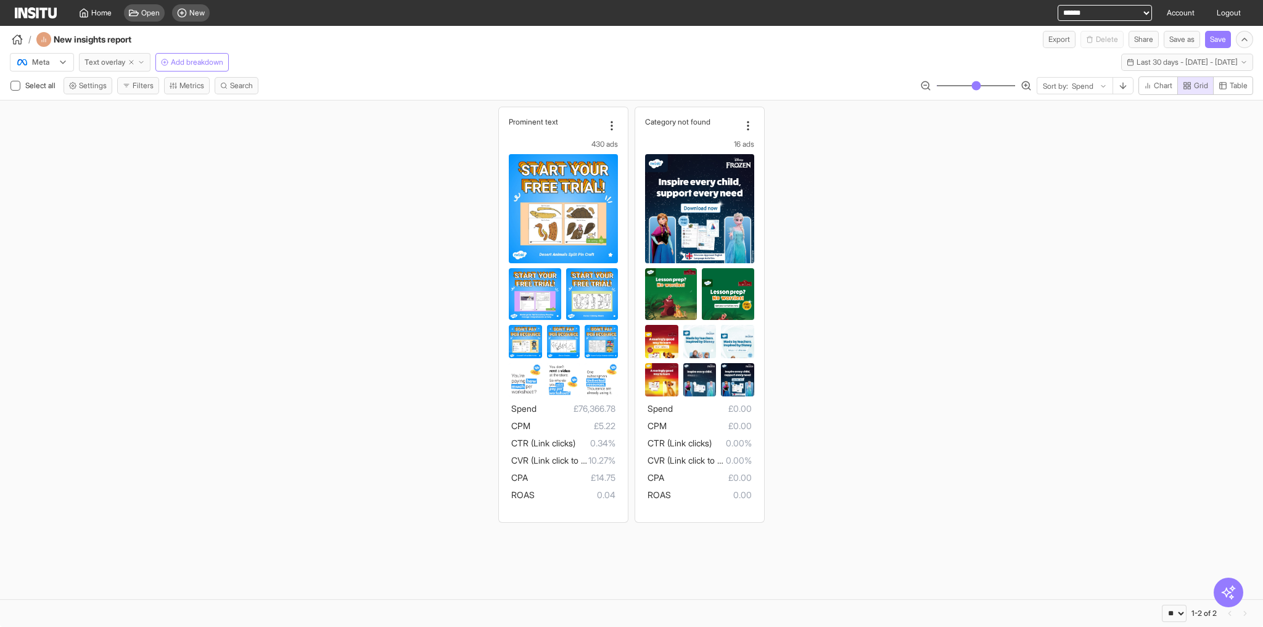
click at [130, 64] on icon "button" at bounding box center [131, 62] width 7 height 7
select select "**"
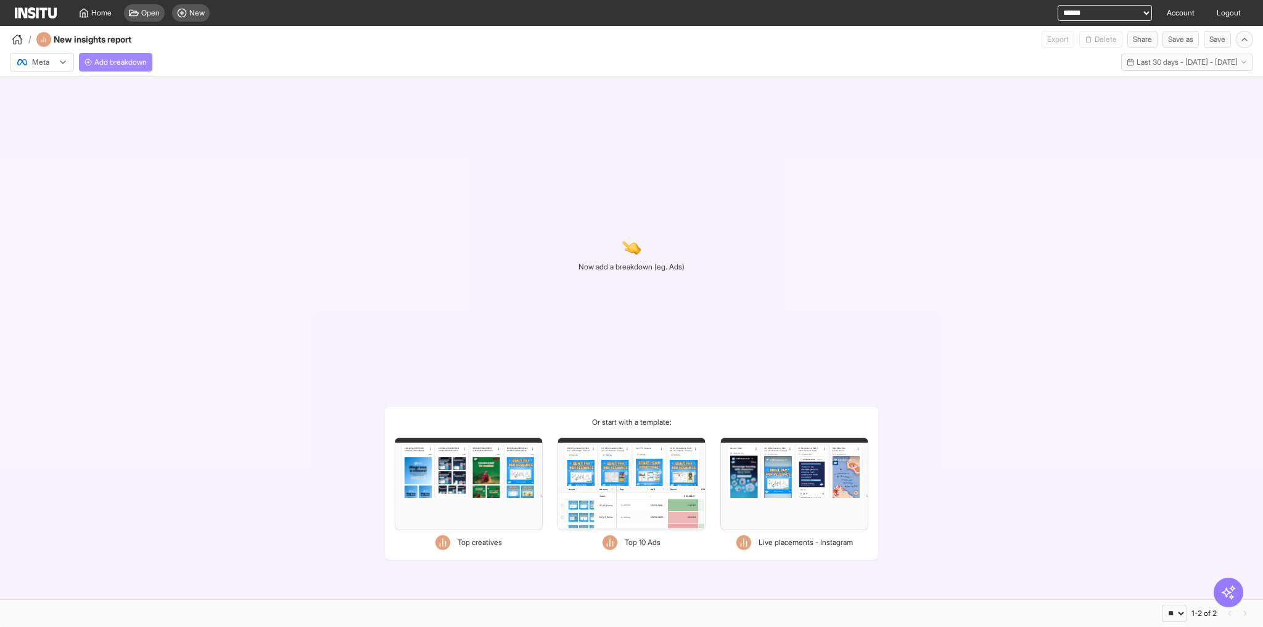
click at [112, 67] on span "Add breakdown" at bounding box center [120, 62] width 52 height 10
click at [842, 65] on span "Last 30 days - [DATE] - [DATE]" at bounding box center [1187, 62] width 101 height 10
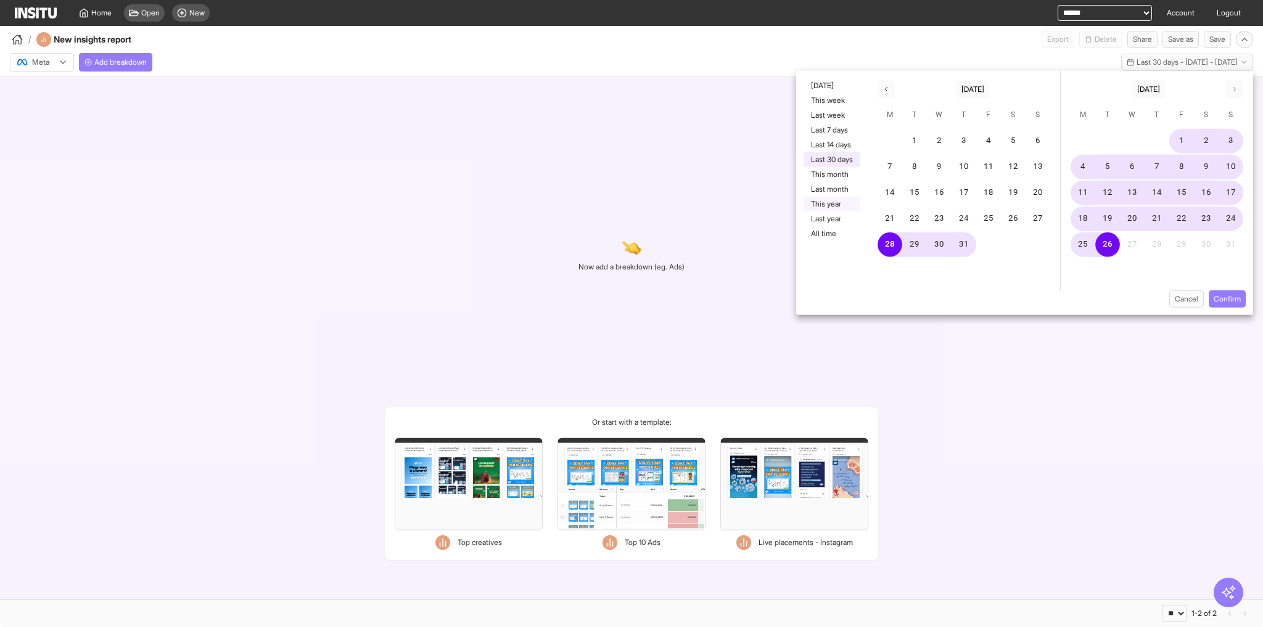
click at [835, 204] on button "This year" at bounding box center [832, 204] width 57 height 15
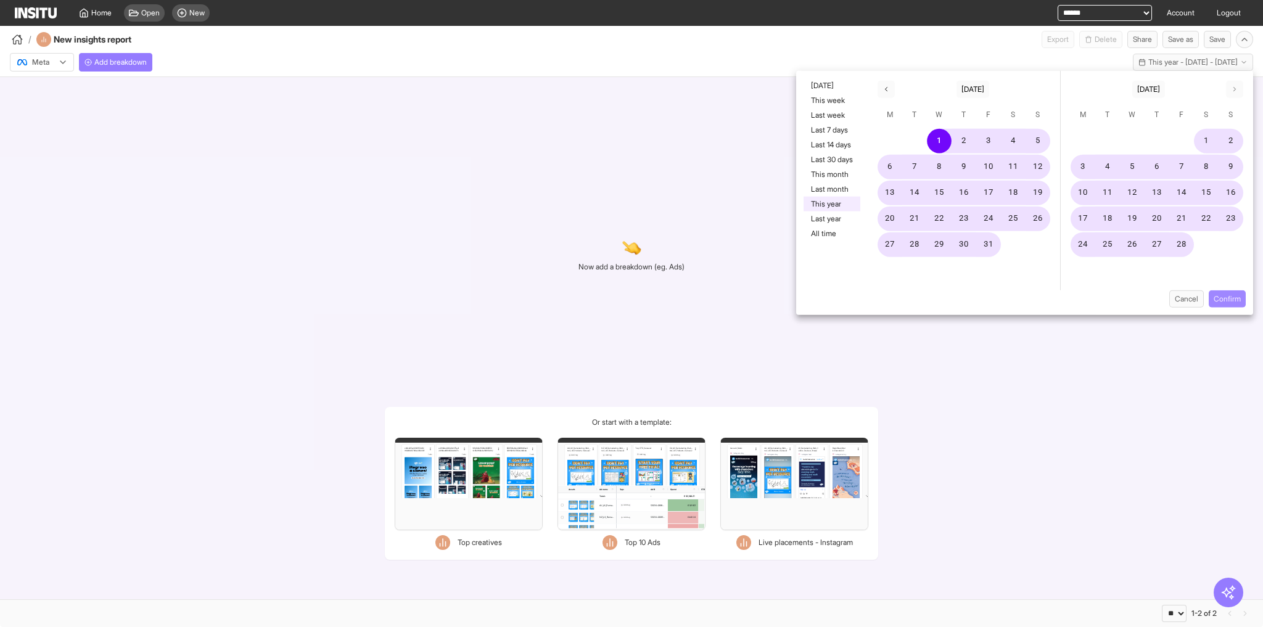
click at [842, 300] on button "Confirm" at bounding box center [1227, 299] width 37 height 17
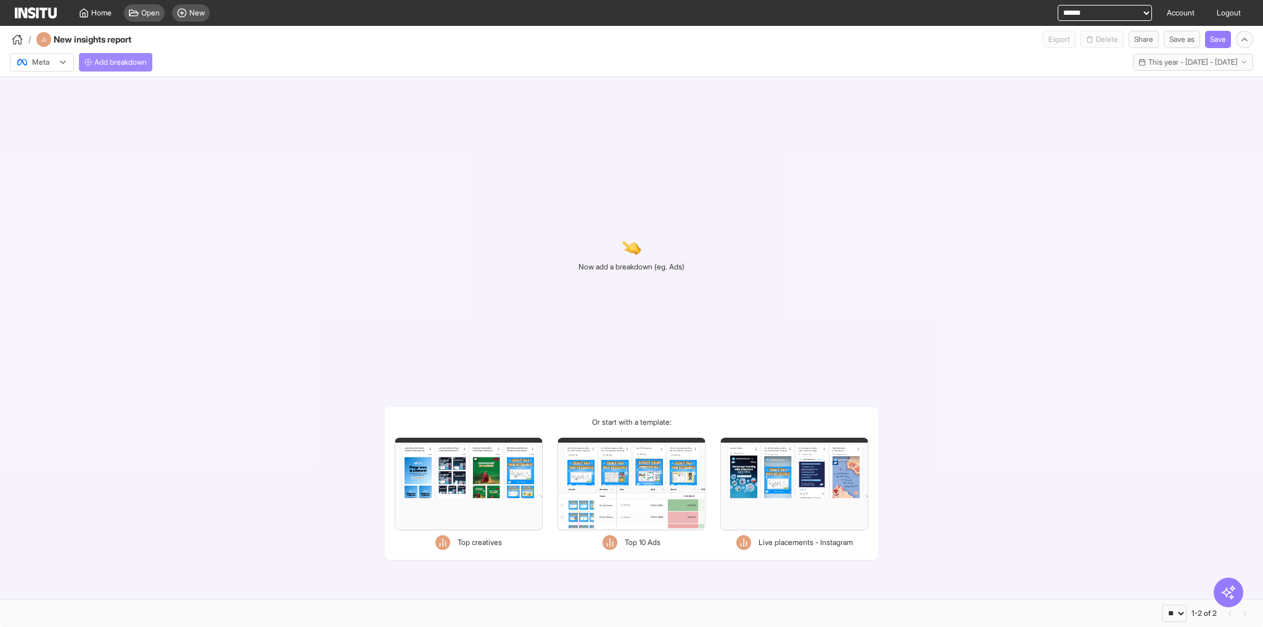
click at [109, 58] on span "Add breakdown" at bounding box center [120, 62] width 52 height 10
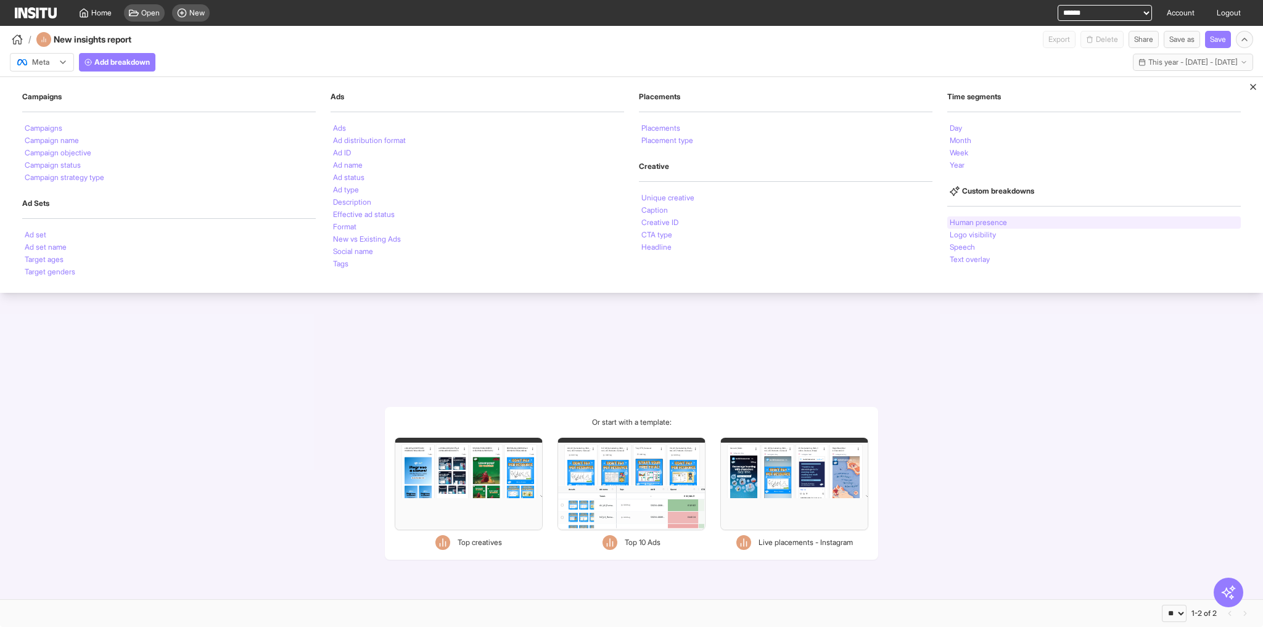
click at [842, 221] on li "Human presence" at bounding box center [978, 222] width 57 height 7
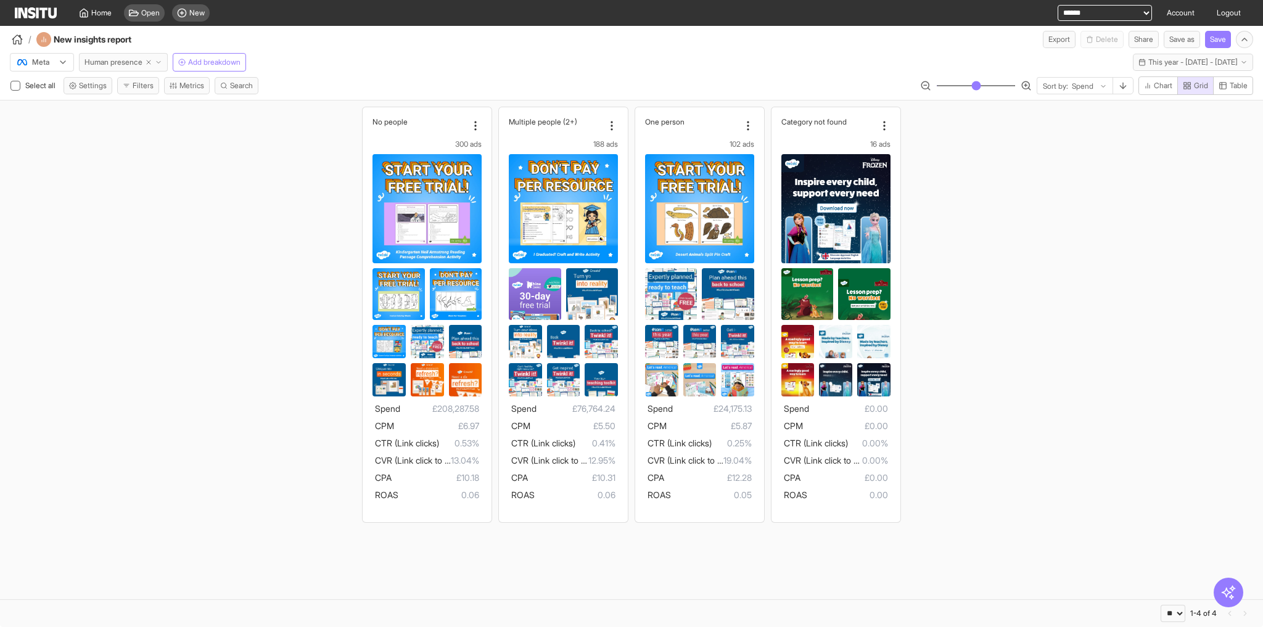
click at [123, 62] on span "Human presence" at bounding box center [113, 62] width 58 height 10
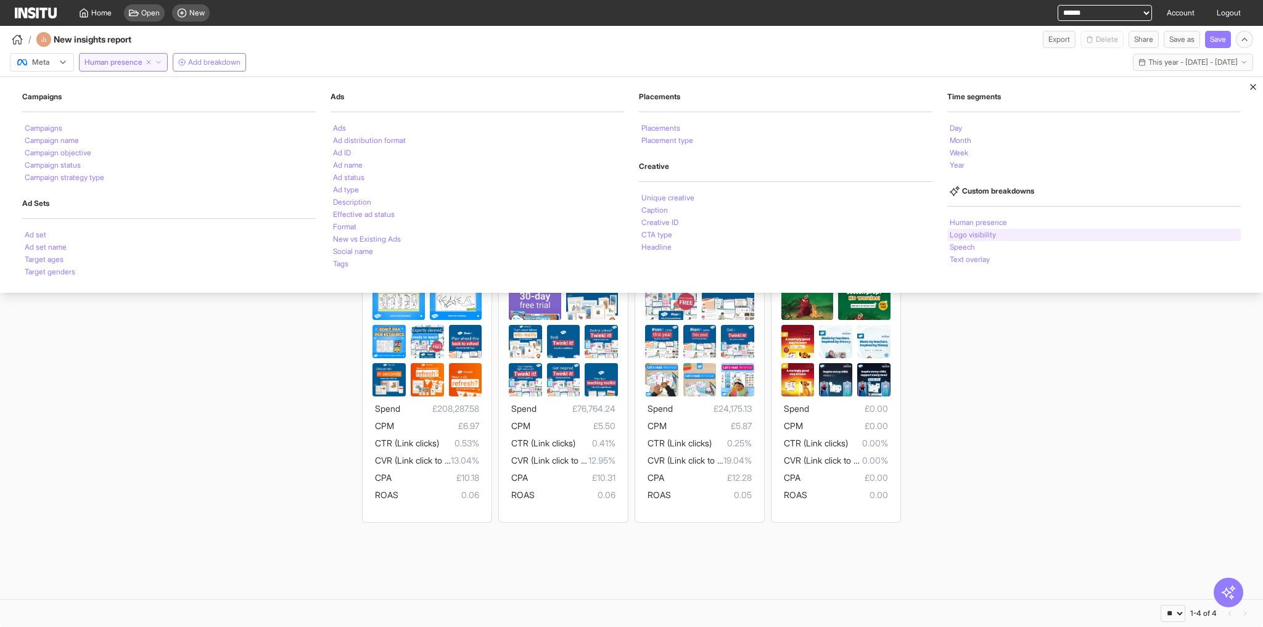
click at [842, 229] on div "Logo visibility" at bounding box center [1094, 235] width 294 height 12
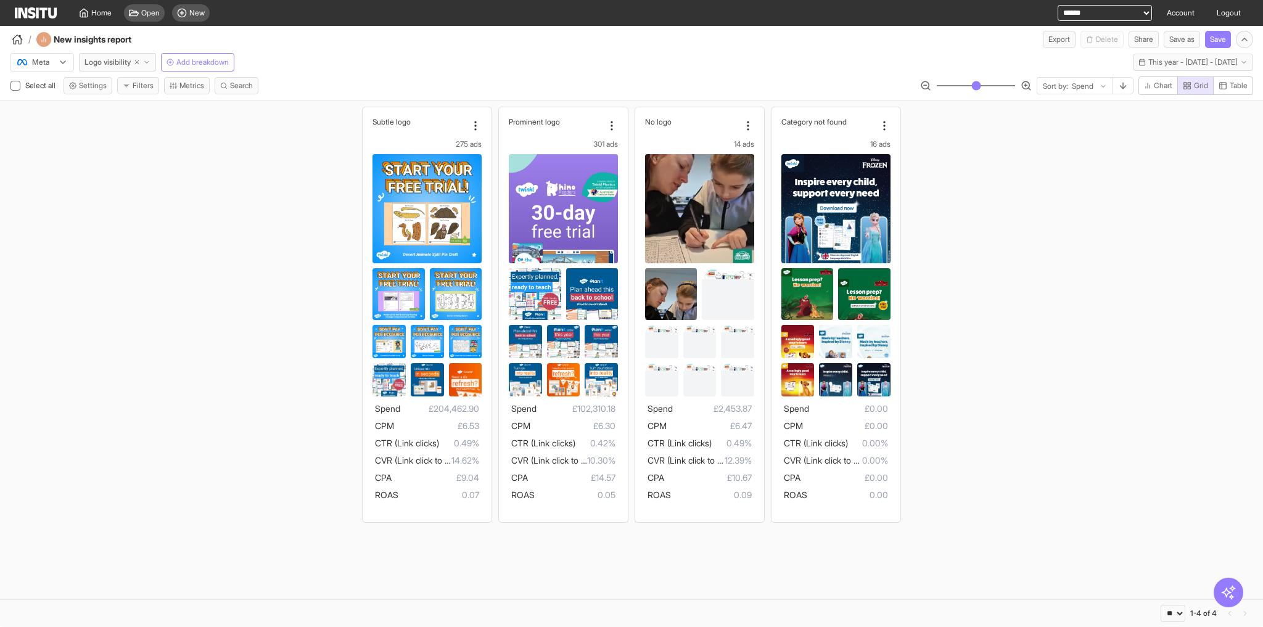
click at [141, 88] on button "Filters" at bounding box center [138, 85] width 42 height 17
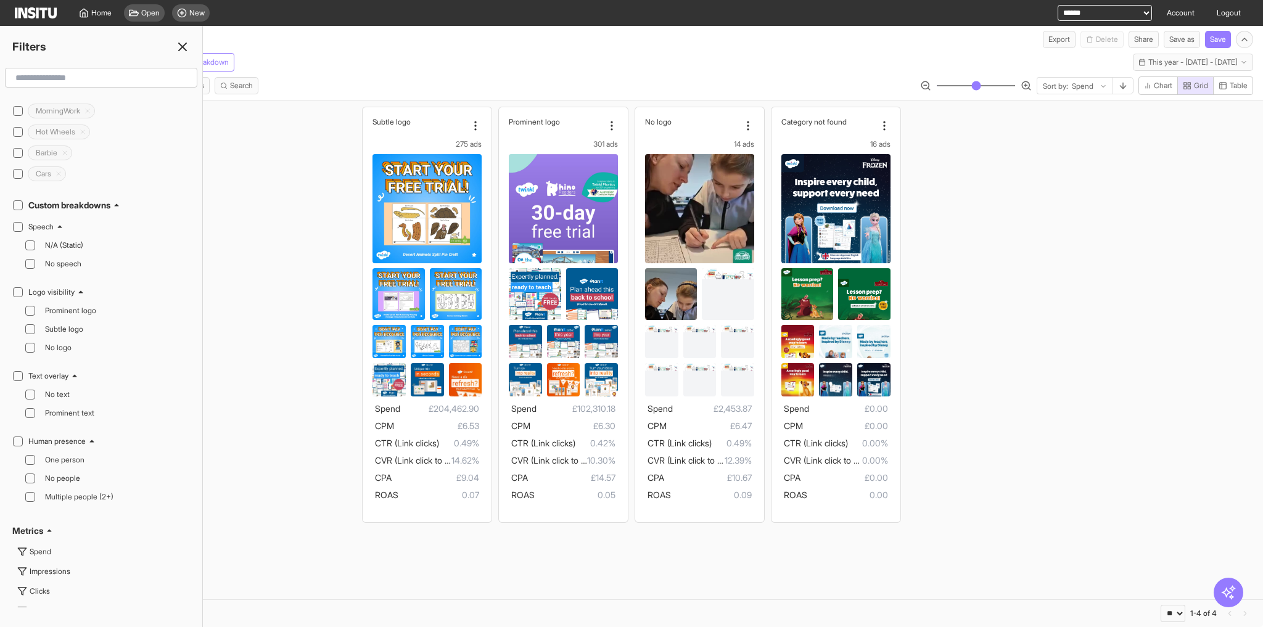
scroll to position [345, 0]
click at [51, 342] on span "No logo" at bounding box center [116, 347] width 142 height 10
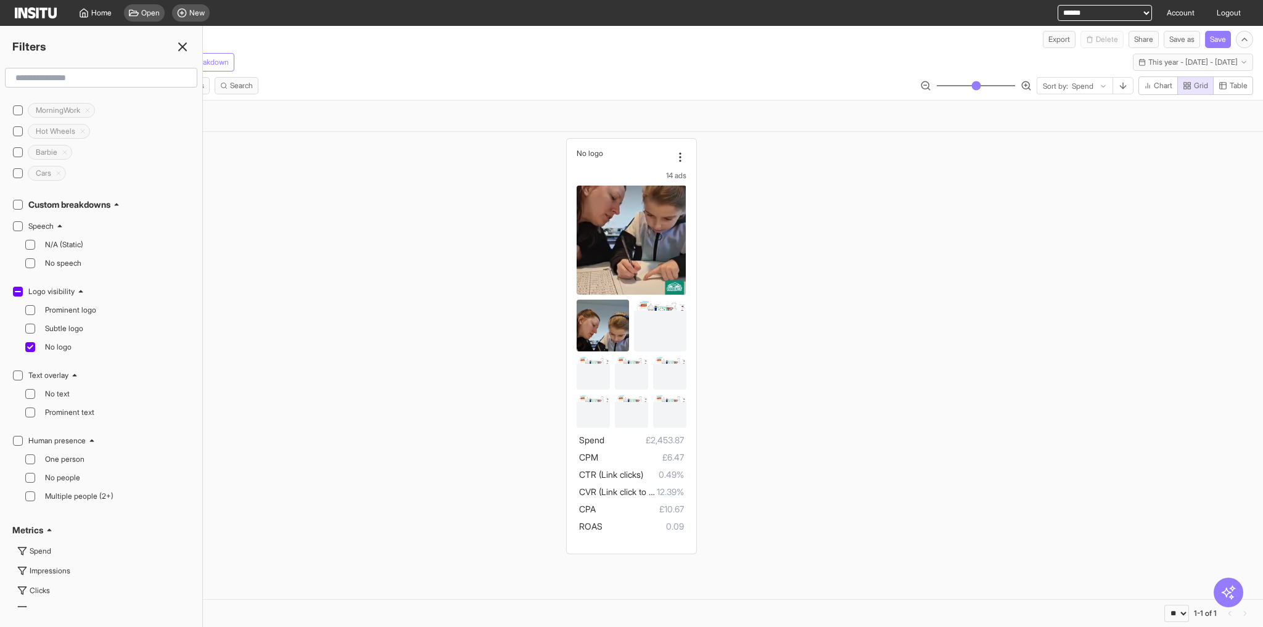
click at [186, 48] on icon at bounding box center [182, 46] width 15 height 15
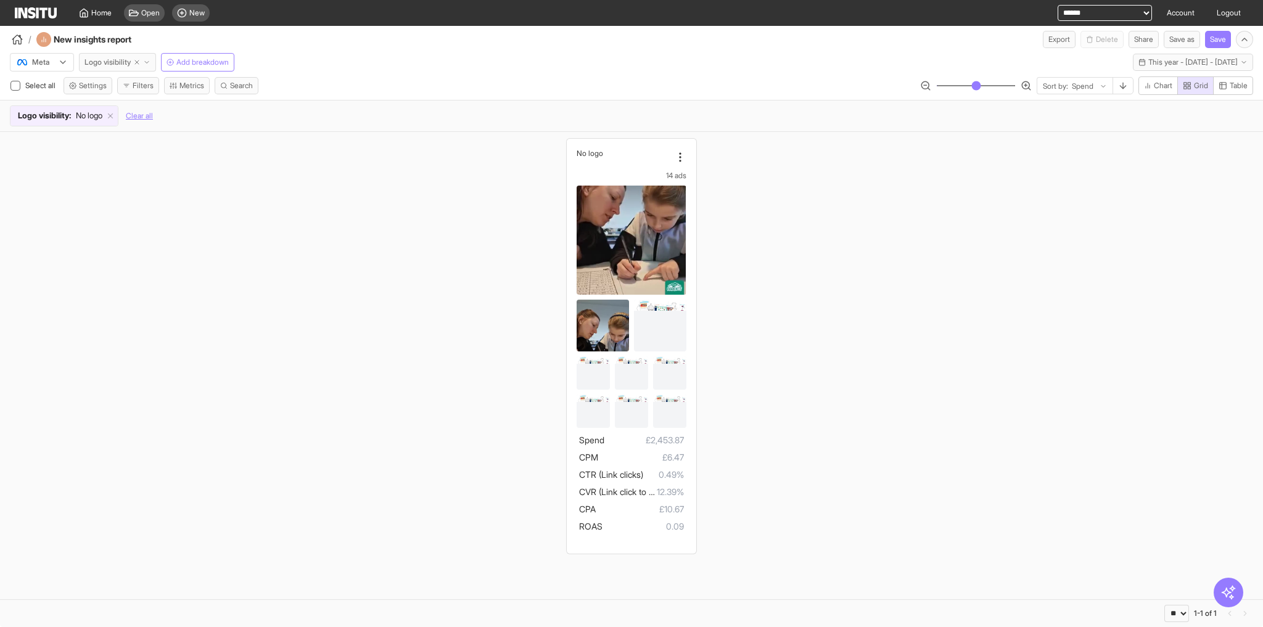
click at [115, 57] on span "Logo visibility" at bounding box center [107, 62] width 46 height 10
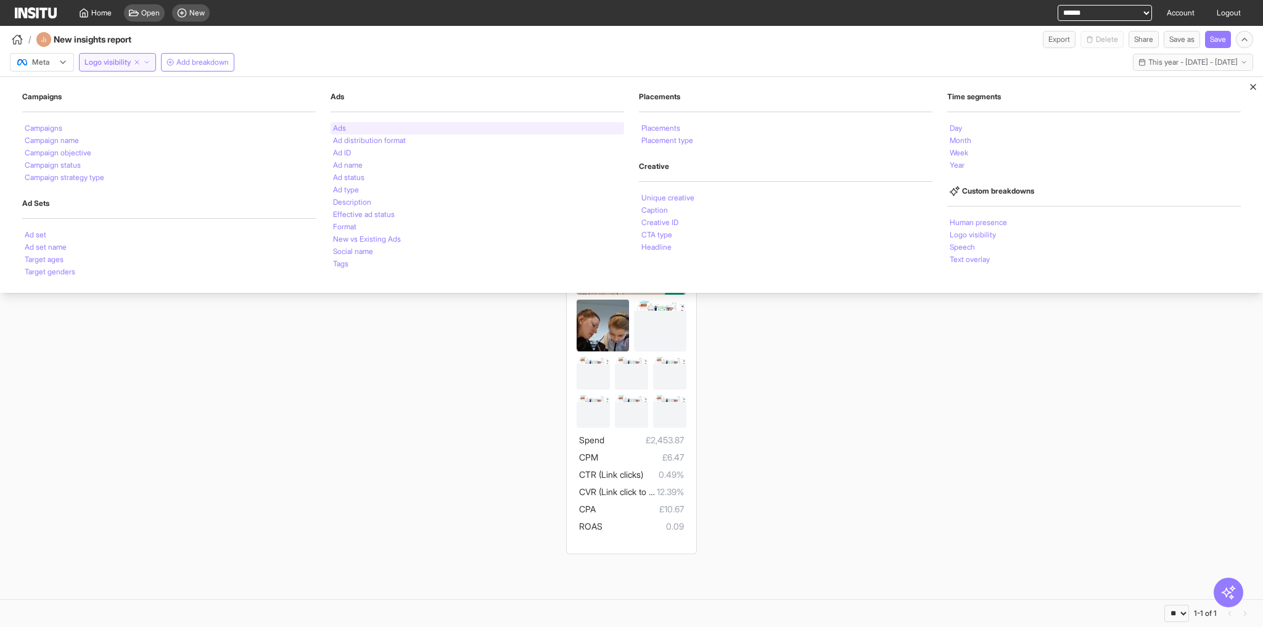
click at [331, 125] on div "Ads" at bounding box center [478, 128] width 294 height 12
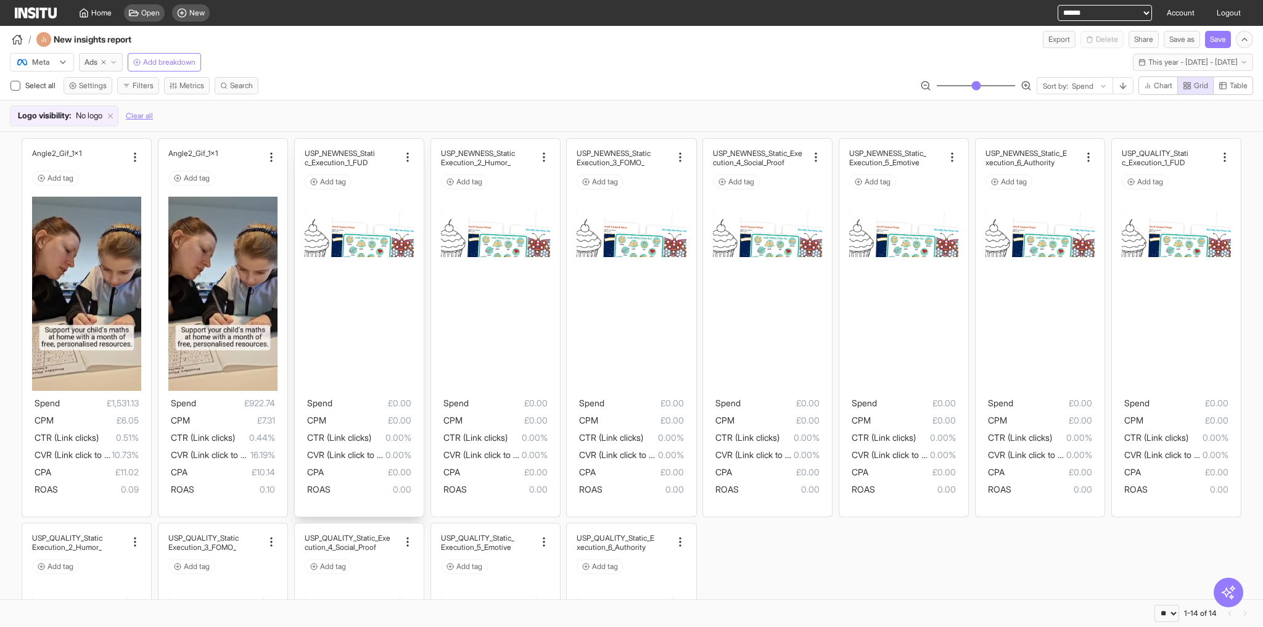
click at [332, 237] on img at bounding box center [359, 228] width 109 height 57
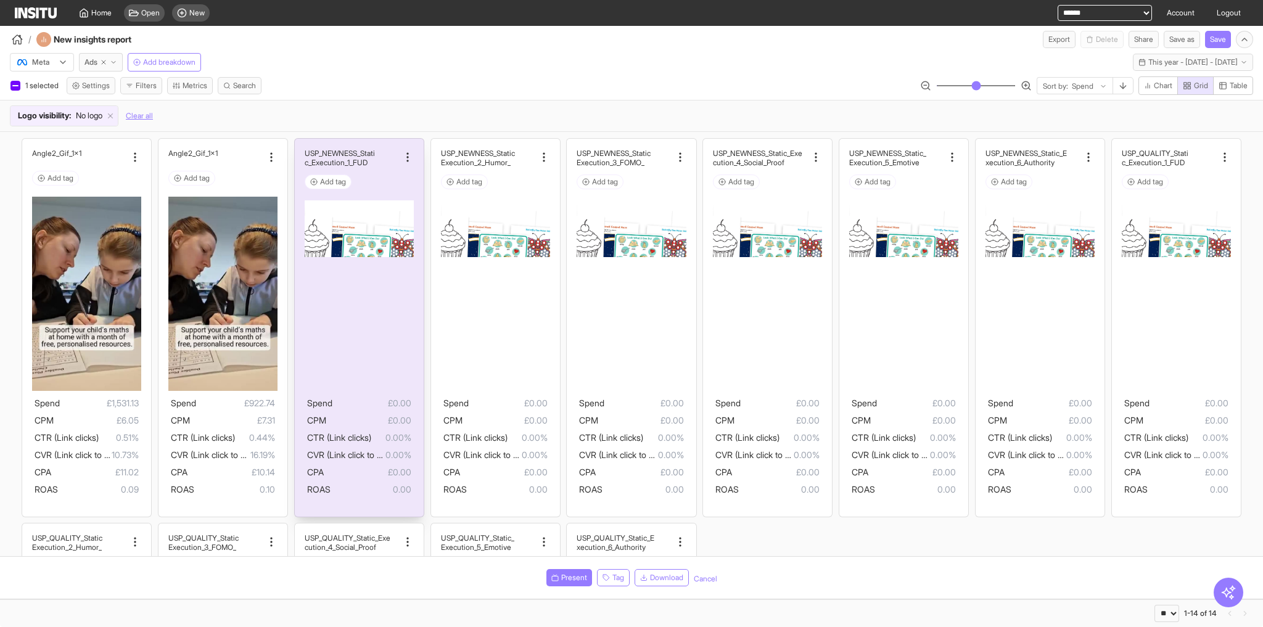
click at [332, 237] on img at bounding box center [359, 228] width 109 height 57
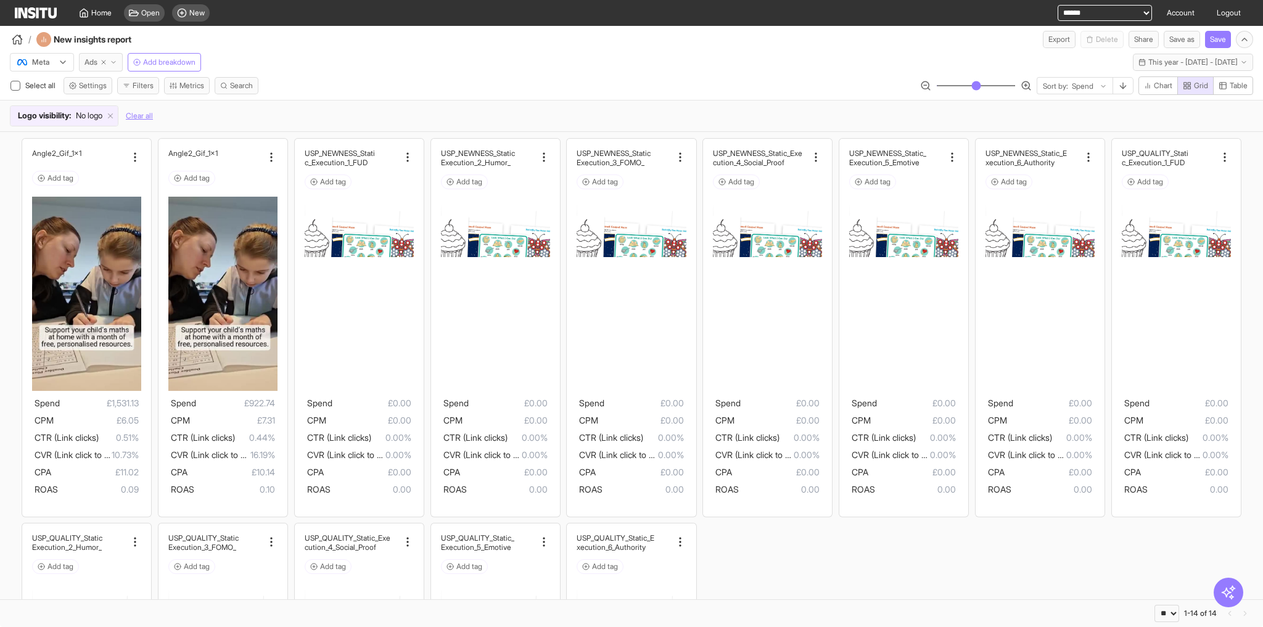
click at [93, 59] on span "Ads" at bounding box center [90, 62] width 13 height 10
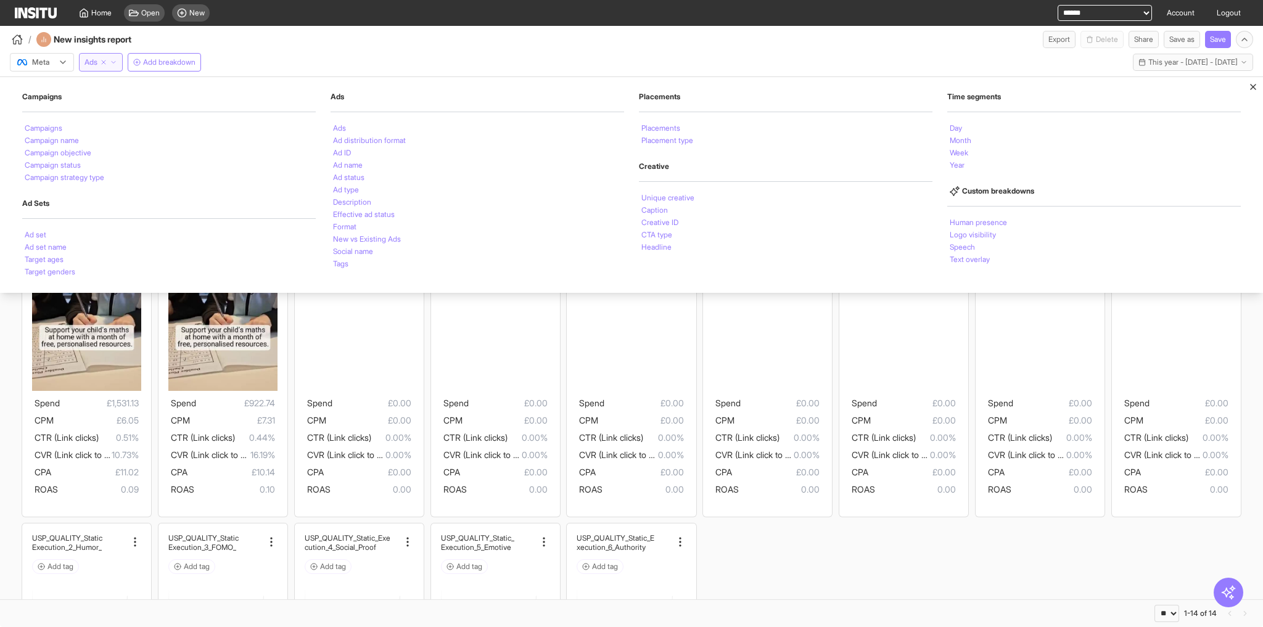
click at [105, 60] on line "button" at bounding box center [104, 62] width 4 height 4
select select "**"
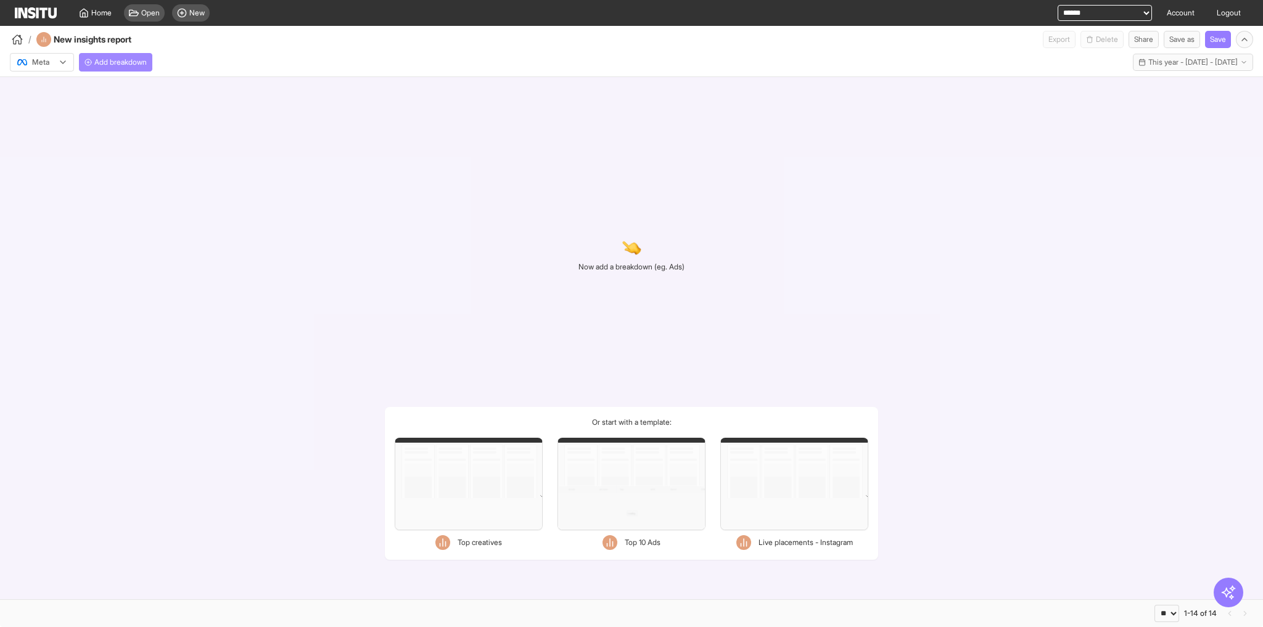
click at [117, 67] on span "Add breakdown" at bounding box center [120, 62] width 52 height 10
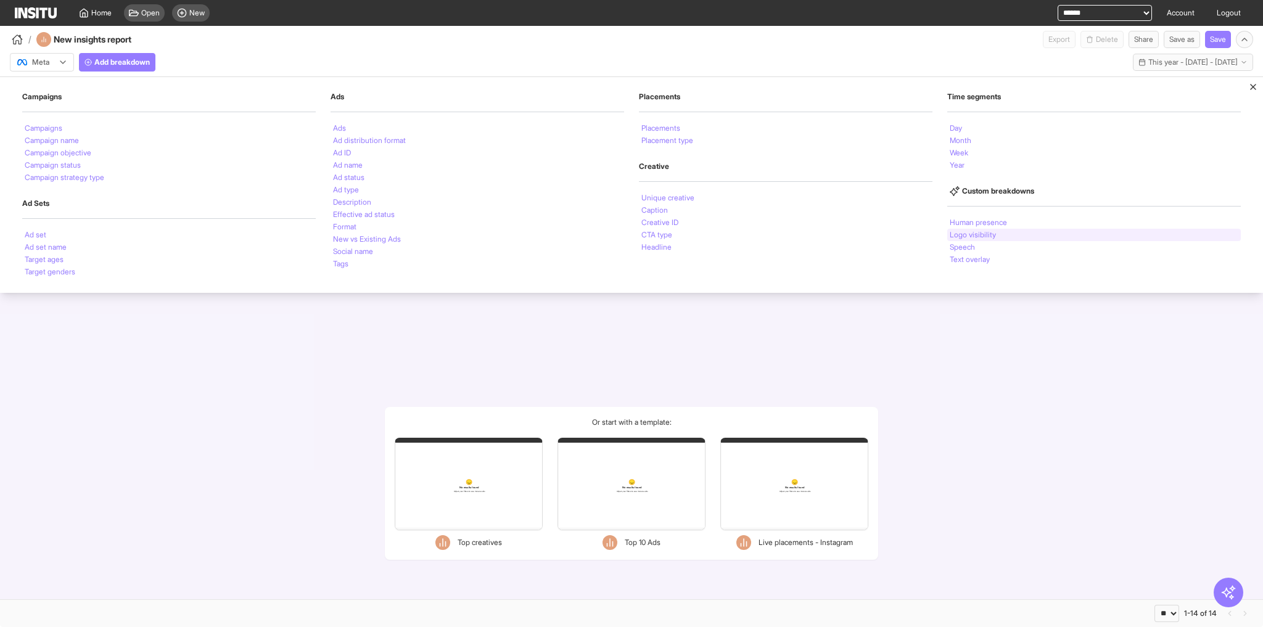
click at [842, 235] on li "Logo visibility" at bounding box center [973, 234] width 46 height 7
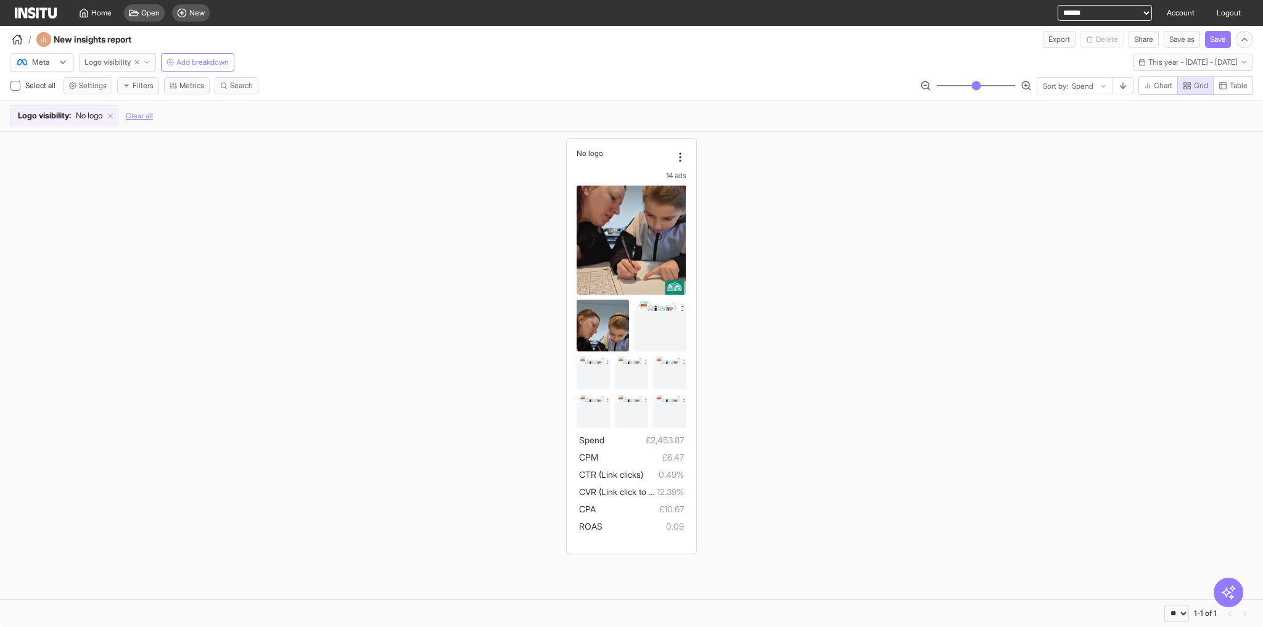
click at [138, 60] on icon "button" at bounding box center [136, 62] width 7 height 7
select select "**"
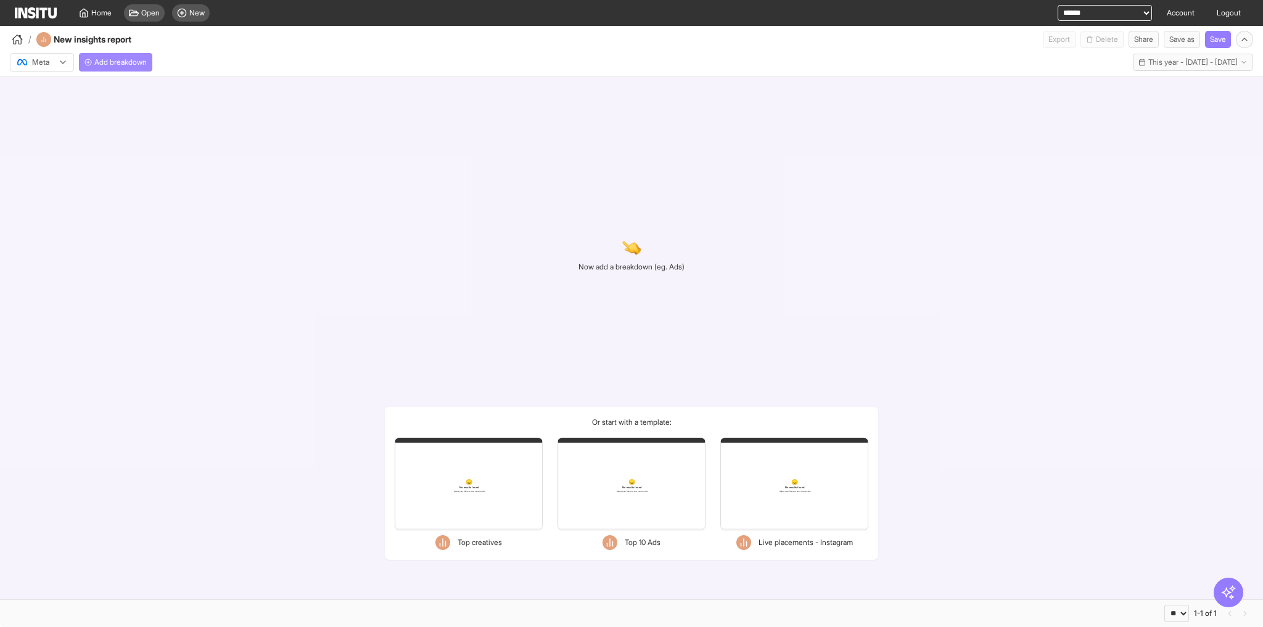
click at [132, 60] on span "Add breakdown" at bounding box center [120, 62] width 52 height 10
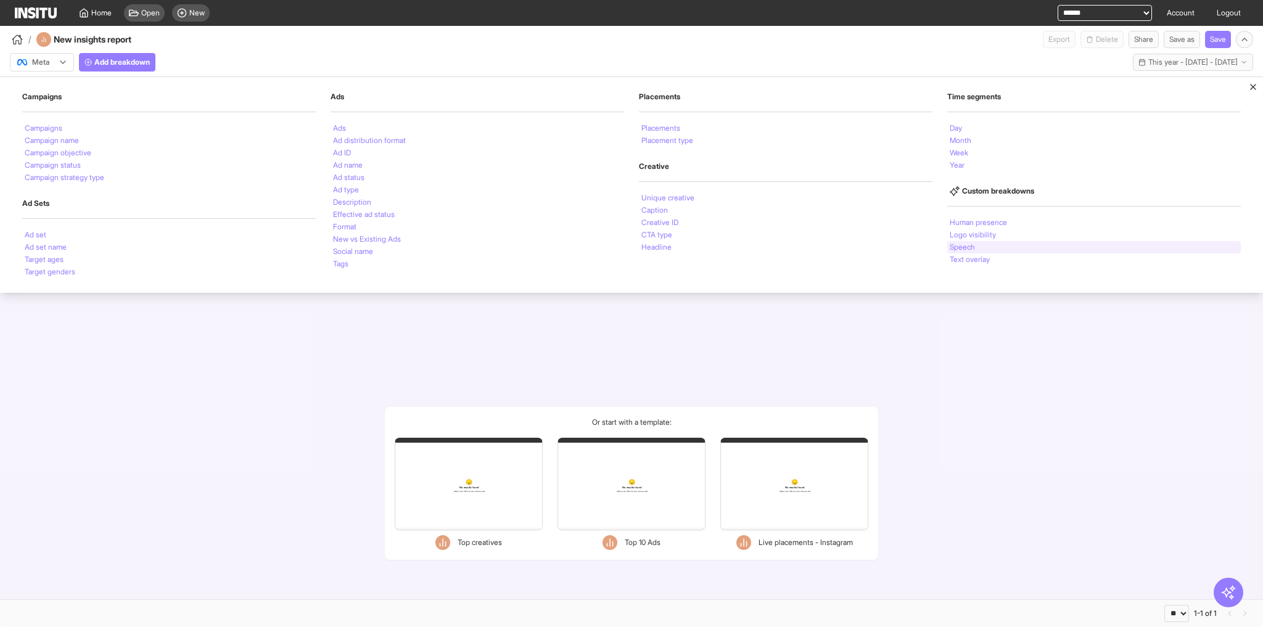
click at [842, 245] on li "Speech" at bounding box center [962, 247] width 25 height 7
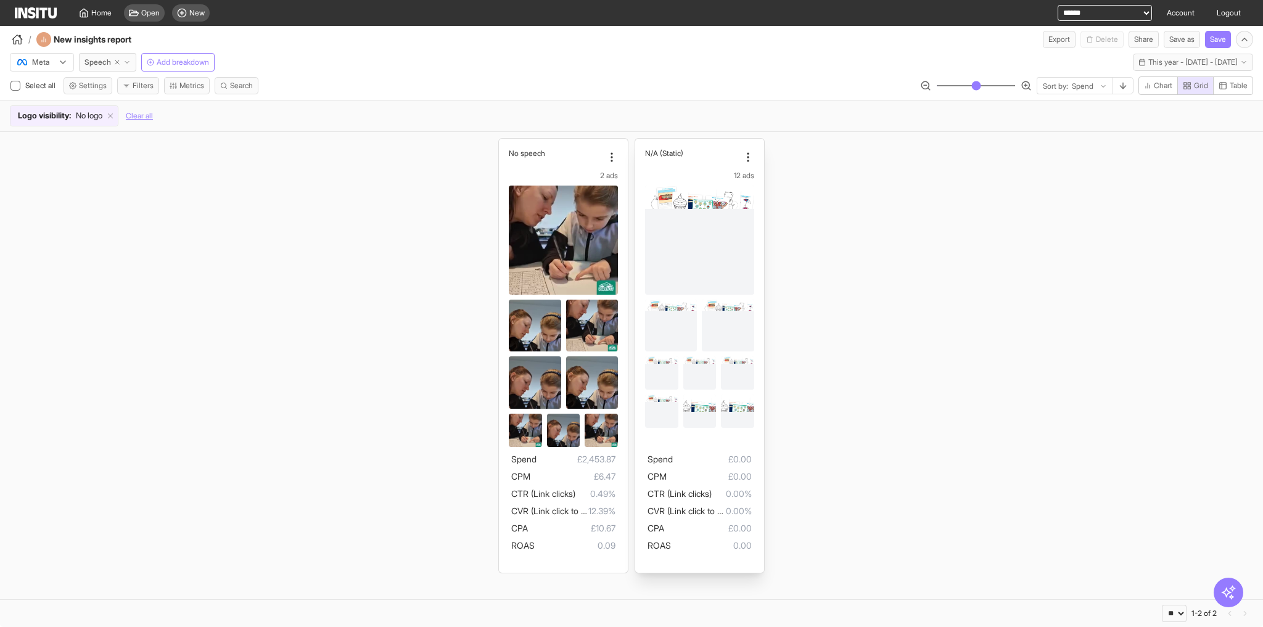
click at [738, 215] on figure at bounding box center [699, 240] width 109 height 109
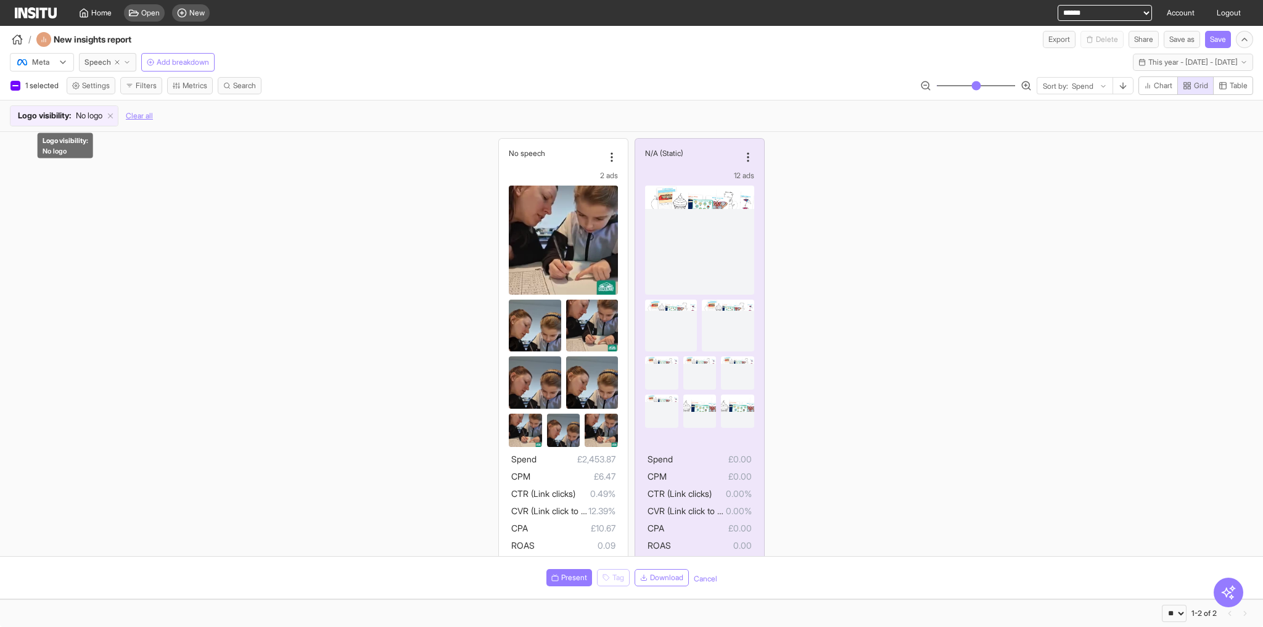
click at [49, 113] on span "Logo visibility :" at bounding box center [44, 116] width 53 height 12
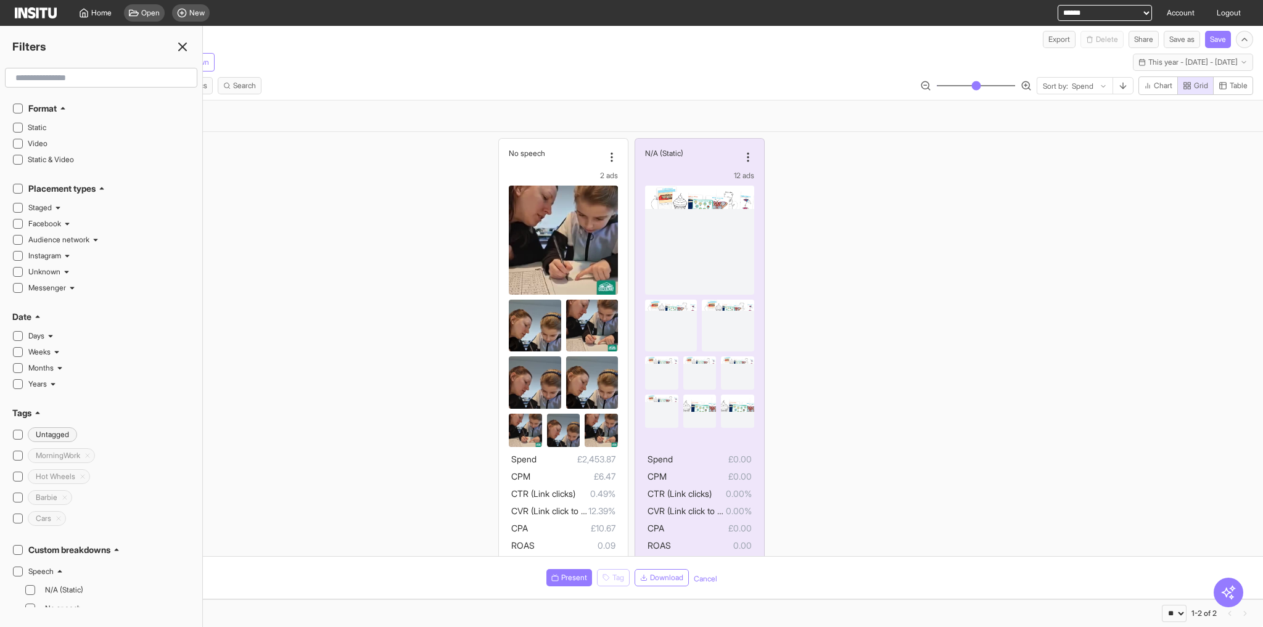
scroll to position [345, 0]
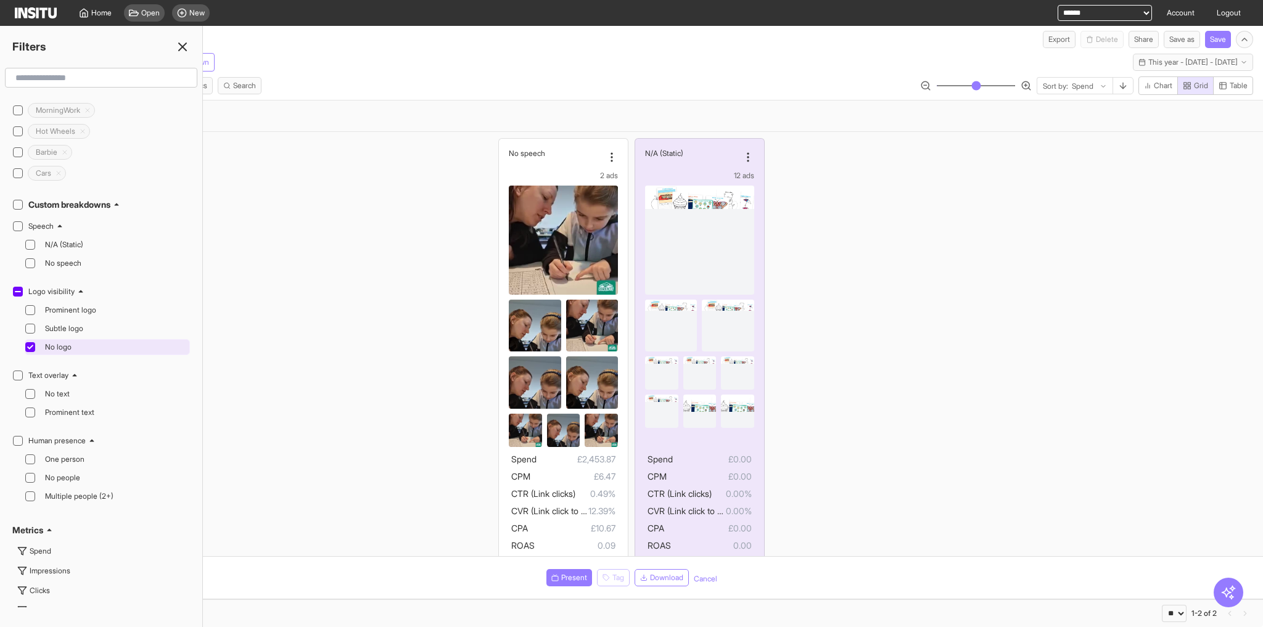
click at [66, 342] on span "No logo" at bounding box center [116, 347] width 142 height 10
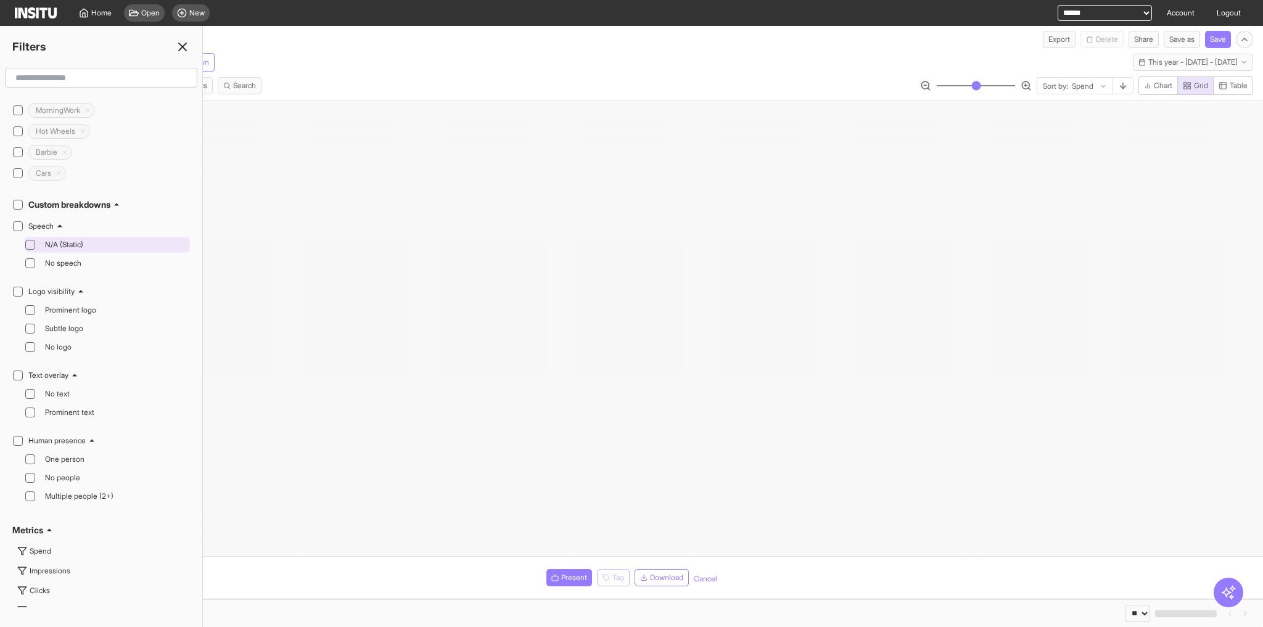
click at [65, 240] on span "N/A (Static)" at bounding box center [116, 245] width 142 height 10
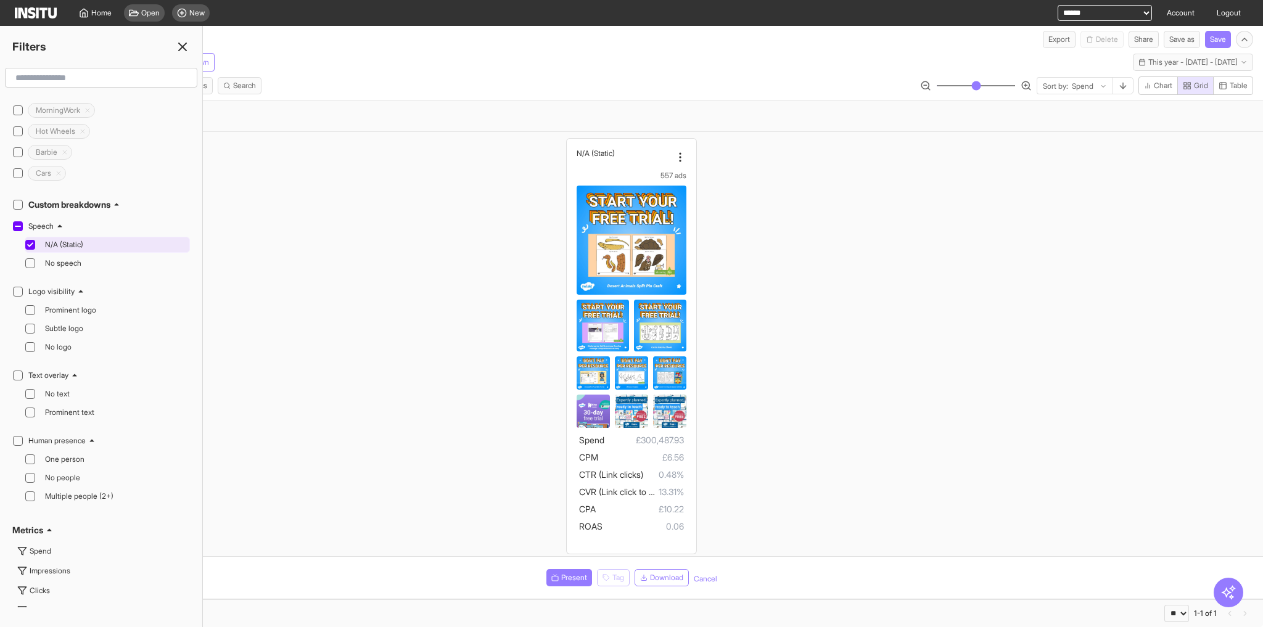
click at [66, 240] on span "N/A (Static)" at bounding box center [116, 245] width 142 height 10
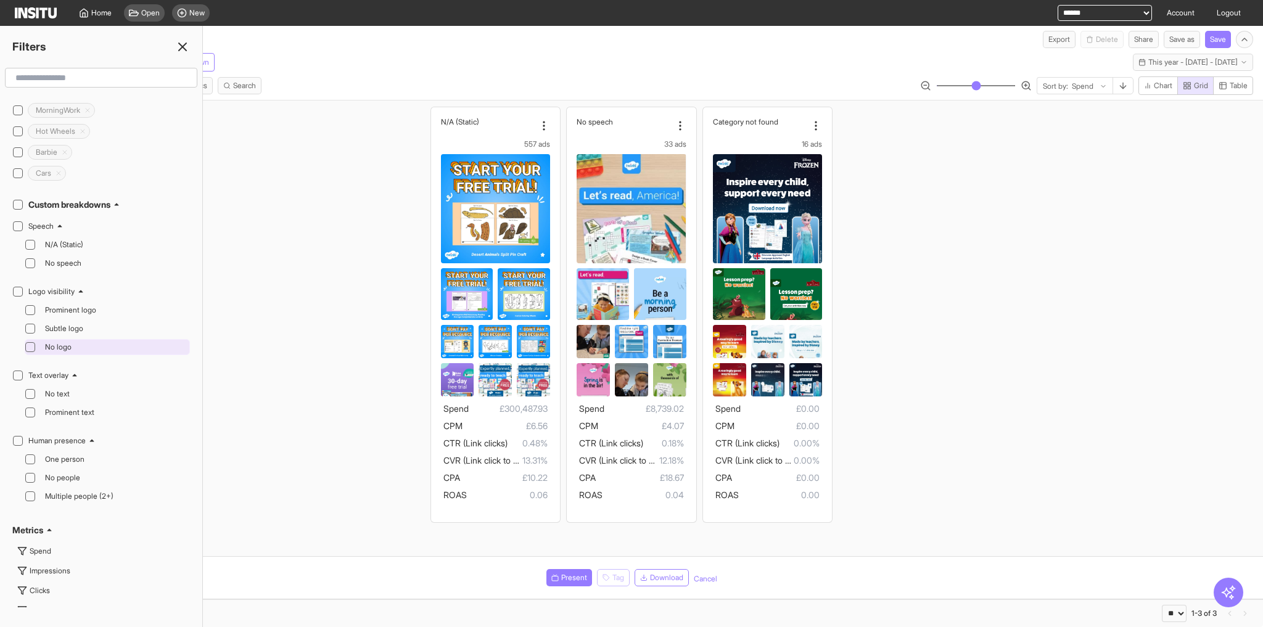
click at [64, 342] on span "No logo" at bounding box center [116, 347] width 142 height 10
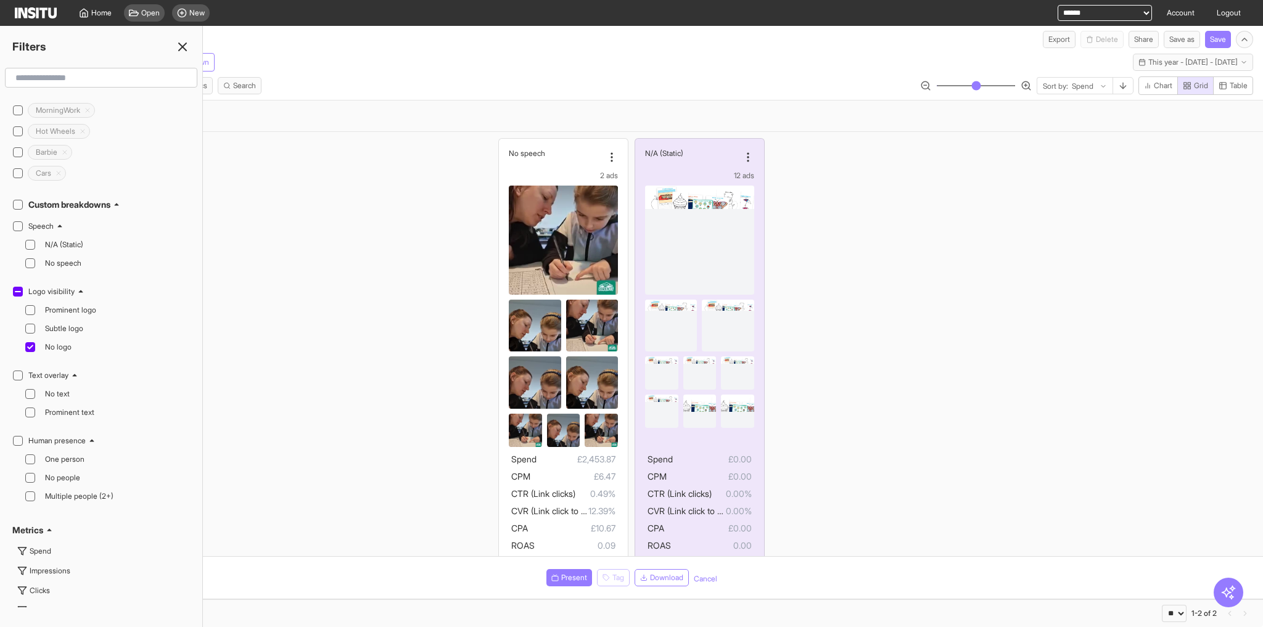
click at [69, 216] on div "Speech N/A (Static) No speech" at bounding box center [101, 246] width 178 height 60
click at [70, 240] on span "N/A (Static)" at bounding box center [116, 245] width 142 height 10
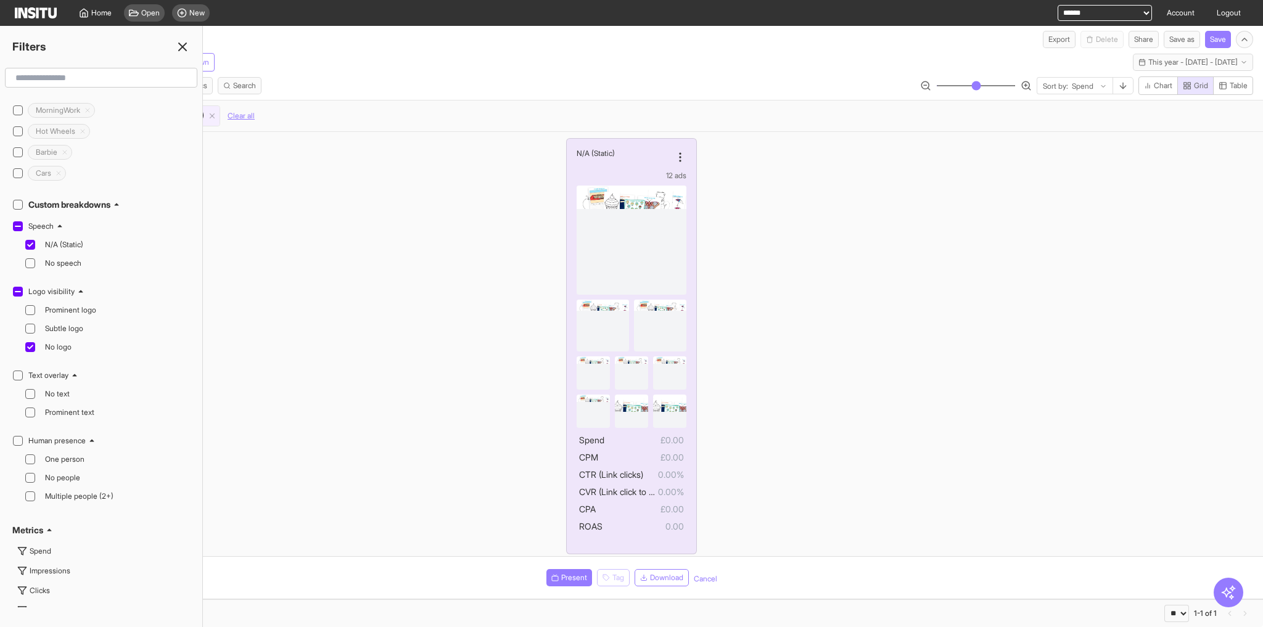
click at [183, 49] on icon at bounding box center [182, 46] width 15 height 15
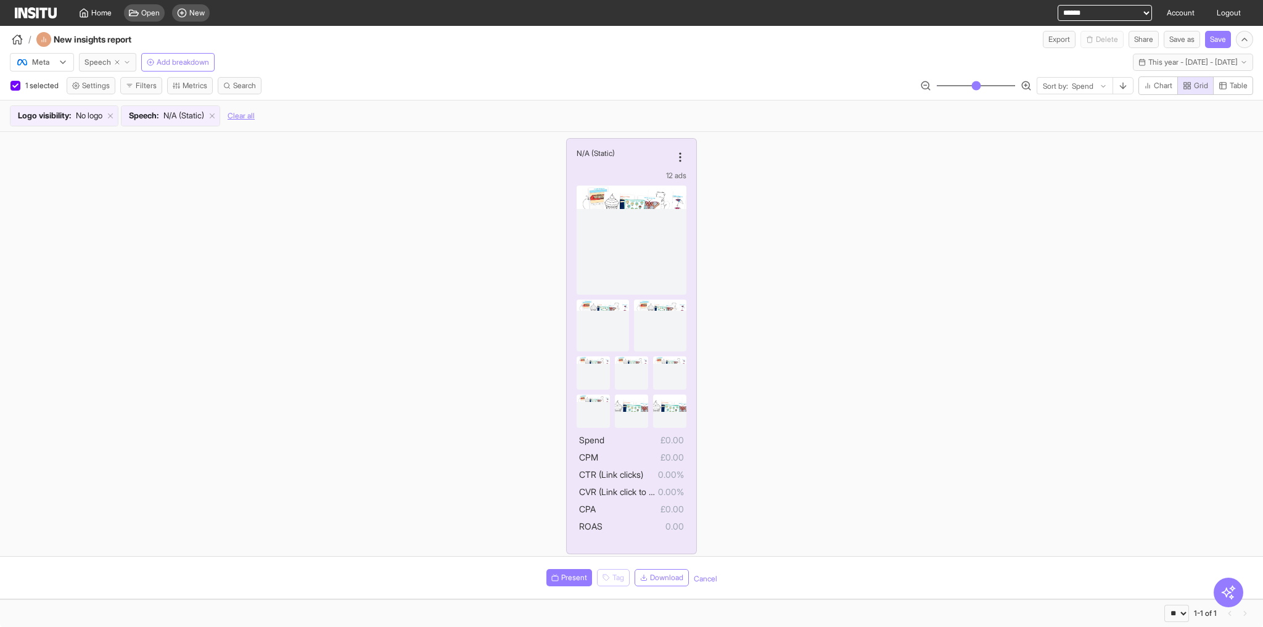
click at [104, 63] on span "Speech" at bounding box center [97, 62] width 27 height 10
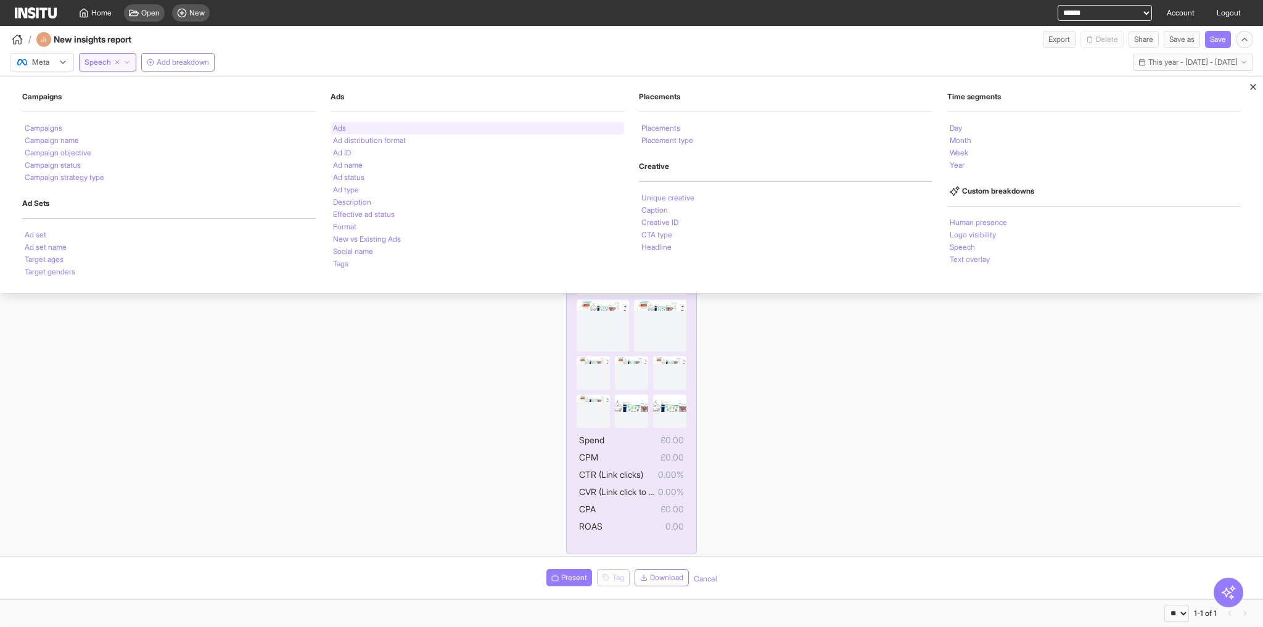
click at [367, 131] on div "Ads" at bounding box center [478, 128] width 294 height 12
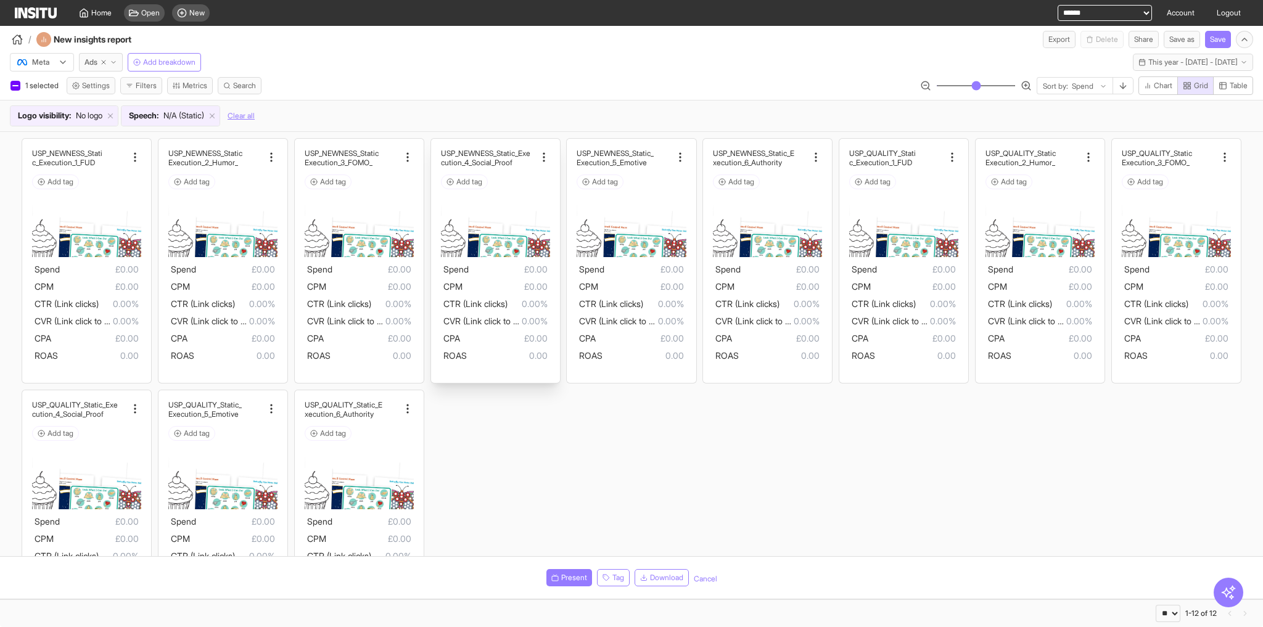
click at [503, 242] on img at bounding box center [495, 228] width 109 height 57
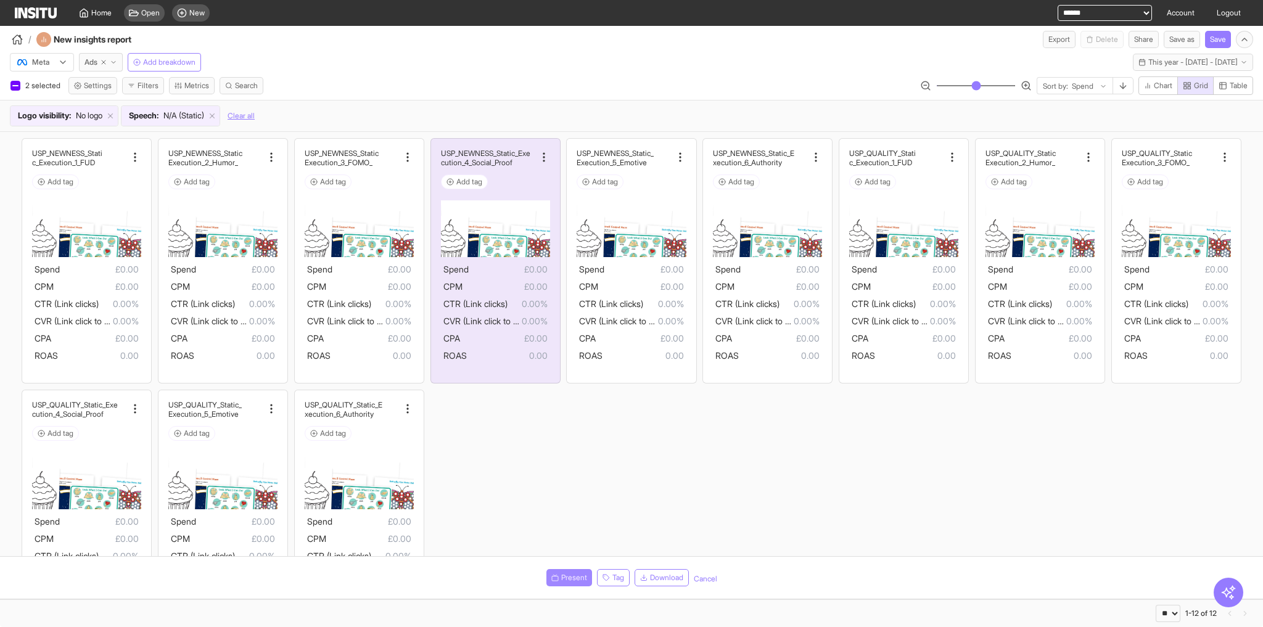
click at [576, 442] on span "Present" at bounding box center [574, 578] width 26 height 10
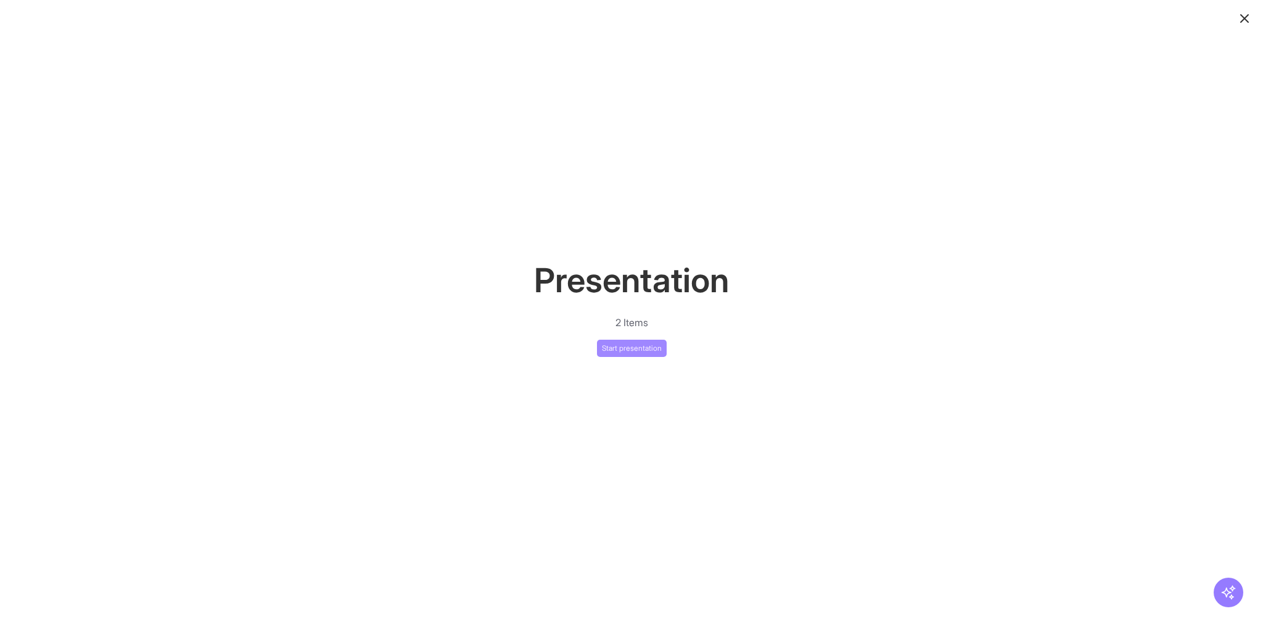
click at [633, 351] on button "Start presentation" at bounding box center [632, 348] width 70 height 17
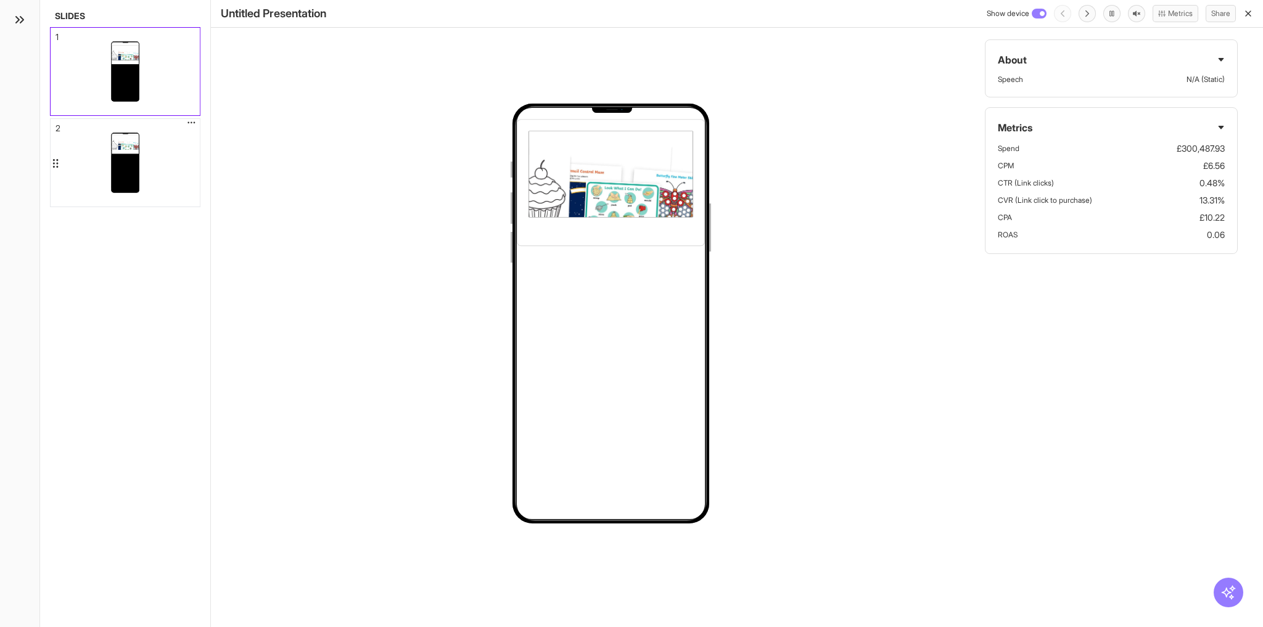
click at [96, 141] on div at bounding box center [125, 163] width 149 height 88
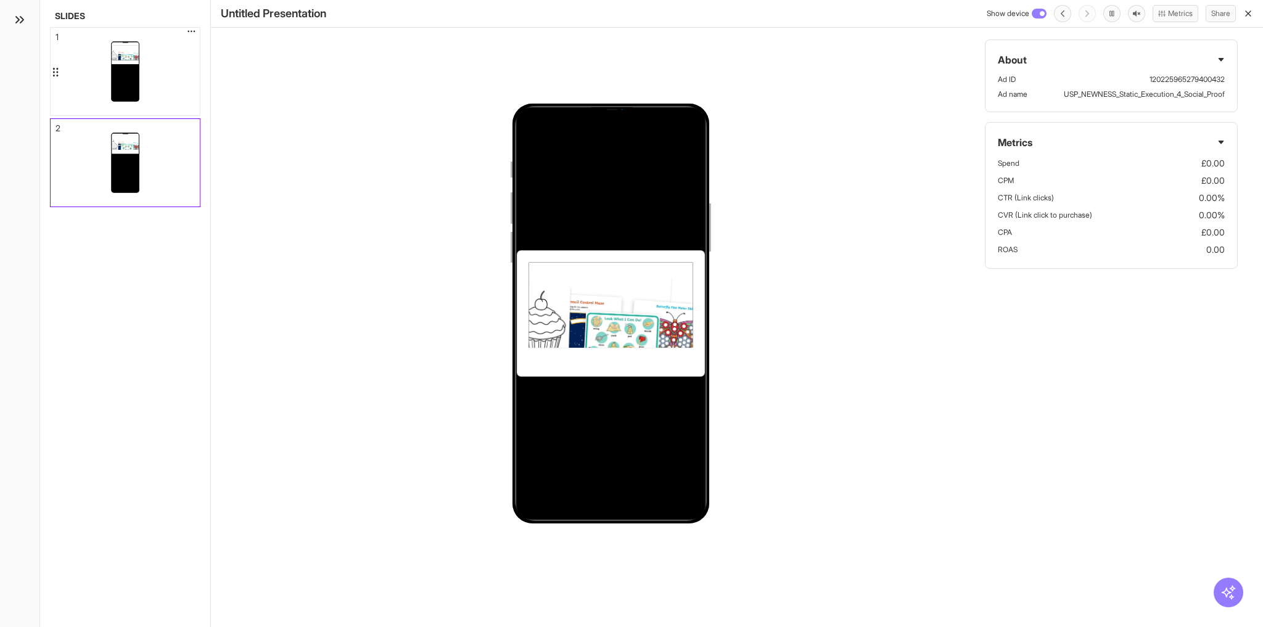
click at [136, 91] on div at bounding box center [125, 71] width 27 height 59
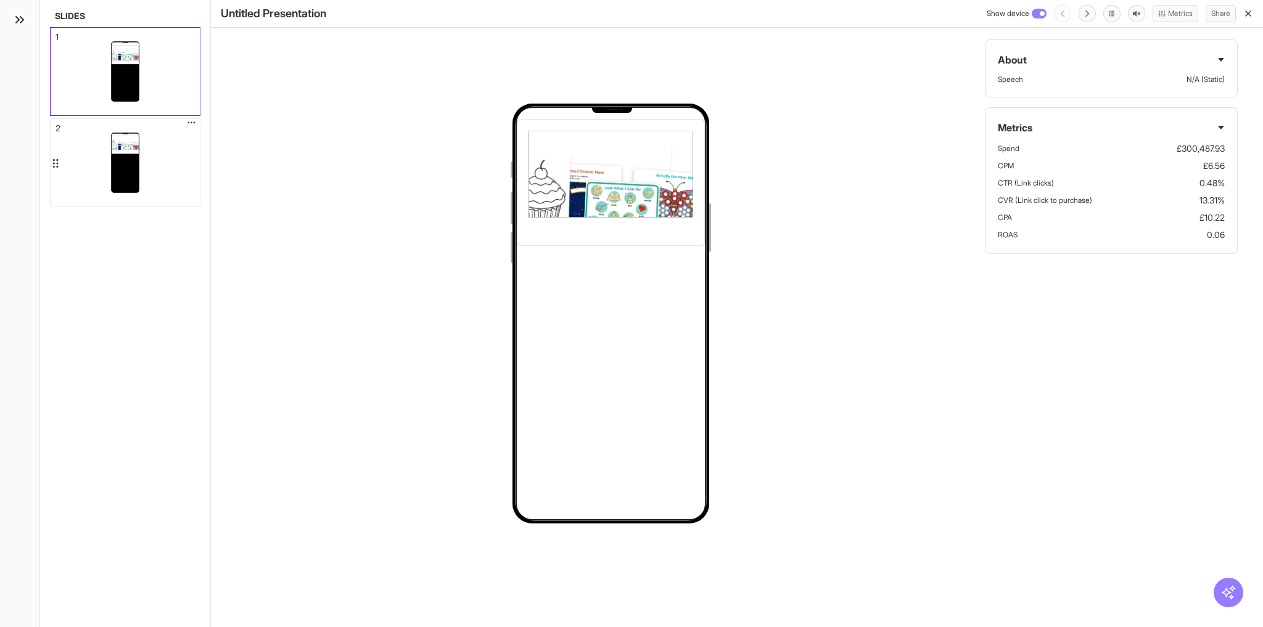
click at [151, 172] on div at bounding box center [125, 163] width 149 height 88
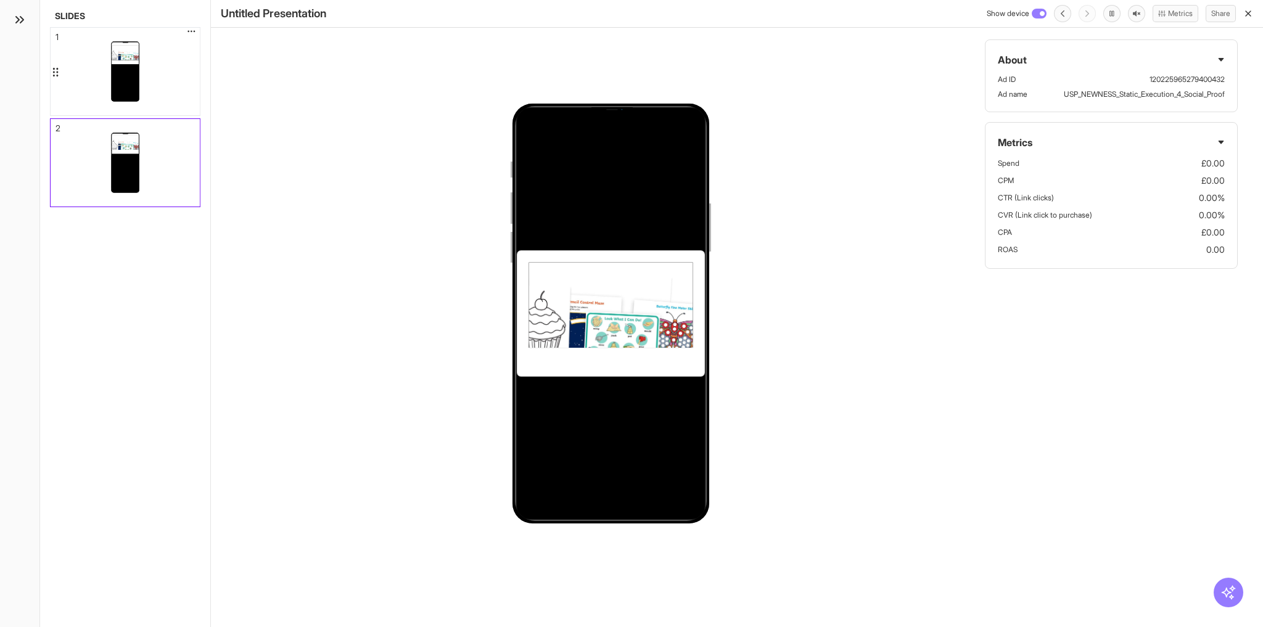
click at [160, 84] on div at bounding box center [125, 72] width 149 height 88
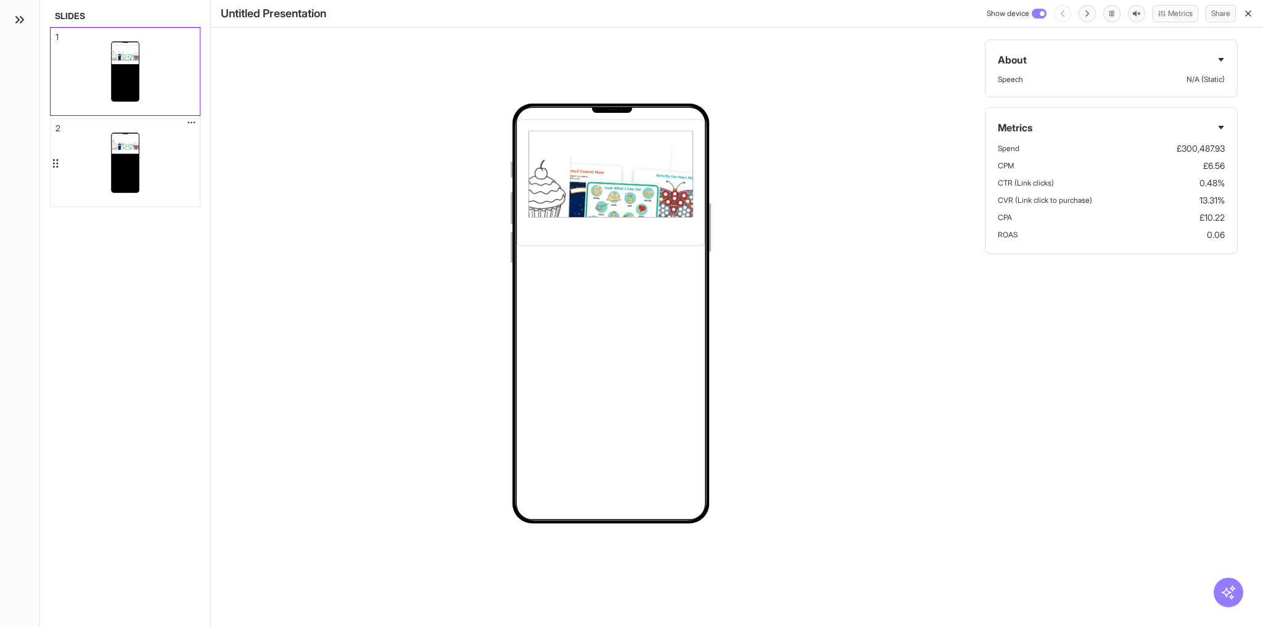
click at [150, 147] on div at bounding box center [125, 163] width 149 height 88
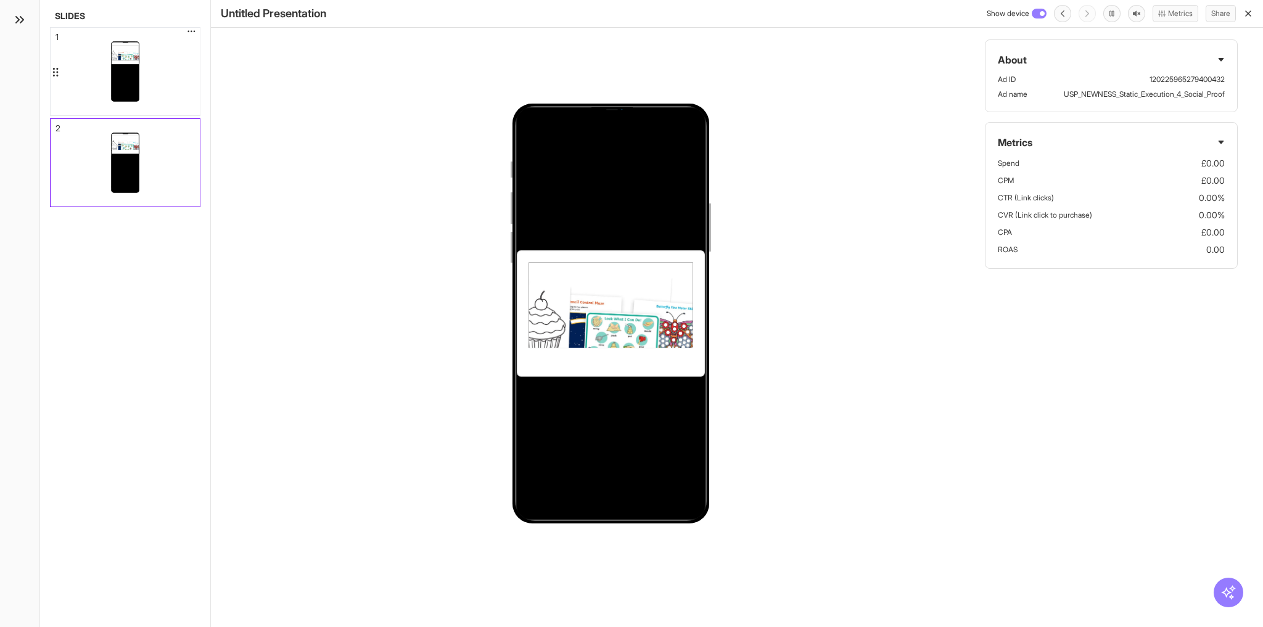
click at [107, 77] on div at bounding box center [125, 72] width 149 height 88
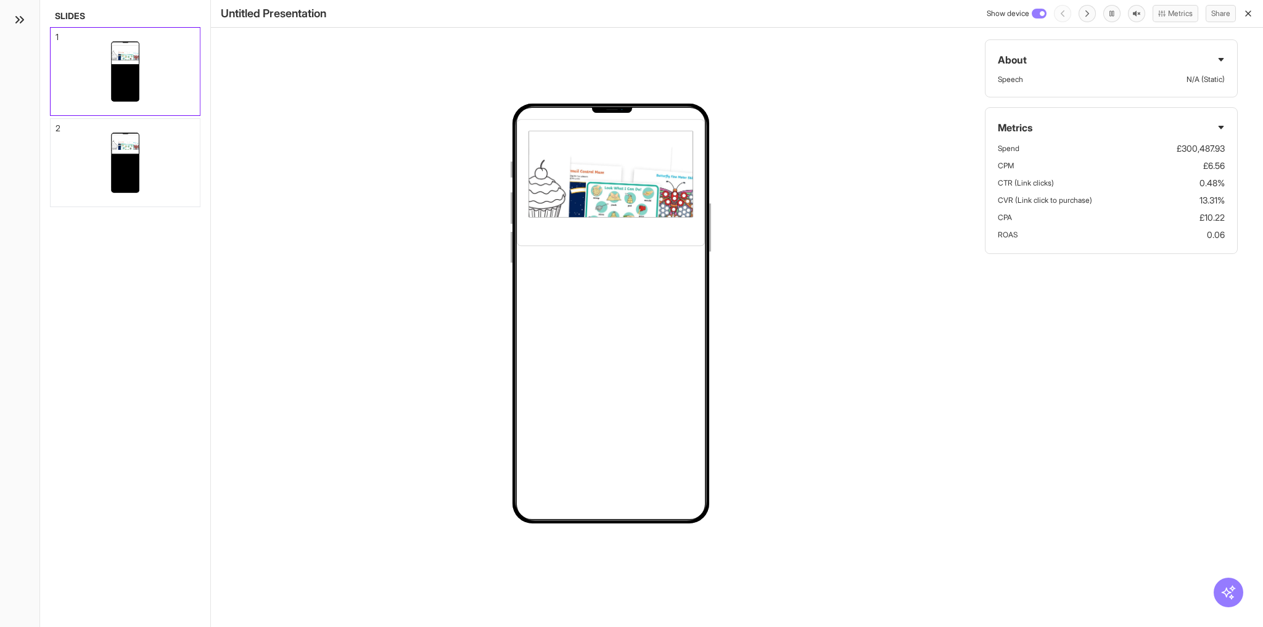
click at [842, 12] on icon "button" at bounding box center [1248, 14] width 10 height 10
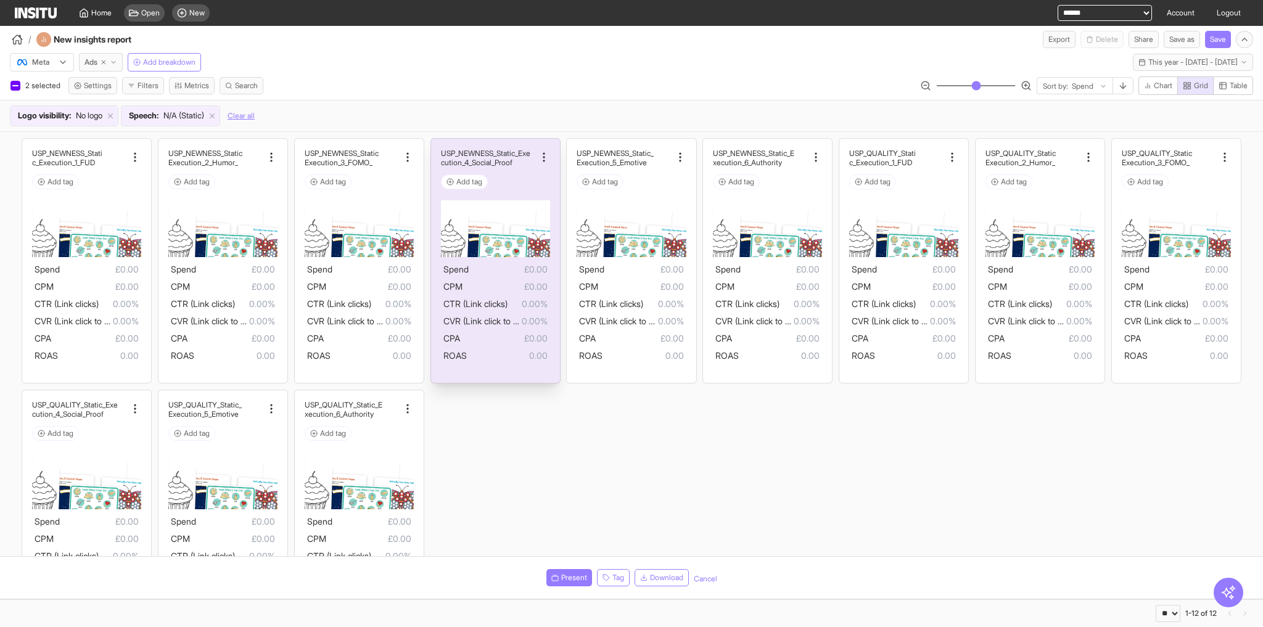
click at [516, 283] on span "£0.00" at bounding box center [505, 286] width 85 height 15
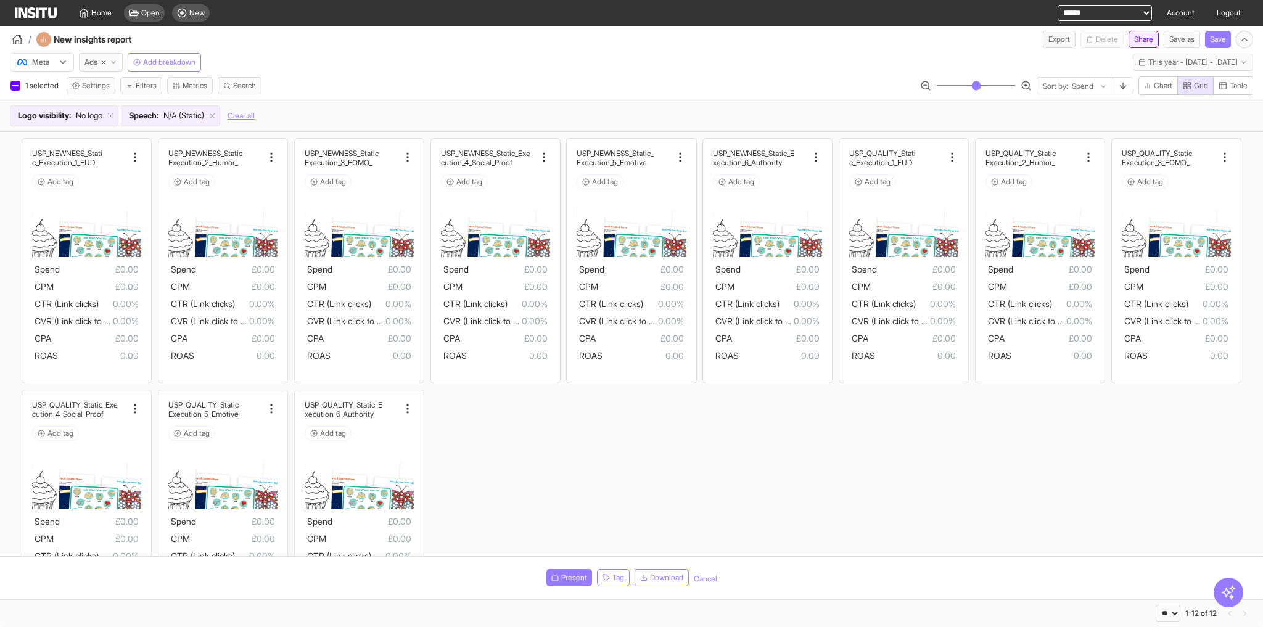
click at [842, 43] on button "Share" at bounding box center [1144, 39] width 30 height 17
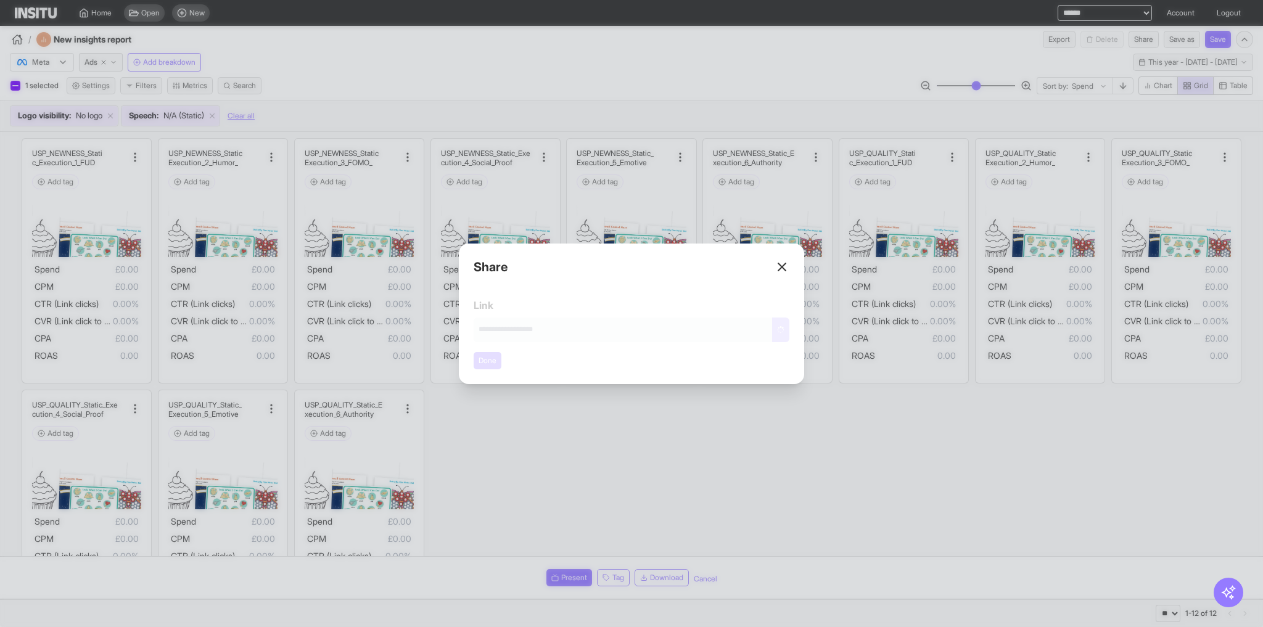
type input "**********"
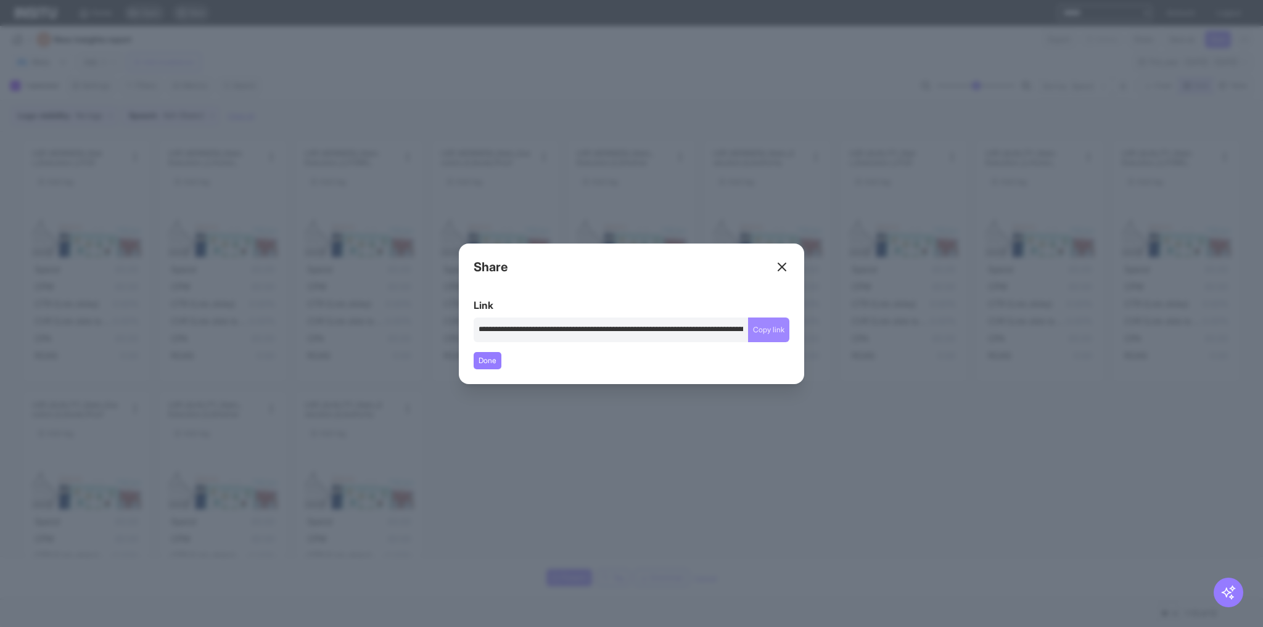
click at [771, 326] on button "Copy link" at bounding box center [768, 330] width 41 height 25
click at [783, 442] on div "Close overlay" at bounding box center [631, 313] width 1263 height 627
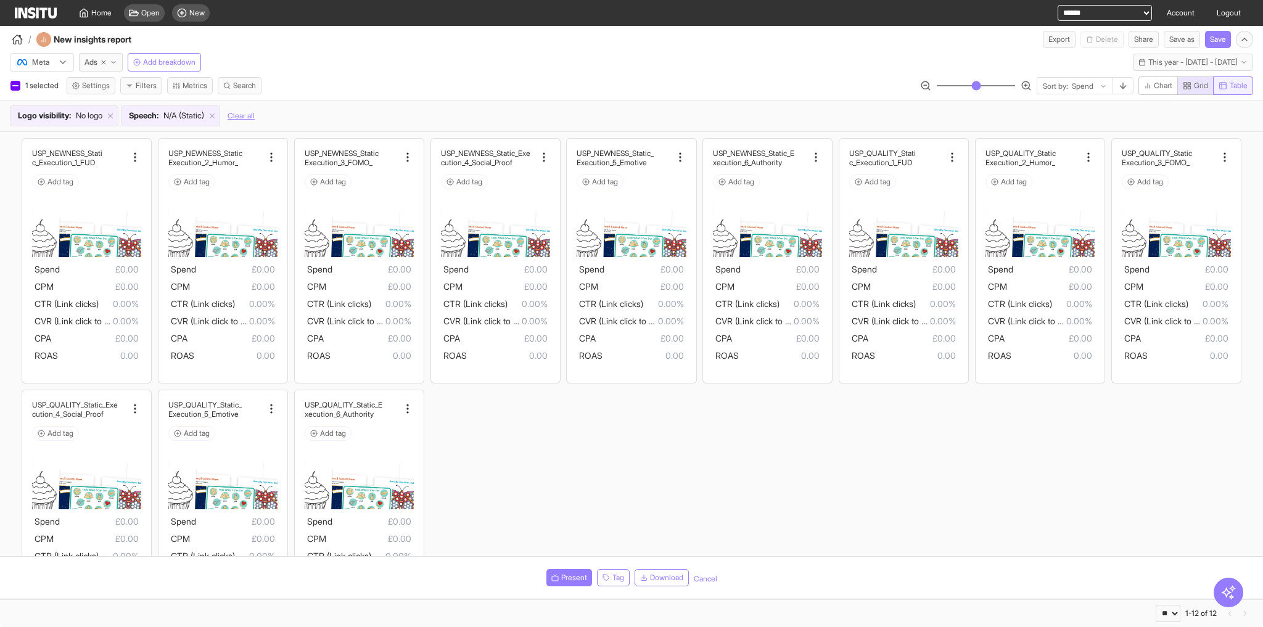
click at [842, 86] on span "Table" at bounding box center [1239, 86] width 18 height 10
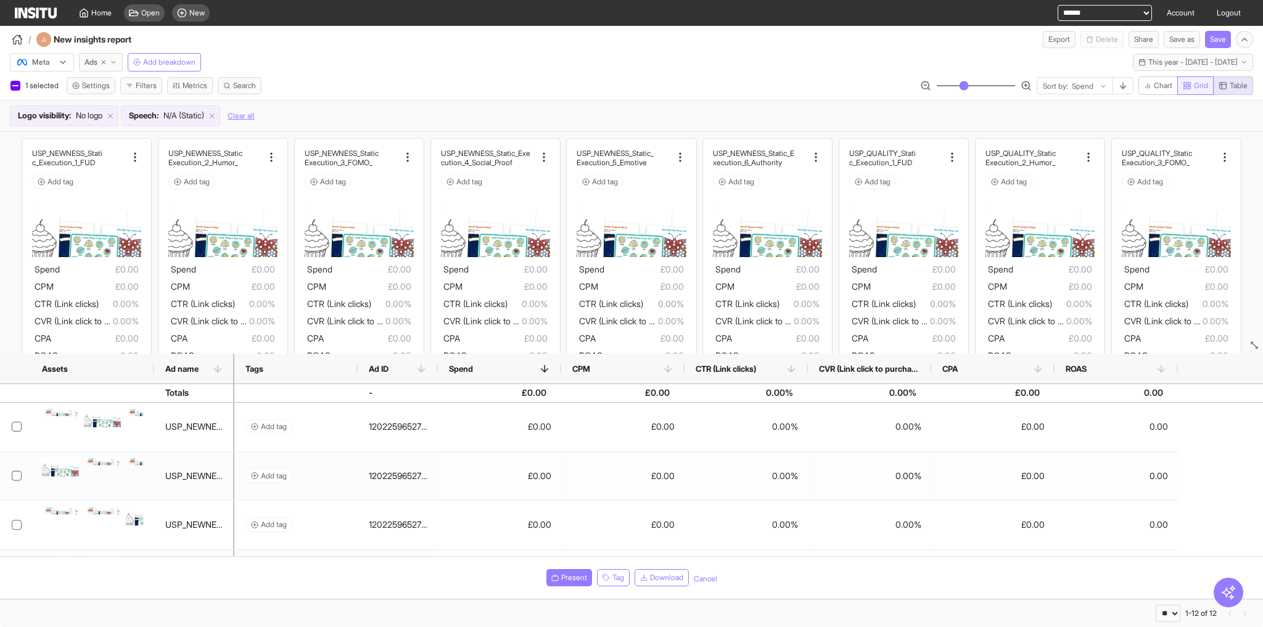
click at [842, 83] on span "Grid" at bounding box center [1201, 86] width 14 height 10
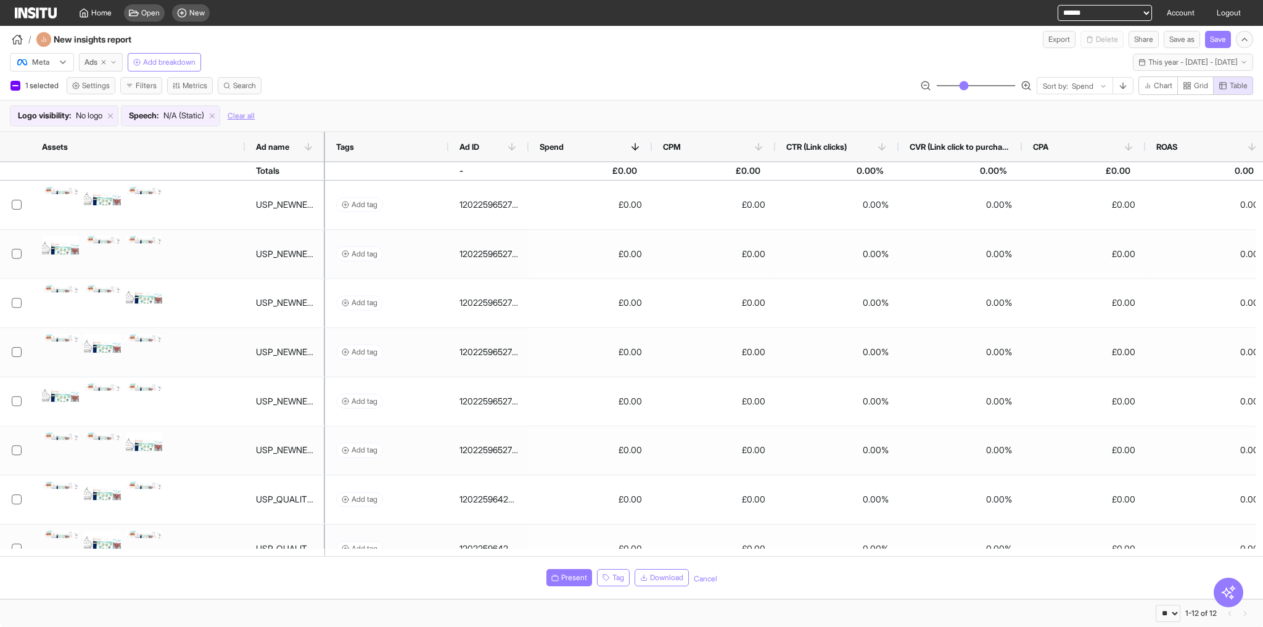
drag, startPoint x: 154, startPoint y: 146, endPoint x: 244, endPoint y: 181, distance: 97.2
click at [244, 181] on div "Assets Ad name Tags Ad ID -" at bounding box center [631, 344] width 1263 height 424
click at [326, 139] on div "Tags" at bounding box center [386, 147] width 123 height 30
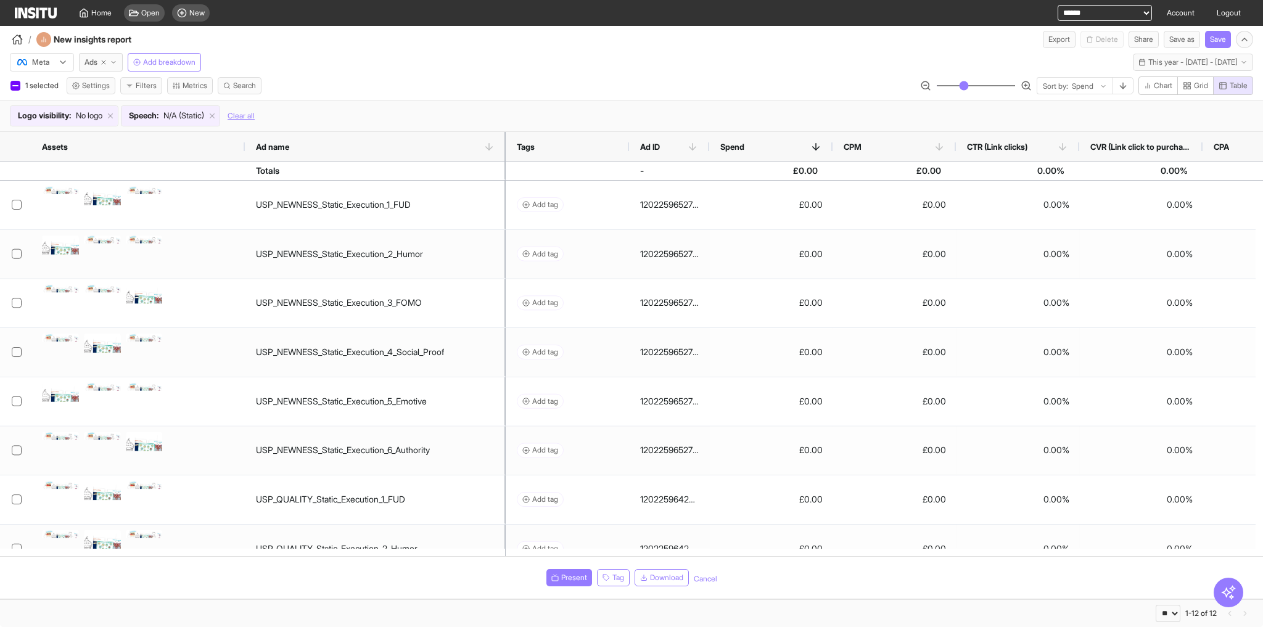
drag, startPoint x: 323, startPoint y: 139, endPoint x: 503, endPoint y: 156, distance: 181.5
click at [503, 156] on div at bounding box center [505, 147] width 5 height 30
click at [842, 42] on button "Share" at bounding box center [1144, 39] width 30 height 17
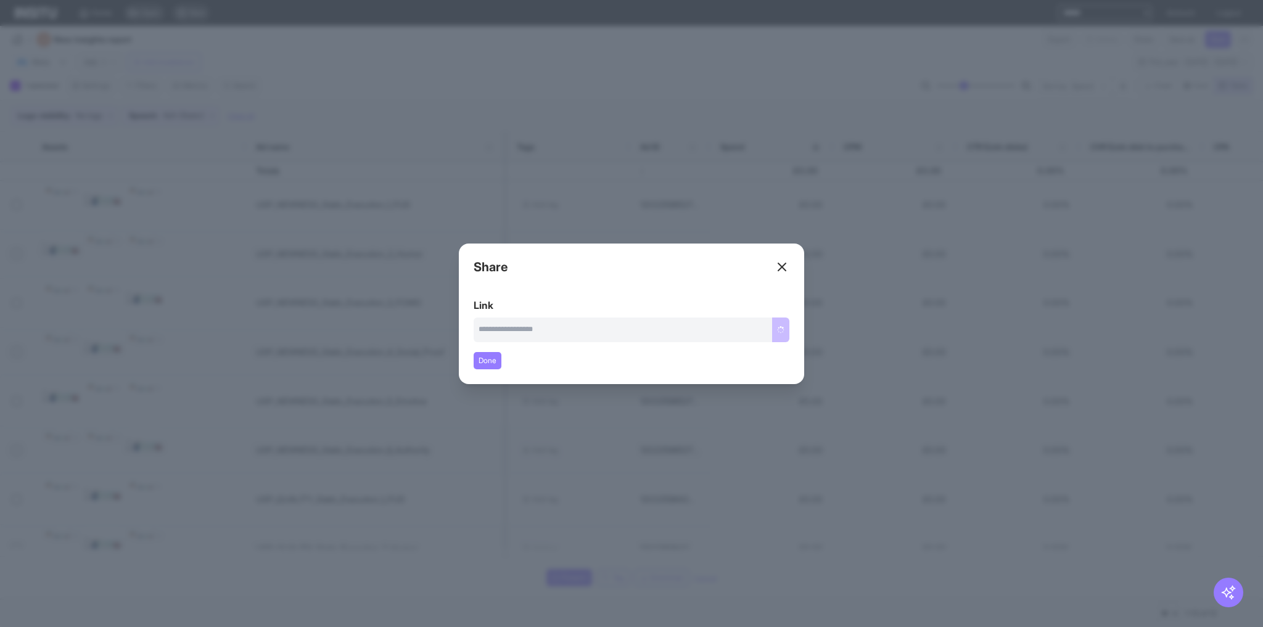
type input "**********"
click at [775, 328] on button "Copy link" at bounding box center [768, 330] width 41 height 25
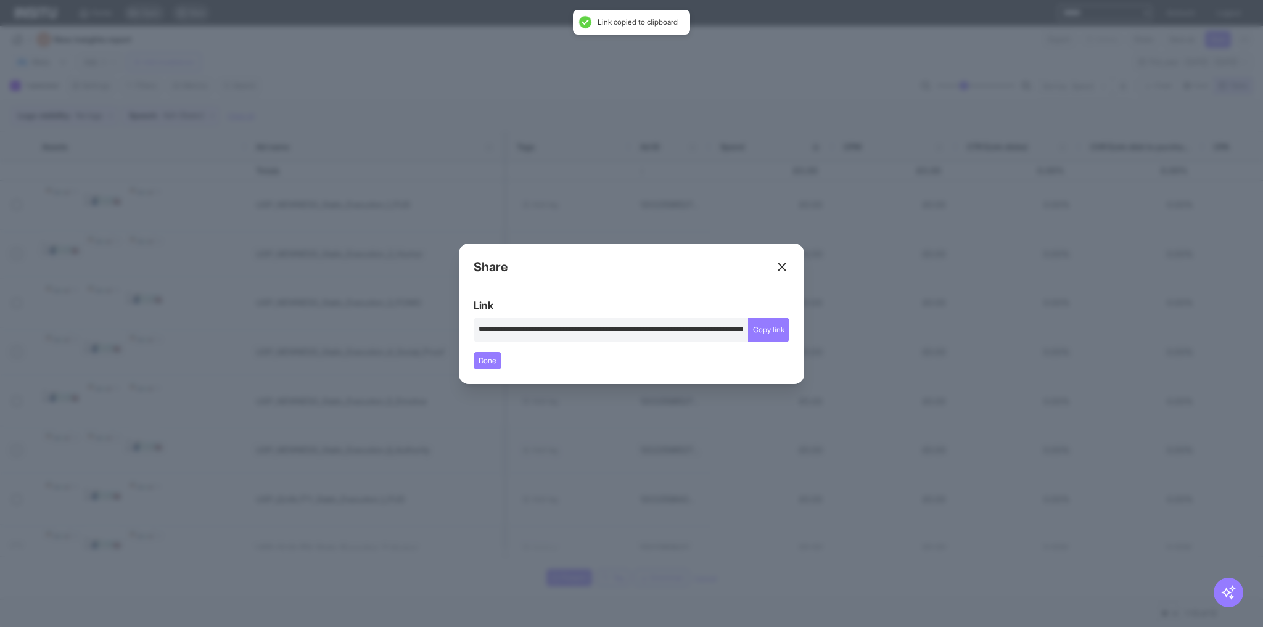
click at [841, 442] on div "Close overlay" at bounding box center [631, 313] width 1263 height 627
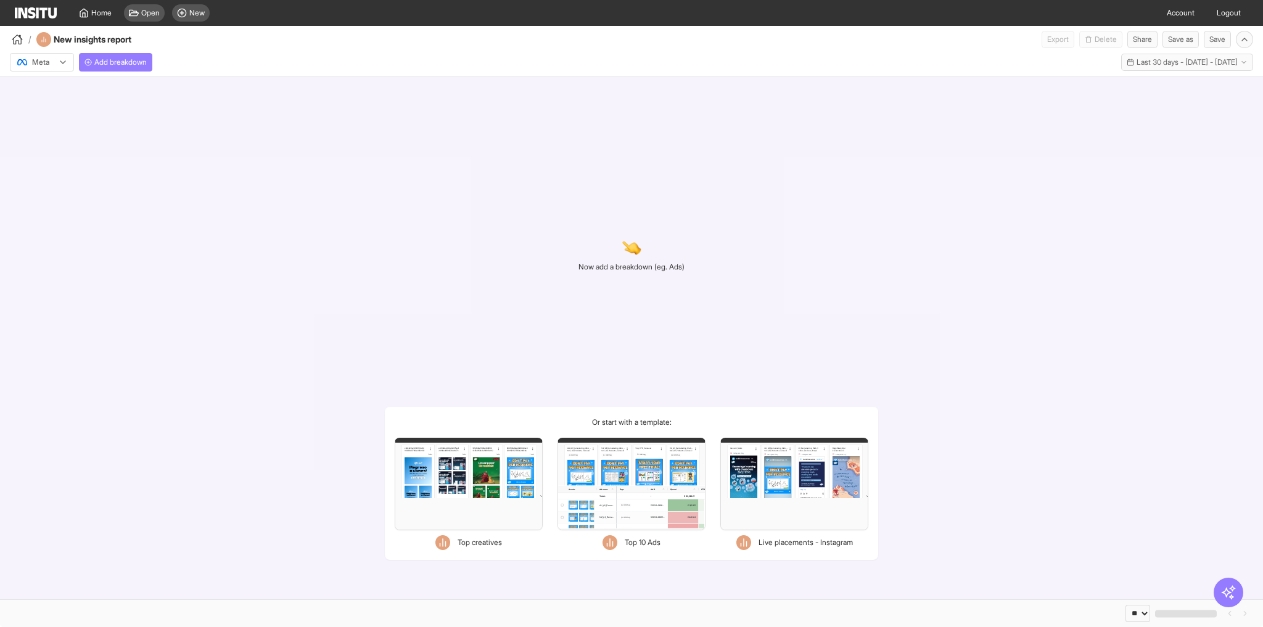
select select "**"
click at [138, 60] on span "Add breakdown" at bounding box center [120, 62] width 52 height 10
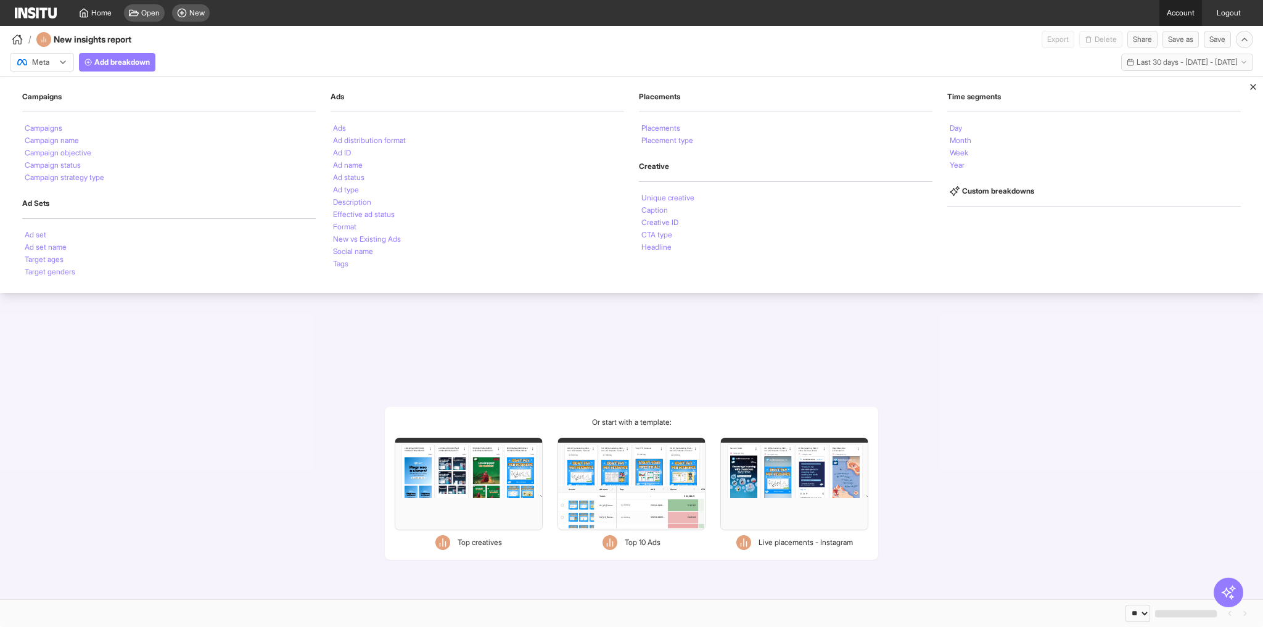
click at [1171, 10] on link "Account" at bounding box center [1181, 13] width 43 height 26
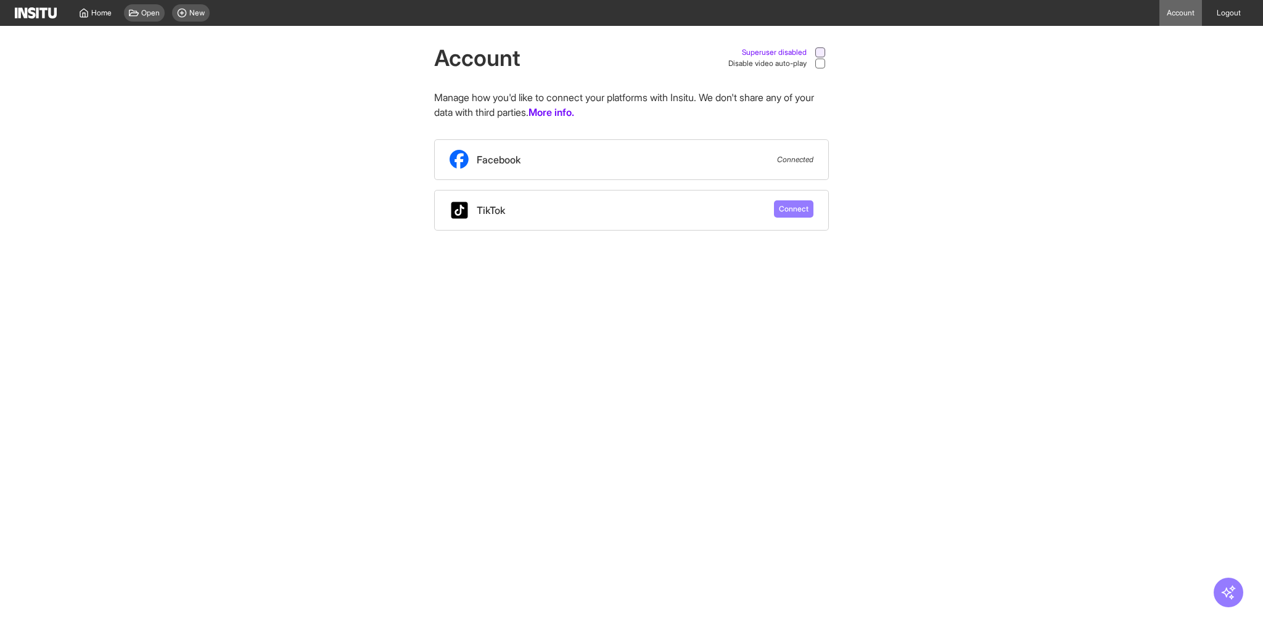
click at [815, 54] on div at bounding box center [820, 52] width 10 height 10
click at [184, 9] on circle at bounding box center [182, 13] width 8 height 8
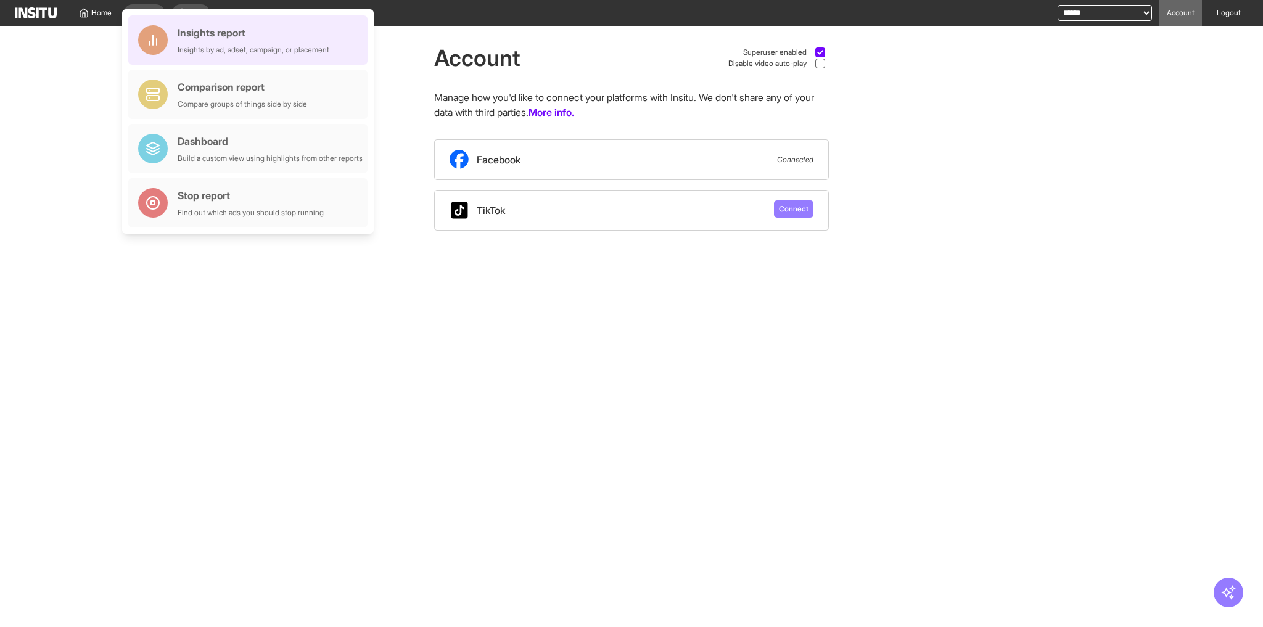
click at [289, 45] on div "Insights by ad, adset, campaign, or placement" at bounding box center [254, 50] width 152 height 10
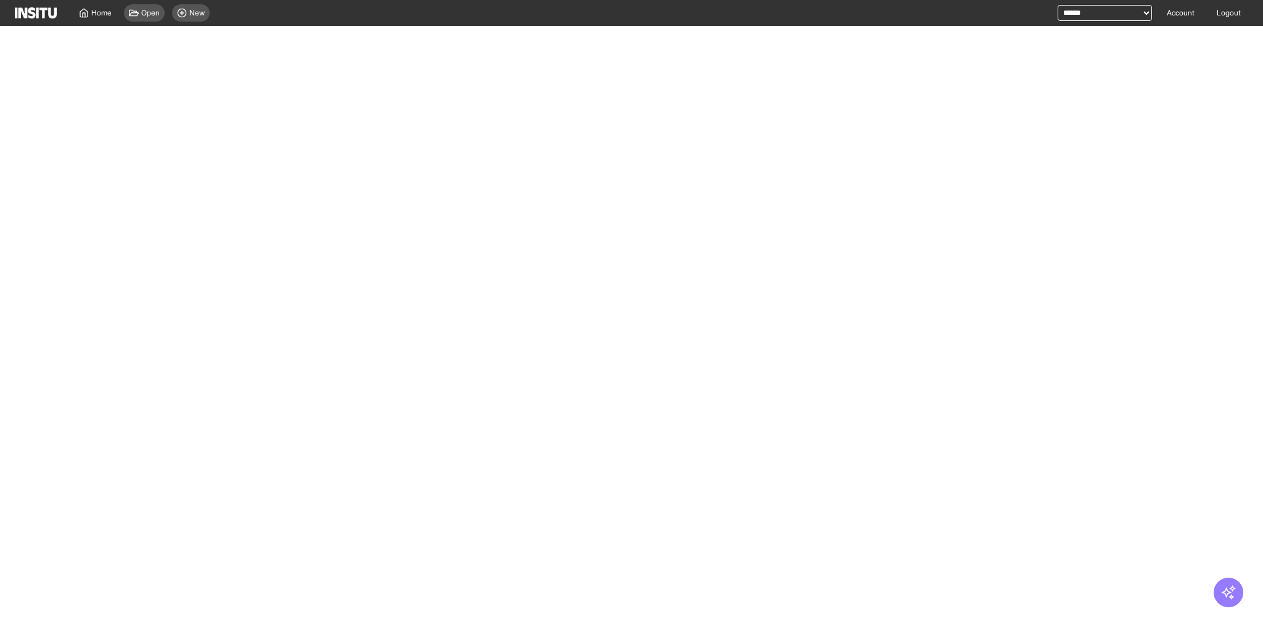
select select "**"
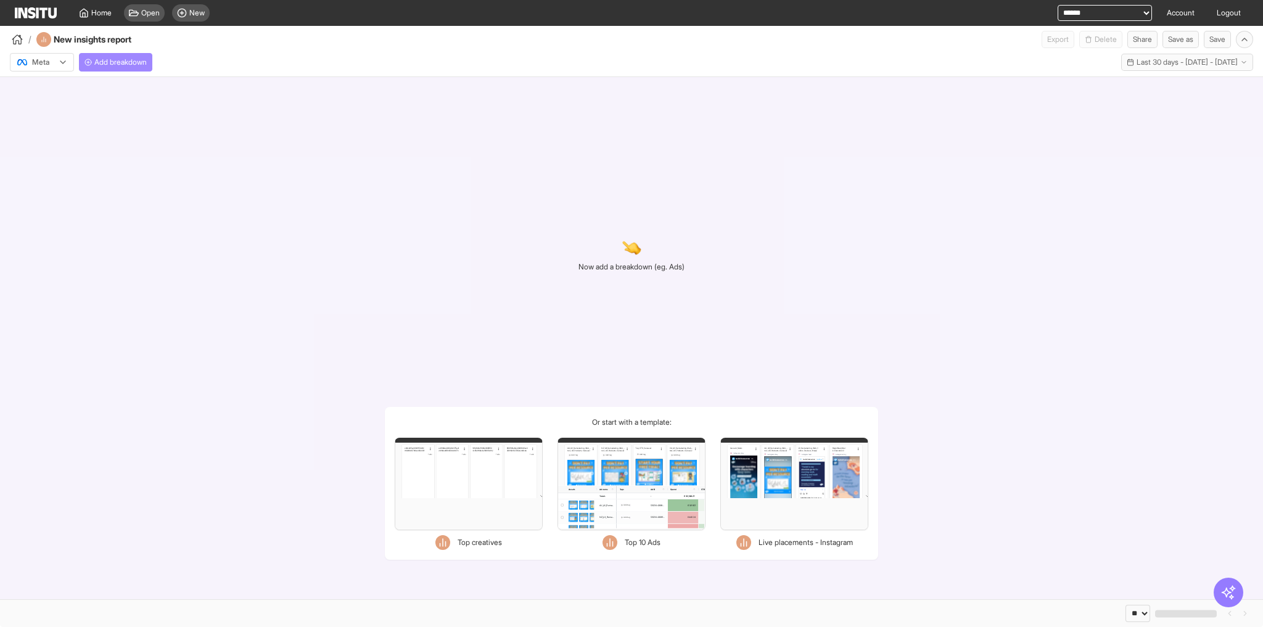
click at [139, 65] on span "Add breakdown" at bounding box center [120, 62] width 52 height 10
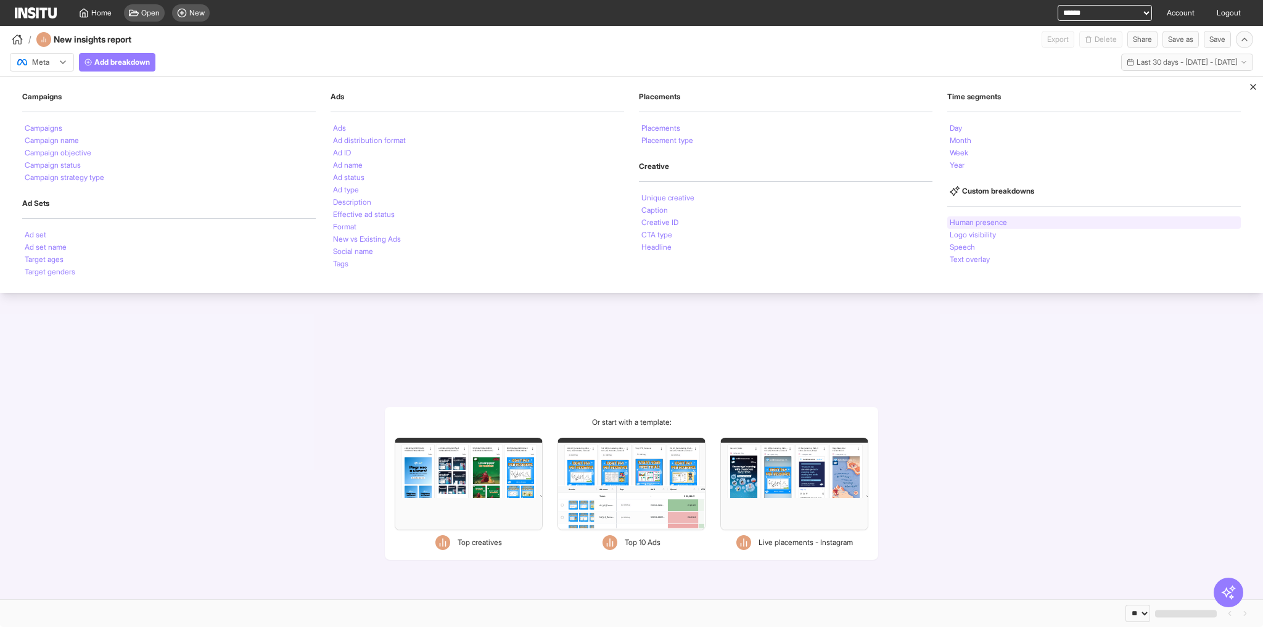
click at [978, 220] on li "Human presence" at bounding box center [978, 222] width 57 height 7
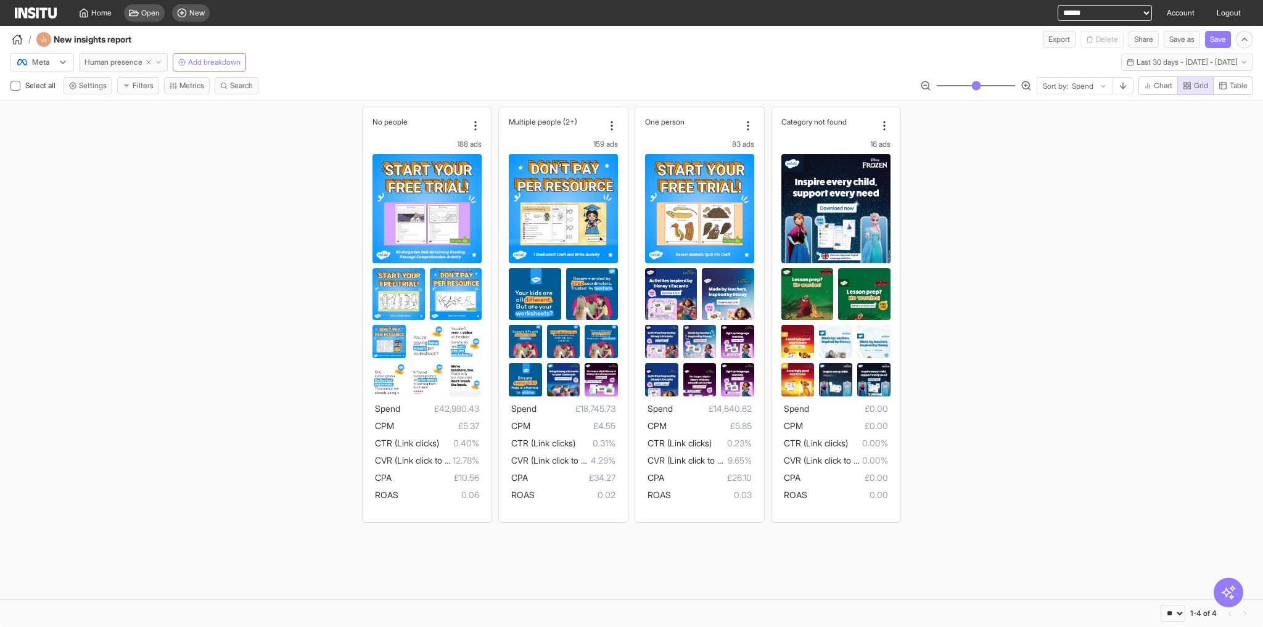
click at [112, 63] on span "Human presence" at bounding box center [113, 62] width 58 height 10
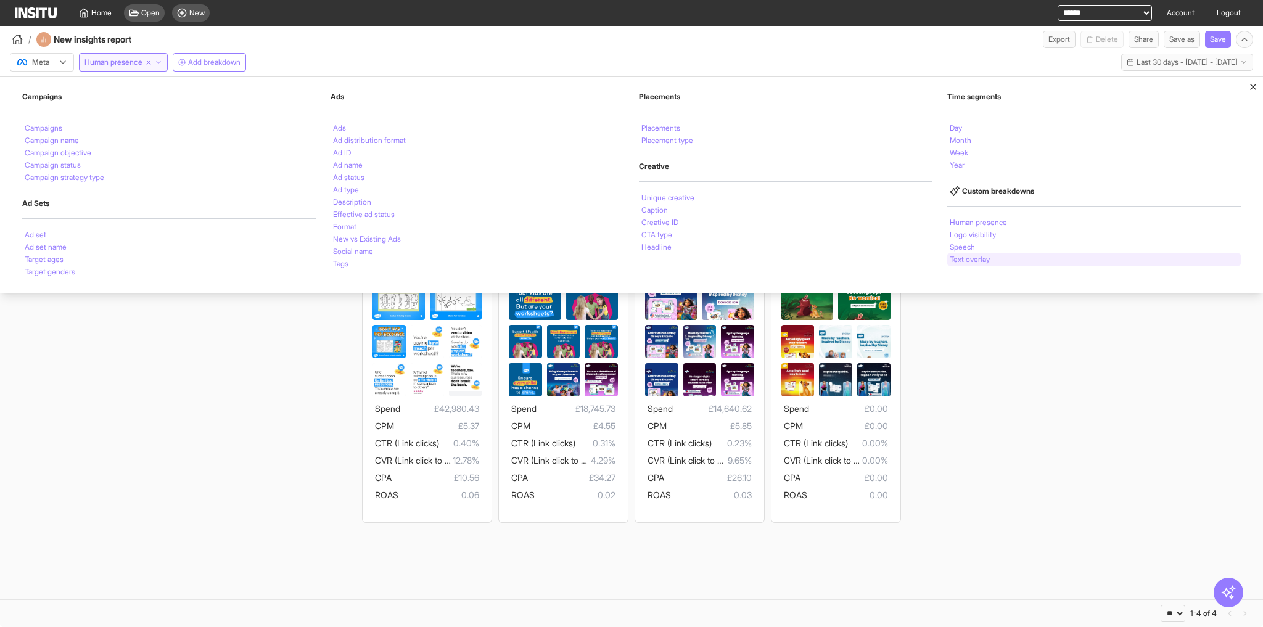
click at [975, 257] on li "Text overlay" at bounding box center [970, 259] width 40 height 7
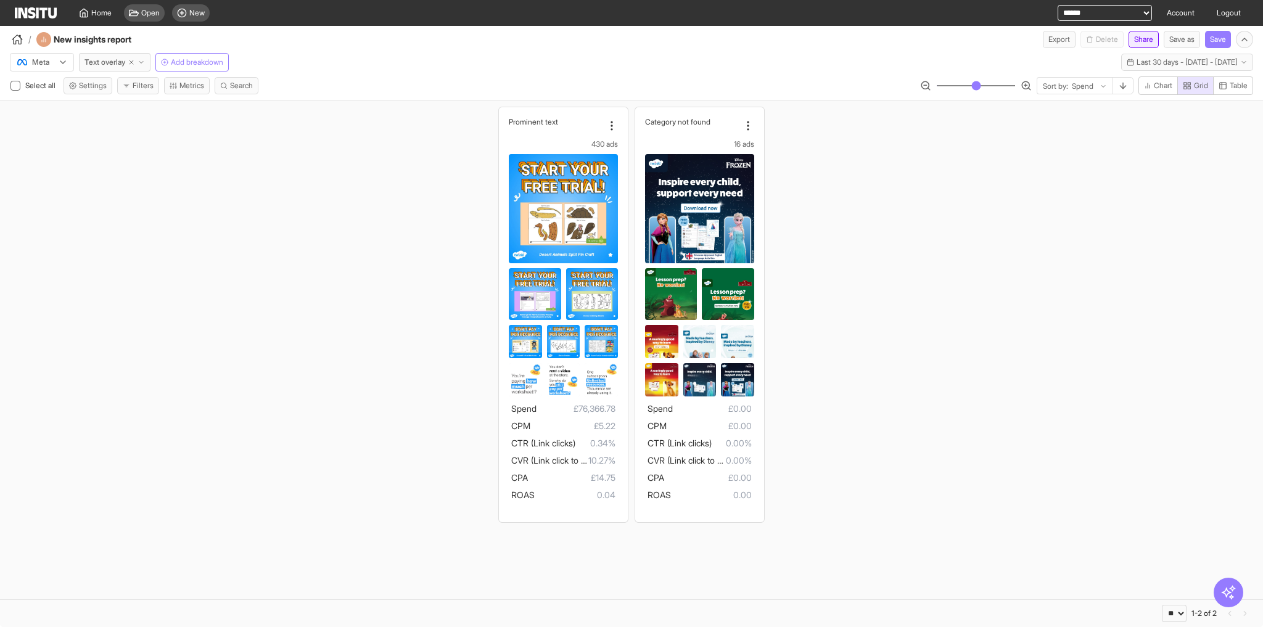
click at [1140, 44] on button "Share" at bounding box center [1144, 39] width 30 height 17
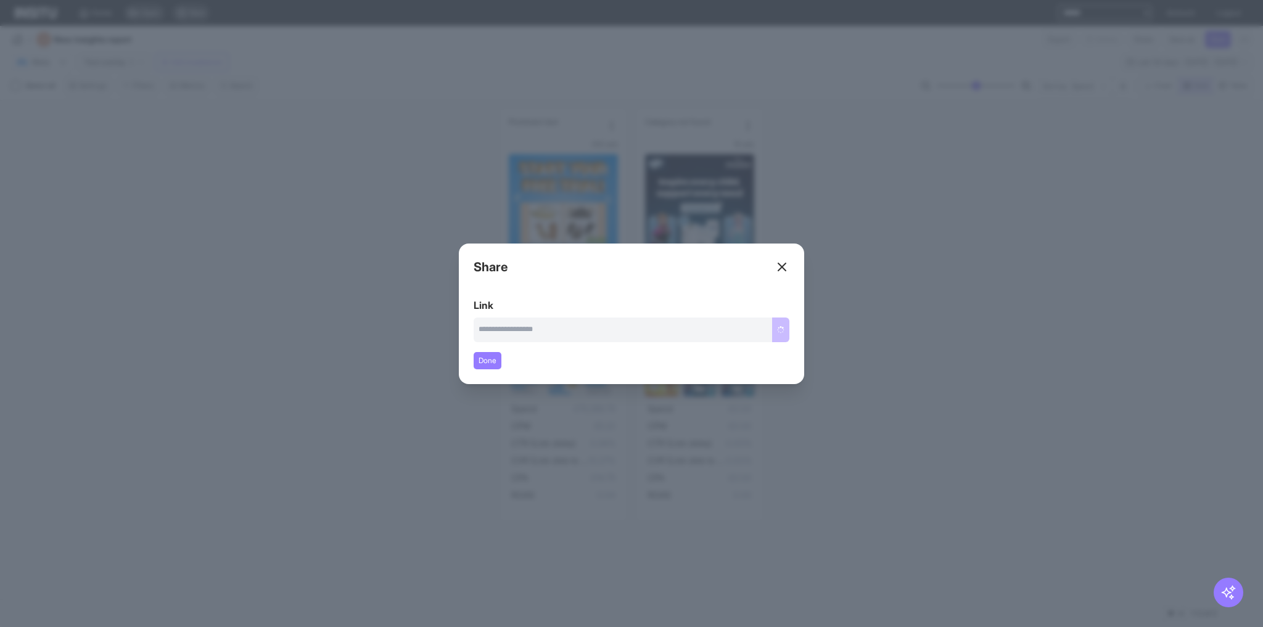
type input "**********"
click at [778, 331] on button "Copy link" at bounding box center [768, 330] width 41 height 25
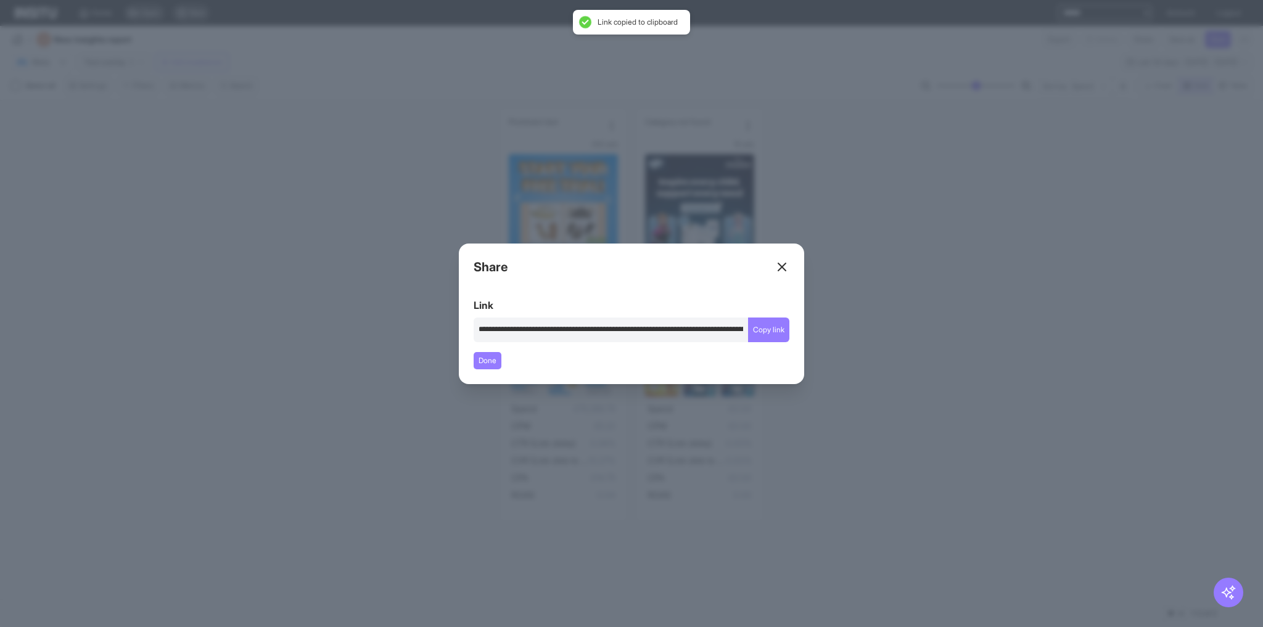
click at [906, 350] on div "Close overlay" at bounding box center [631, 313] width 1263 height 627
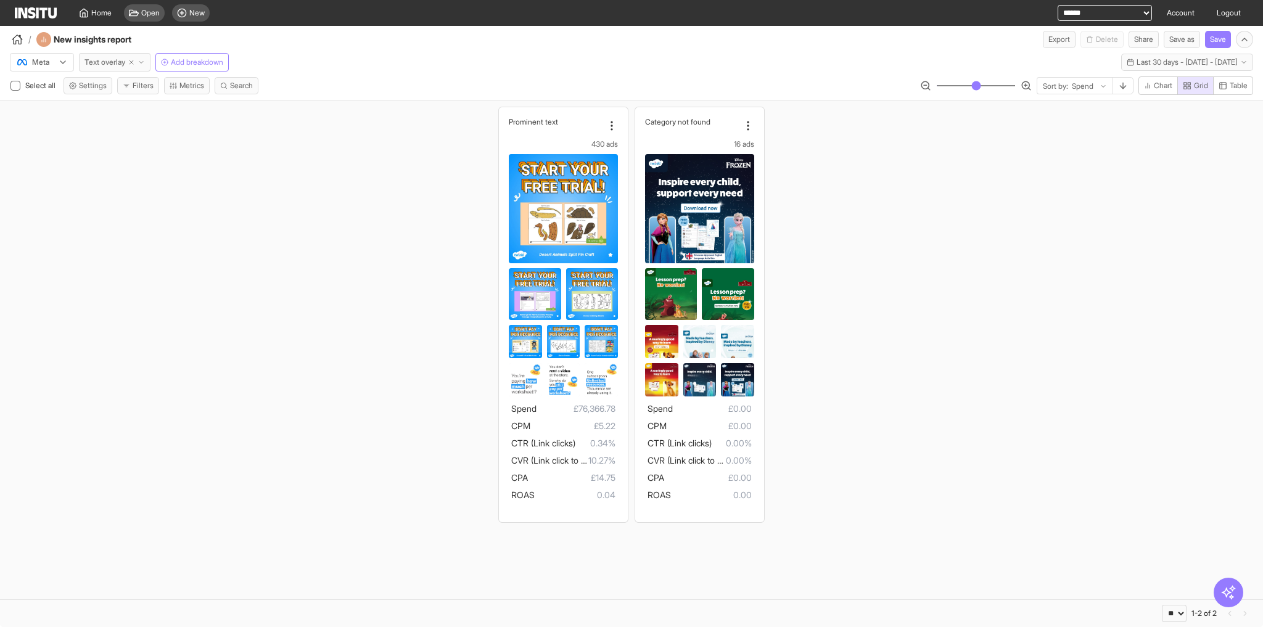
click at [113, 59] on span "Text overlay" at bounding box center [104, 62] width 41 height 10
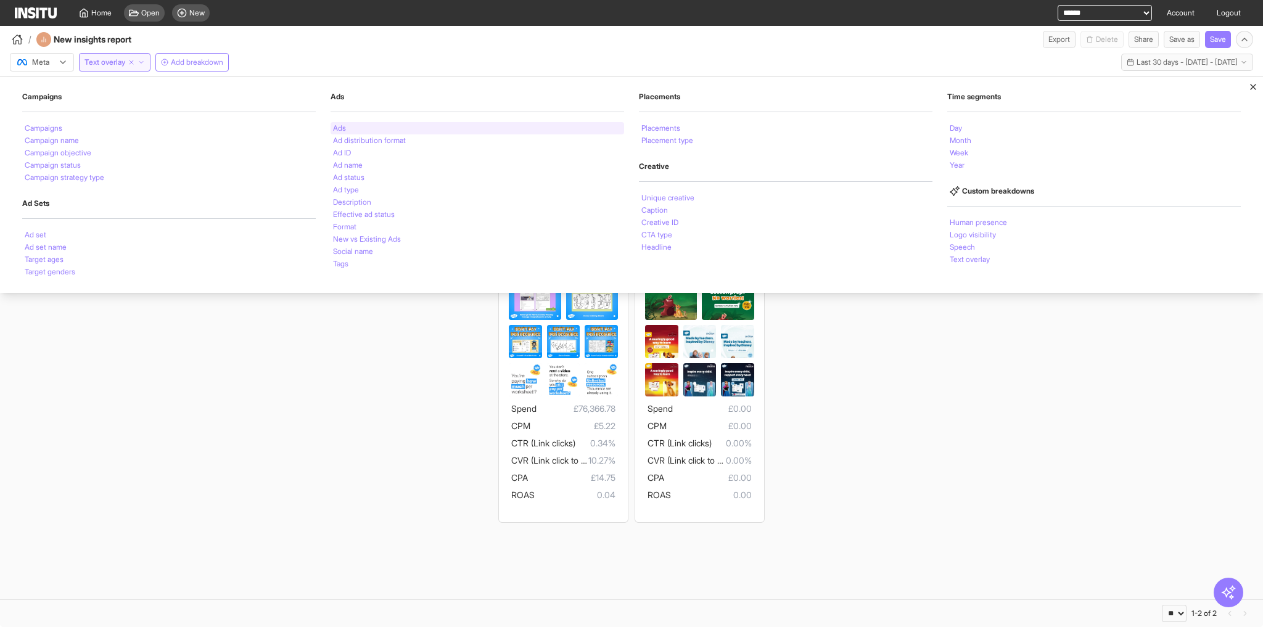
click at [340, 125] on li "Ads" at bounding box center [339, 128] width 13 height 7
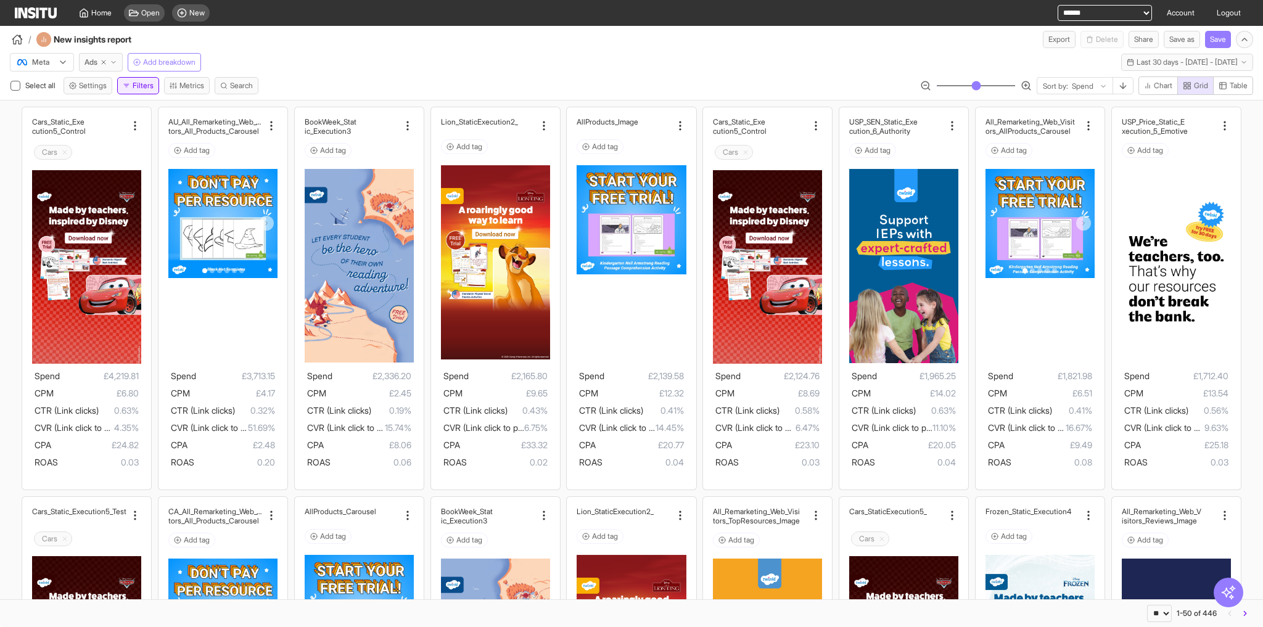
click at [138, 86] on button "Filters" at bounding box center [138, 85] width 42 height 17
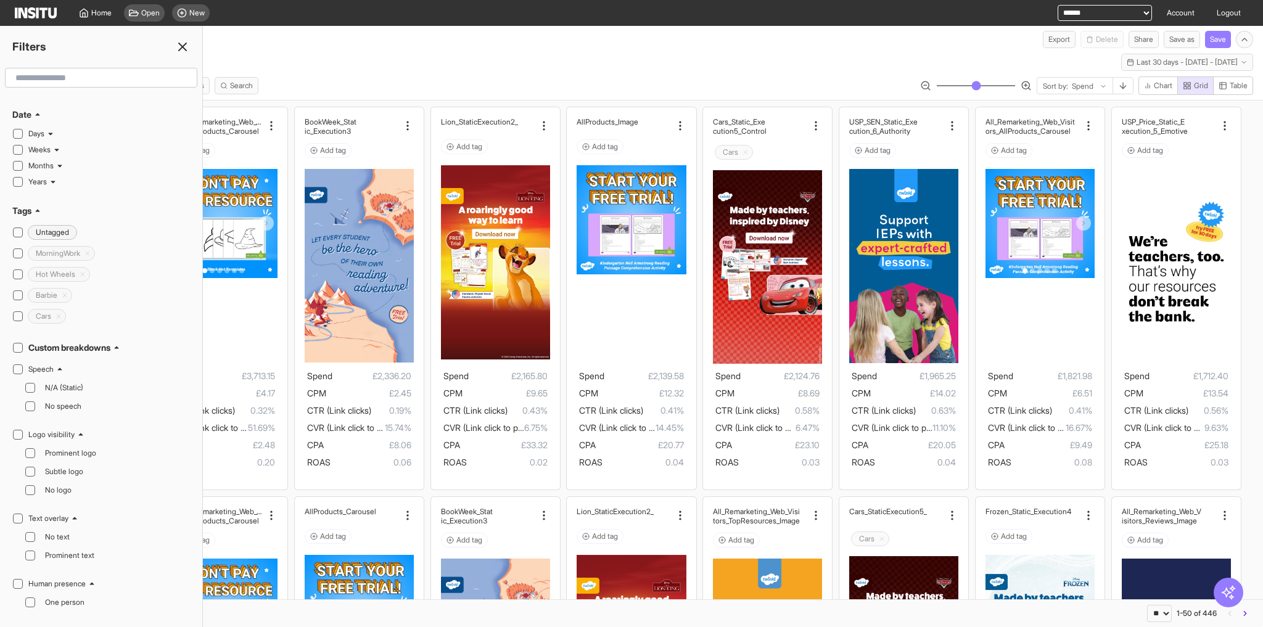
scroll to position [345, 0]
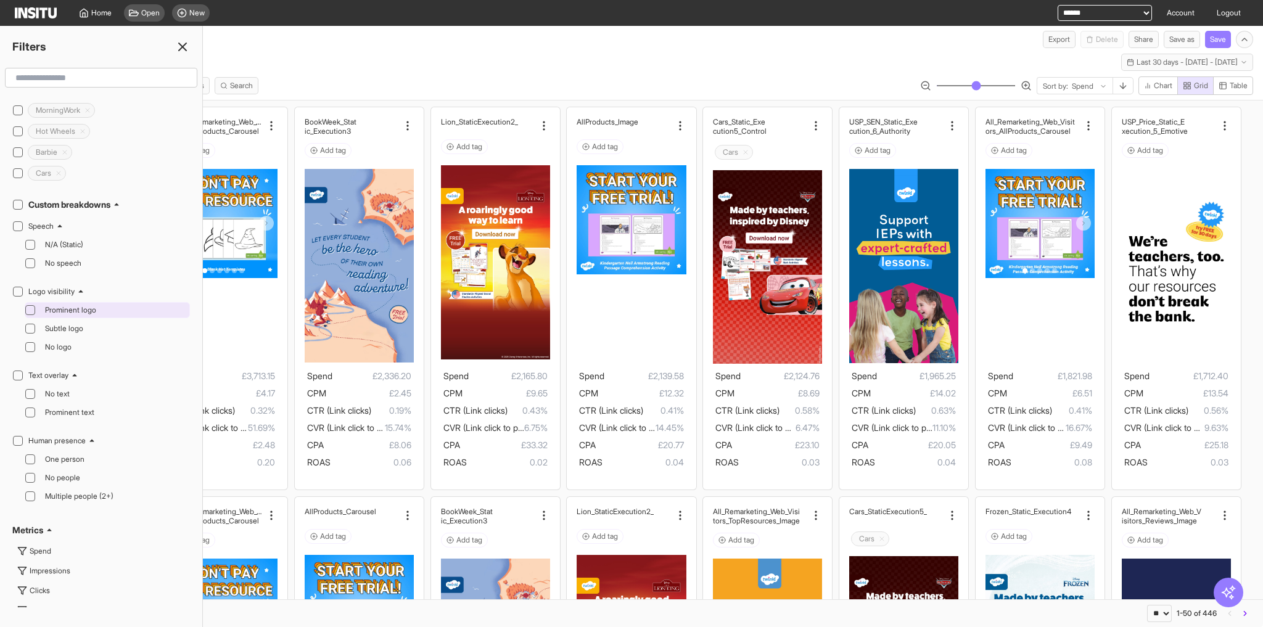
click at [74, 303] on div "Prominent logo" at bounding box center [113, 310] width 147 height 15
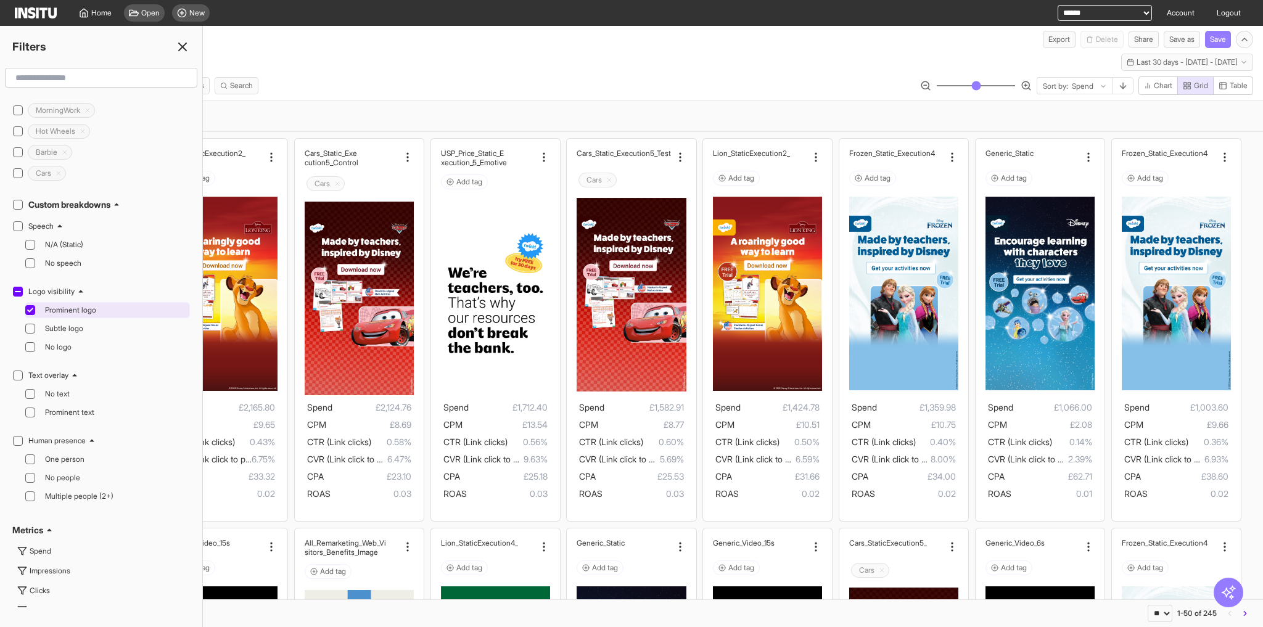
click at [68, 305] on span "Prominent logo" at bounding box center [116, 310] width 142 height 10
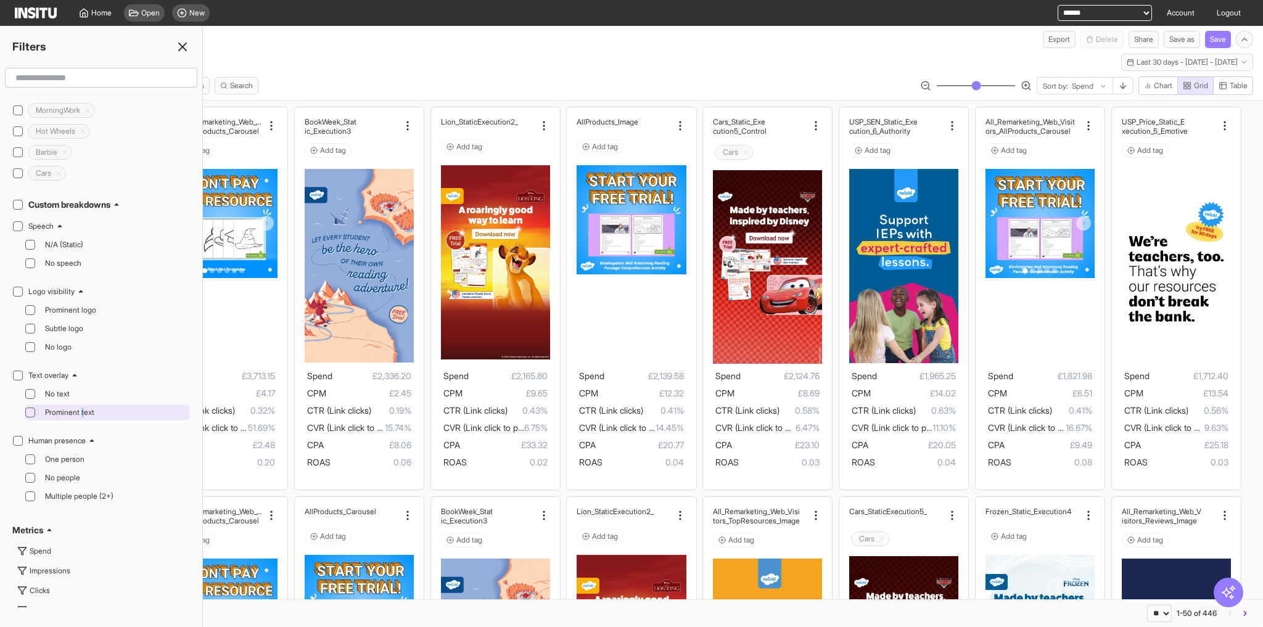
click at [83, 408] on span "Prominent text" at bounding box center [116, 413] width 142 height 10
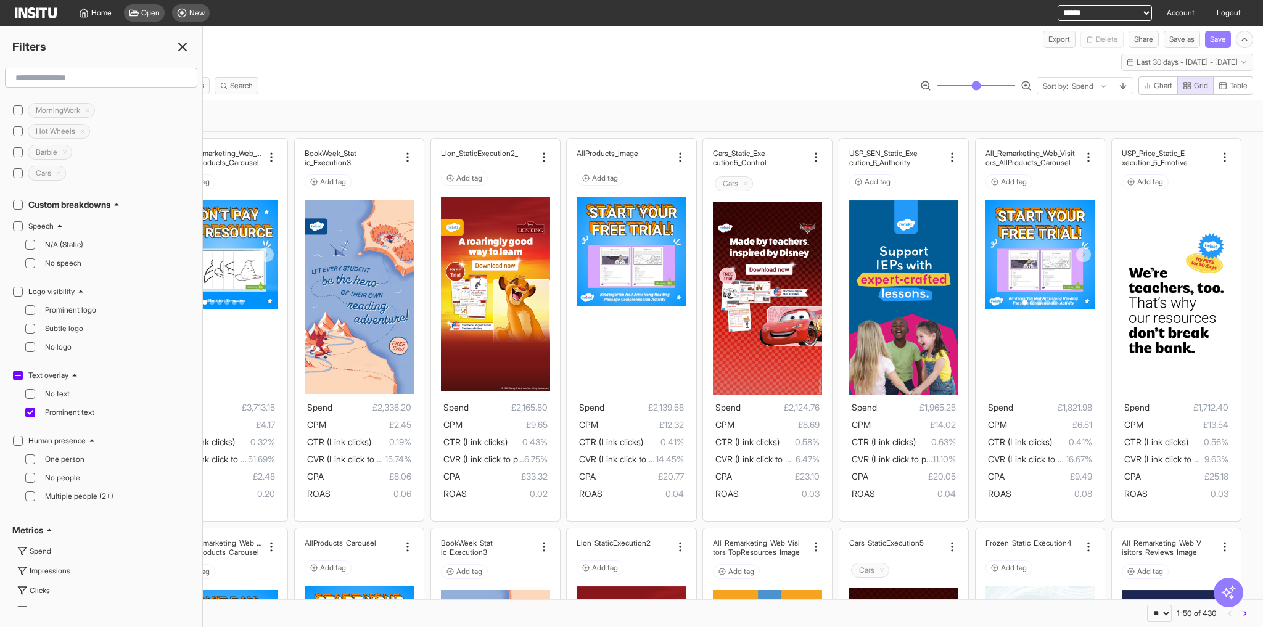
click at [179, 40] on icon at bounding box center [182, 46] width 15 height 15
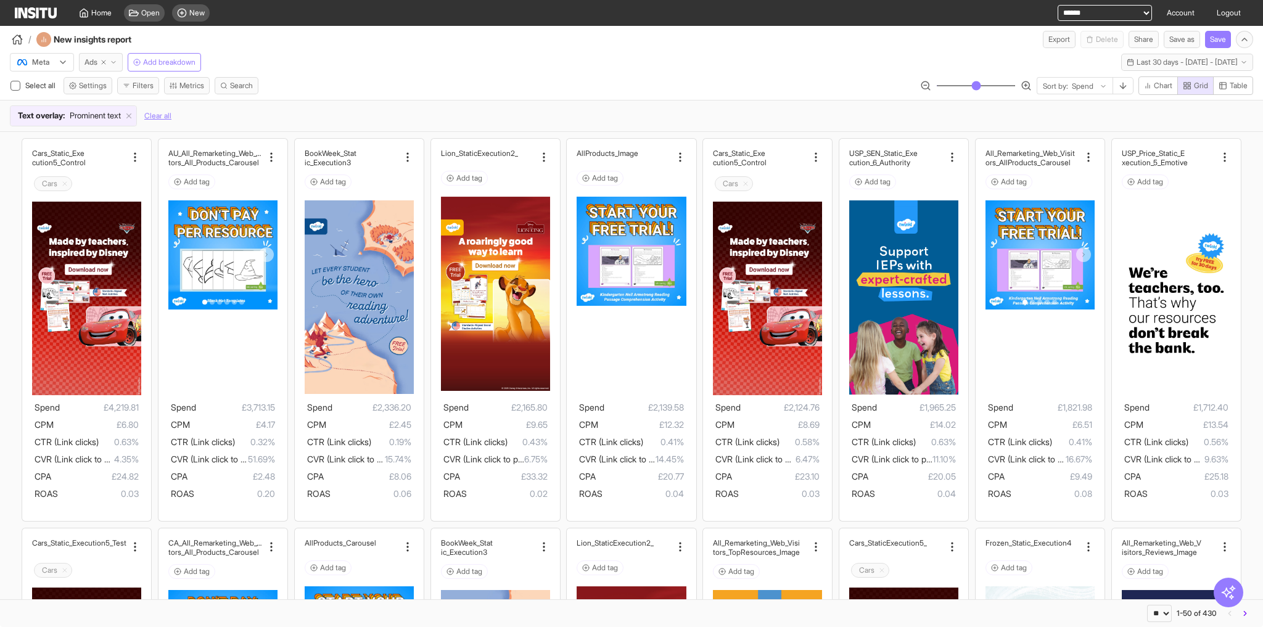
click at [104, 63] on icon "button" at bounding box center [103, 62] width 7 height 7
select select "**"
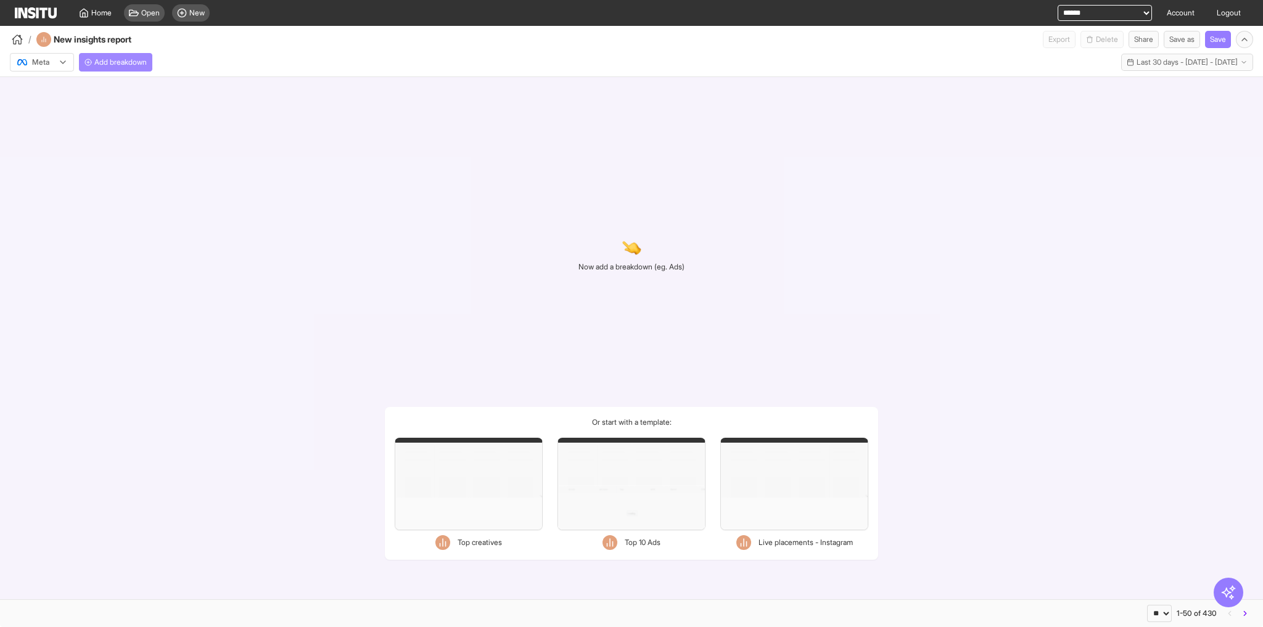
click at [142, 64] on span "Add breakdown" at bounding box center [120, 62] width 52 height 10
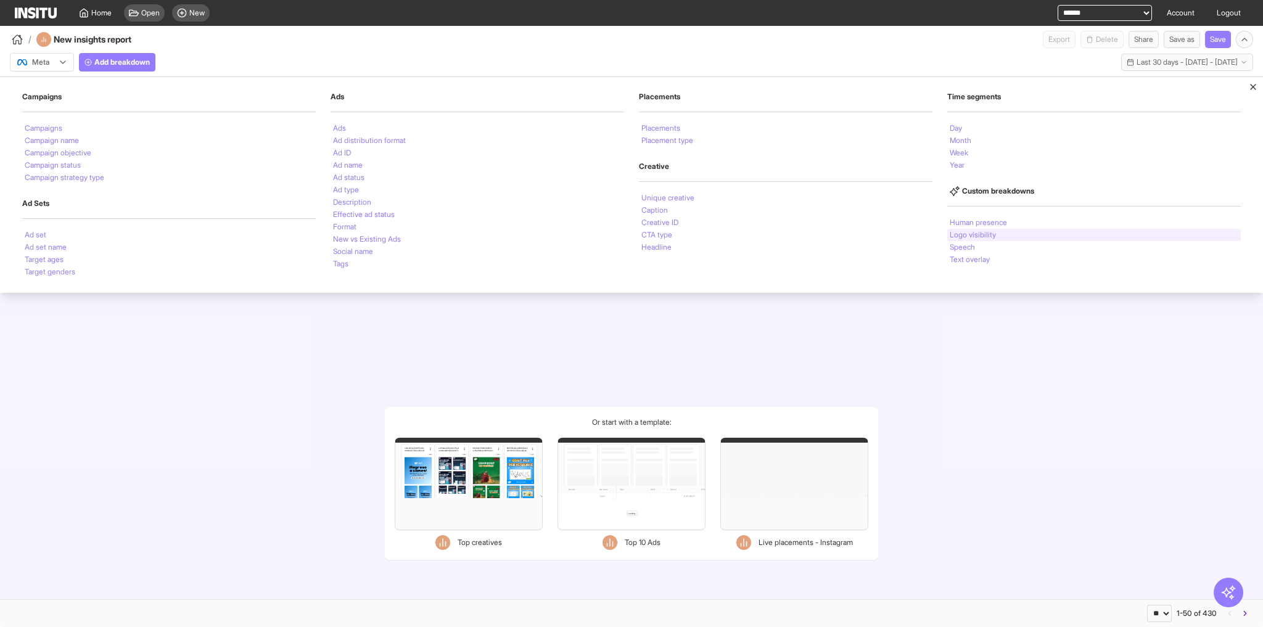
click at [985, 231] on li "Logo visibility" at bounding box center [973, 234] width 46 height 7
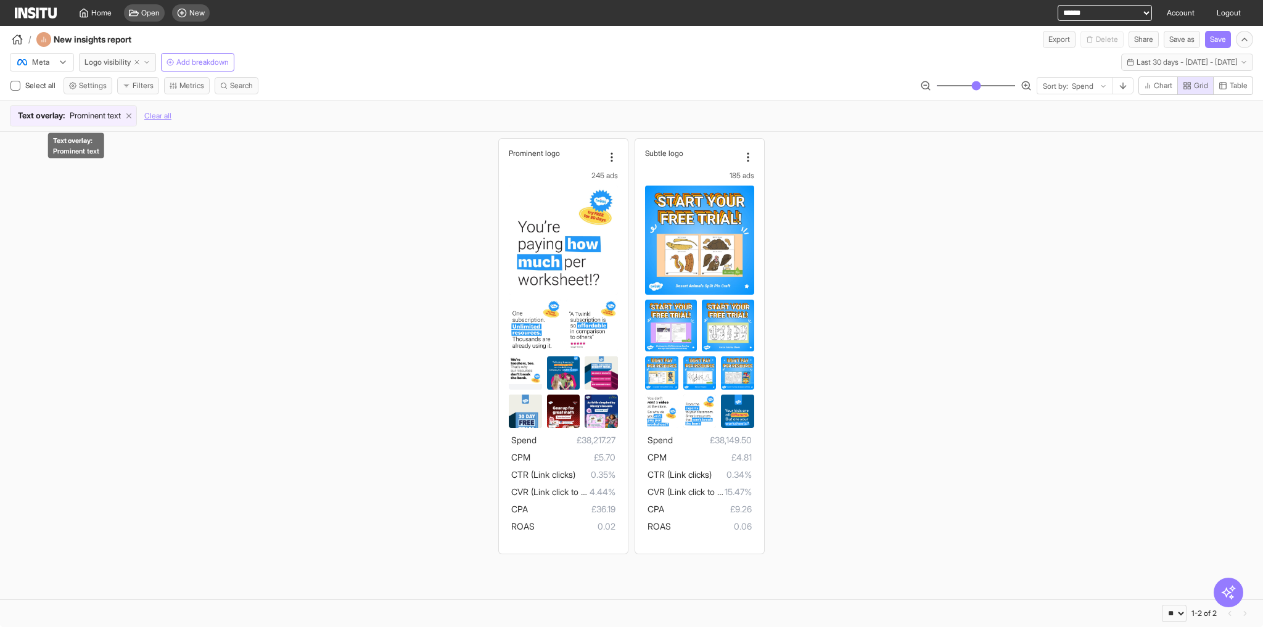
click at [132, 117] on icon at bounding box center [129, 116] width 9 height 9
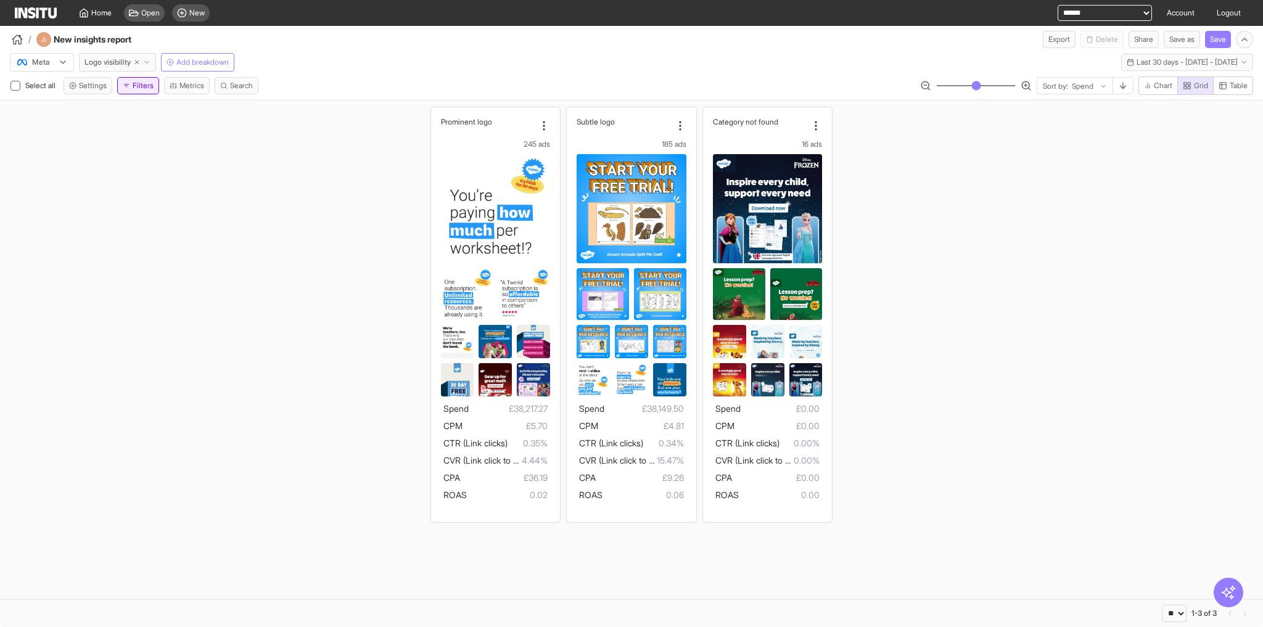
click at [144, 89] on button "Filters" at bounding box center [138, 85] width 42 height 17
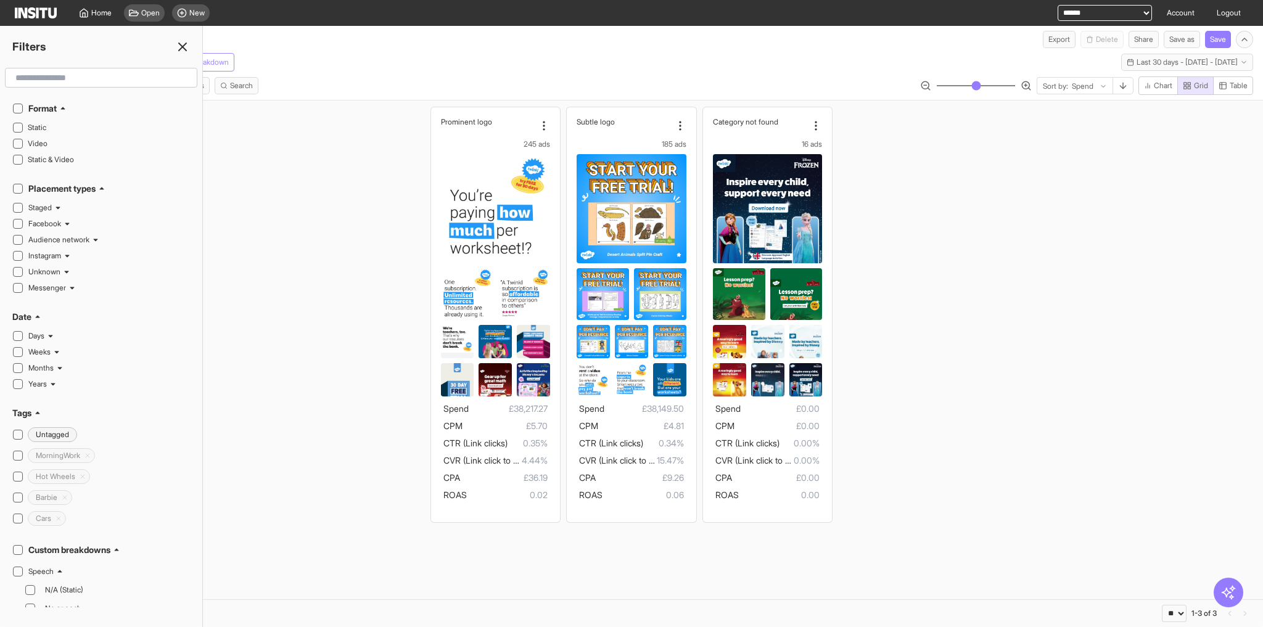
click at [181, 53] on icon at bounding box center [182, 46] width 15 height 15
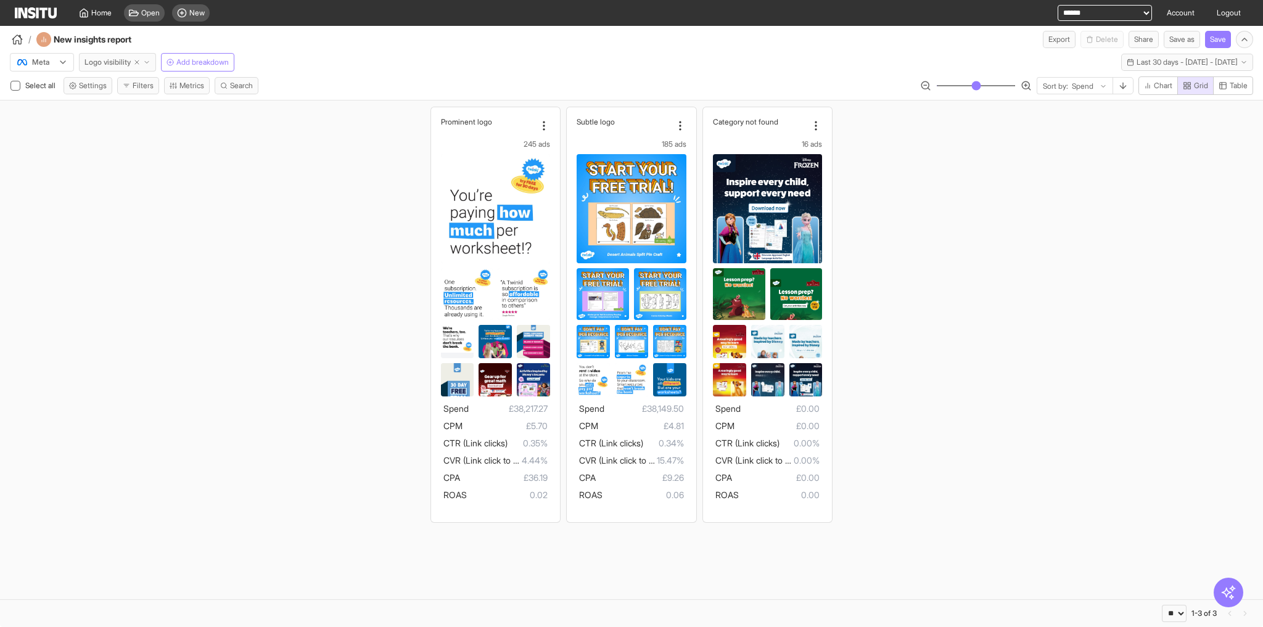
click at [141, 59] on icon "button" at bounding box center [136, 62] width 7 height 7
select select "**"
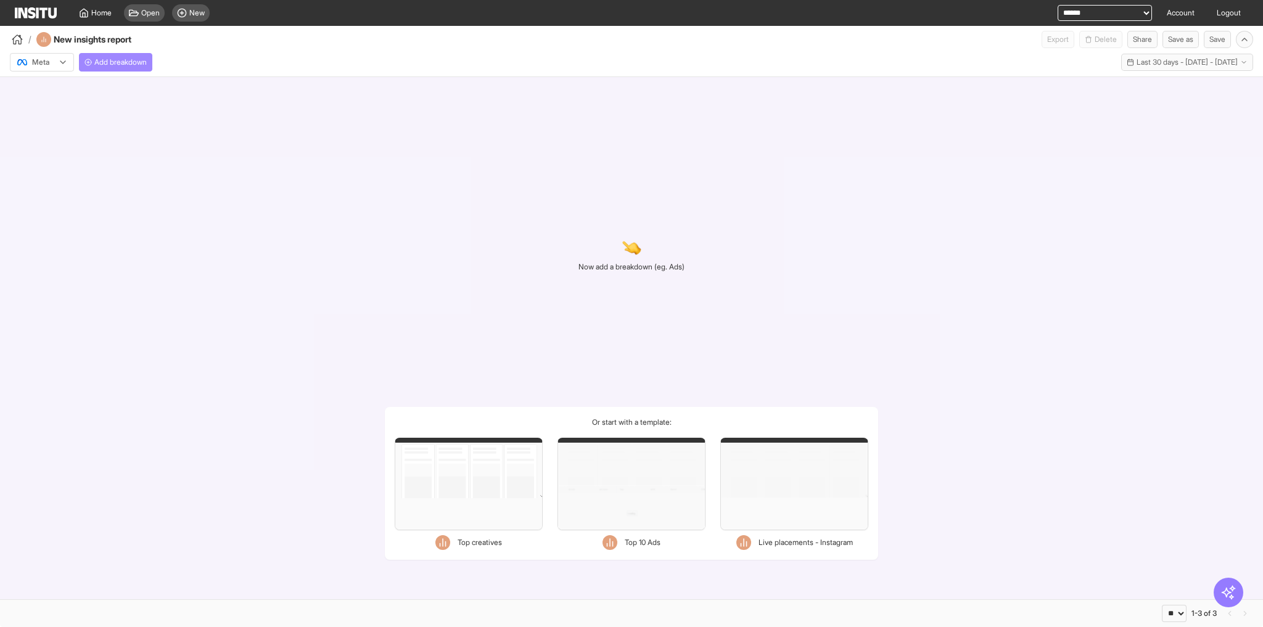
click at [137, 67] on button "Add breakdown" at bounding box center [115, 62] width 73 height 19
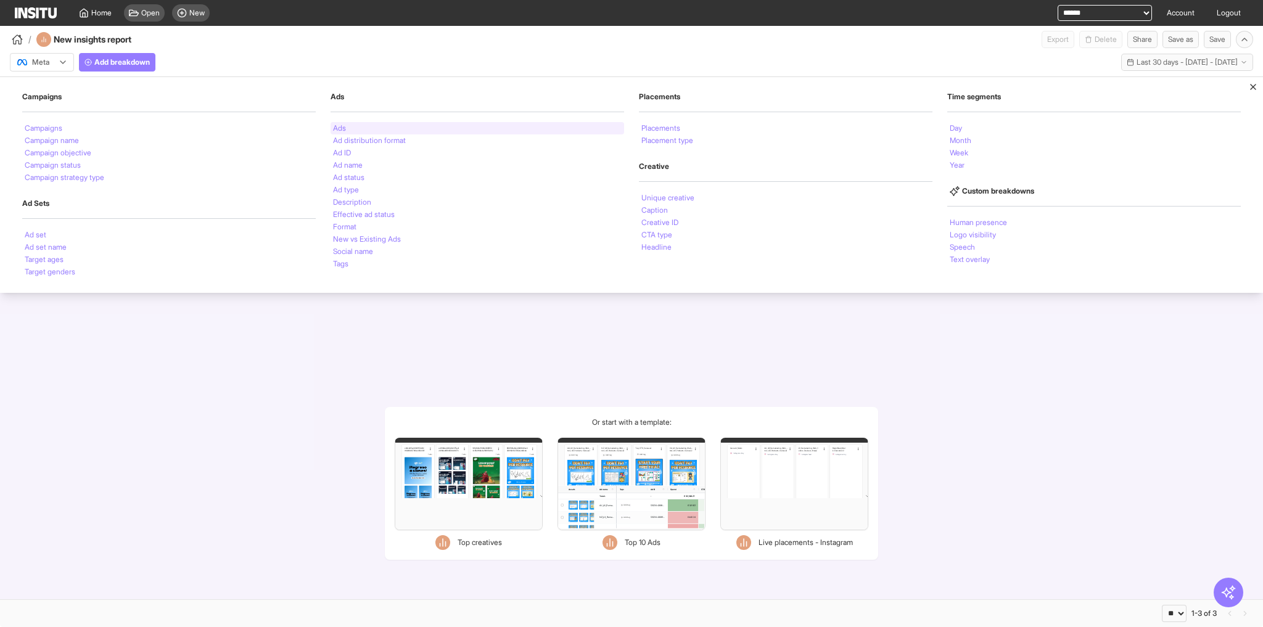
click at [352, 123] on div "Ads" at bounding box center [478, 128] width 294 height 12
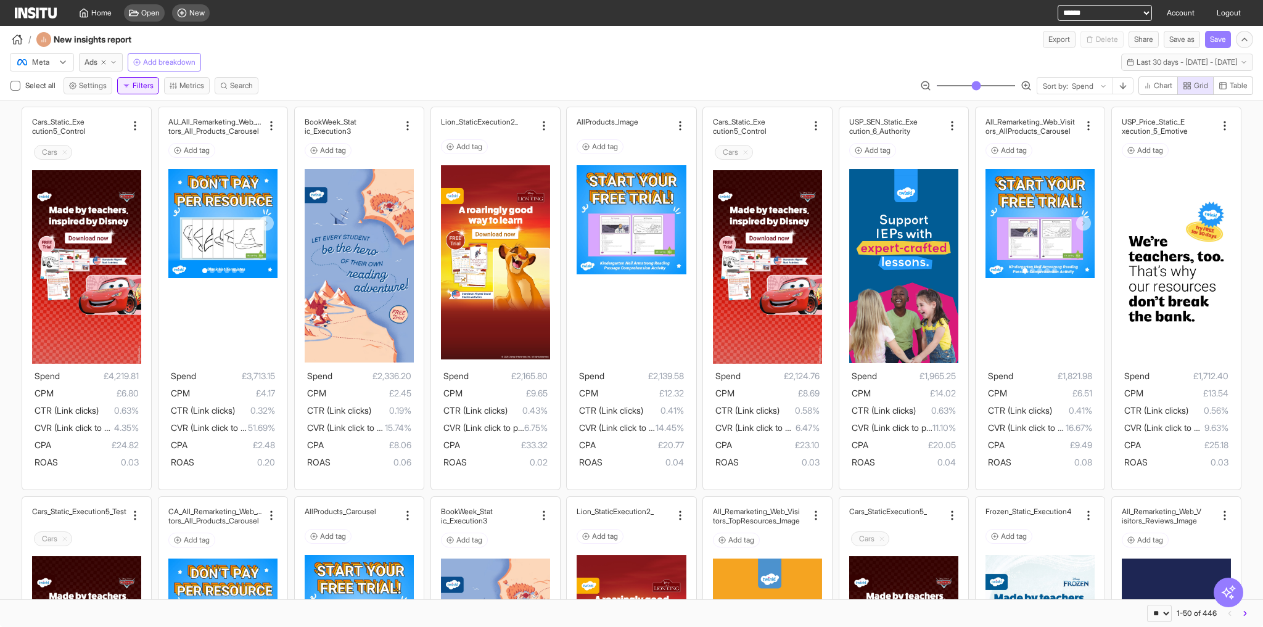
click at [135, 88] on button "Filters" at bounding box center [138, 85] width 42 height 17
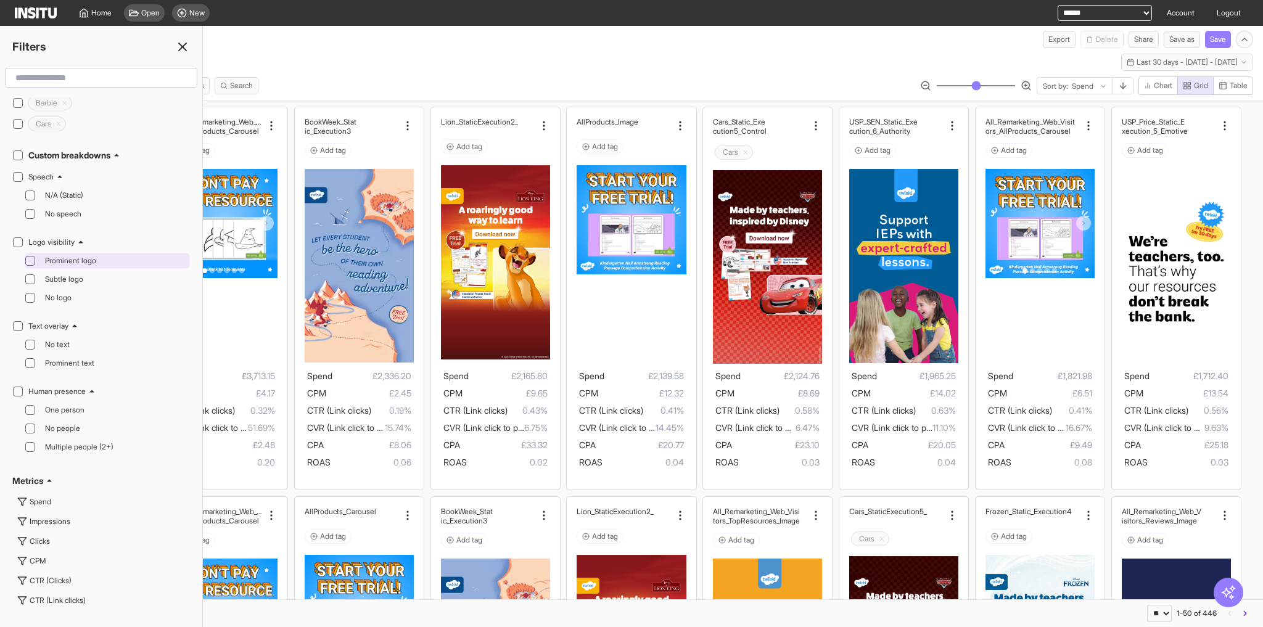
scroll to position [247, 0]
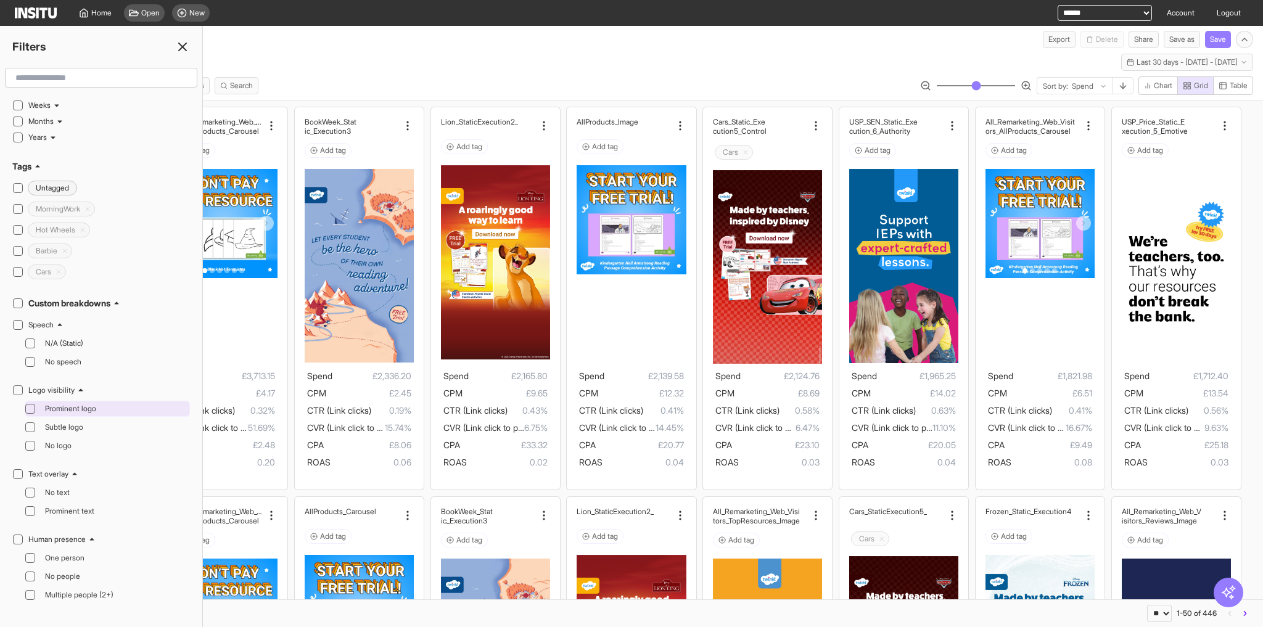
click at [94, 404] on span "Prominent logo" at bounding box center [116, 409] width 142 height 10
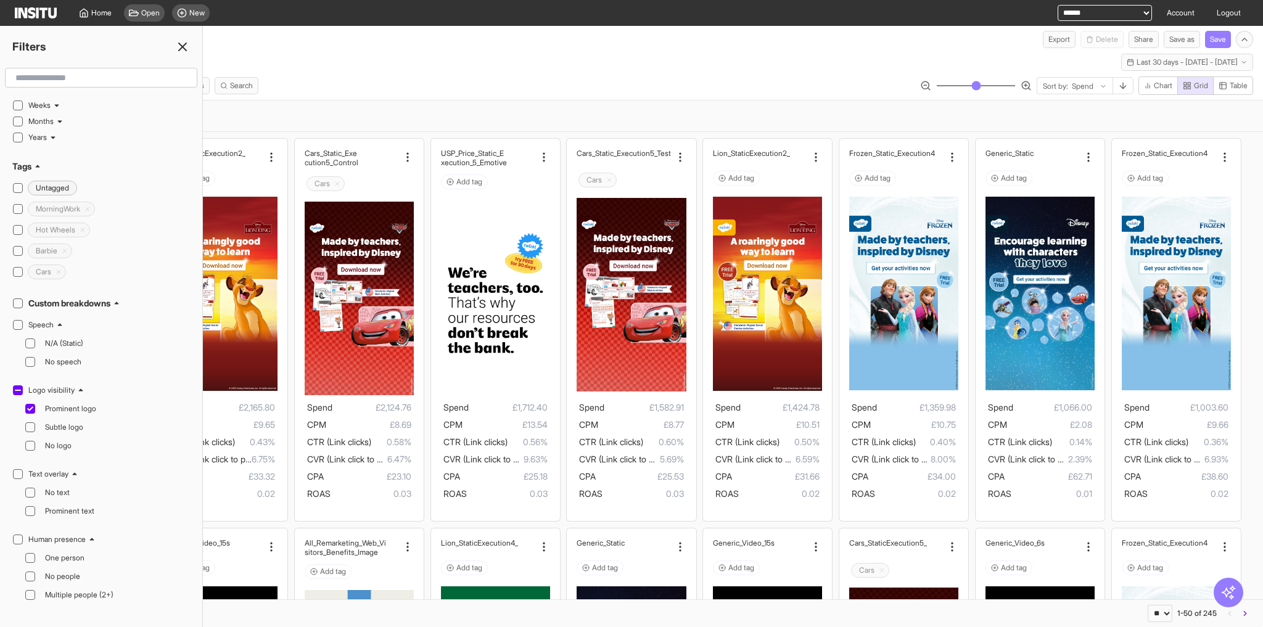
click at [511, 110] on div "Logo visibility : Prominent logo Clear all" at bounding box center [631, 115] width 1243 height 21
click at [529, 60] on div "Meta Ads Add breakdown Last 30 days - [DATE] - [DATE] [DATE] - [DATE]" at bounding box center [631, 59] width 1263 height 23
click at [188, 44] on icon at bounding box center [182, 46] width 15 height 15
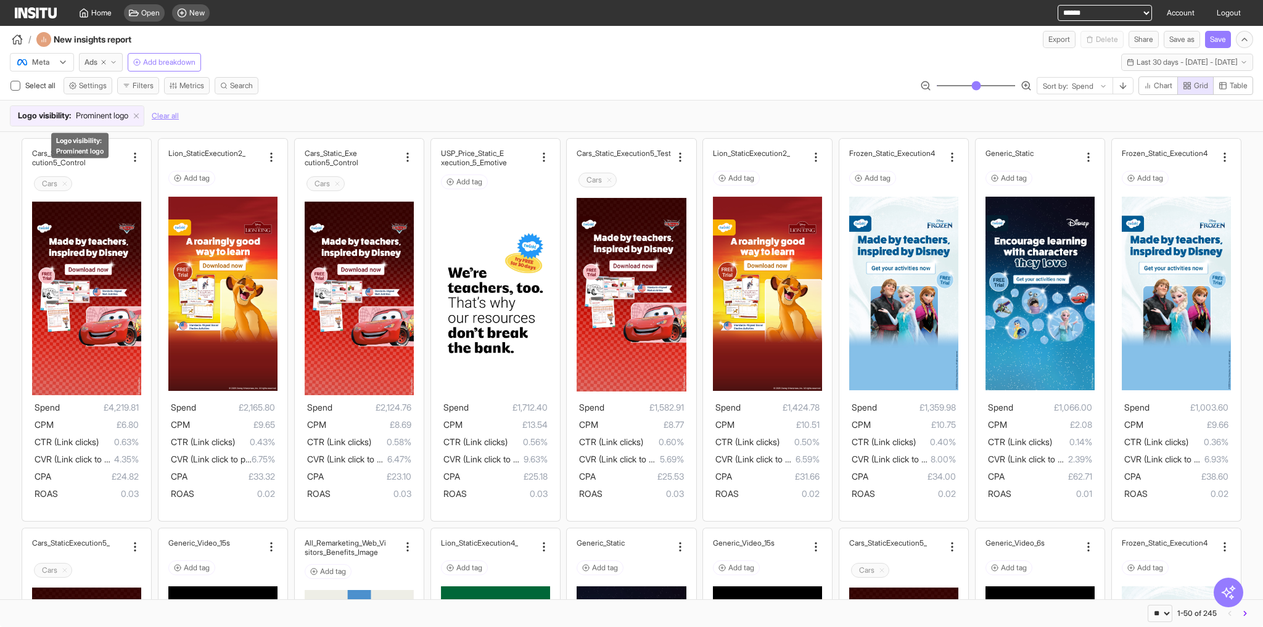
click at [64, 112] on span "Logo visibility :" at bounding box center [44, 116] width 53 height 12
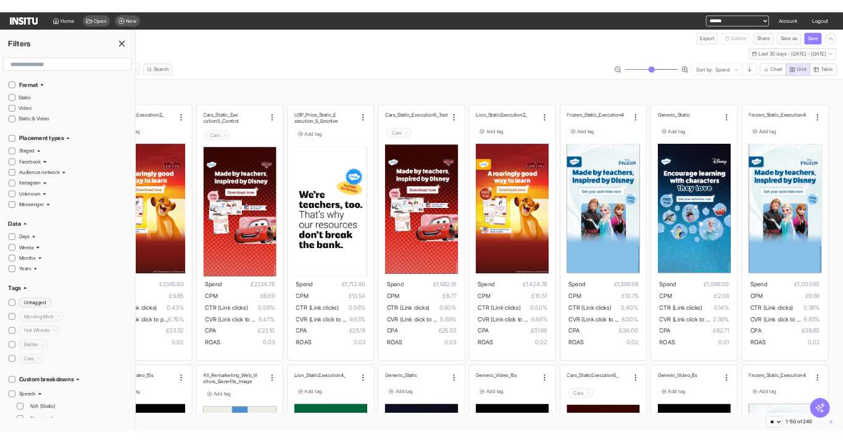
scroll to position [197, 0]
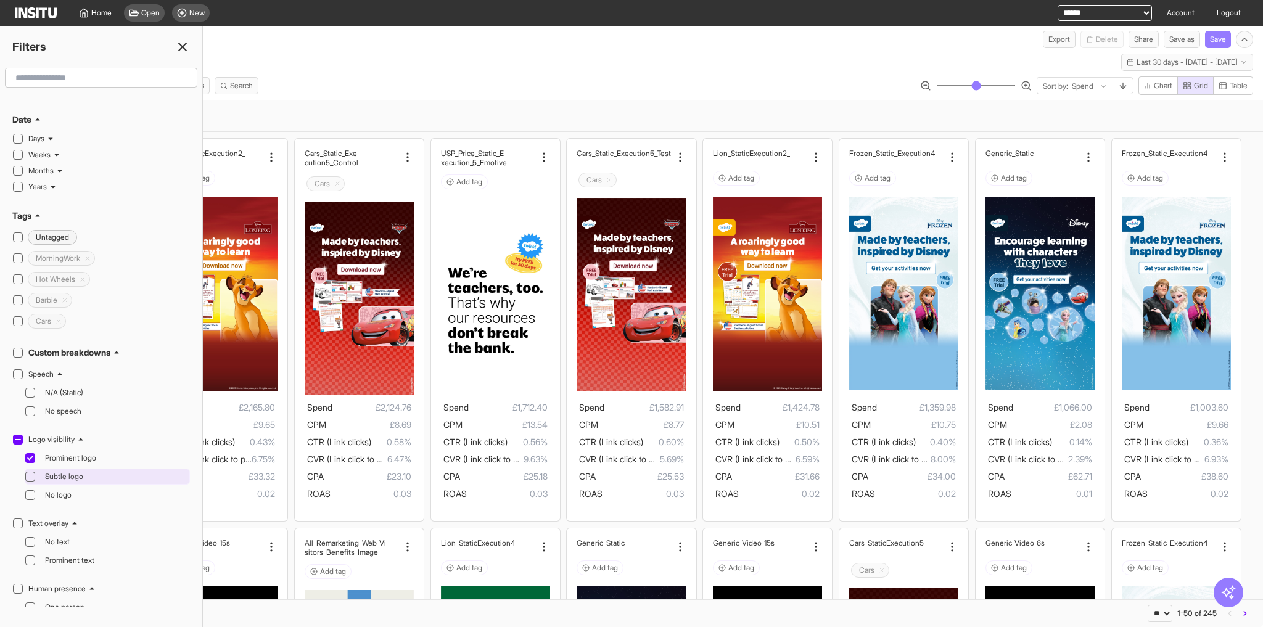
drag, startPoint x: 36, startPoint y: 443, endPoint x: 33, endPoint y: 449, distance: 6.9
click at [35, 450] on div "Prominent logo" at bounding box center [107, 458] width 165 height 16
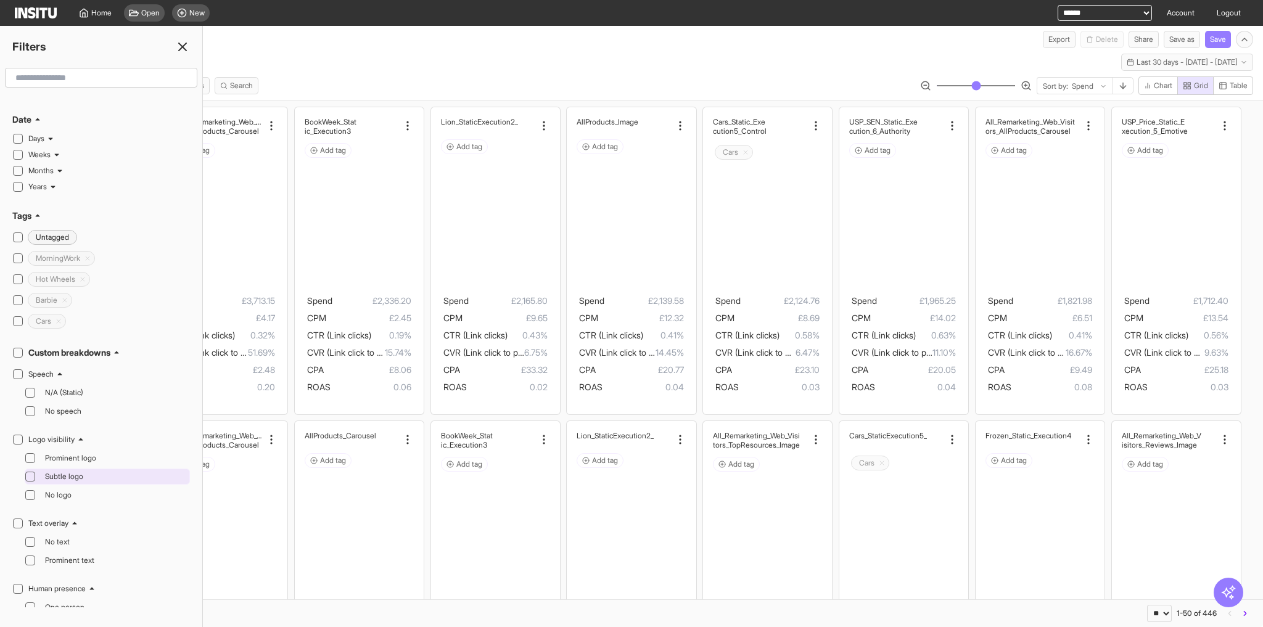
click at [33, 469] on div "Subtle logo" at bounding box center [107, 477] width 165 height 16
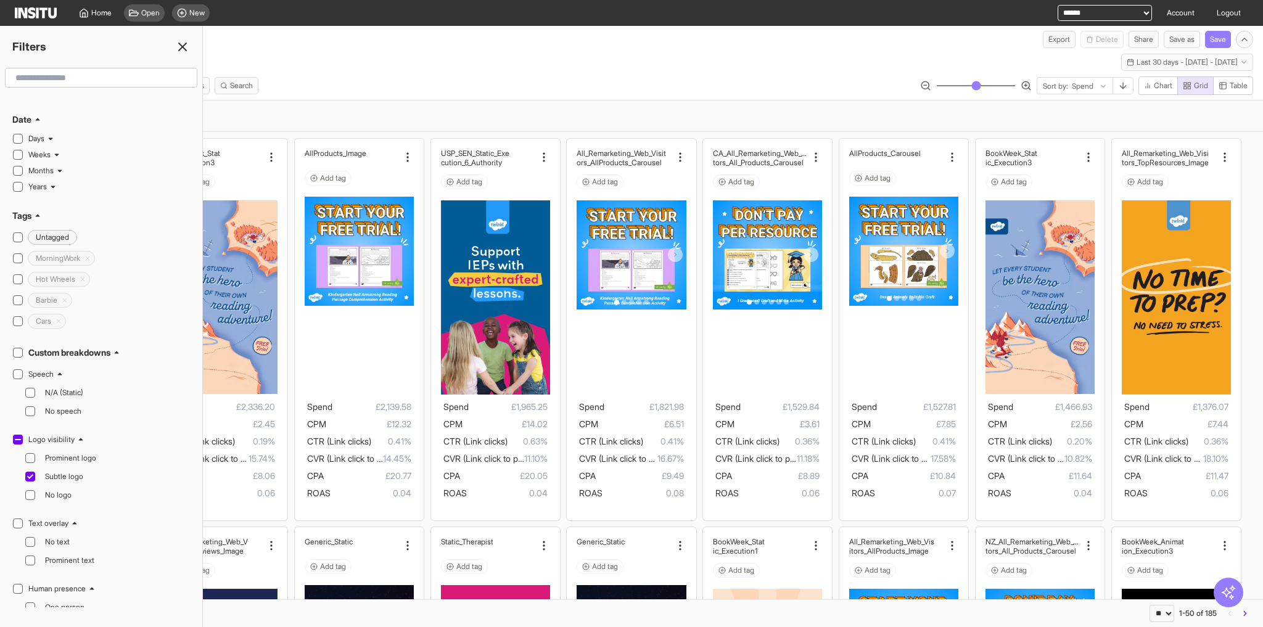
click at [184, 48] on icon at bounding box center [182, 46] width 15 height 15
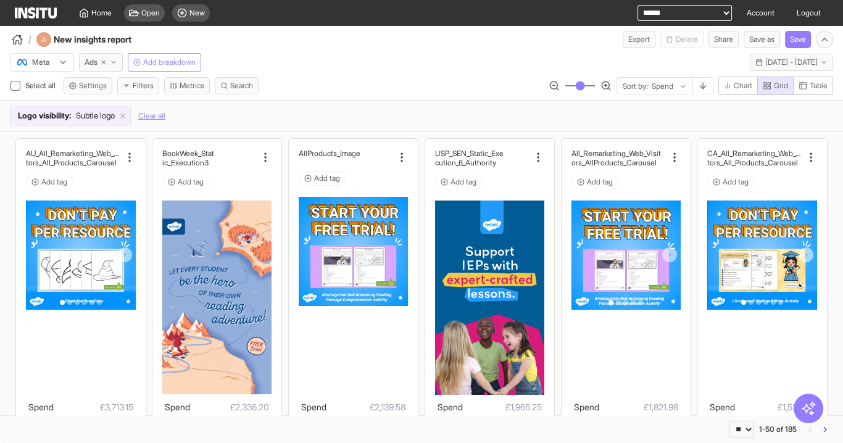
click at [149, 60] on span "Add breakdown" at bounding box center [169, 62] width 52 height 10
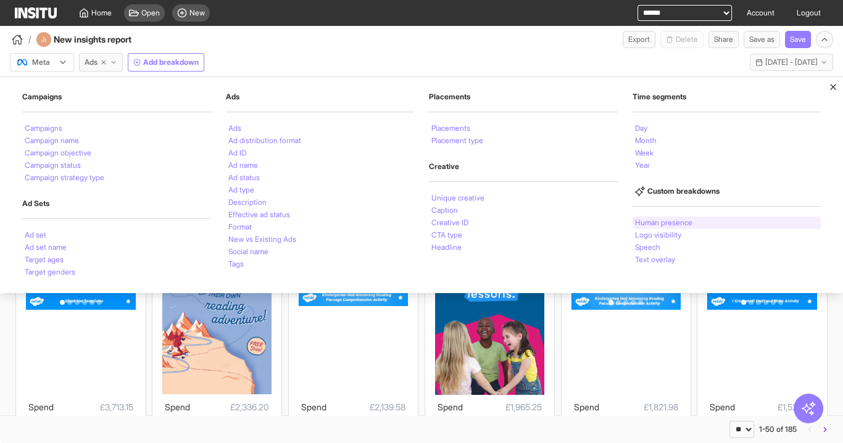
click at [662, 221] on li "Human presence" at bounding box center [663, 222] width 57 height 7
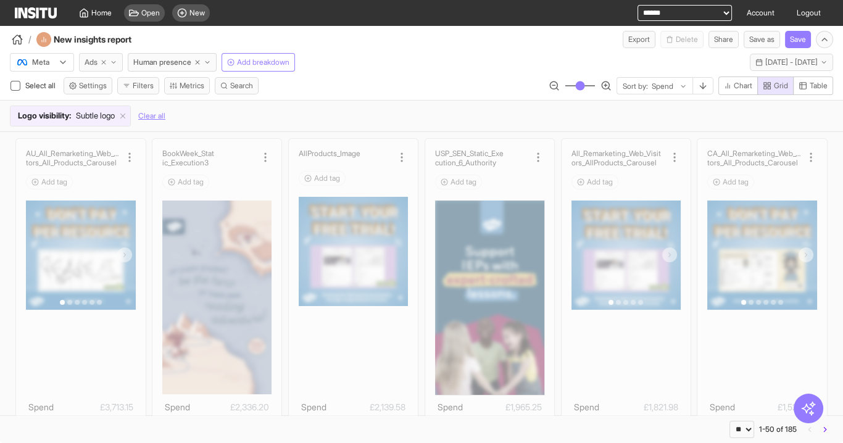
click at [104, 61] on icon "button" at bounding box center [103, 62] width 7 height 7
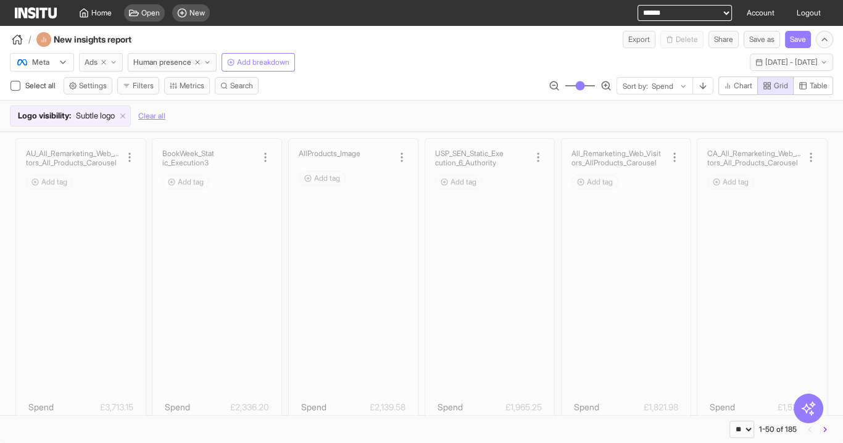
select select "**"
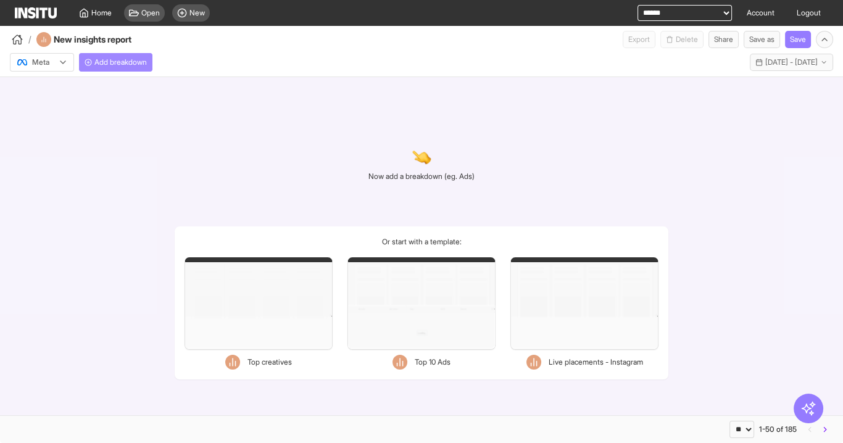
click at [122, 65] on span "Add breakdown" at bounding box center [120, 62] width 52 height 10
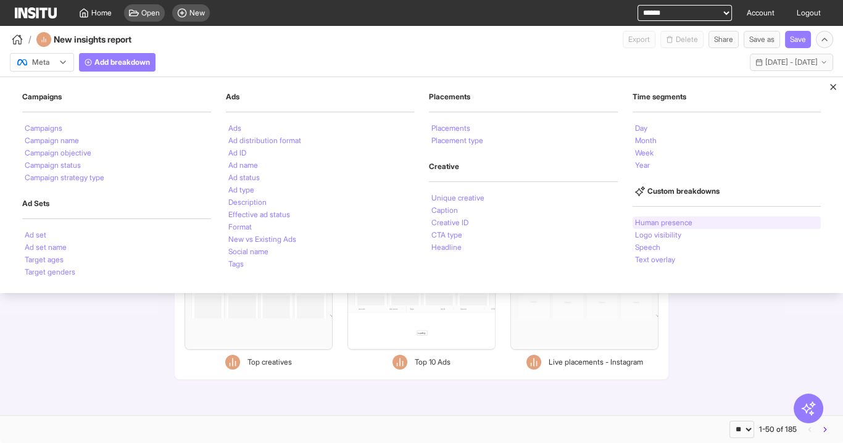
click at [669, 223] on li "Human presence" at bounding box center [663, 222] width 57 height 7
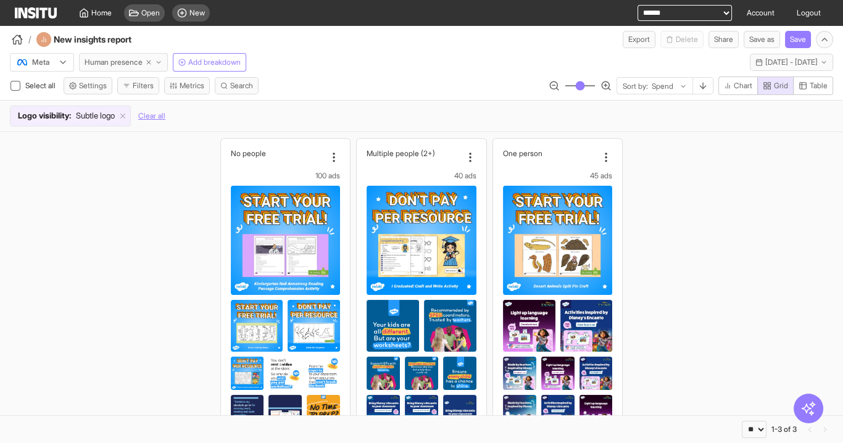
click at [116, 63] on span "Human presence" at bounding box center [113, 62] width 58 height 10
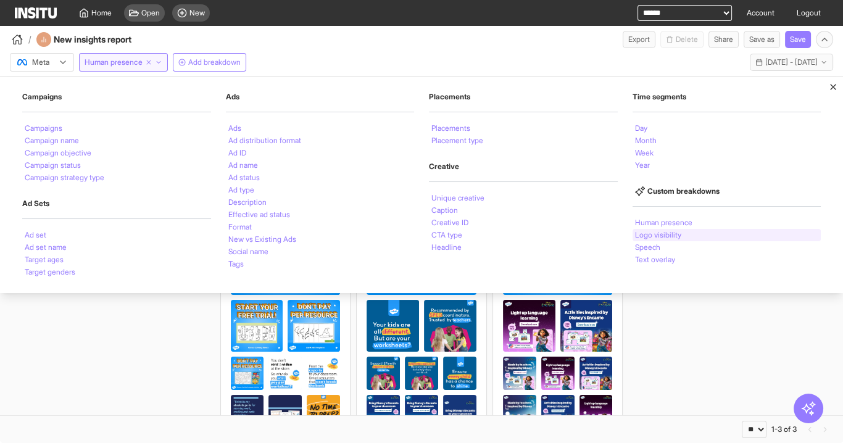
click at [665, 232] on li "Logo visibility" at bounding box center [658, 234] width 46 height 7
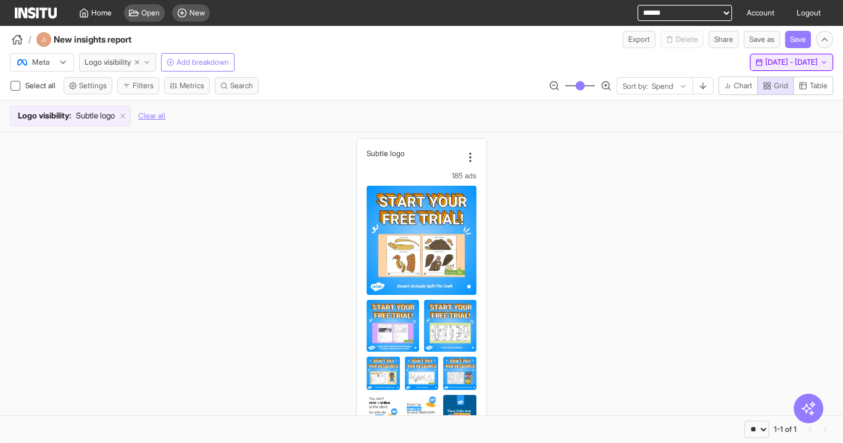
click at [770, 64] on span "[DATE] - [DATE]" at bounding box center [791, 62] width 52 height 10
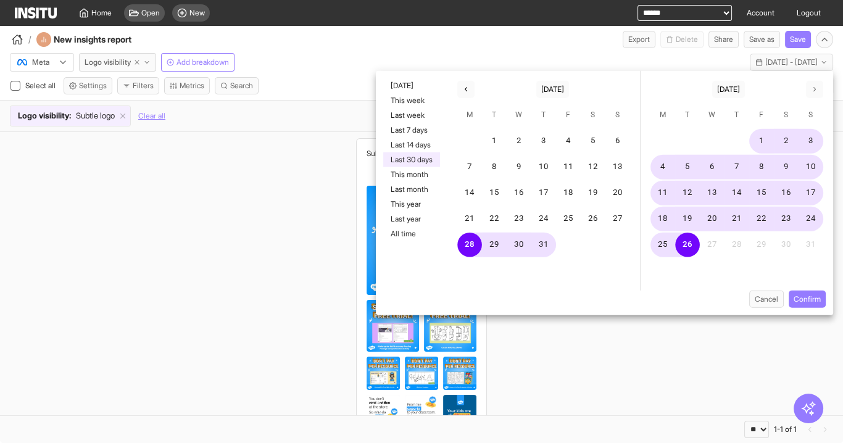
click at [596, 355] on div "Subtle logo 185 ads Spend £38,149.50 CPM £4.81 CTR (Link clicks) 0.34% CVR (Lin…" at bounding box center [421, 346] width 843 height 428
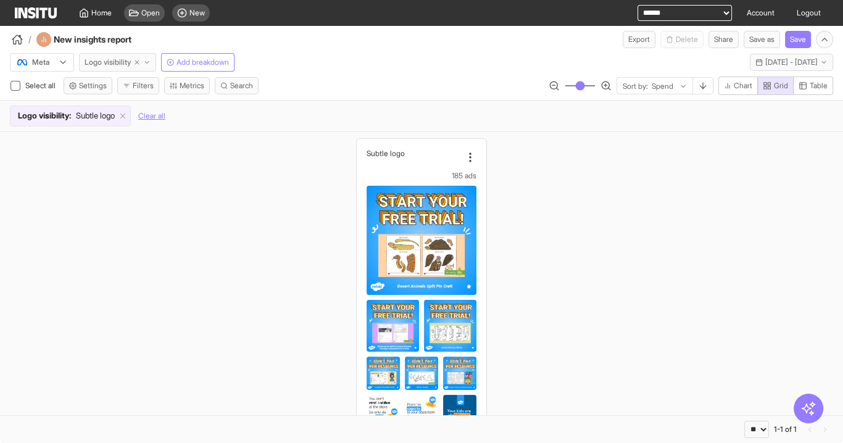
click at [99, 60] on span "Logo visibility" at bounding box center [107, 62] width 46 height 10
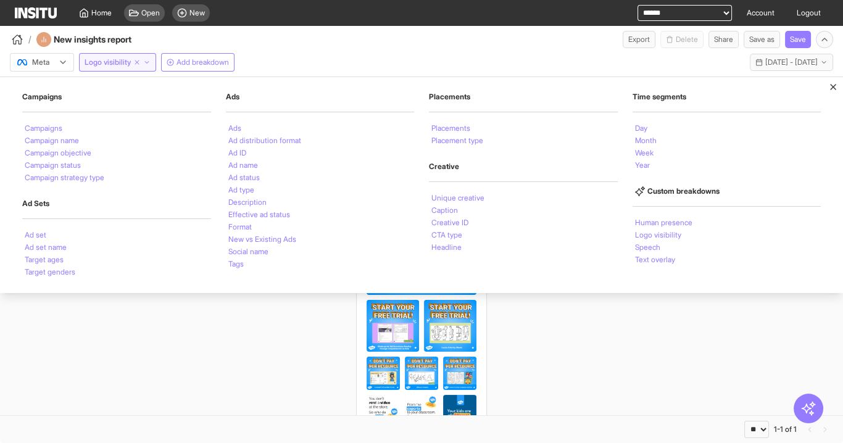
click at [574, 356] on div "Subtle logo 185 ads Spend £38,149.50 CPM £4.81 CTR (Link clicks) 0.34% CVR (Lin…" at bounding box center [421, 346] width 843 height 428
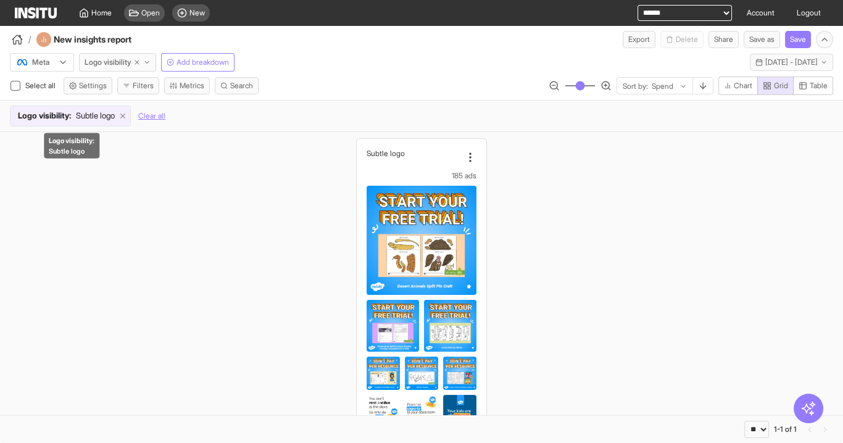
click at [127, 117] on icon at bounding box center [122, 116] width 9 height 9
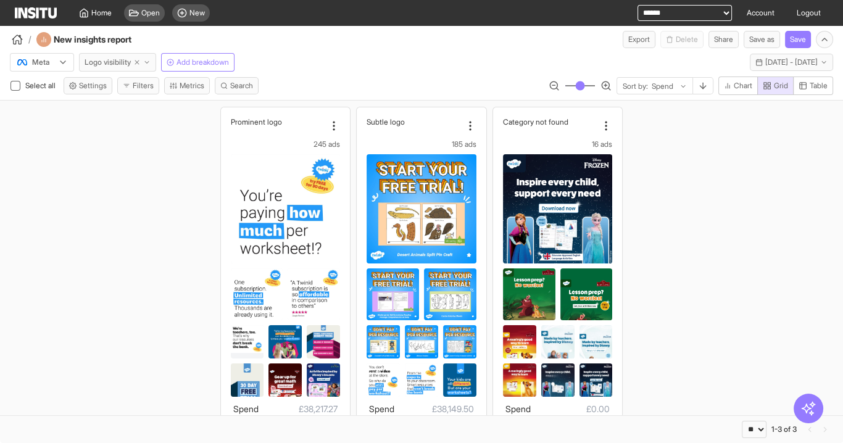
click at [104, 58] on span "Logo visibility" at bounding box center [107, 62] width 46 height 10
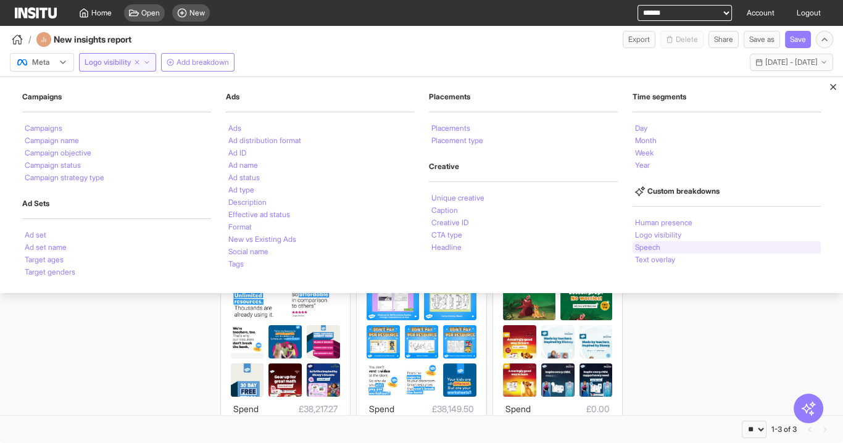
click at [655, 244] on li "Speech" at bounding box center [647, 247] width 25 height 7
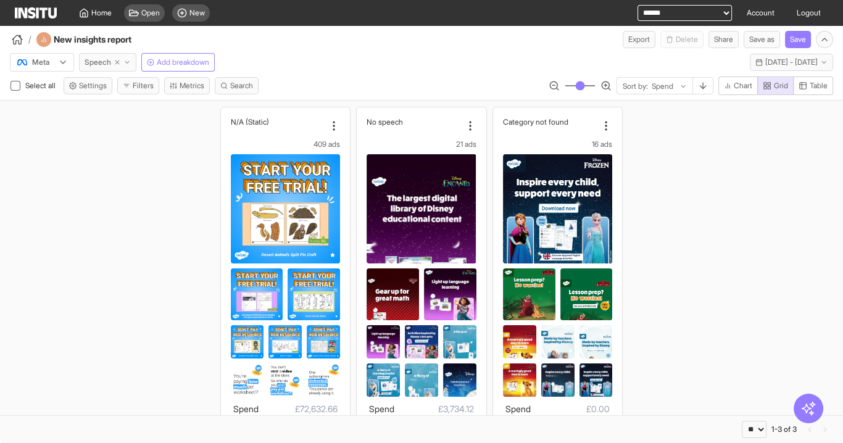
click at [117, 60] on icon "button" at bounding box center [116, 62] width 7 height 7
select select "**"
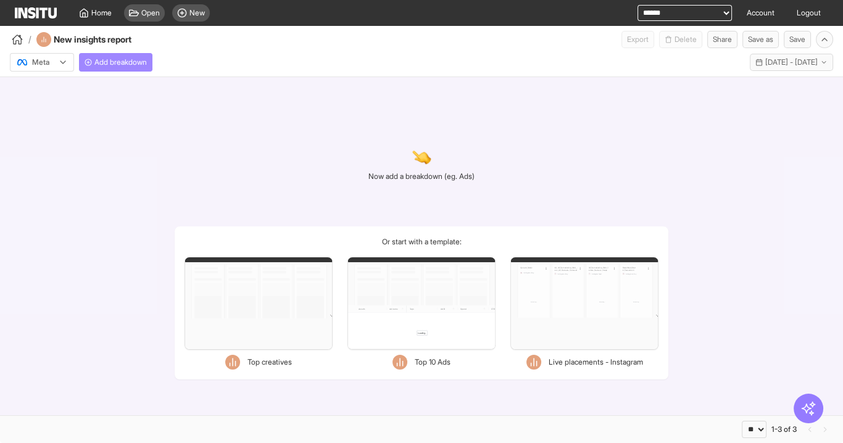
click at [126, 65] on span "Add breakdown" at bounding box center [120, 62] width 52 height 10
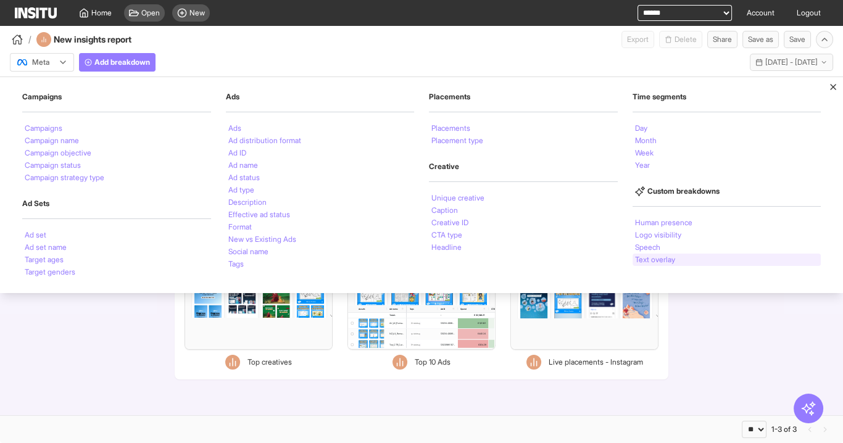
click at [666, 257] on li "Text overlay" at bounding box center [655, 259] width 40 height 7
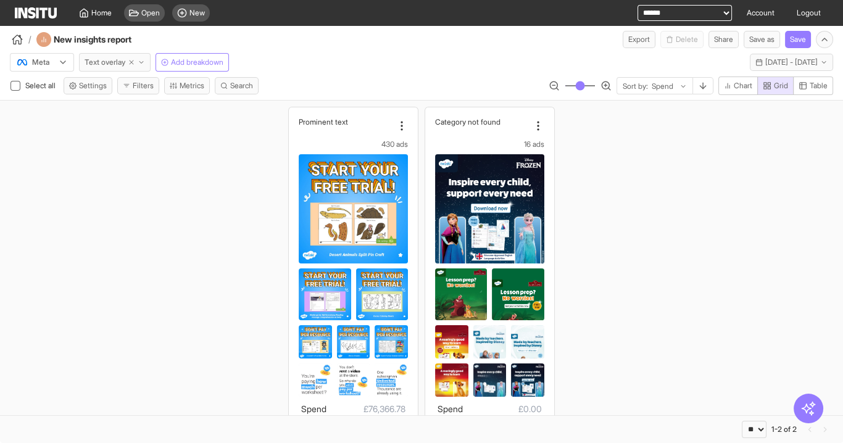
click at [132, 60] on line "button" at bounding box center [132, 62] width 4 height 4
select select "**"
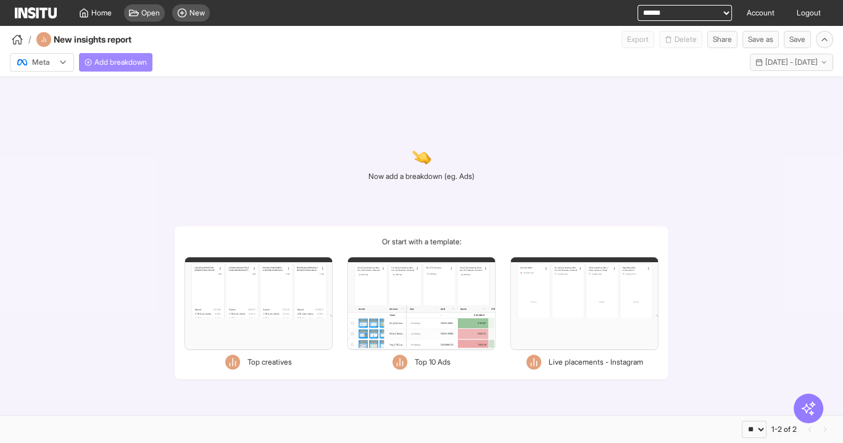
click at [114, 62] on span "Add breakdown" at bounding box center [120, 62] width 52 height 10
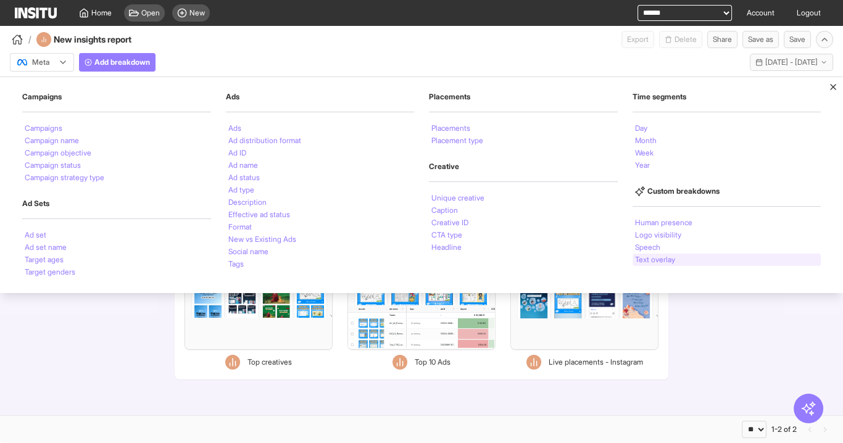
click at [650, 262] on li "Text overlay" at bounding box center [655, 259] width 40 height 7
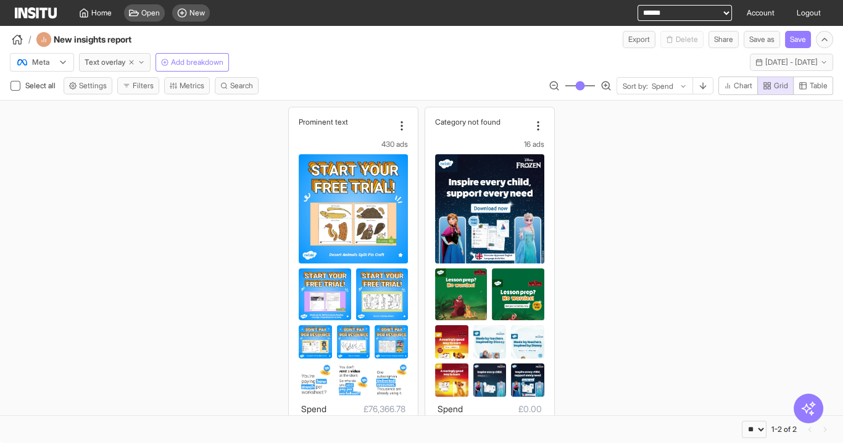
click at [131, 62] on icon "button" at bounding box center [131, 62] width 7 height 7
select select "**"
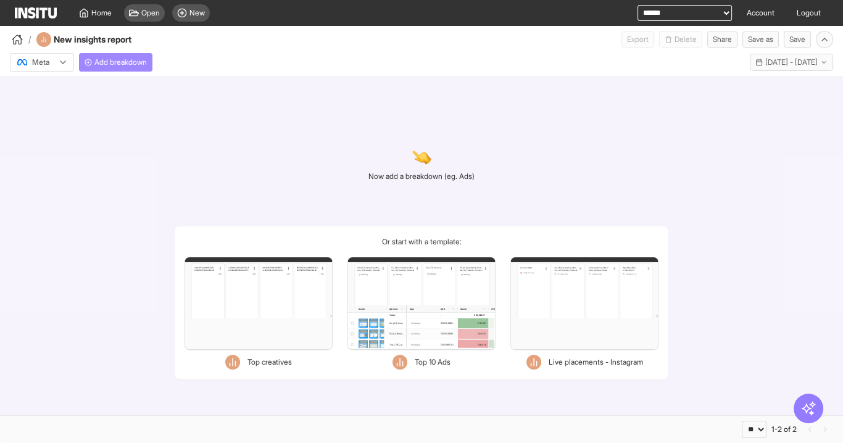
click at [105, 63] on span "Add breakdown" at bounding box center [120, 62] width 52 height 10
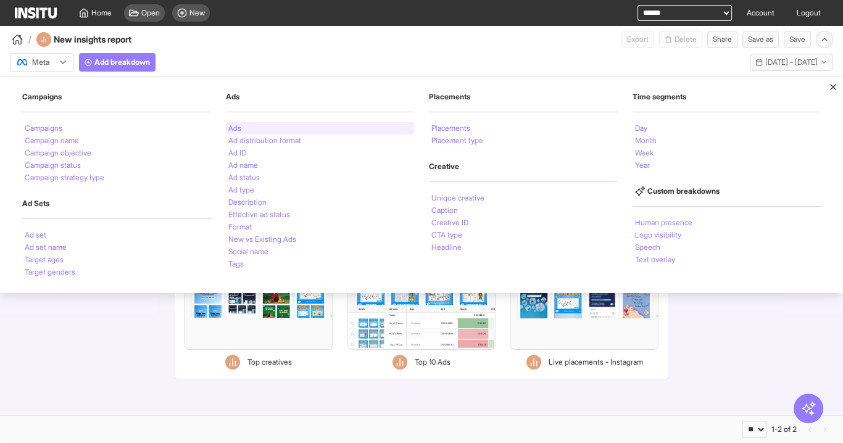
click at [247, 130] on div "Ads" at bounding box center [320, 128] width 189 height 12
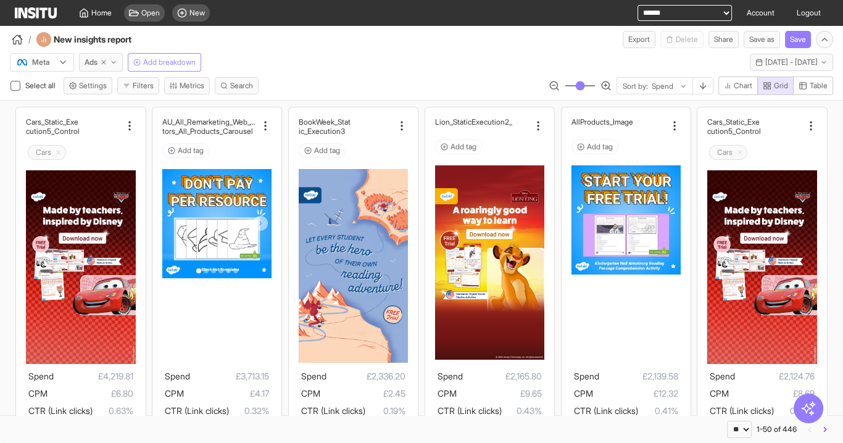
click at [161, 65] on span "Add breakdown" at bounding box center [169, 62] width 52 height 10
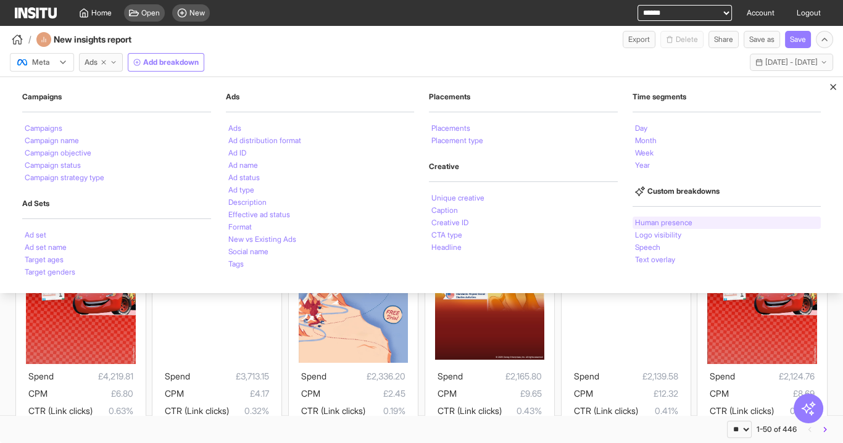
click at [644, 219] on li "Human presence" at bounding box center [663, 222] width 57 height 7
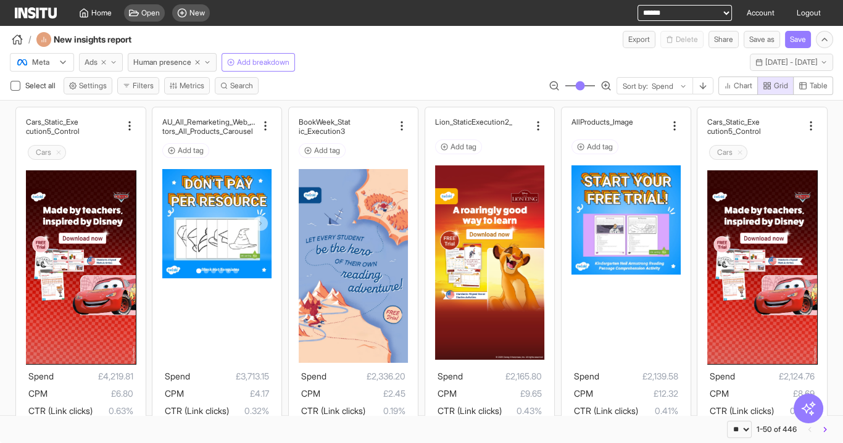
click at [102, 64] on line "button" at bounding box center [104, 62] width 4 height 4
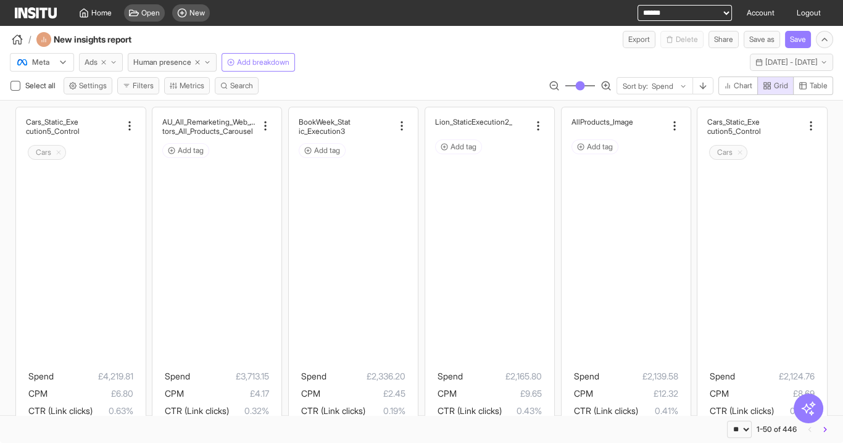
select select "**"
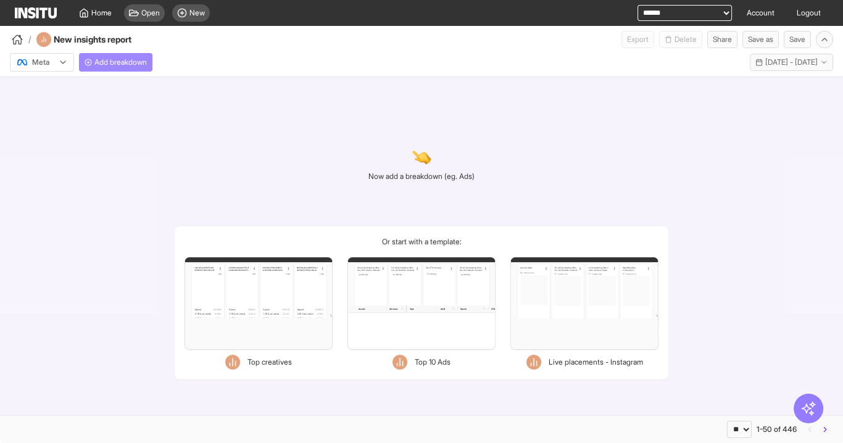
click at [137, 62] on span "Add breakdown" at bounding box center [120, 62] width 52 height 10
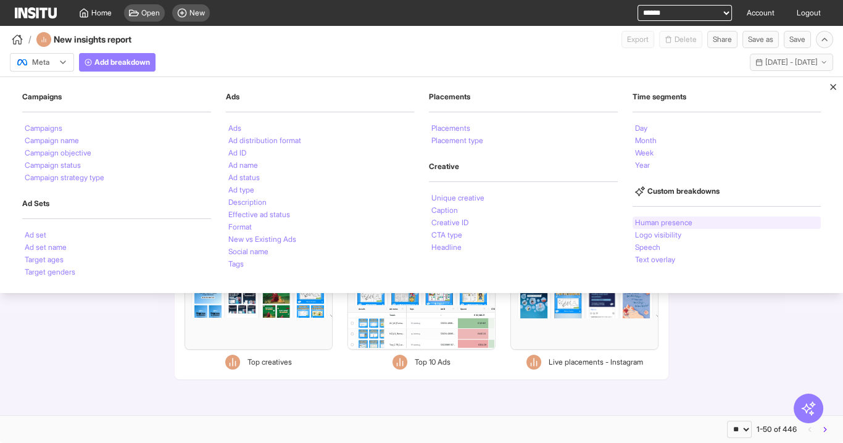
click at [648, 220] on li "Human presence" at bounding box center [663, 222] width 57 height 7
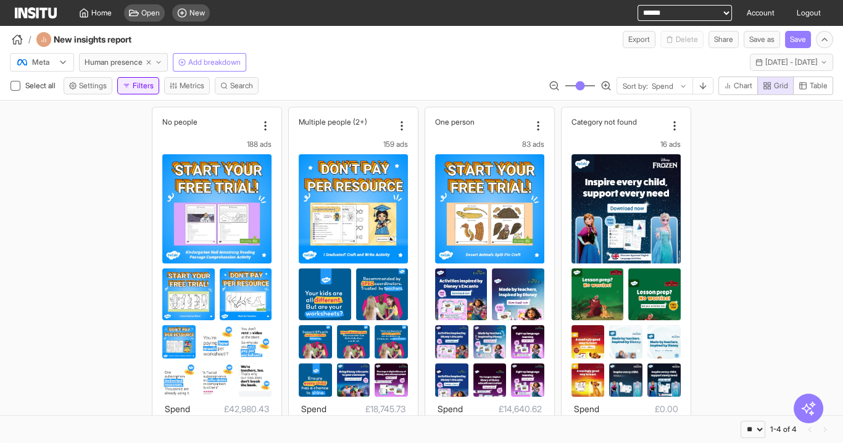
click at [141, 88] on button "Filters" at bounding box center [138, 85] width 42 height 17
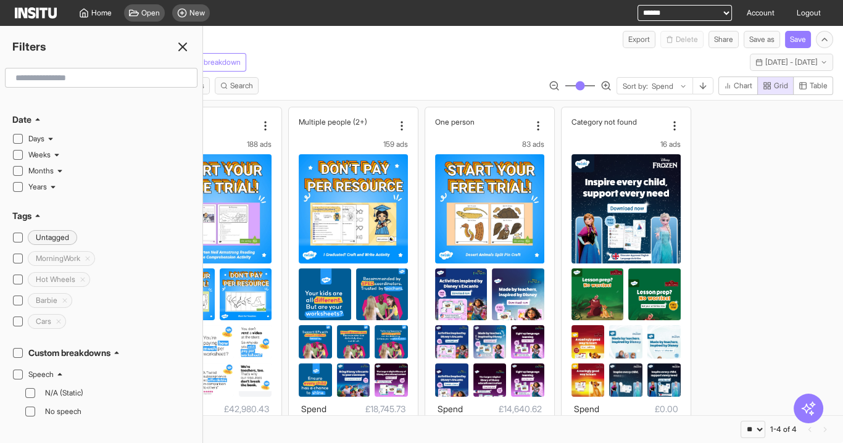
scroll to position [395, 0]
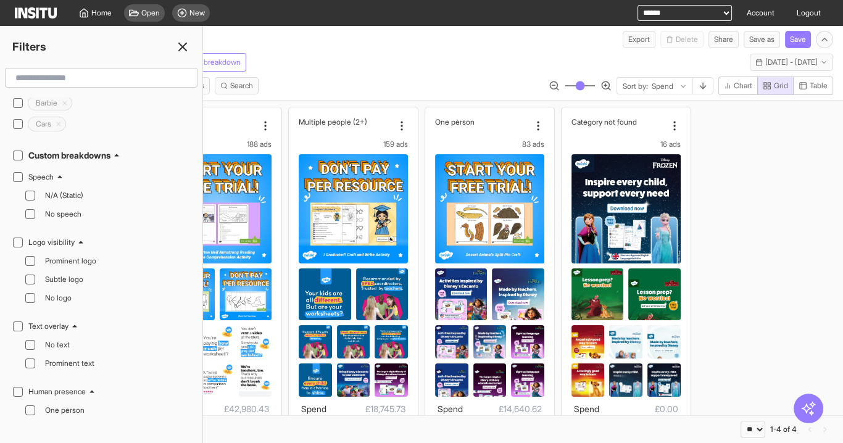
click at [180, 48] on line at bounding box center [182, 46] width 7 height 7
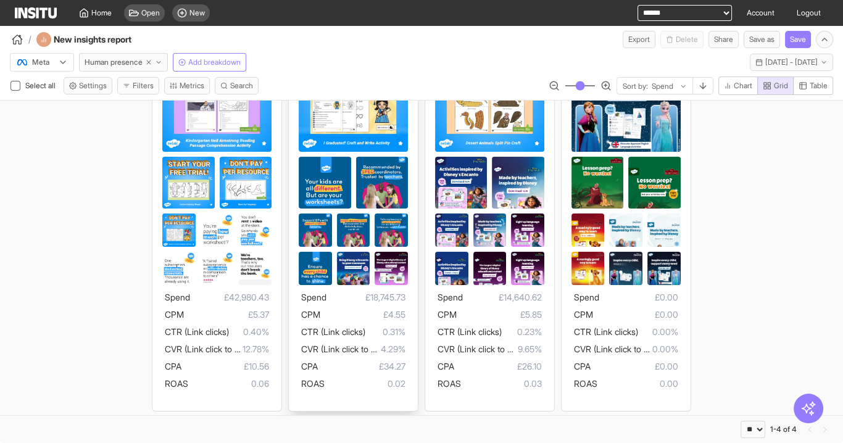
scroll to position [0, 0]
